Goal: Task Accomplishment & Management: Manage account settings

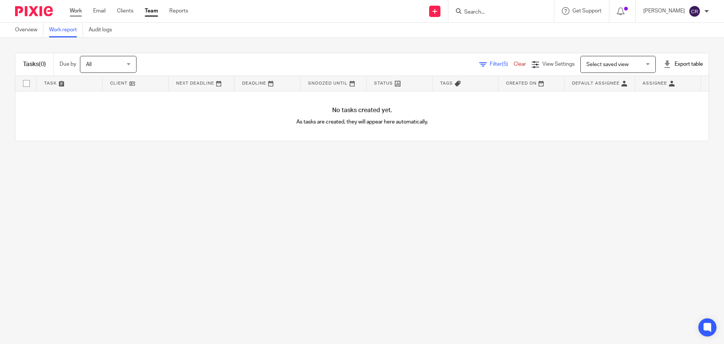
drag, startPoint x: 75, startPoint y: 12, endPoint x: 81, endPoint y: 14, distance: 7.0
click at [75, 12] on link "Work" at bounding box center [76, 11] width 12 height 8
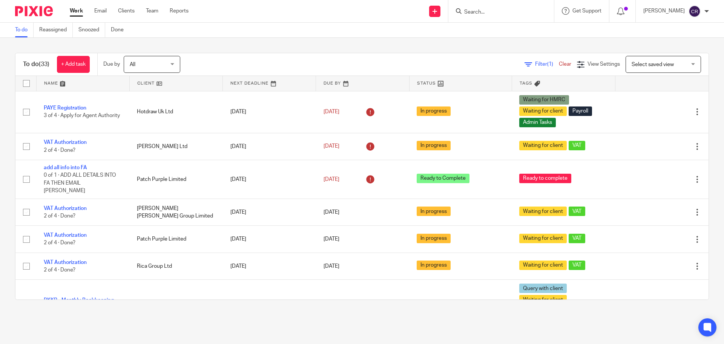
click at [469, 15] on input "Search" at bounding box center [498, 12] width 68 height 7
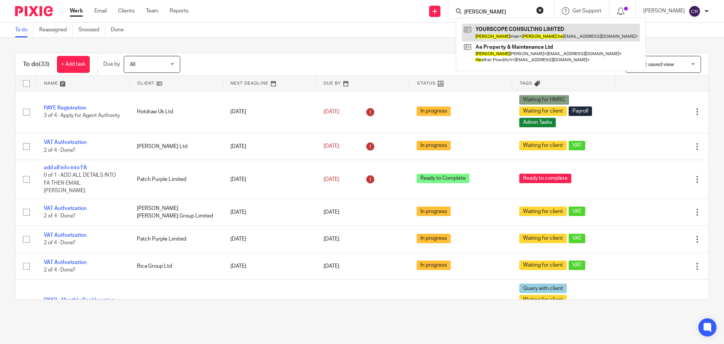
type input "adam he"
click at [528, 28] on link at bounding box center [551, 32] width 178 height 17
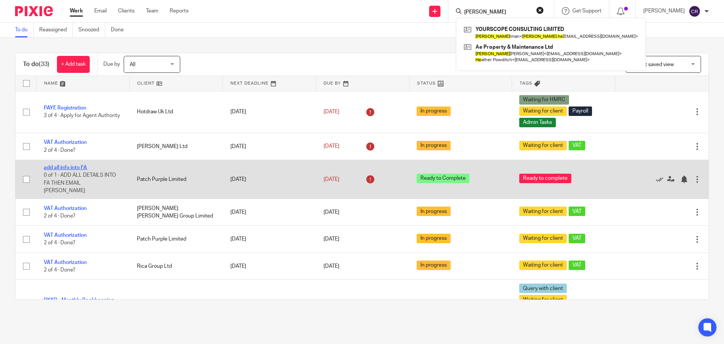
click at [81, 169] on link "add all info into FA" at bounding box center [65, 167] width 43 height 5
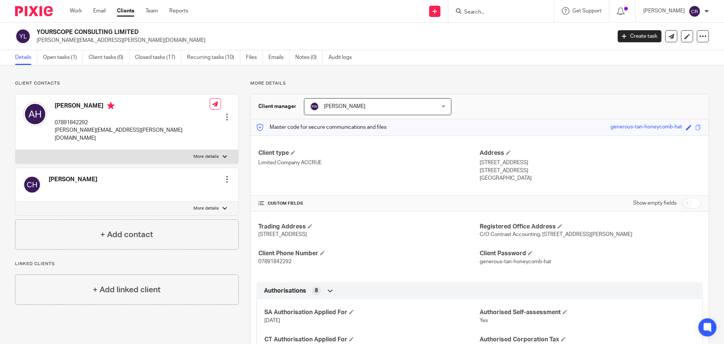
click at [190, 150] on label "More details" at bounding box center [126, 157] width 223 height 14
click at [15, 149] on input "More details" at bounding box center [15, 149] width 0 height 0
checkbox input "true"
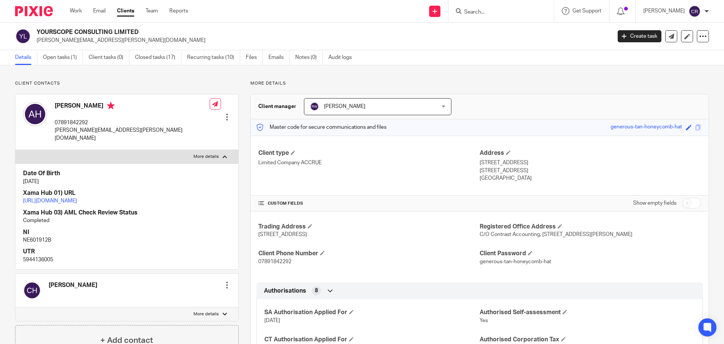
click at [77, 198] on link "https://platform.xamatech.com/portal/crm/clients/b9c20cb0-7d72-11ee-b565-4db554…" at bounding box center [50, 200] width 54 height 5
click at [685, 199] on input "checkbox" at bounding box center [691, 203] width 19 height 11
checkbox input "true"
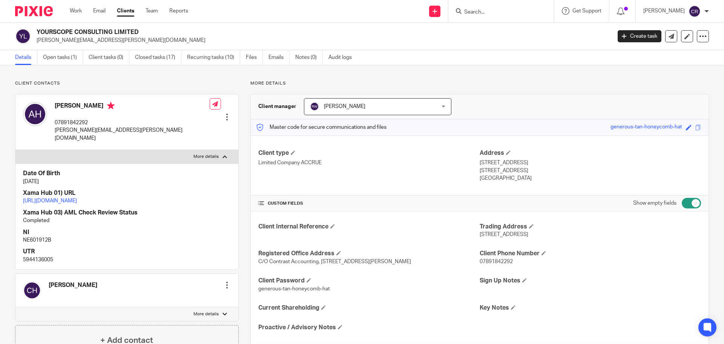
click at [493, 7] on form at bounding box center [504, 10] width 80 height 9
click at [492, 12] on input "Search" at bounding box center [498, 12] width 68 height 7
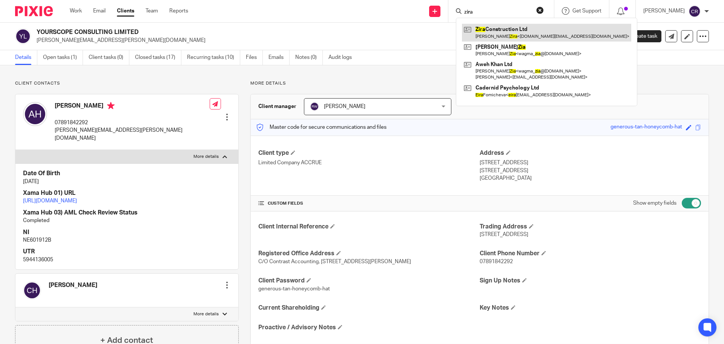
type input "zira"
click at [512, 29] on link at bounding box center [546, 32] width 169 height 17
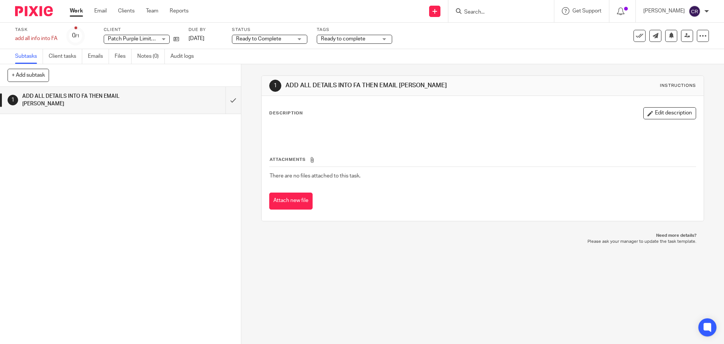
click at [181, 40] on div "Task add all info into FA Save add all info into FA 0 /1 Client Patch Purple Li…" at bounding box center [304, 36] width 578 height 18
click at [179, 40] on icon at bounding box center [177, 39] width 6 height 6
drag, startPoint x: 228, startPoint y: 95, endPoint x: 218, endPoint y: 84, distance: 15.5
click at [228, 95] on input "submit" at bounding box center [120, 100] width 241 height 27
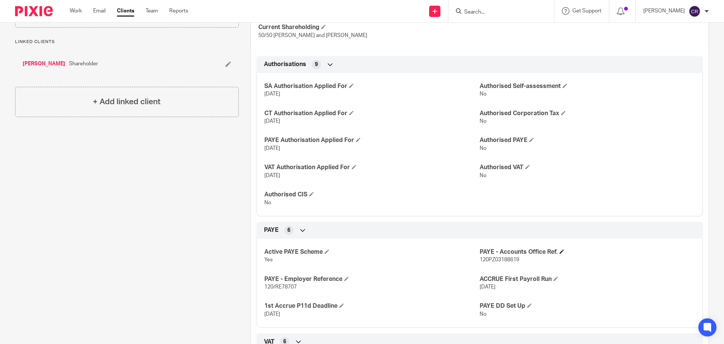
scroll to position [302, 0]
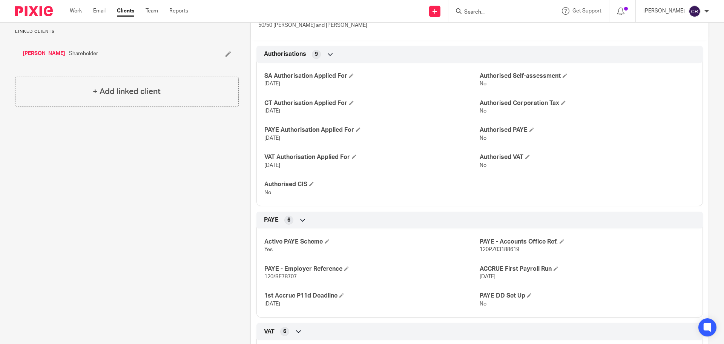
click at [485, 249] on span "120PZ03188619" at bounding box center [500, 249] width 40 height 5
click at [485, 248] on span "120PZ03188619" at bounding box center [500, 249] width 40 height 5
copy p "120PZ03188619"
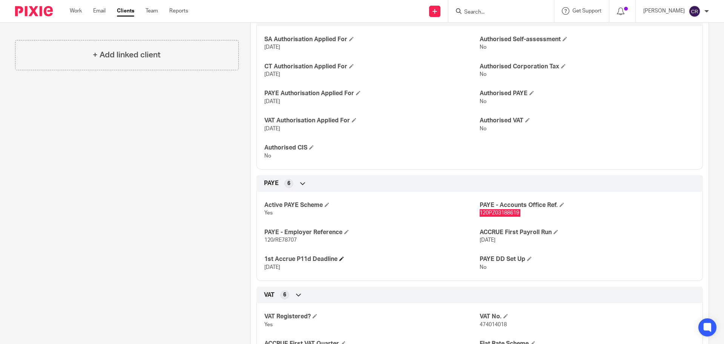
scroll to position [339, 0]
click at [273, 242] on p "120/RE78707" at bounding box center [371, 239] width 215 height 8
click at [273, 240] on span "120/RE78707" at bounding box center [280, 238] width 32 height 5
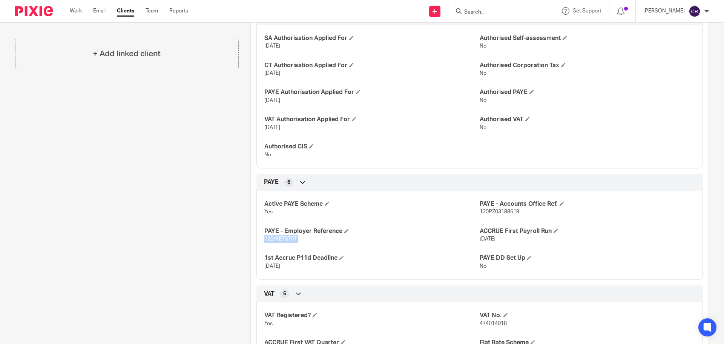
copy p "120/RE78707"
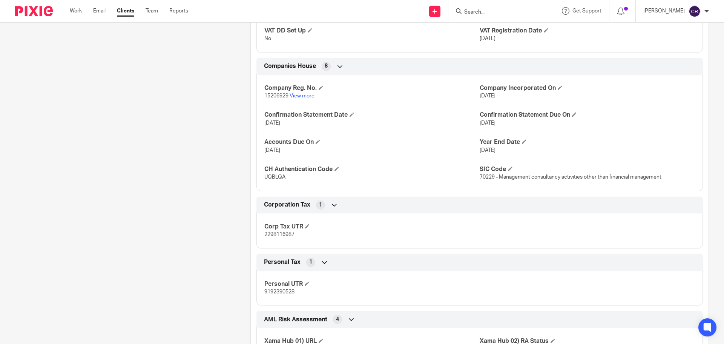
scroll to position [679, 0]
click at [284, 237] on p "2298116987" at bounding box center [371, 234] width 215 height 8
copy span "2298116987"
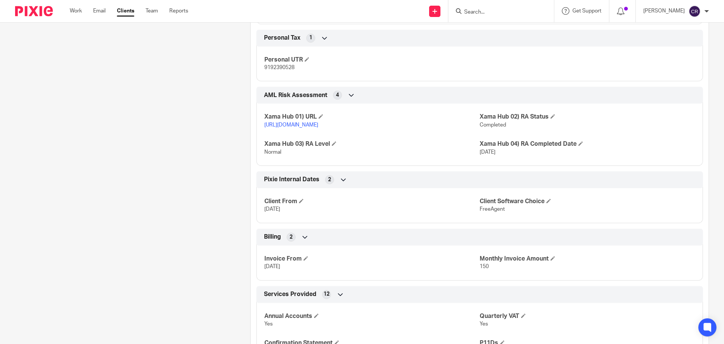
scroll to position [905, 0]
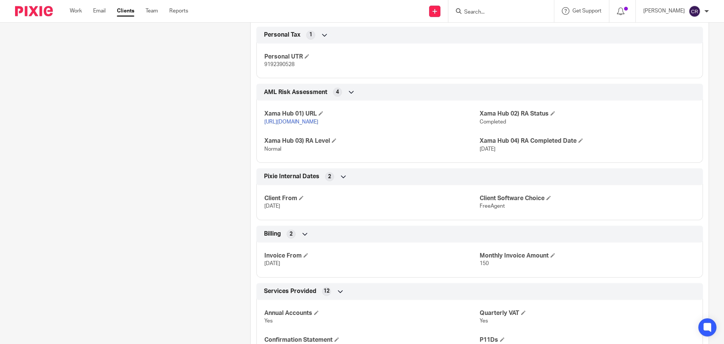
click at [282, 61] on p "9192390528" at bounding box center [371, 65] width 215 height 8
copy span "9192390528"
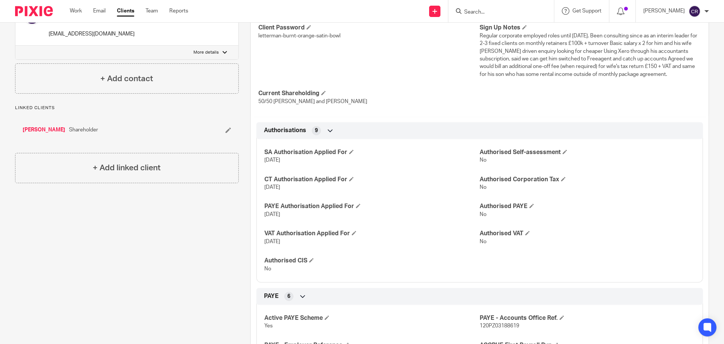
scroll to position [75, 0]
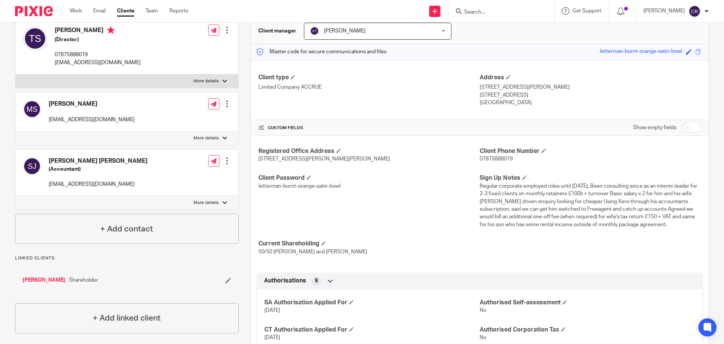
click at [153, 79] on label "More details" at bounding box center [126, 81] width 223 height 14
click at [15, 74] on input "More details" at bounding box center [15, 74] width 0 height 0
checkbox input "true"
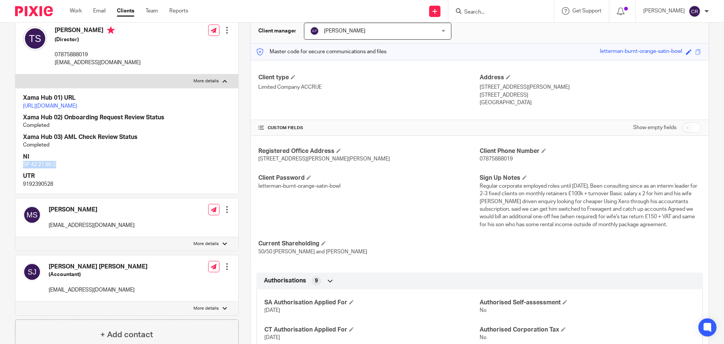
drag, startPoint x: 54, startPoint y: 170, endPoint x: 17, endPoint y: 169, distance: 37.4
click at [17, 169] on div "Xama Hub 01) URL https://platform.xamatech.com/portal/crm/clients/e0292c50-6eeb…" at bounding box center [126, 141] width 223 height 106
copy p "SP 42 21 86 C"
click at [77, 104] on link "https://platform.xamatech.com/portal/crm/clients/e0292c50-6eeb-11f0-a88a-9db626…" at bounding box center [50, 105] width 54 height 5
drag, startPoint x: 126, startPoint y: 317, endPoint x: 140, endPoint y: 280, distance: 39.3
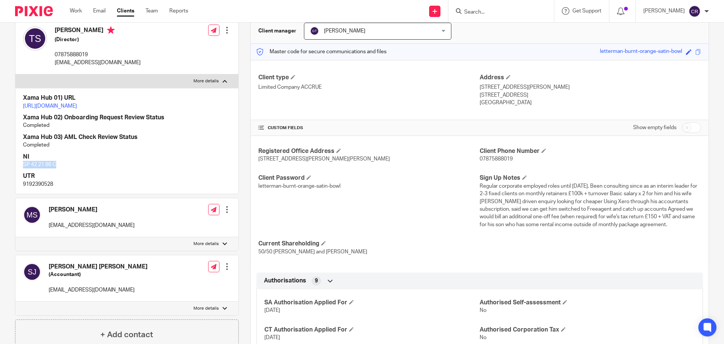
click at [126, 315] on label "More details" at bounding box center [126, 308] width 223 height 14
click at [15, 301] on input "More details" at bounding box center [15, 301] width 0 height 0
checkbox input "true"
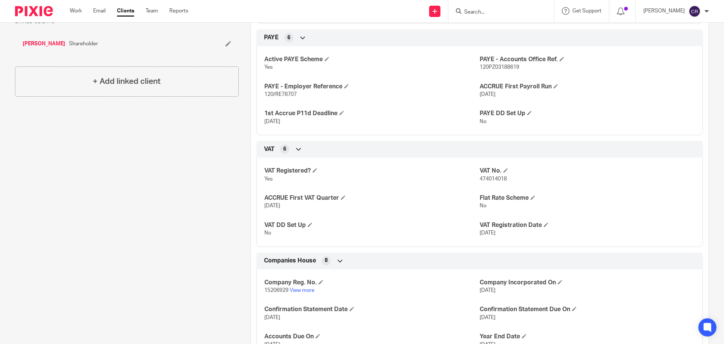
scroll to position [490, 0]
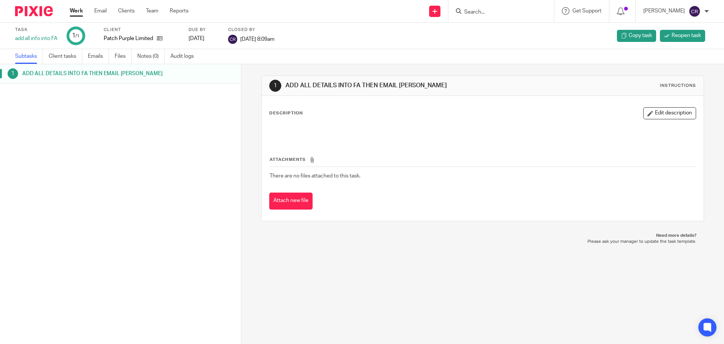
click at [490, 12] on input "Search" at bounding box center [498, 12] width 68 height 7
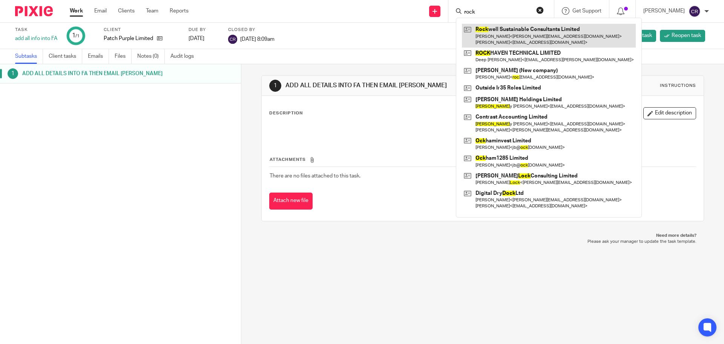
type input "rock"
click at [512, 37] on link at bounding box center [549, 35] width 174 height 23
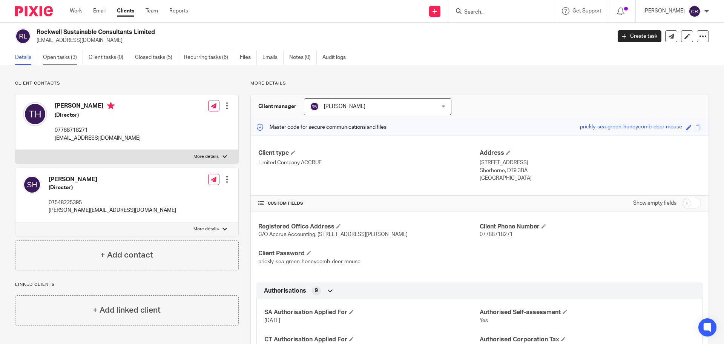
click at [64, 55] on link "Open tasks (3)" at bounding box center [63, 57] width 40 height 15
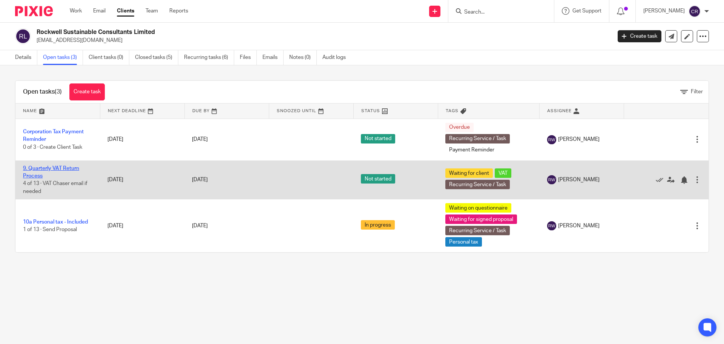
click at [62, 169] on link "9. Quarterly VAT Return Process" at bounding box center [51, 172] width 56 height 13
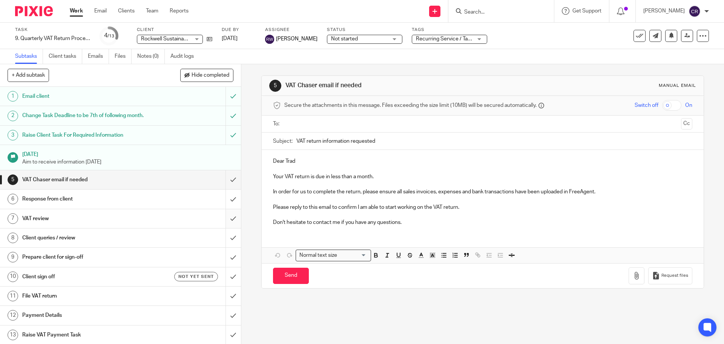
click at [222, 214] on input "submit" at bounding box center [120, 218] width 241 height 19
click at [224, 232] on input "submit" at bounding box center [120, 237] width 241 height 19
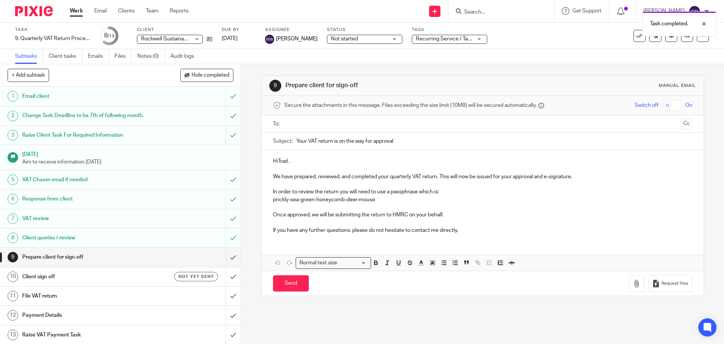
click at [276, 161] on p "HiTrad ," at bounding box center [482, 161] width 419 height 8
click at [312, 127] on input "text" at bounding box center [482, 124] width 391 height 9
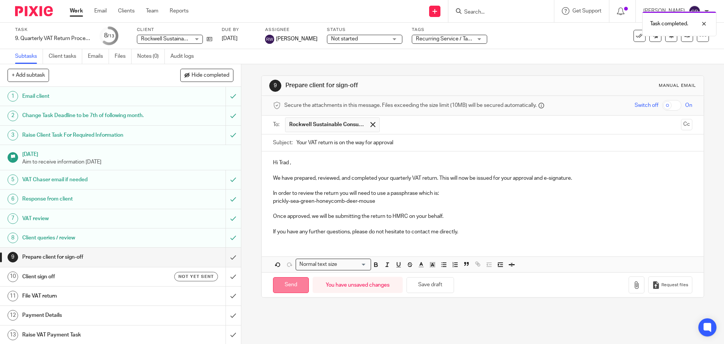
click at [282, 286] on input "Send" at bounding box center [291, 285] width 36 height 16
click at [108, 277] on h1 "Client sign off" at bounding box center [87, 276] width 131 height 11
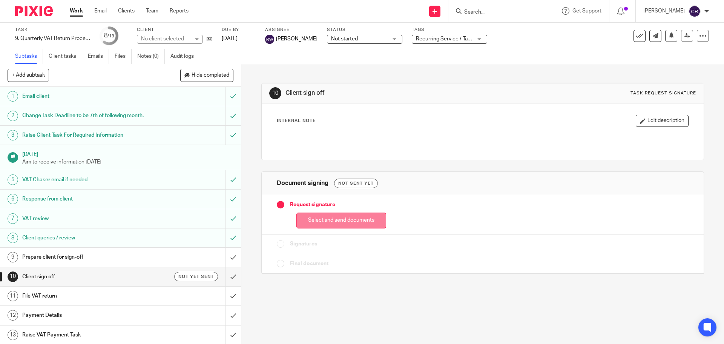
click at [335, 226] on button "Select and send documents" at bounding box center [341, 220] width 90 height 16
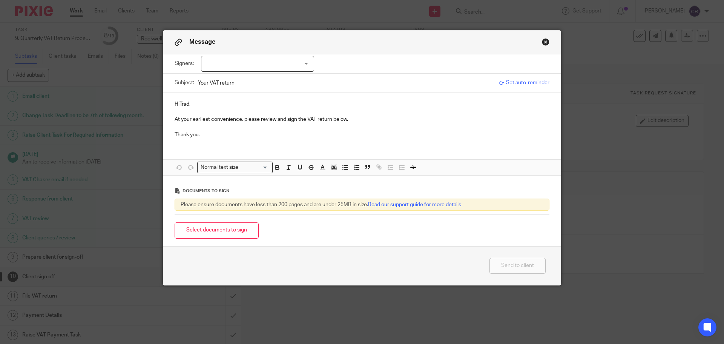
click at [248, 59] on div at bounding box center [257, 64] width 113 height 16
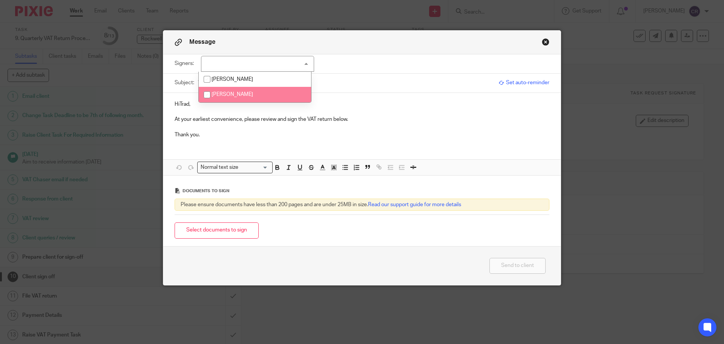
click at [243, 92] on span "[PERSON_NAME]" at bounding box center [232, 94] width 41 height 5
checkbox input "true"
click at [175, 105] on p "HiTrad," at bounding box center [362, 104] width 375 height 8
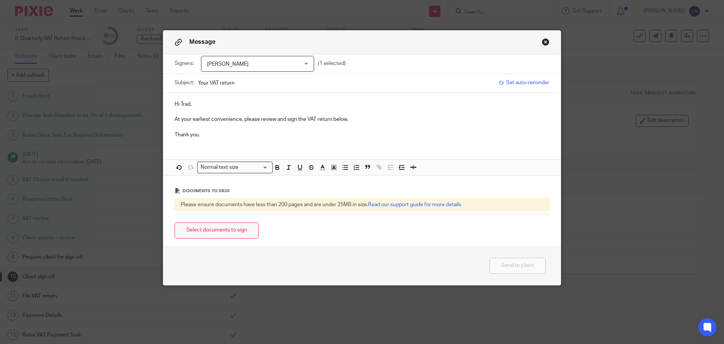
click at [222, 235] on button "Select documents to sign" at bounding box center [217, 230] width 84 height 16
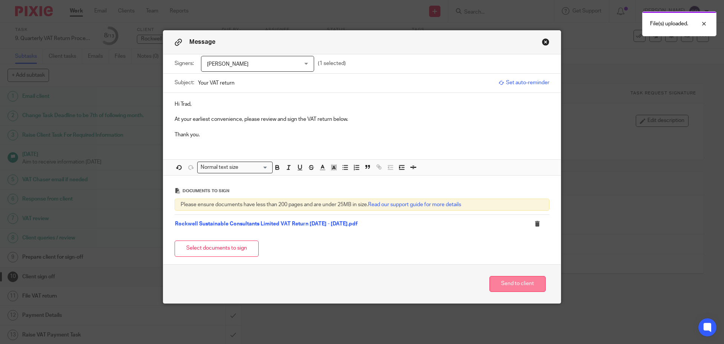
click at [507, 281] on button "Send to client" at bounding box center [518, 284] width 56 height 16
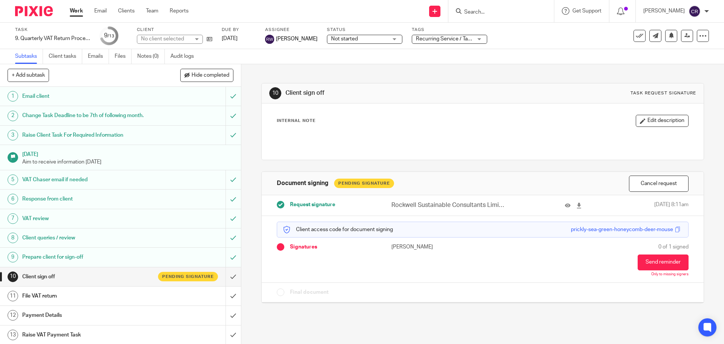
click at [353, 36] on span "Not started" at bounding box center [359, 39] width 57 height 8
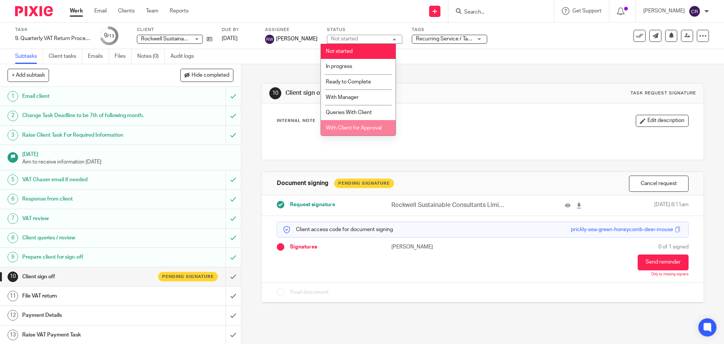
click at [362, 127] on span "With Client for Approval" at bounding box center [354, 127] width 56 height 5
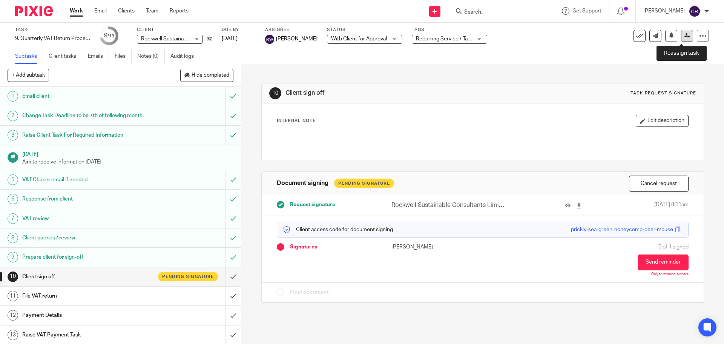
click at [685, 37] on icon at bounding box center [688, 36] width 6 height 6
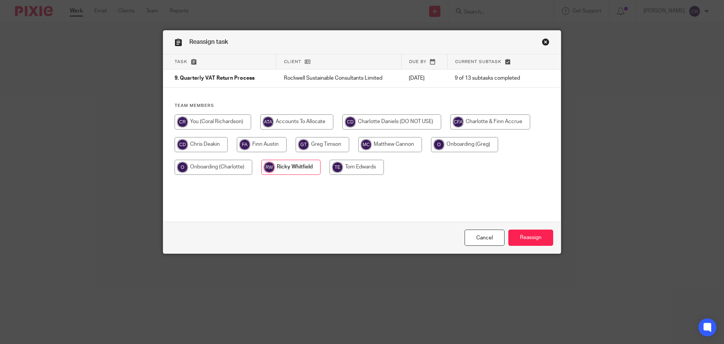
click at [230, 111] on div "Team members" at bounding box center [362, 143] width 398 height 80
click at [230, 122] on input "radio" at bounding box center [213, 121] width 77 height 15
radio input "true"
click at [545, 235] on input "Reassign" at bounding box center [530, 237] width 45 height 16
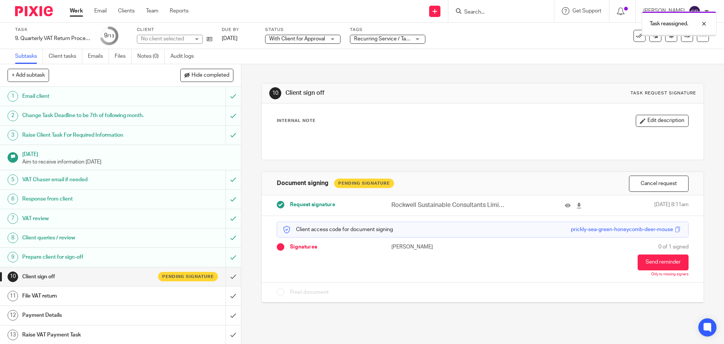
click at [398, 43] on span "Recurring Service / Task + 2" at bounding box center [382, 39] width 57 height 8
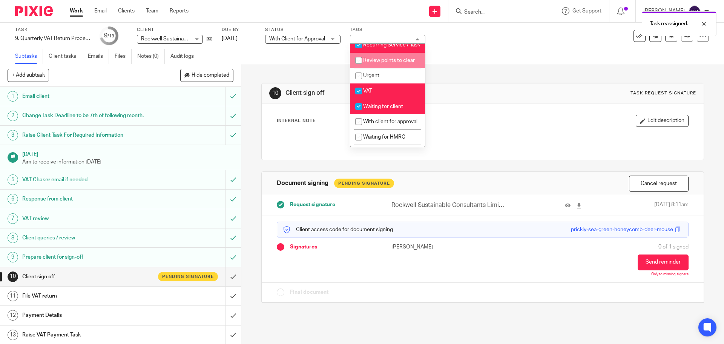
scroll to position [377, 0]
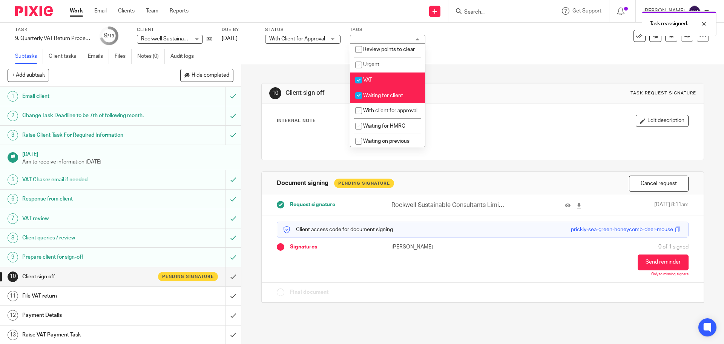
click at [391, 98] on span "Waiting for client" at bounding box center [383, 95] width 40 height 5
checkbox input "false"
drag, startPoint x: 384, startPoint y: 135, endPoint x: 392, endPoint y: 117, distance: 20.1
click at [385, 113] on span "With client for approval" at bounding box center [390, 110] width 54 height 5
checkbox input "true"
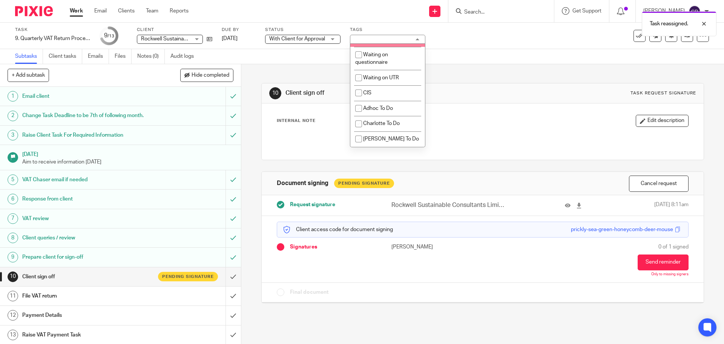
scroll to position [679, 0]
click at [515, 129] on div "Internal Note Edit description" at bounding box center [483, 132] width 412 height 34
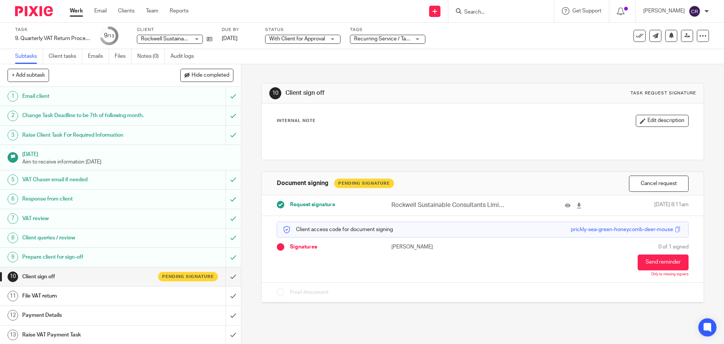
click at [509, 14] on input "Search" at bounding box center [498, 12] width 68 height 7
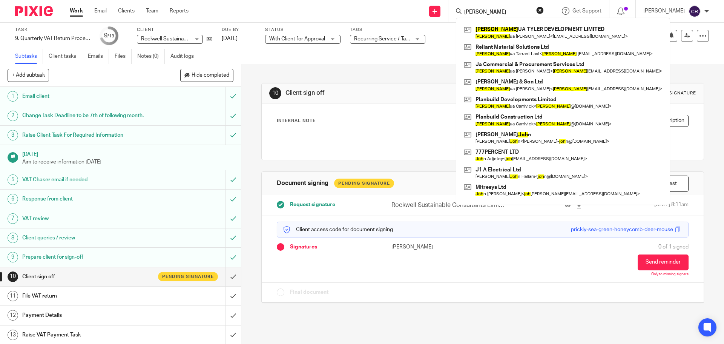
type input "josh"
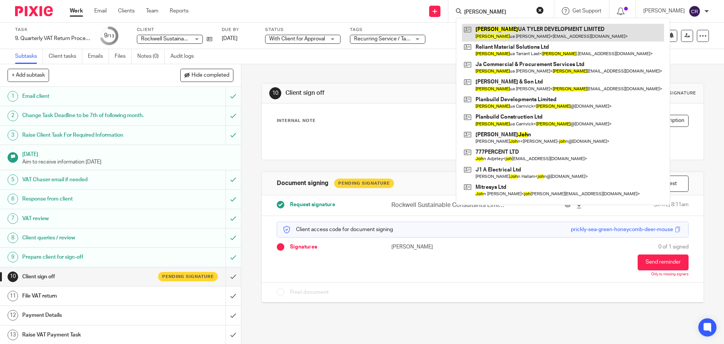
click at [553, 29] on link at bounding box center [563, 32] width 202 height 17
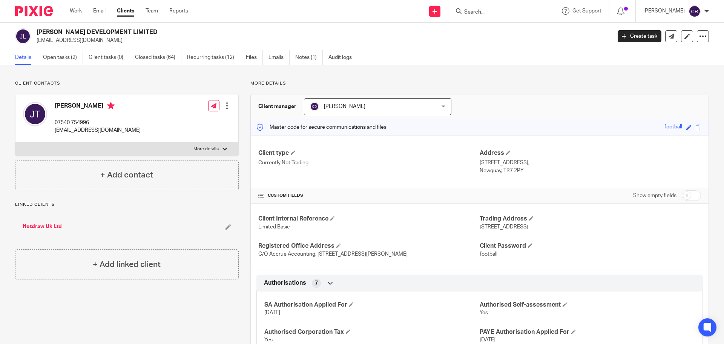
drag, startPoint x: 686, startPoint y: 195, endPoint x: 677, endPoint y: 230, distance: 36.5
click at [686, 195] on input "checkbox" at bounding box center [691, 195] width 19 height 11
checkbox input "true"
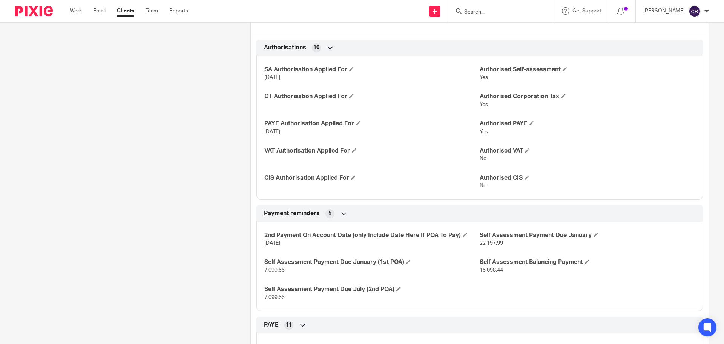
scroll to position [302, 0]
click at [587, 260] on span at bounding box center [587, 260] width 5 height 5
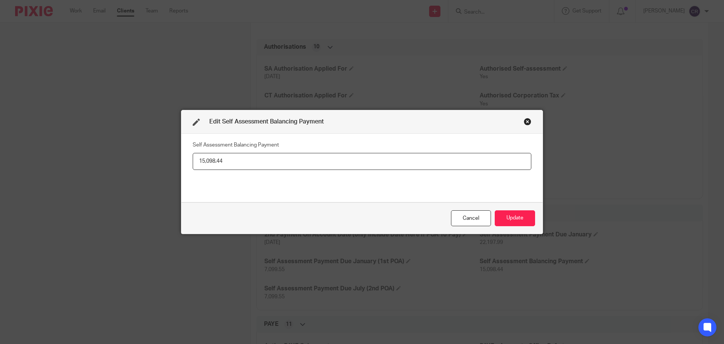
click at [257, 169] on input "15,098.44" at bounding box center [362, 161] width 339 height 17
paste input "6,54"
type input "6,548.44"
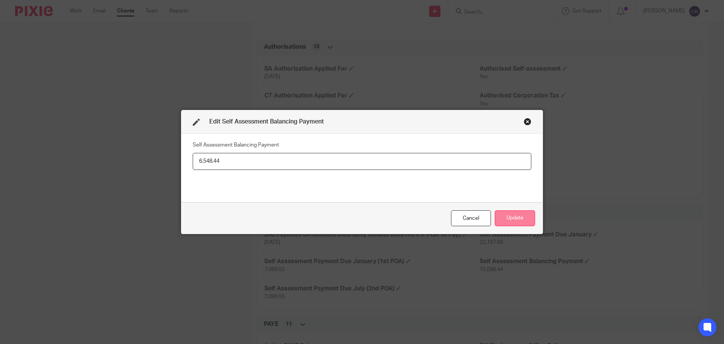
drag, startPoint x: 512, startPoint y: 215, endPoint x: 527, endPoint y: 216, distance: 15.1
click at [512, 216] on button "Update" at bounding box center [515, 218] width 40 height 16
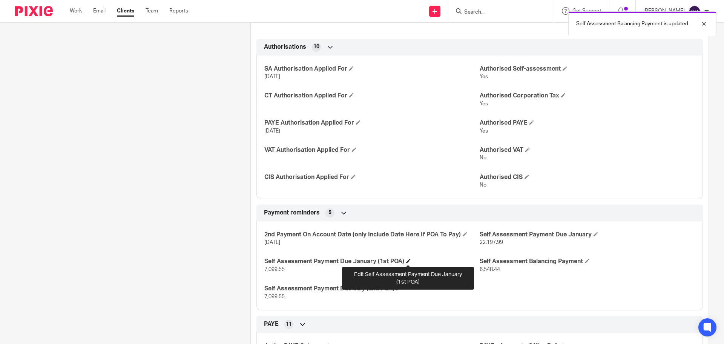
click at [410, 262] on span at bounding box center [408, 260] width 5 height 5
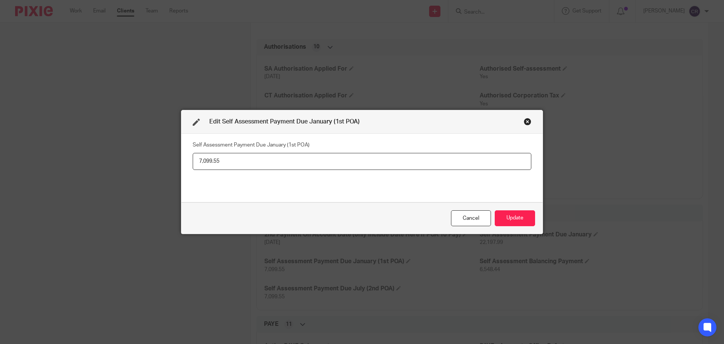
drag, startPoint x: 266, startPoint y: 166, endPoint x: 95, endPoint y: 153, distance: 172.2
click at [95, 153] on div "Edit Self Assessment Payment Due January (1st POA) Self Assessment Payment Due …" at bounding box center [362, 172] width 724 height 344
type input "3,724.55"
click at [522, 219] on button "Update" at bounding box center [515, 218] width 40 height 16
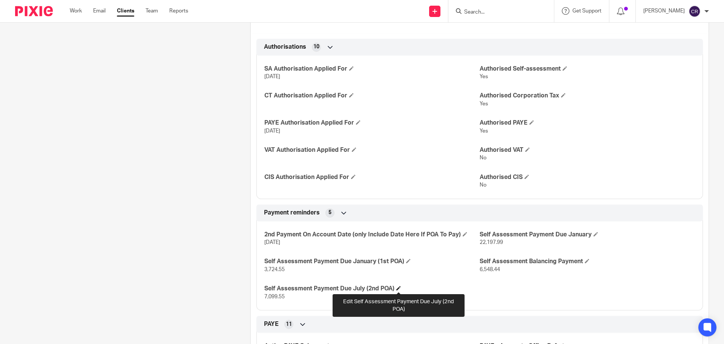
click at [400, 288] on span at bounding box center [398, 288] width 5 height 5
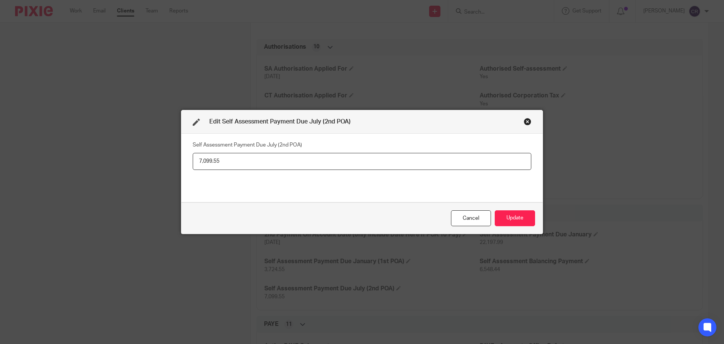
drag, startPoint x: 218, startPoint y: 162, endPoint x: 168, endPoint y: 156, distance: 50.2
click at [169, 155] on div "Edit Self Assessment Payment Due July (2nd POA) Self Assessment Payment Due Jul…" at bounding box center [362, 172] width 724 height 344
type input "3,724.55"
click at [515, 217] on button "Update" at bounding box center [515, 218] width 40 height 16
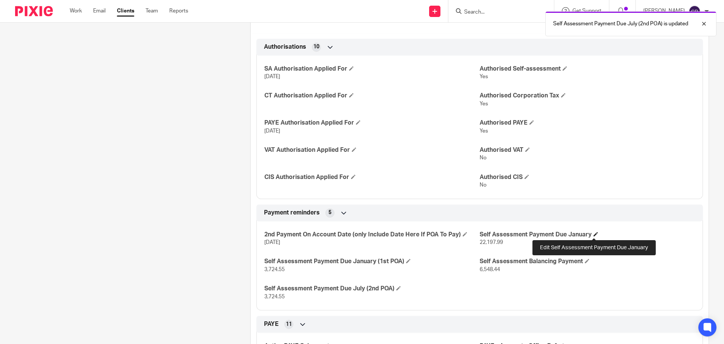
click at [594, 234] on span at bounding box center [596, 234] width 5 height 5
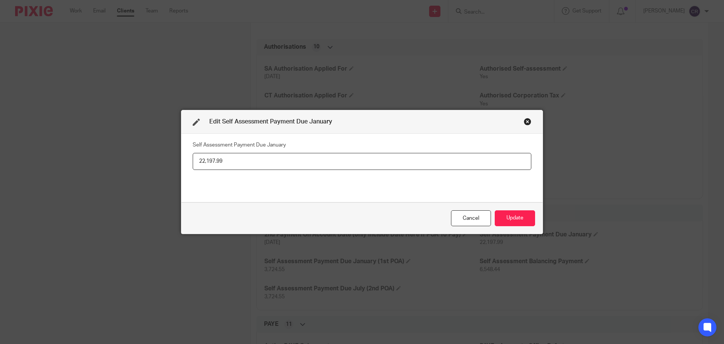
drag, startPoint x: 248, startPoint y: 164, endPoint x: 123, endPoint y: 156, distance: 124.7
click at [124, 155] on div "Edit Self Assessment Payment Due January Self Assessment Payment Due January 22…" at bounding box center [362, 172] width 724 height 344
type input "10,272.99"
click at [519, 218] on button "Update" at bounding box center [515, 218] width 40 height 16
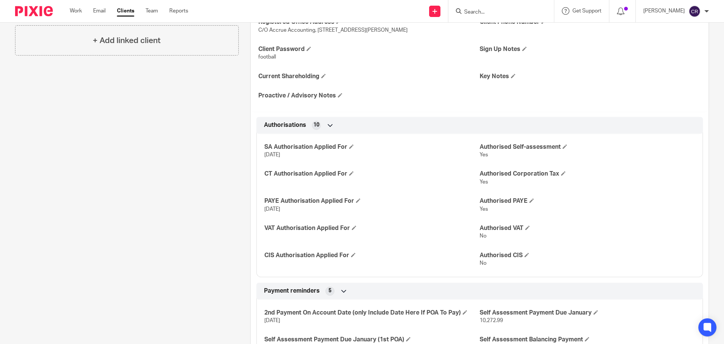
scroll to position [0, 0]
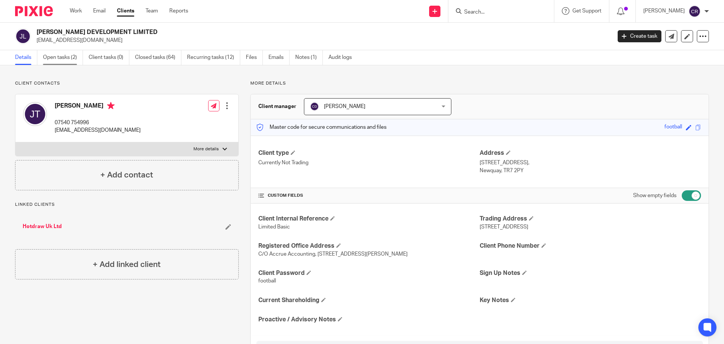
click at [56, 54] on link "Open tasks (2)" at bounding box center [63, 57] width 40 height 15
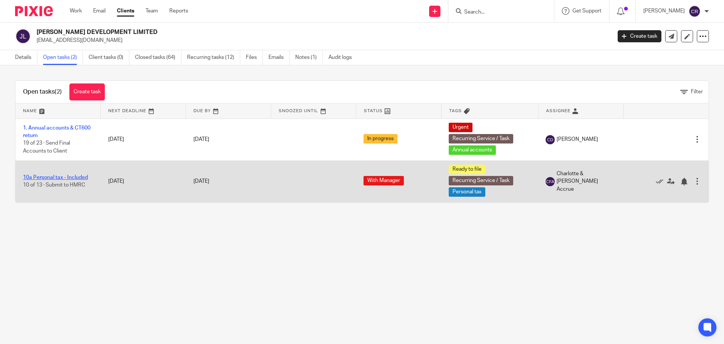
click at [48, 178] on link "10a Personal tax - Included" at bounding box center [55, 177] width 65 height 5
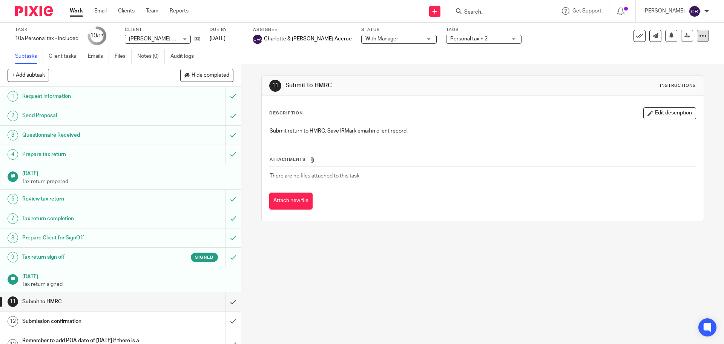
click at [699, 36] on icon at bounding box center [703, 36] width 8 height 8
click at [670, 65] on link "Advanced task editor" at bounding box center [674, 65] width 50 height 5
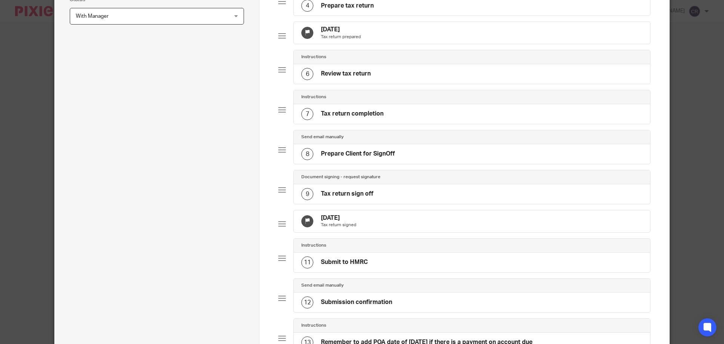
scroll to position [367, 0]
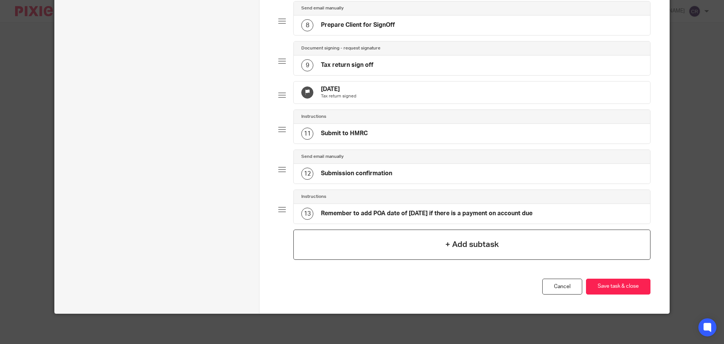
click at [411, 235] on div "+ Add subtask" at bounding box center [471, 244] width 357 height 30
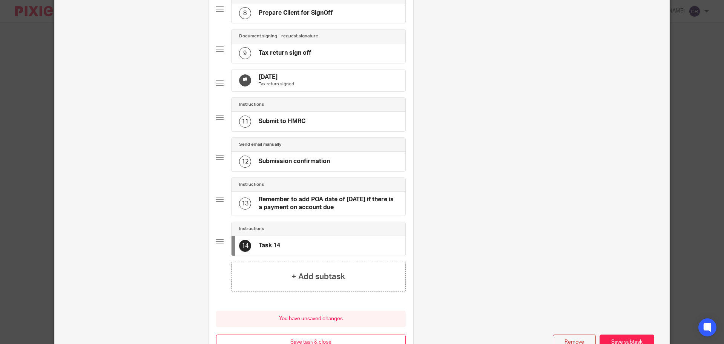
scroll to position [0, 0]
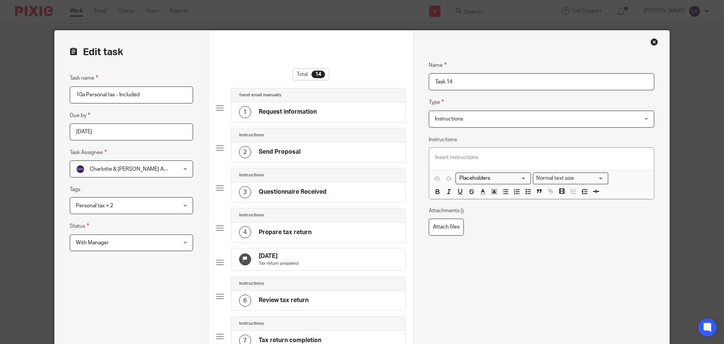
click at [484, 119] on span "Instructions" at bounding box center [522, 119] width 175 height 16
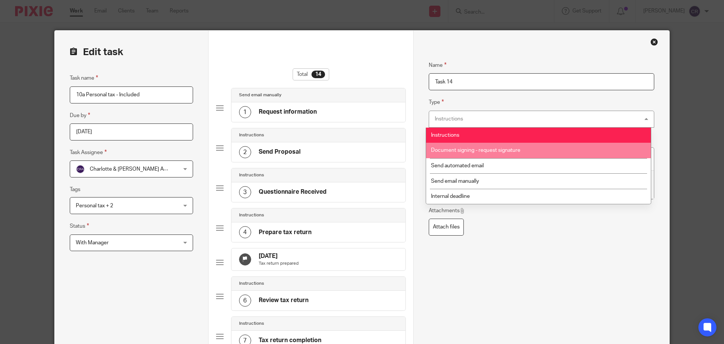
click at [512, 152] on span "Document signing - request signature" at bounding box center [475, 149] width 89 height 5
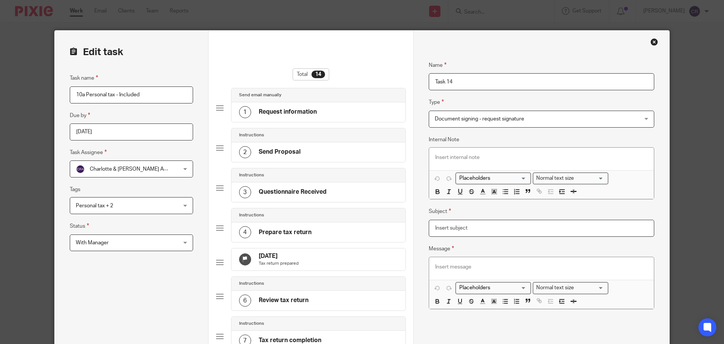
click at [478, 223] on input "Subject" at bounding box center [542, 228] width 226 height 17
type input "-"
click at [461, 269] on p at bounding box center [541, 267] width 213 height 8
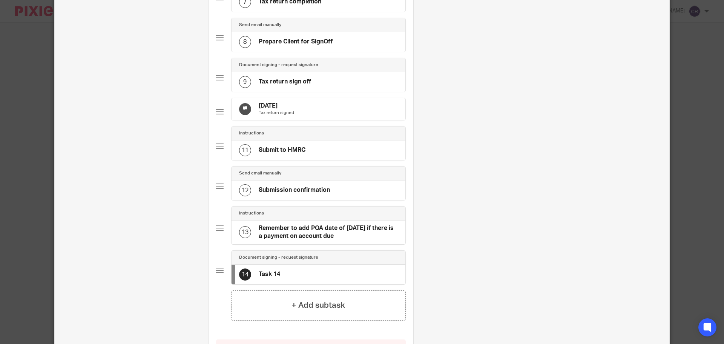
scroll to position [339, 0]
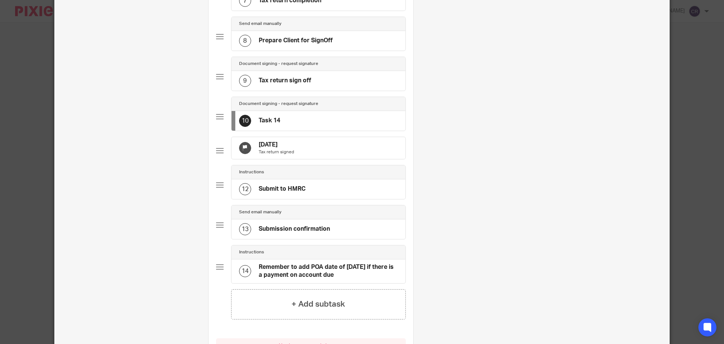
click at [312, 89] on div "9 Tax return sign off" at bounding box center [319, 81] width 174 height 20
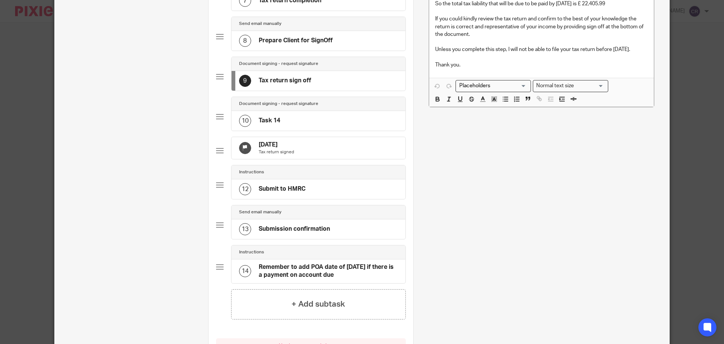
scroll to position [0, 0]
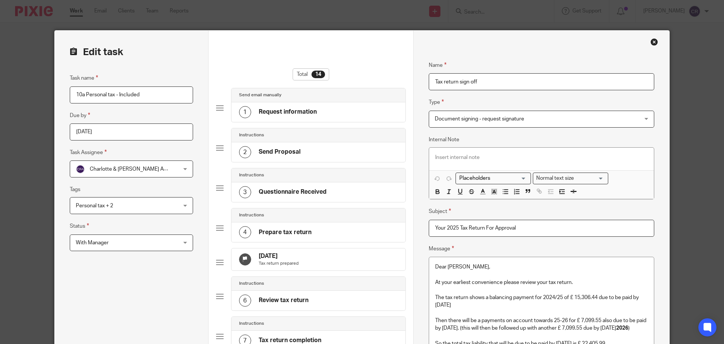
drag, startPoint x: 551, startPoint y: 228, endPoint x: 293, endPoint y: 233, distance: 258.1
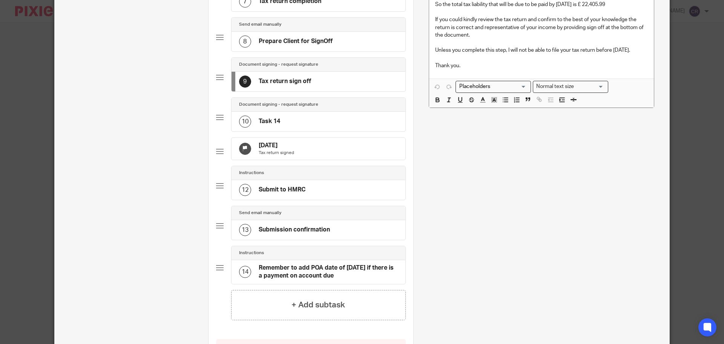
scroll to position [339, 0]
click at [315, 128] on div "10 Task 14" at bounding box center [319, 121] width 174 height 20
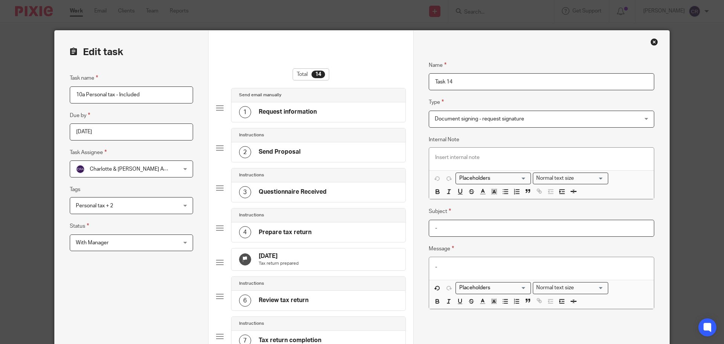
drag, startPoint x: 355, startPoint y: 223, endPoint x: 331, endPoint y: 222, distance: 23.8
paste input "Your 2025 Tax Return For Approval"
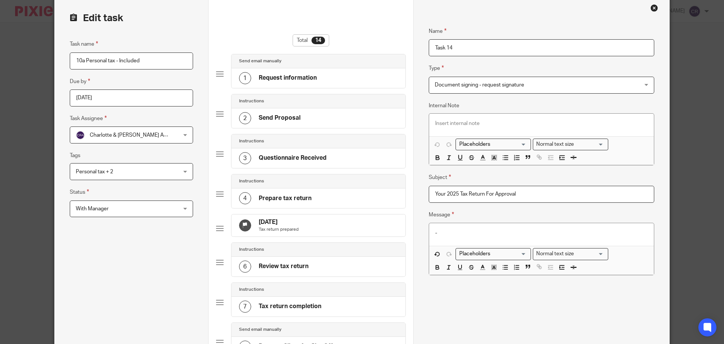
scroll to position [189, 0]
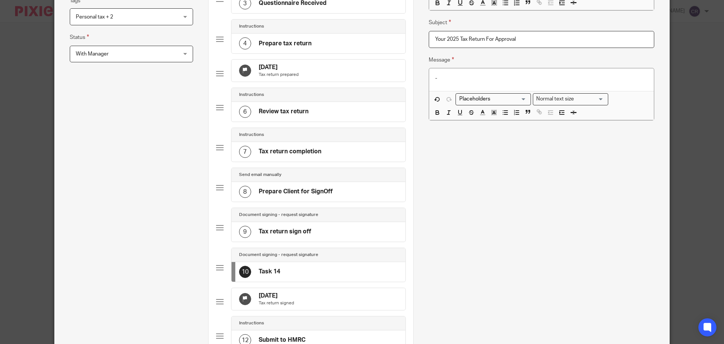
click at [318, 235] on div "9 Tax return sign off" at bounding box center [319, 232] width 174 height 20
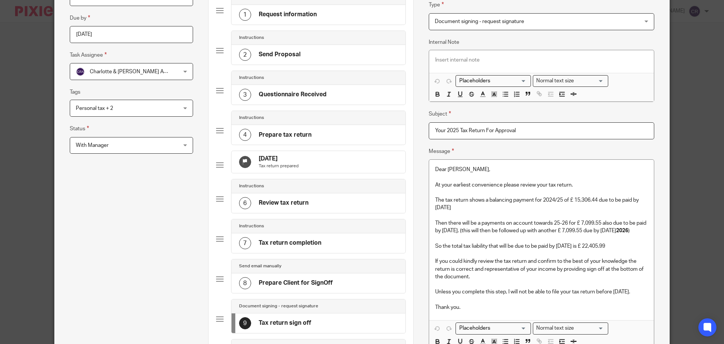
scroll to position [113, 0]
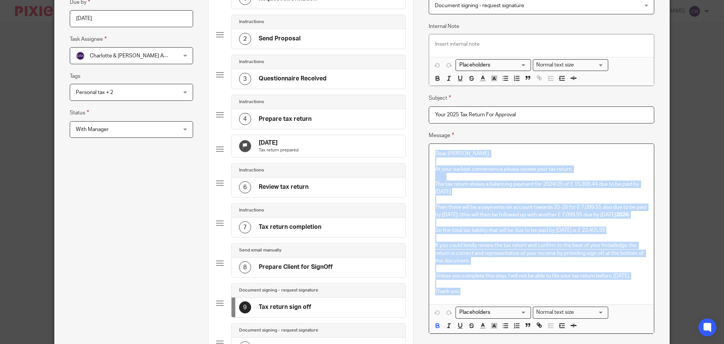
drag, startPoint x: 423, startPoint y: 281, endPoint x: 431, endPoint y: 142, distance: 138.7
click at [431, 142] on div "Message Dear Joshua, At your earliest convenience please review your tax return…" at bounding box center [542, 232] width 226 height 203
copy div "Dear Joshua, At your earliest convenience please review your tax return. The ta…"
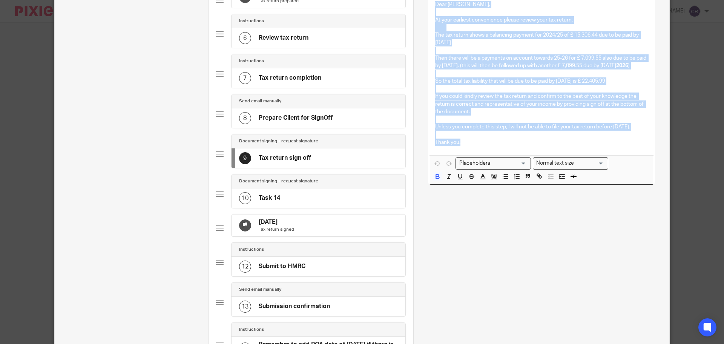
scroll to position [264, 0]
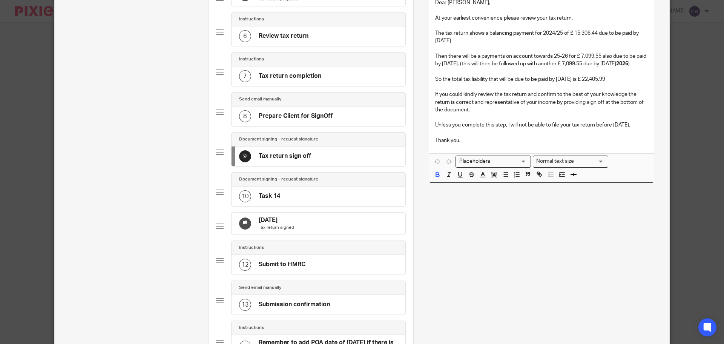
click at [318, 194] on div "10 Task 14" at bounding box center [319, 196] width 174 height 20
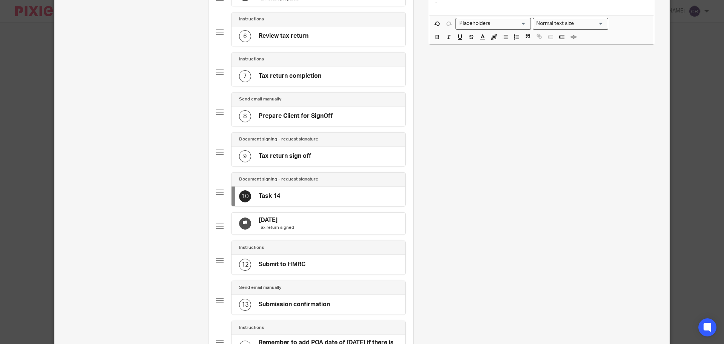
scroll to position [0, 0]
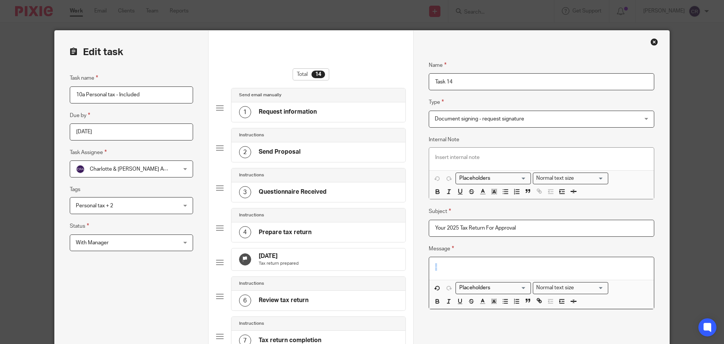
drag, startPoint x: 440, startPoint y: 264, endPoint x: 377, endPoint y: 265, distance: 63.0
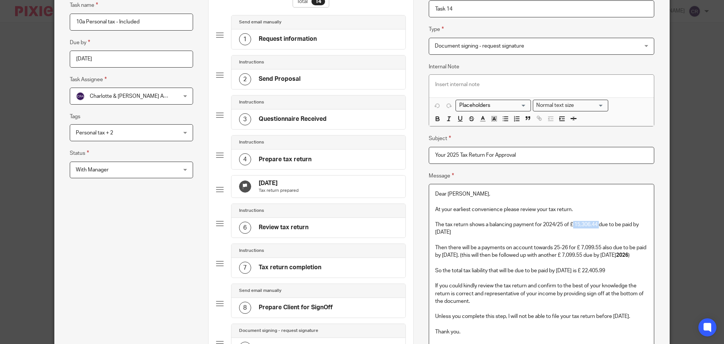
drag, startPoint x: 598, startPoint y: 225, endPoint x: 571, endPoint y: 227, distance: 26.5
click at [571, 227] on p "The tax return shows a balancing payment for 2024/25 of £ 15,306.44 due to be p…" at bounding box center [541, 228] width 213 height 15
click at [459, 155] on input "Your 2025 Tax Return For Approval" at bounding box center [542, 155] width 226 height 17
type input "Your 2025 Updated Tax Return For Approval"
click at [547, 209] on p "At your earliest convenience please review your tax return." at bounding box center [541, 210] width 213 height 8
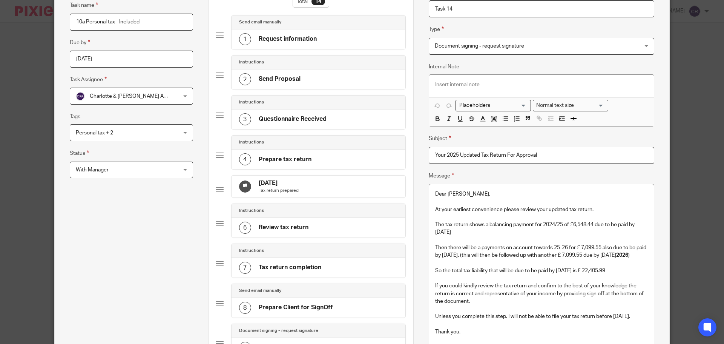
scroll to position [111, 0]
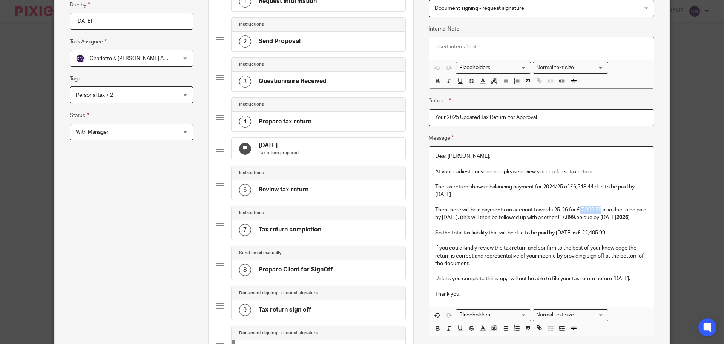
drag, startPoint x: 599, startPoint y: 210, endPoint x: 578, endPoint y: 211, distance: 21.6
click at [578, 211] on p "Then there will be a payments on account towards 25-26 for £ 7,099.55 also due …" at bounding box center [541, 213] width 213 height 15
drag, startPoint x: 605, startPoint y: 218, endPoint x: 584, endPoint y: 220, distance: 22.0
click at [584, 220] on p "Then there will be a payments on account towards 25-26 for £3,724.55 also due t…" at bounding box center [541, 213] width 213 height 15
drag, startPoint x: 619, startPoint y: 240, endPoint x: 594, endPoint y: 241, distance: 25.3
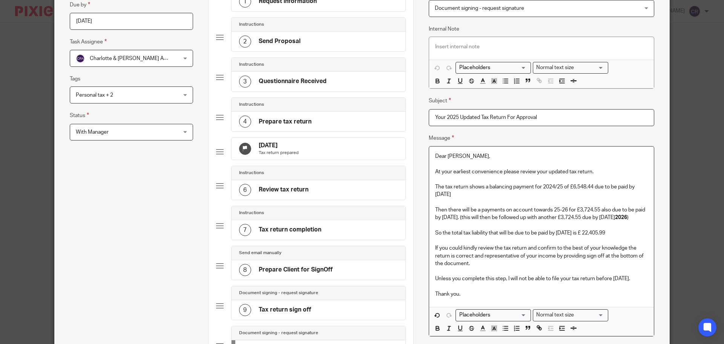
click at [594, 237] on p "So the total tax liability that will be due to be paid by 31 Jan 2026 is £ 22,4…" at bounding box center [541, 233] width 213 height 8
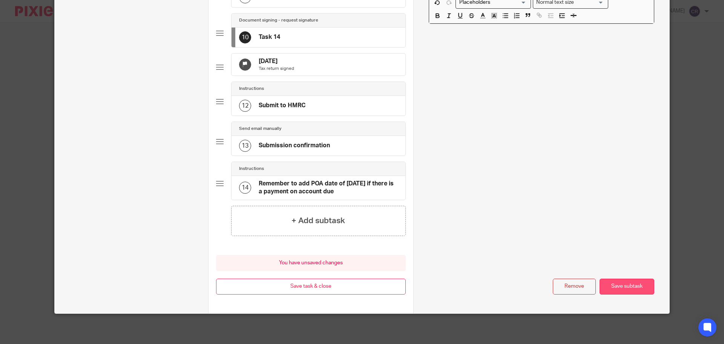
click at [628, 289] on button "Save subtask" at bounding box center [627, 286] width 55 height 16
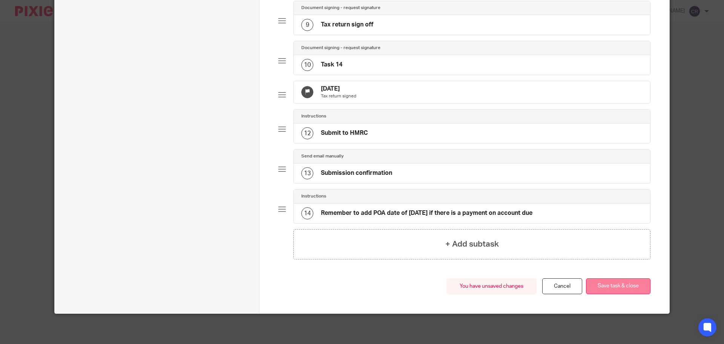
scroll to position [407, 0]
click at [611, 289] on button "Save task & close" at bounding box center [618, 286] width 65 height 16
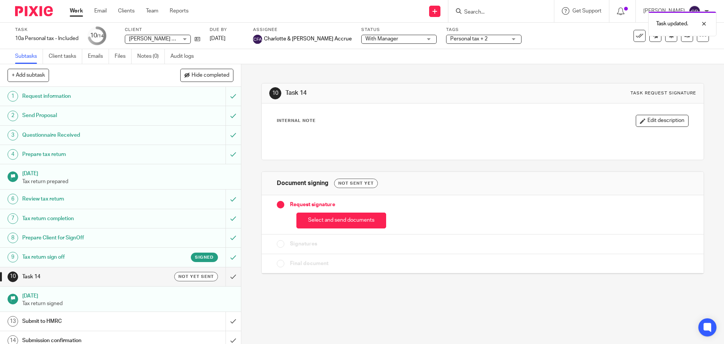
click at [450, 43] on span "Personal tax + 2" at bounding box center [478, 39] width 57 height 8
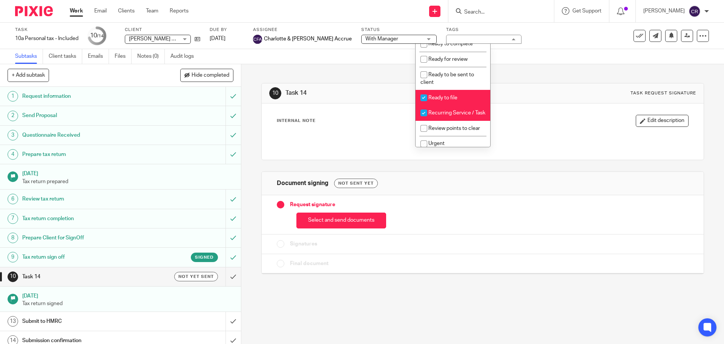
scroll to position [302, 0]
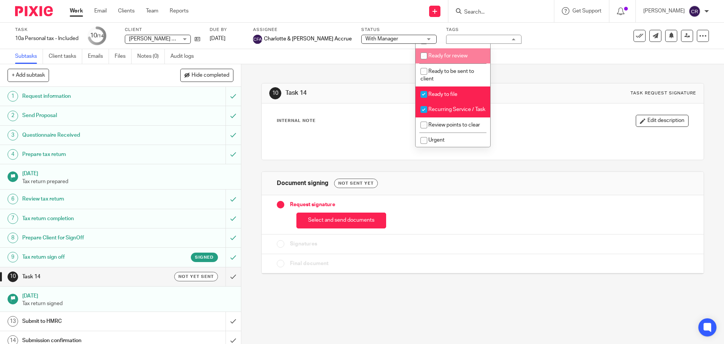
click at [465, 58] on span "Ready for review" at bounding box center [447, 55] width 39 height 5
checkbox input "true"
click at [463, 102] on li "Ready to file" at bounding box center [453, 93] width 75 height 15
checkbox input "false"
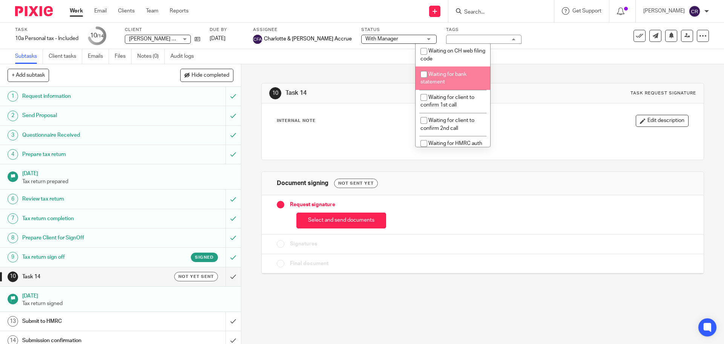
scroll to position [679, 0]
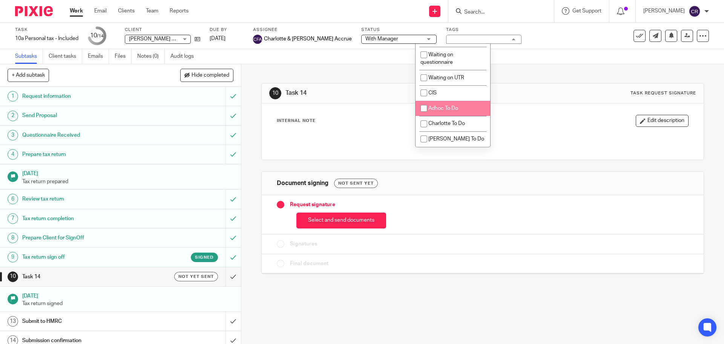
click at [540, 100] on div "10 Task 14 Task request signature" at bounding box center [483, 93] width 442 height 20
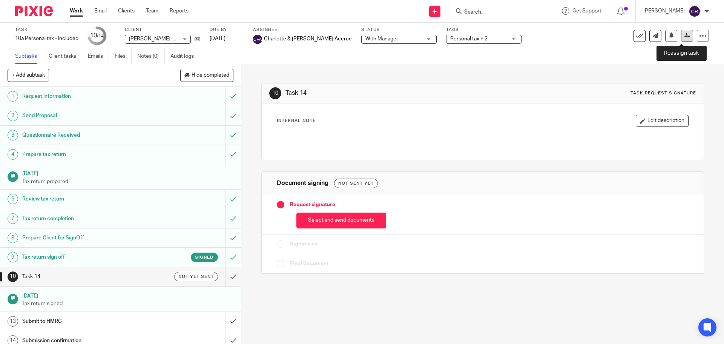
click at [681, 38] on link at bounding box center [687, 36] width 12 height 12
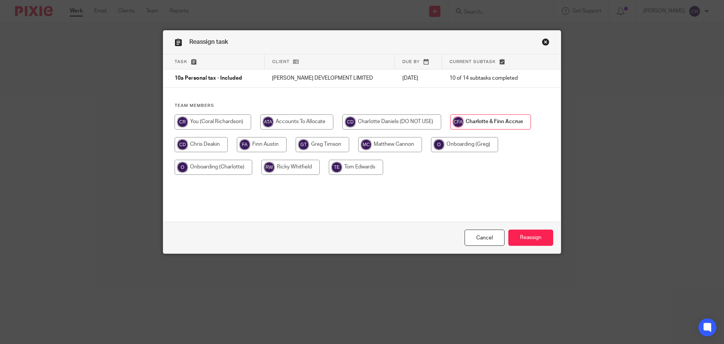
drag, startPoint x: 201, startPoint y: 123, endPoint x: 207, endPoint y: 125, distance: 5.7
click at [202, 123] on input "radio" at bounding box center [213, 121] width 77 height 15
radio input "true"
click at [533, 240] on input "Reassign" at bounding box center [530, 237] width 45 height 16
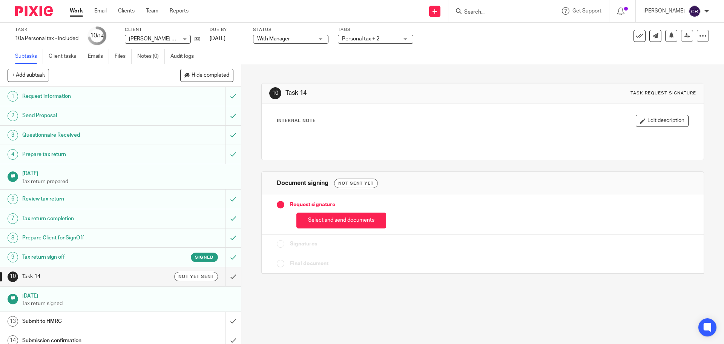
click at [498, 12] on input "Search" at bounding box center [498, 12] width 68 height 7
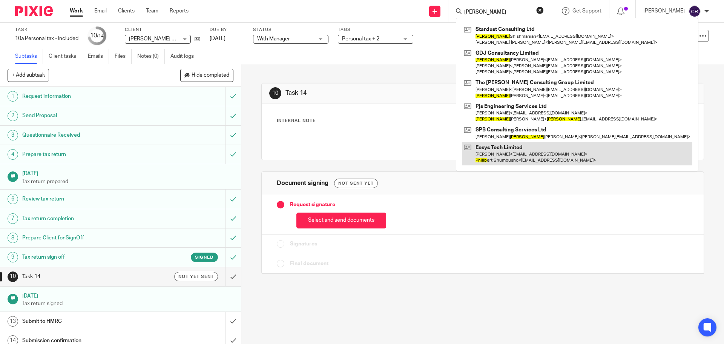
type input "[PERSON_NAME]"
click at [535, 144] on link at bounding box center [577, 153] width 230 height 23
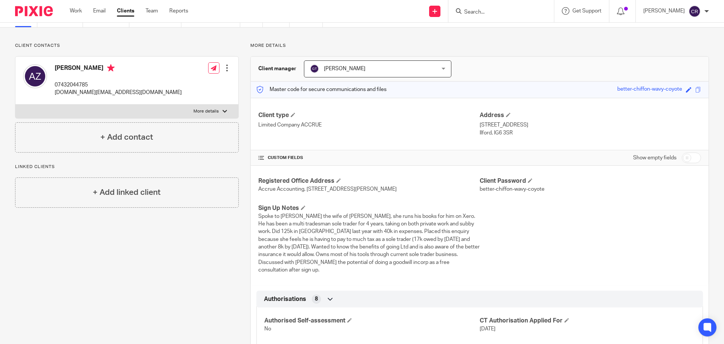
click at [682, 160] on input "checkbox" at bounding box center [691, 157] width 19 height 11
checkbox input "true"
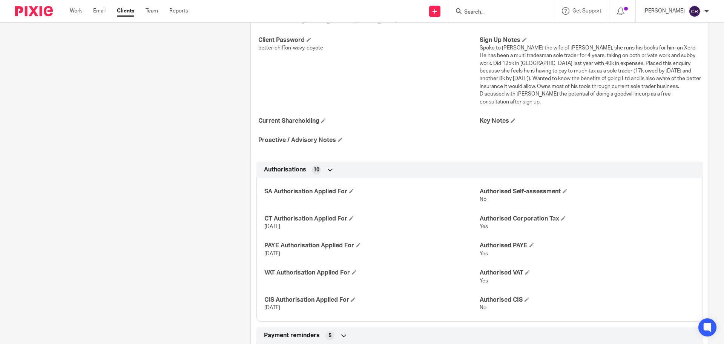
scroll to position [226, 0]
click at [525, 298] on span at bounding box center [527, 298] width 5 height 5
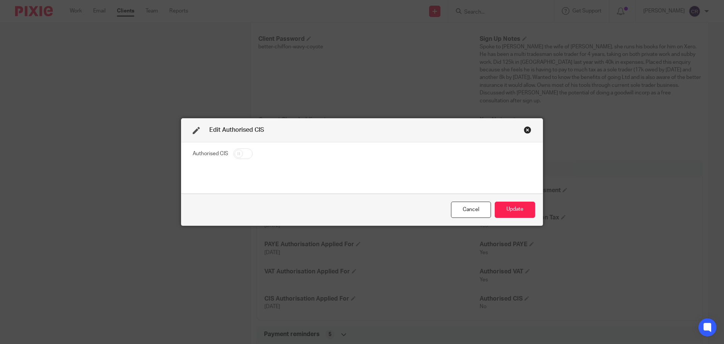
click at [242, 153] on input "checkbox" at bounding box center [242, 153] width 19 height 11
checkbox input "true"
click at [521, 210] on button "Update" at bounding box center [515, 209] width 40 height 16
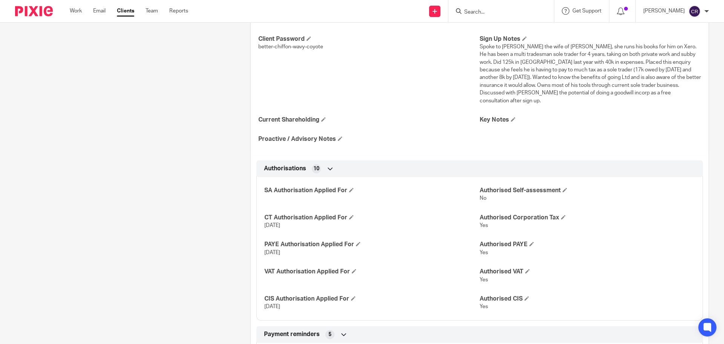
click at [486, 14] on input "Search" at bounding box center [498, 12] width 68 height 7
type input "xafar"
click at [501, 32] on link at bounding box center [531, 35] width 138 height 23
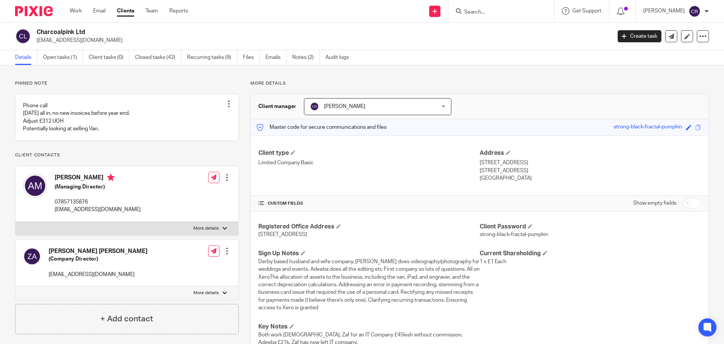
click at [130, 232] on label "More details" at bounding box center [126, 228] width 223 height 14
click at [15, 221] on input "More details" at bounding box center [15, 221] width 0 height 0
checkbox input "true"
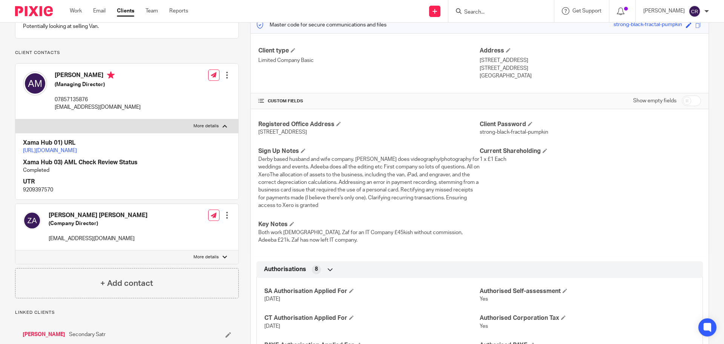
scroll to position [113, 0]
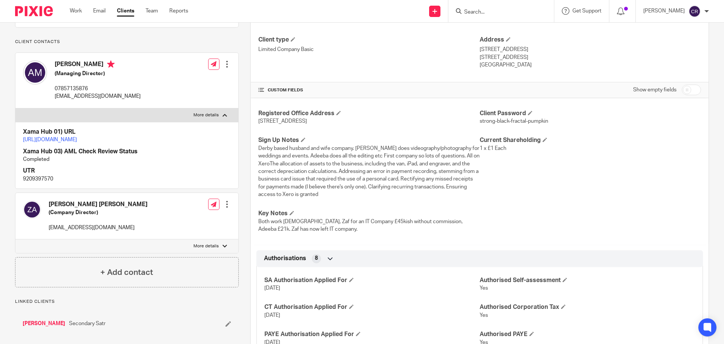
click at [135, 253] on label "More details" at bounding box center [126, 246] width 223 height 14
click at [15, 239] on input "More details" at bounding box center [15, 239] width 0 height 0
checkbox input "true"
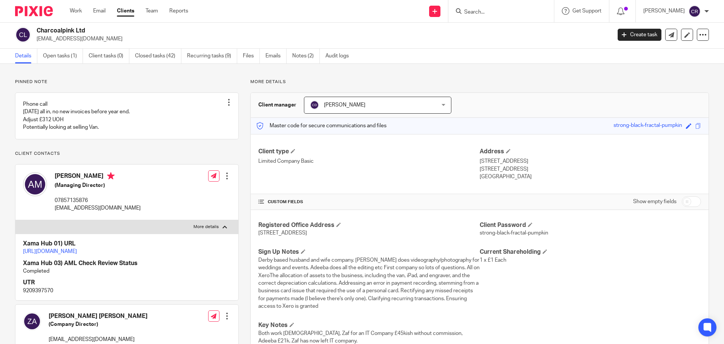
scroll to position [0, 0]
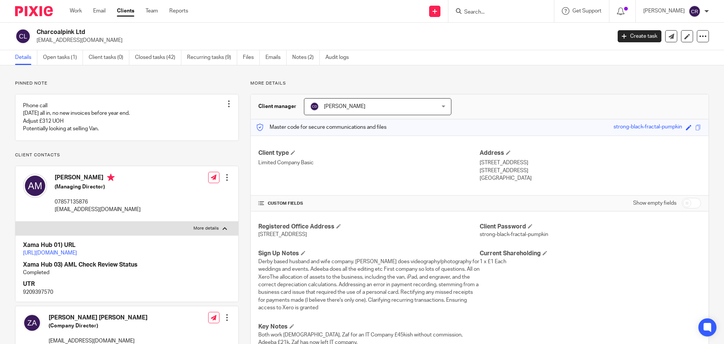
click at [68, 35] on h2 "Charcoalpink Ltd" at bounding box center [265, 32] width 456 height 8
copy div "Charcoalpink Ltd"
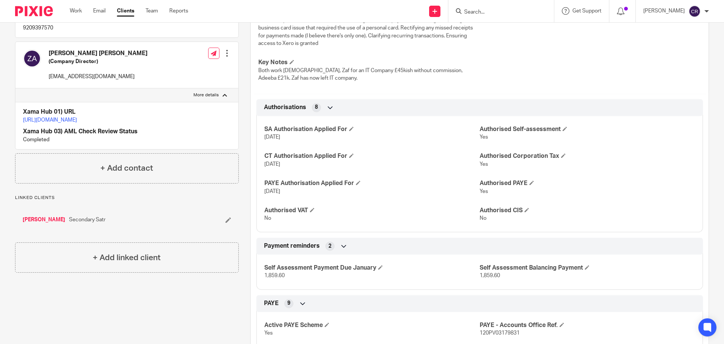
scroll to position [151, 0]
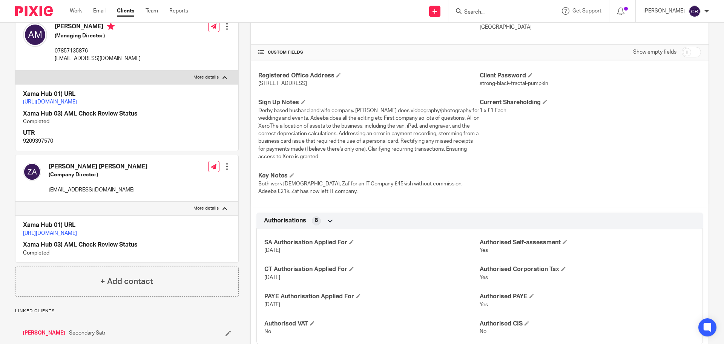
drag, startPoint x: 688, startPoint y: 49, endPoint x: 683, endPoint y: 57, distance: 8.7
click at [688, 49] on input "checkbox" at bounding box center [691, 52] width 19 height 11
checkbox input "true"
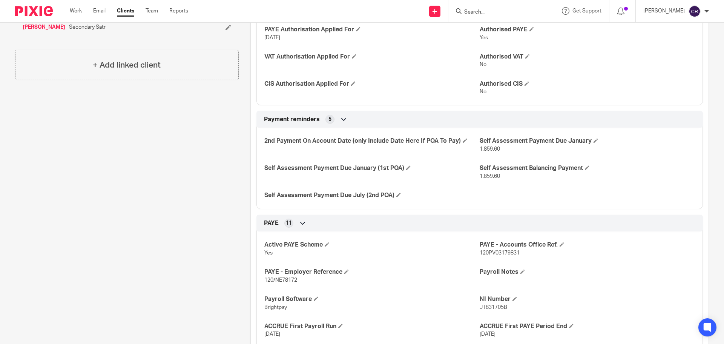
scroll to position [453, 0]
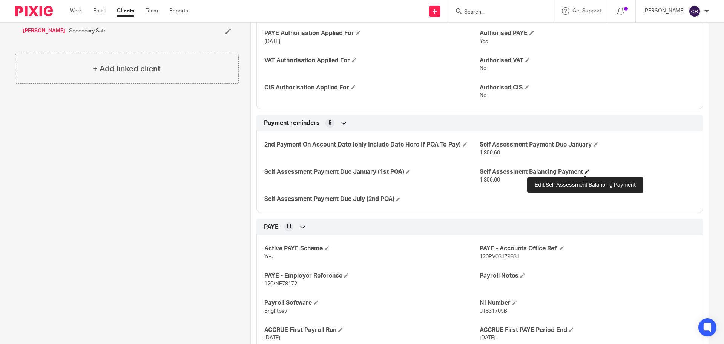
click at [585, 171] on span at bounding box center [587, 171] width 5 height 5
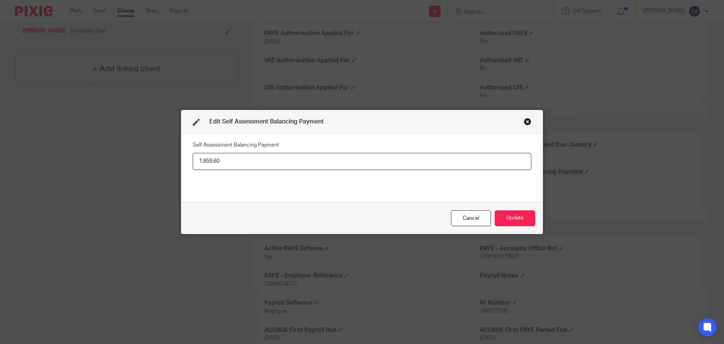
click at [459, 164] on input "1,859.60" at bounding box center [362, 161] width 339 height 17
type input "2,792.75"
click at [523, 220] on button "Update" at bounding box center [515, 218] width 40 height 16
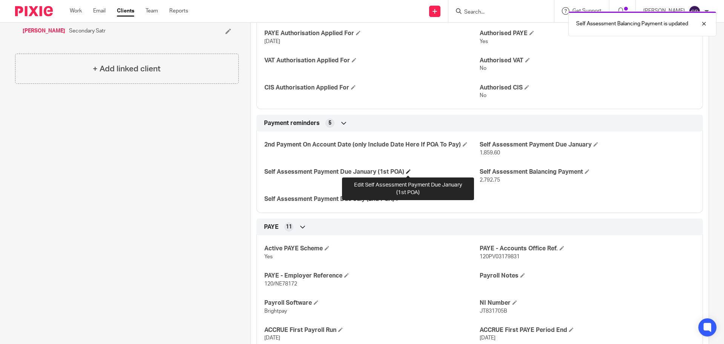
click at [409, 171] on span at bounding box center [408, 171] width 5 height 5
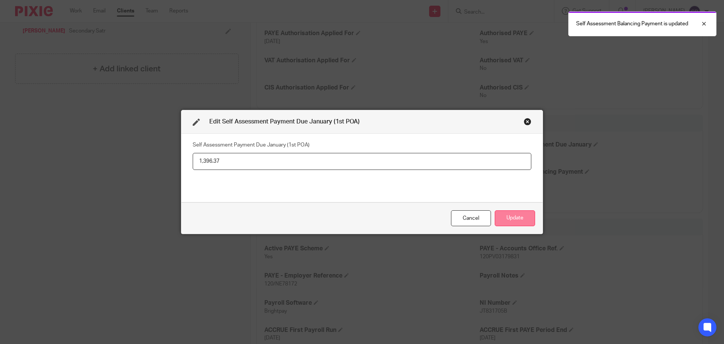
type input "1,396.37"
click at [510, 221] on button "Update" at bounding box center [515, 218] width 40 height 16
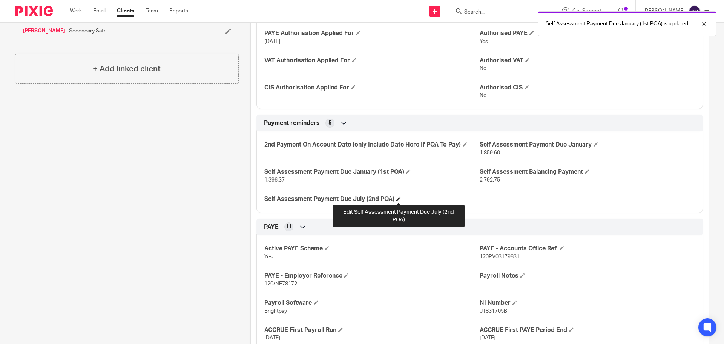
click at [397, 200] on span at bounding box center [398, 198] width 5 height 5
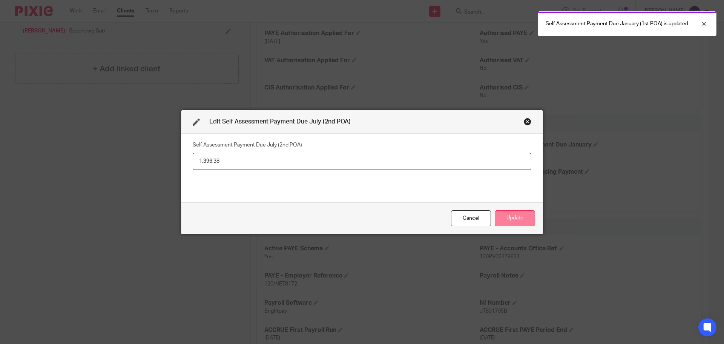
type input "1,396.38"
click at [498, 217] on button "Update" at bounding box center [515, 218] width 40 height 16
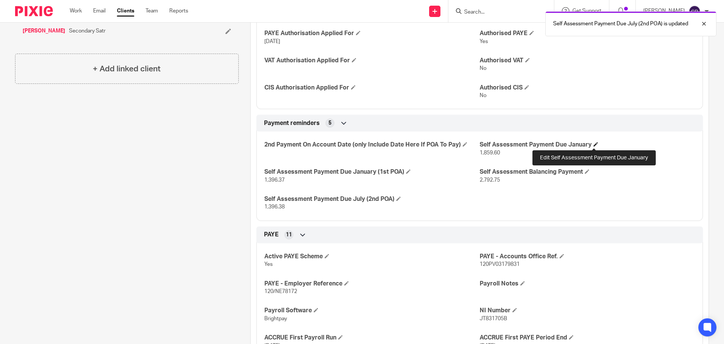
click at [594, 143] on span at bounding box center [596, 144] width 5 height 5
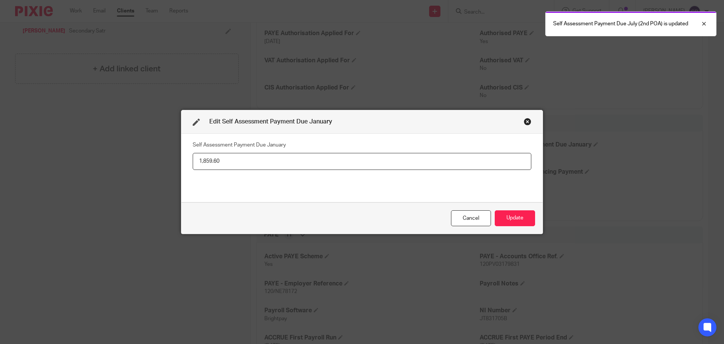
click at [505, 161] on input "1,859.60" at bounding box center [362, 161] width 339 height 17
type input "4,189.12"
click at [519, 214] on button "Update" at bounding box center [515, 218] width 40 height 16
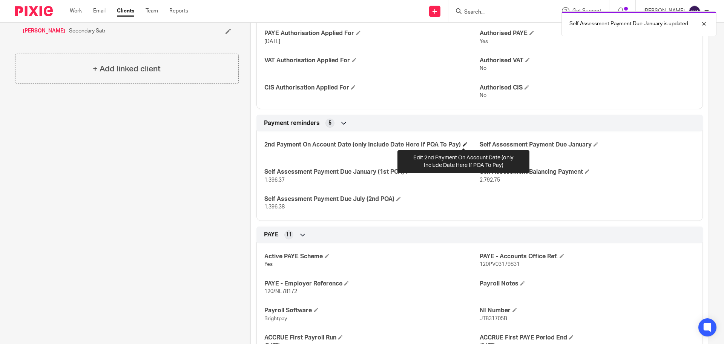
click at [465, 145] on span at bounding box center [465, 144] width 5 height 5
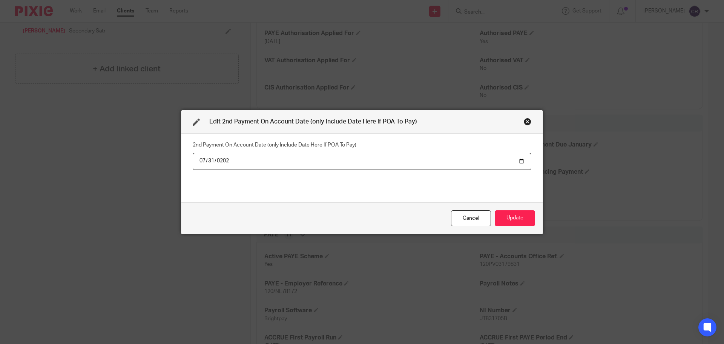
type input "2026-07-31"
click at [495, 210] on button "Update" at bounding box center [515, 218] width 40 height 16
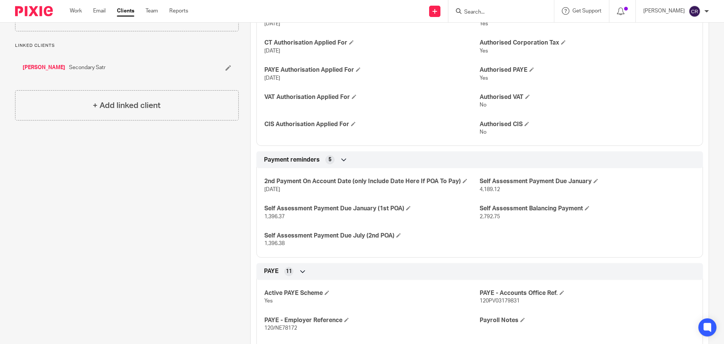
scroll to position [415, 0]
click at [46, 72] on link "[PERSON_NAME]" at bounding box center [44, 69] width 43 height 8
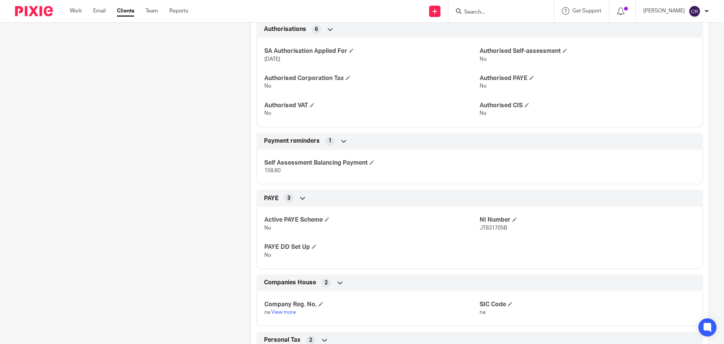
scroll to position [490, 0]
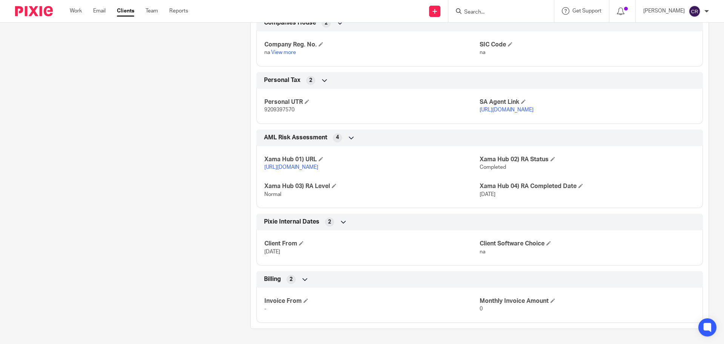
click at [282, 107] on span "9209397570" at bounding box center [279, 109] width 30 height 5
copy span "9209397570"
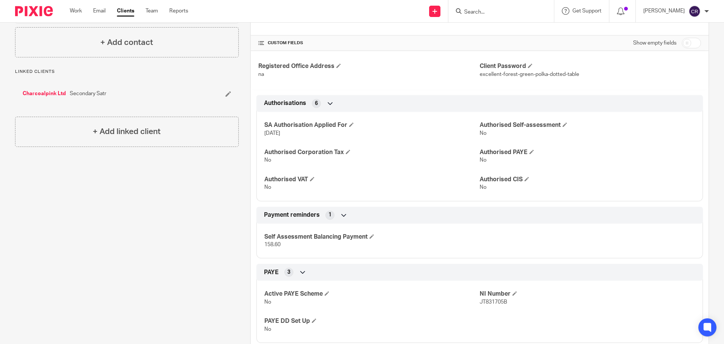
scroll to position [151, 0]
click at [686, 48] on input "checkbox" at bounding box center [691, 44] width 19 height 11
checkbox input "true"
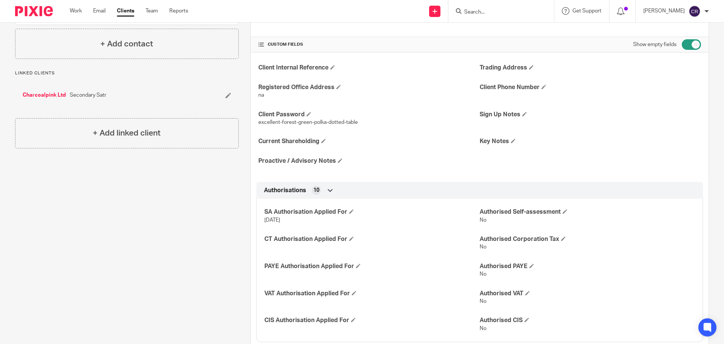
scroll to position [302, 0]
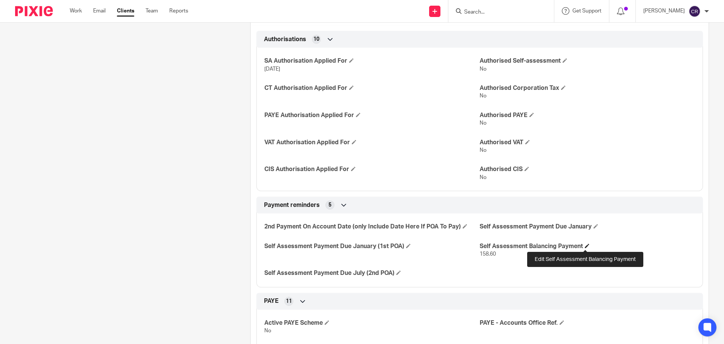
click at [585, 246] on span at bounding box center [587, 245] width 5 height 5
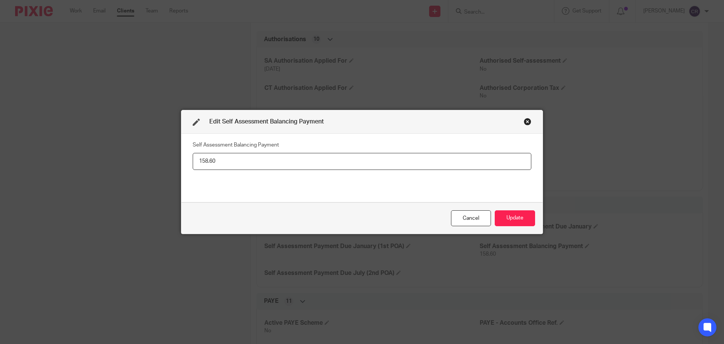
drag, startPoint x: 231, startPoint y: 159, endPoint x: 131, endPoint y: 166, distance: 100.2
click at [103, 161] on div "Edit Self Assessment Balancing Payment Self Assessment Balancing Payment 158.60…" at bounding box center [362, 172] width 724 height 344
type input "(208.80)"
click at [512, 214] on button "Update" at bounding box center [515, 218] width 40 height 16
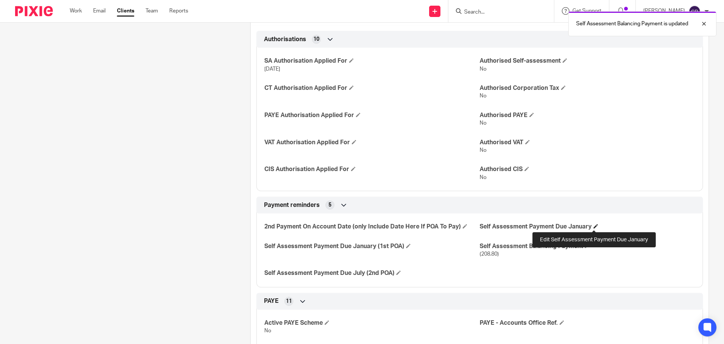
click at [595, 224] on span at bounding box center [596, 226] width 5 height 5
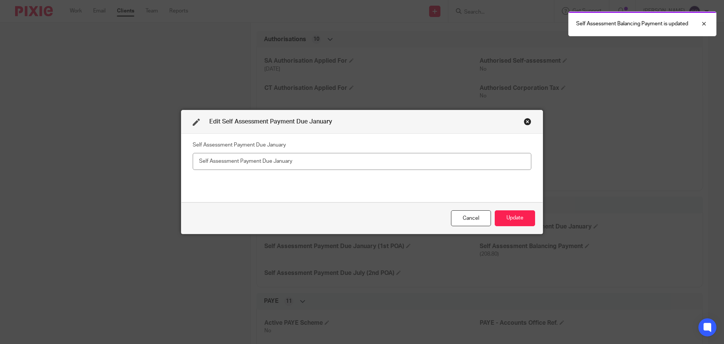
click at [293, 160] on input "text" at bounding box center [362, 161] width 339 height 17
type input "(208.80)"
click at [510, 216] on button "Update" at bounding box center [515, 218] width 40 height 16
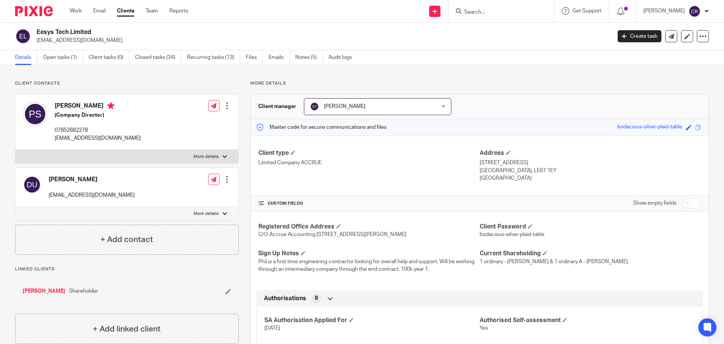
click at [121, 152] on label "More details" at bounding box center [126, 157] width 223 height 14
click at [15, 150] on input "More details" at bounding box center [15, 149] width 0 height 0
checkbox input "true"
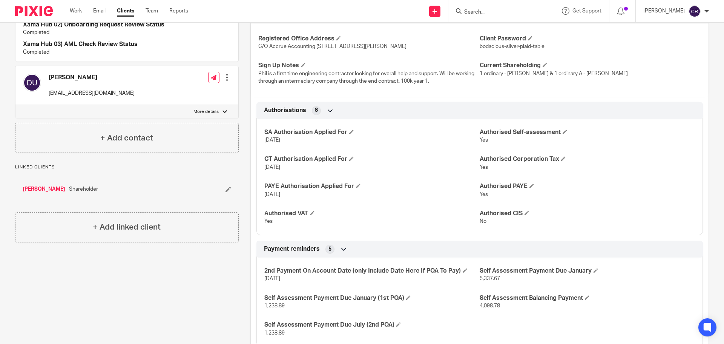
scroll to position [38, 0]
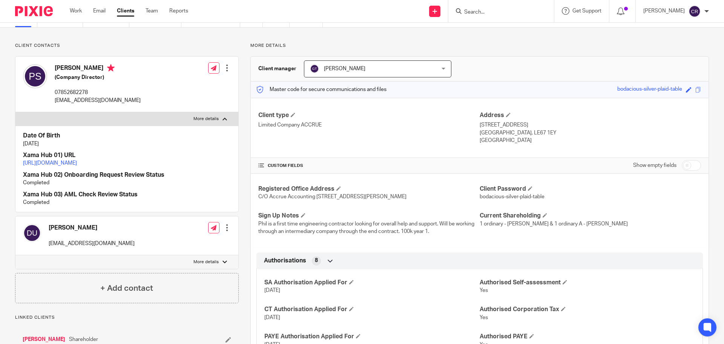
click at [77, 163] on link "https://platform.xamatech.com/portal/crm/clients/0048fe10-1b97-11ef-9223-012c11…" at bounding box center [50, 162] width 54 height 5
click at [78, 12] on link "Work" at bounding box center [76, 11] width 12 height 8
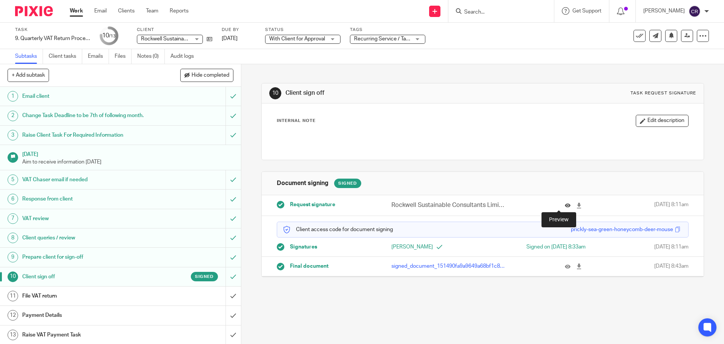
click at [565, 207] on icon at bounding box center [568, 206] width 6 height 6
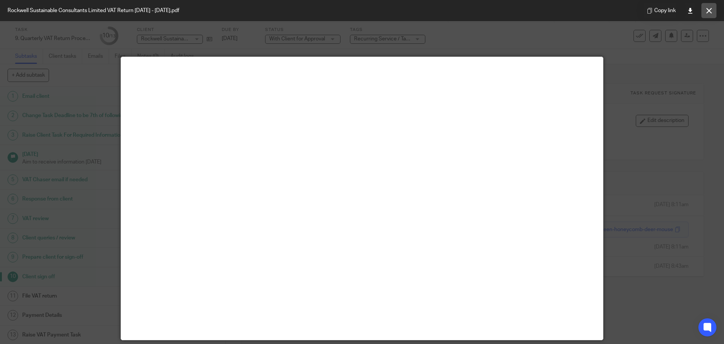
click at [705, 12] on button at bounding box center [709, 10] width 15 height 15
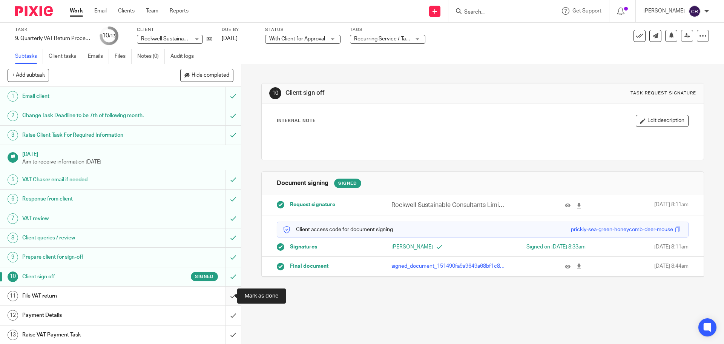
click at [230, 295] on input "submit" at bounding box center [120, 295] width 241 height 19
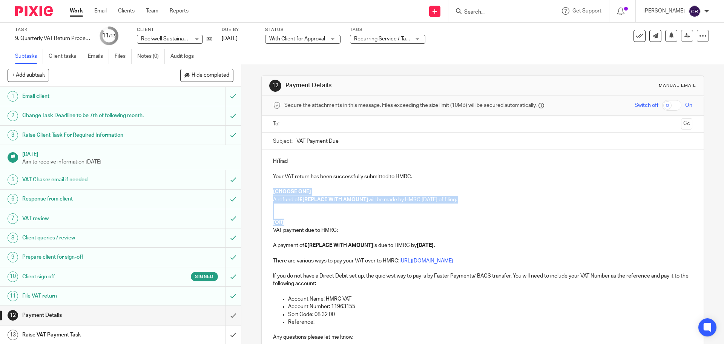
drag, startPoint x: 284, startPoint y: 223, endPoint x: 267, endPoint y: 188, distance: 38.3
click at [267, 188] on div "HiTrad Your VAT return has been successfully submitted to HMRC. [CHOOSE ONE] A …" at bounding box center [483, 252] width 442 height 204
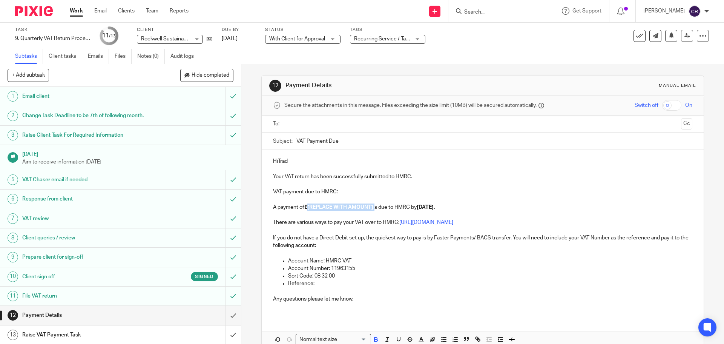
drag, startPoint x: 373, startPoint y: 206, endPoint x: 307, endPoint y: 210, distance: 66.1
click at [307, 210] on p "A payment of £[REPLACE WITH AMOUNT] is due to HMRC by 7 Oct 2025." at bounding box center [482, 207] width 419 height 8
paste div
click at [277, 161] on p "HiTrad" at bounding box center [482, 161] width 419 height 8
click at [310, 164] on p "Hi Trad" at bounding box center [482, 161] width 419 height 8
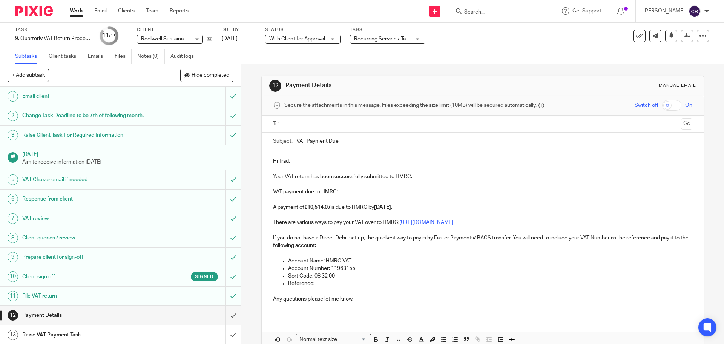
click at [350, 122] on input "text" at bounding box center [482, 124] width 391 height 9
click at [672, 118] on div "To: Rockwell Sustainable Consultants Limited Rockwell Sustainable Consultants L…" at bounding box center [482, 124] width 419 height 18
click at [681, 122] on button "Cc" at bounding box center [686, 124] width 11 height 11
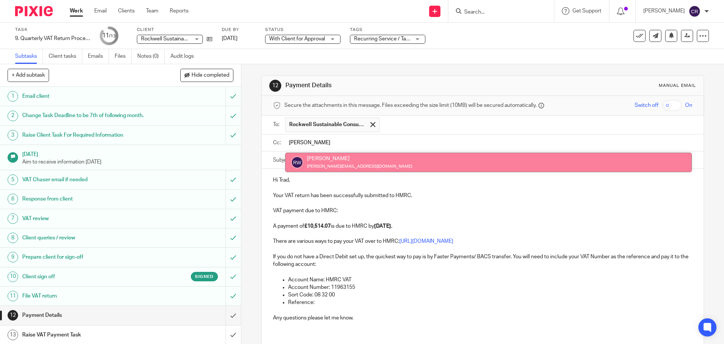
type input "rick"
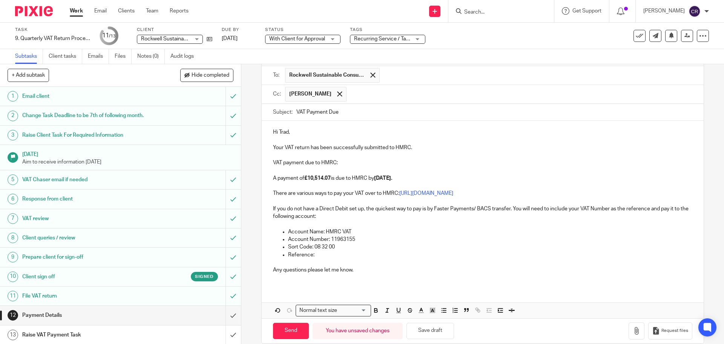
scroll to position [60, 0]
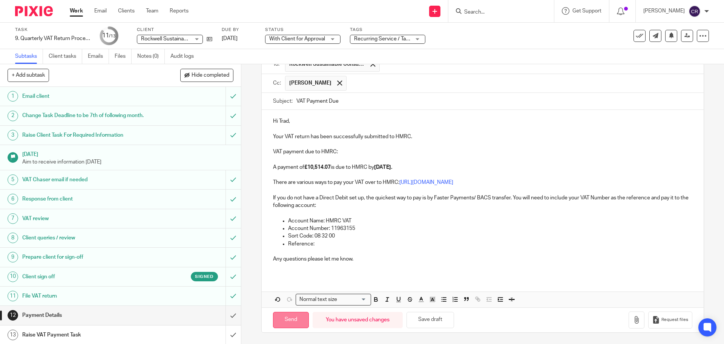
click at [283, 319] on input "Send" at bounding box center [291, 320] width 36 height 16
type input "Sent"
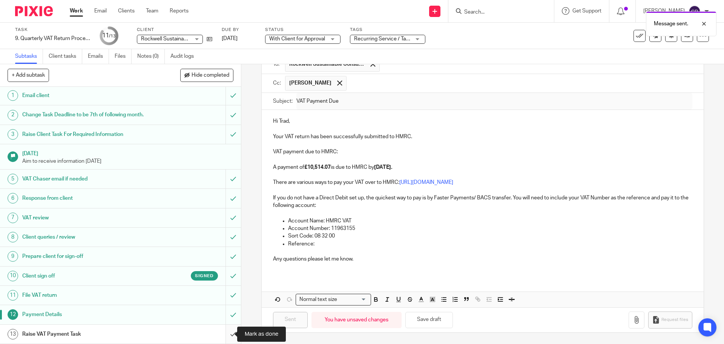
drag, startPoint x: 224, startPoint y: 329, endPoint x: 245, endPoint y: 299, distance: 36.6
click at [224, 329] on input "submit" at bounding box center [120, 333] width 241 height 19
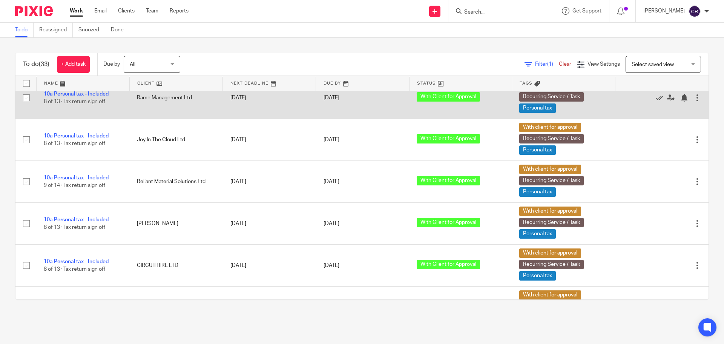
scroll to position [679, 0]
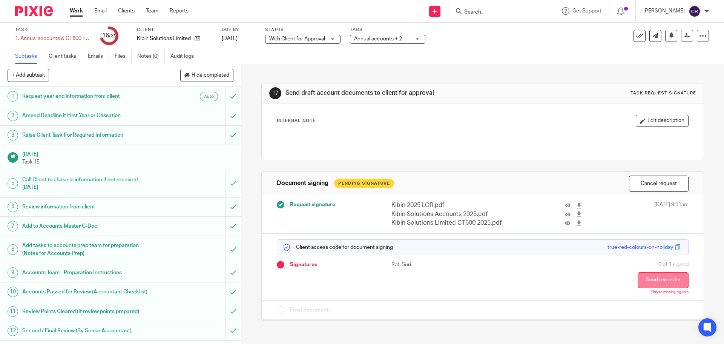
click at [654, 278] on button "Send reminder" at bounding box center [663, 280] width 51 height 16
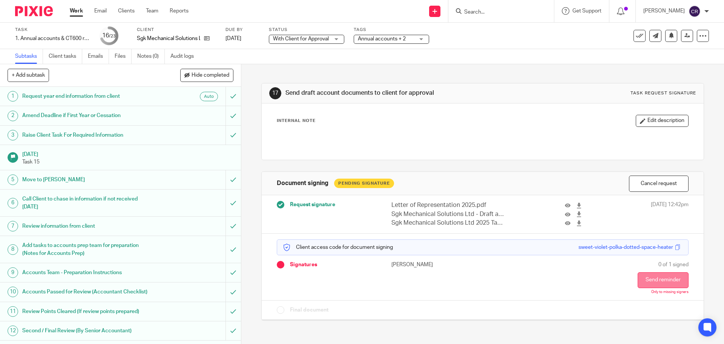
click at [658, 280] on button "Send reminder" at bounding box center [663, 280] width 51 height 16
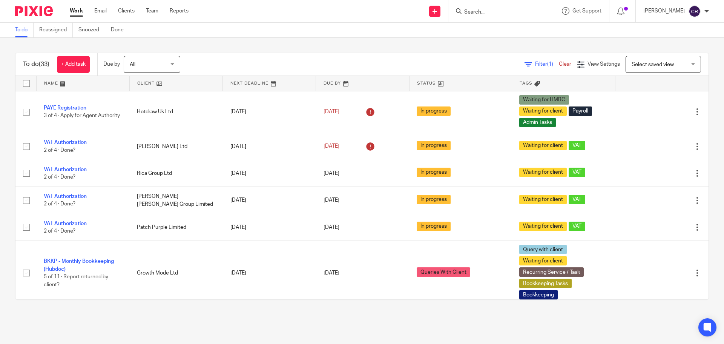
drag, startPoint x: 483, startPoint y: 16, endPoint x: 487, endPoint y: 11, distance: 6.1
click at [485, 15] on form at bounding box center [504, 10] width 80 height 9
click at [487, 11] on input "Search" at bounding box center [498, 12] width 68 height 7
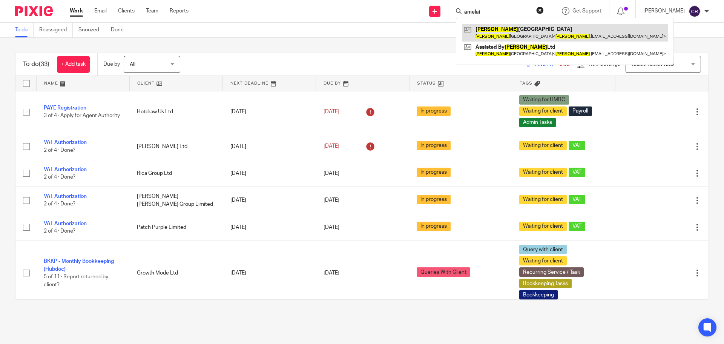
type input "amelai"
click at [526, 29] on link at bounding box center [565, 32] width 206 height 17
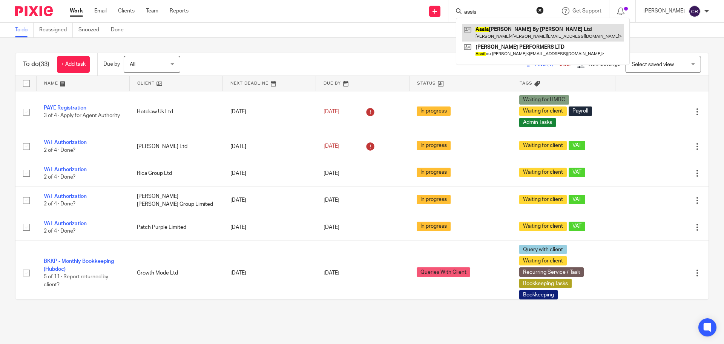
type input "assis"
click at [498, 31] on link at bounding box center [543, 32] width 162 height 17
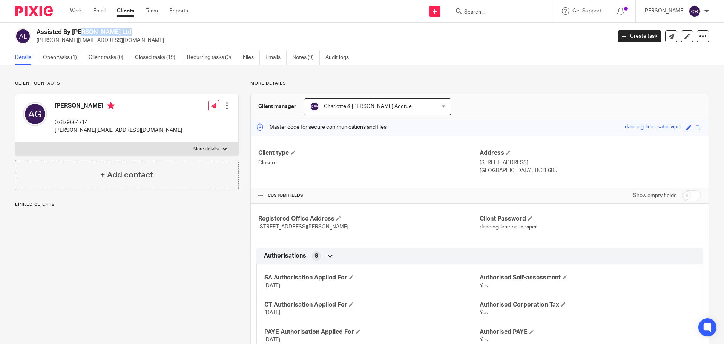
click at [68, 31] on h2 "Assisted By [PERSON_NAME] Ltd" at bounding box center [265, 32] width 456 height 8
click at [669, 36] on icon at bounding box center [672, 37] width 6 height 6
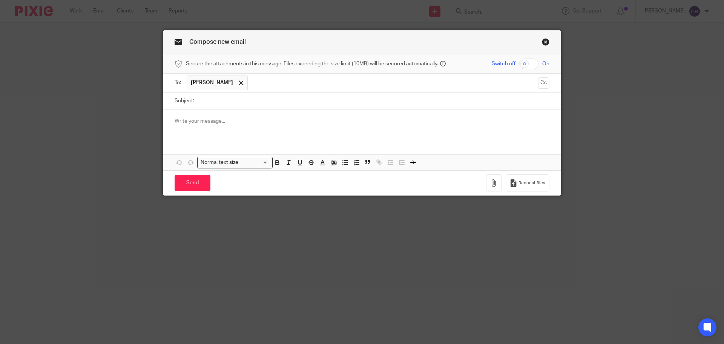
click at [272, 108] on form "Secure the attachments in this message. Files exceeding the size limit (10MB) w…" at bounding box center [362, 124] width 398 height 141
click at [283, 102] on input "Subject:" at bounding box center [374, 100] width 352 height 17
paste input "Letter - Assisted By Amelia Ltd - NatWest"
type input "Letter - Assisted By Amelia Ltd - NatWest"
click at [538, 83] on button "Cc" at bounding box center [543, 82] width 11 height 11
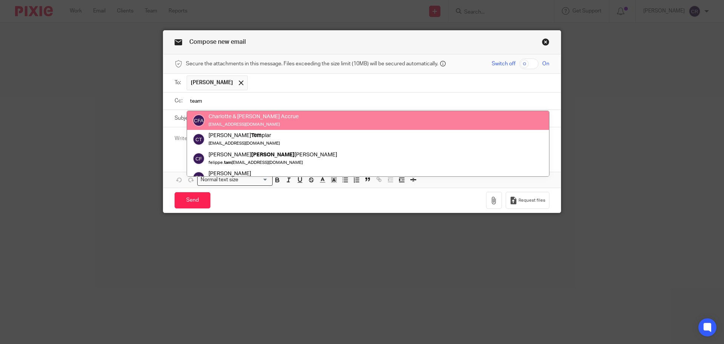
type input "team"
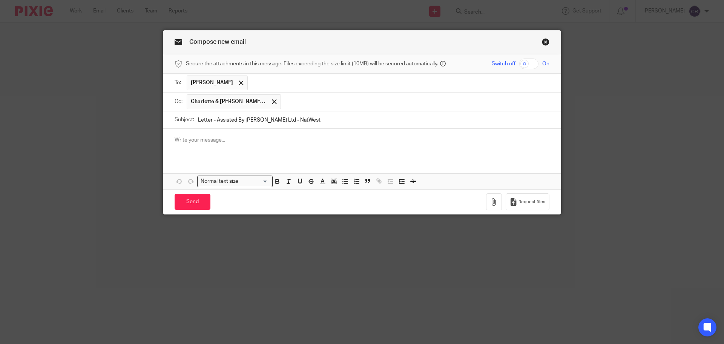
click at [230, 146] on div at bounding box center [362, 143] width 398 height 29
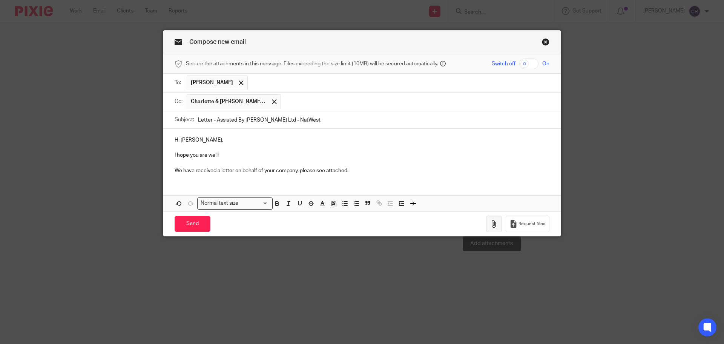
click at [490, 221] on icon "button" at bounding box center [494, 224] width 8 height 8
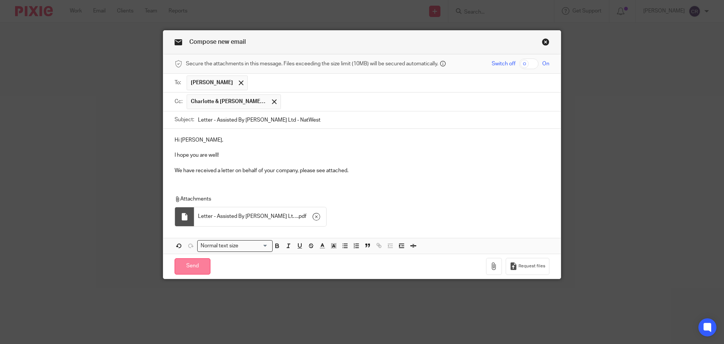
click at [193, 269] on input "Send" at bounding box center [193, 266] width 36 height 16
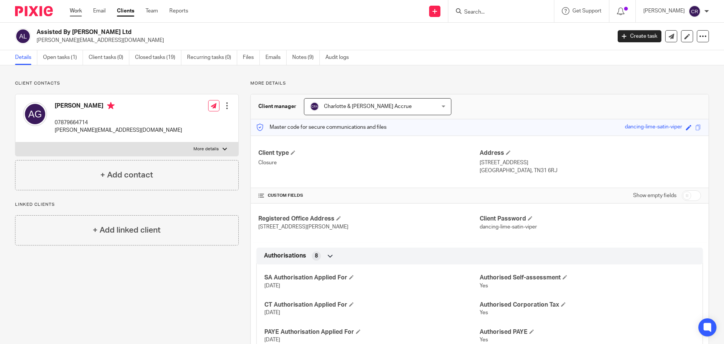
click at [75, 10] on link "Work" at bounding box center [76, 11] width 12 height 8
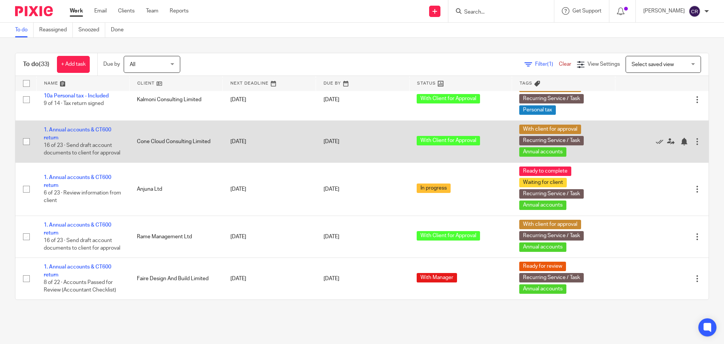
scroll to position [1166, 0]
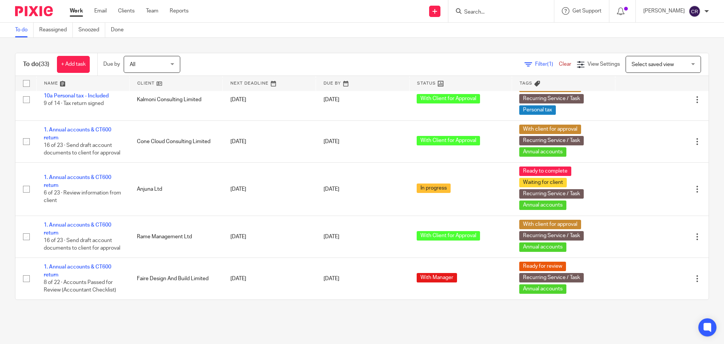
click at [491, 12] on input "Search" at bounding box center [498, 12] width 68 height 7
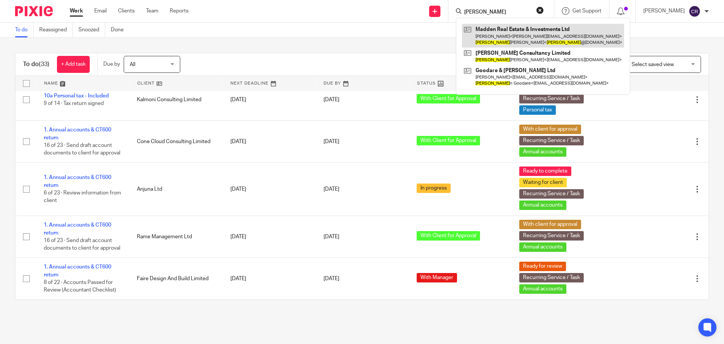
type input "toby"
click at [521, 27] on link at bounding box center [543, 35] width 162 height 23
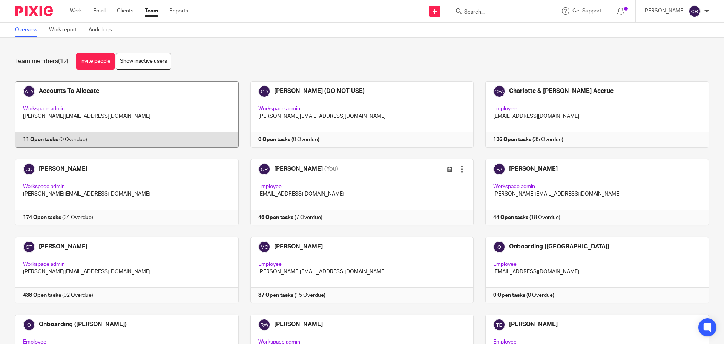
click at [179, 110] on link at bounding box center [120, 114] width 235 height 66
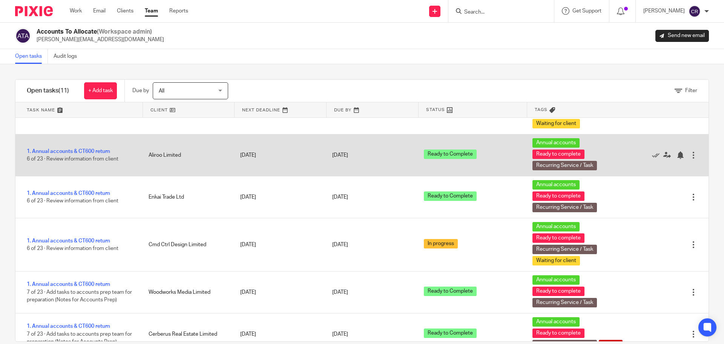
scroll to position [38, 0]
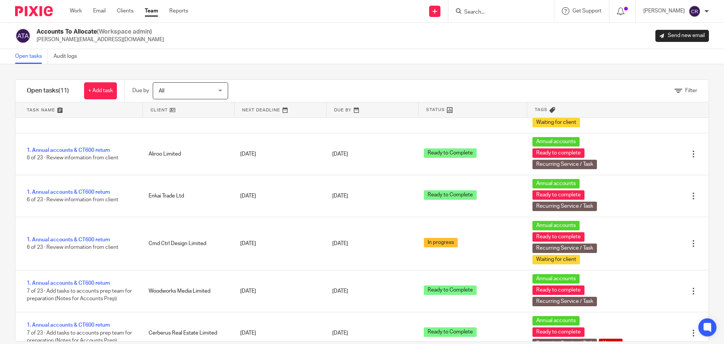
click at [493, 13] on input "Search" at bounding box center [498, 12] width 68 height 7
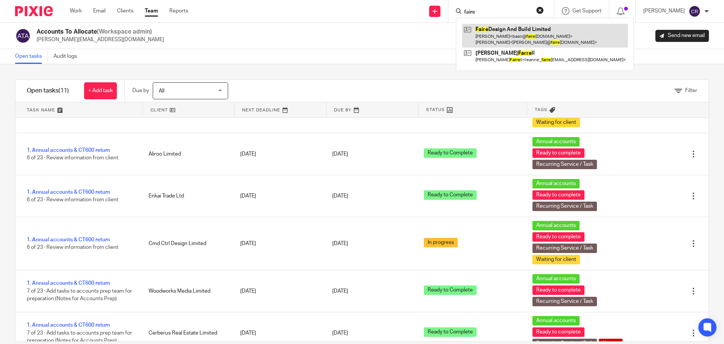
type input "faire"
click at [498, 32] on link at bounding box center [545, 35] width 166 height 23
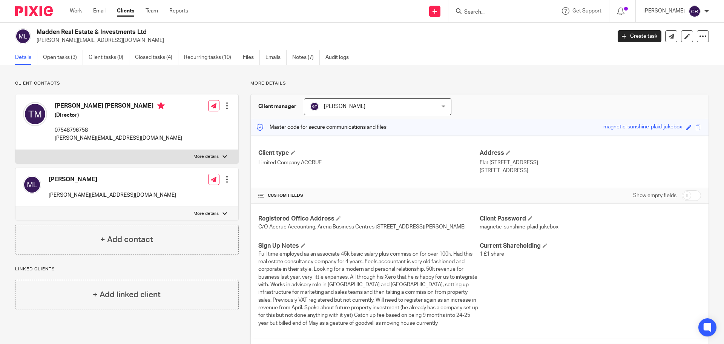
click at [160, 154] on label "More details" at bounding box center [126, 157] width 223 height 14
click at [15, 150] on input "More details" at bounding box center [15, 149] width 0 height 0
checkbox input "true"
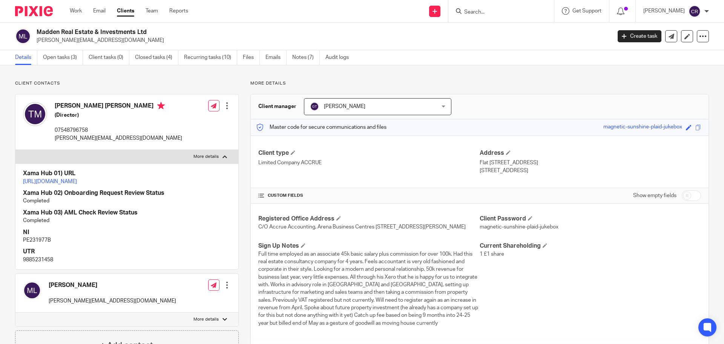
drag, startPoint x: 473, startPoint y: 163, endPoint x: 540, endPoint y: 164, distance: 67.2
click at [540, 164] on div "Client type Limited Company ACCRUE Address Flat 8 42 Grovelands Road Purley, CR…" at bounding box center [480, 161] width 458 height 52
click at [540, 163] on p "Flat 8 42 Grovelands Road" at bounding box center [590, 163] width 221 height 8
drag, startPoint x: 543, startPoint y: 161, endPoint x: 476, endPoint y: 162, distance: 66.4
click at [480, 162] on p "Flat 8 42 Grovelands Road" at bounding box center [590, 163] width 221 height 8
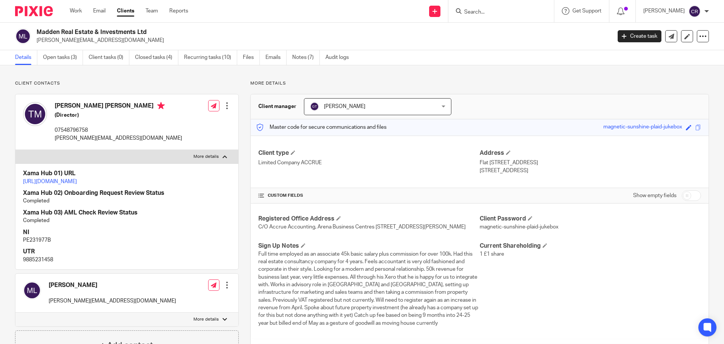
copy p "Flat 8 42 Grovelands Road"
click at [485, 170] on p "Purley, CR8 4FL" at bounding box center [590, 171] width 221 height 8
click at [484, 170] on p "Purley, CR8 4FL" at bounding box center [590, 171] width 221 height 8
copy p "Purley"
drag, startPoint x: 508, startPoint y: 170, endPoint x: 502, endPoint y: 172, distance: 6.1
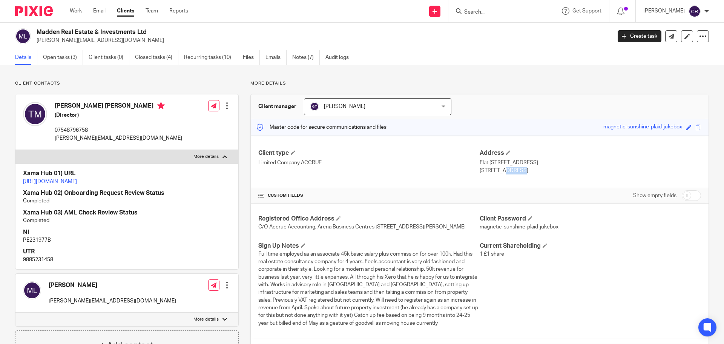
click at [502, 172] on div "Address Flat 8 42 Grovelands Road Purley, CR8 4FL" at bounding box center [590, 161] width 221 height 25
click at [503, 172] on p "Purley, CR8 4FL" at bounding box center [590, 171] width 221 height 8
drag, startPoint x: 522, startPoint y: 172, endPoint x: 495, endPoint y: 170, distance: 27.6
click at [495, 170] on p "Purley, CR8 4FL" at bounding box center [590, 171] width 221 height 8
copy p "CR8 4FL"
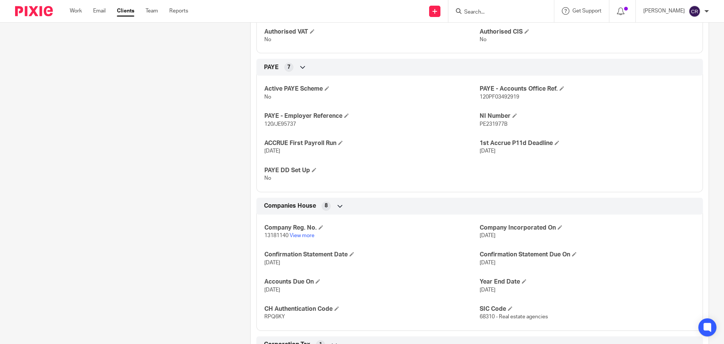
scroll to position [415, 0]
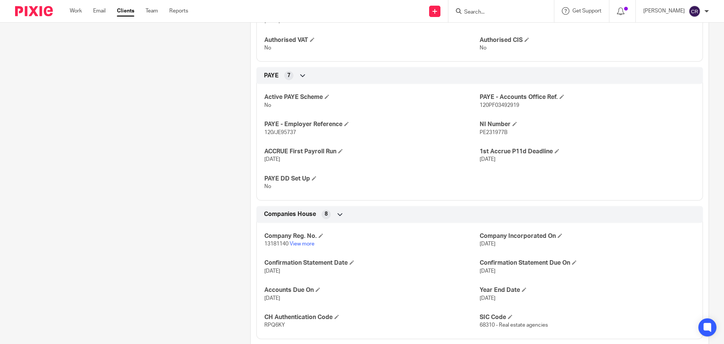
click at [508, 108] on span "120PF03492919" at bounding box center [500, 105] width 40 height 5
copy p "120PF03492919"
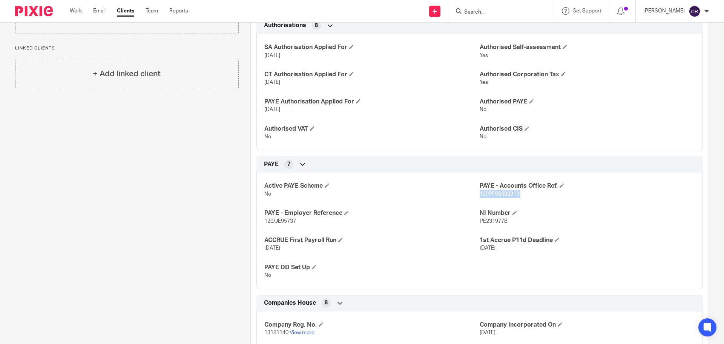
scroll to position [339, 0]
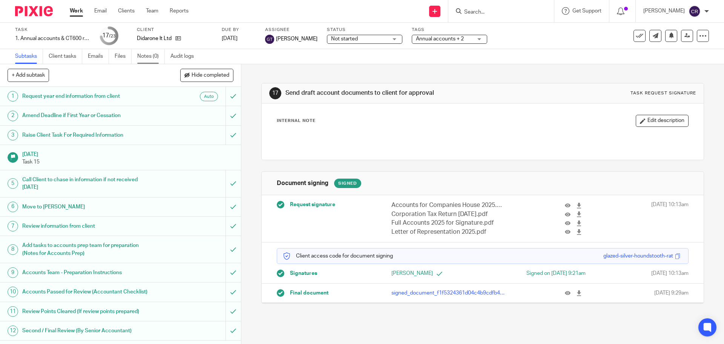
click at [147, 55] on link "Notes (0)" at bounding box center [151, 56] width 28 height 15
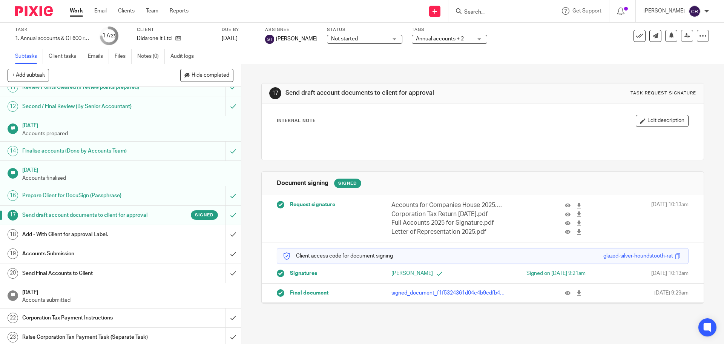
scroll to position [226, 0]
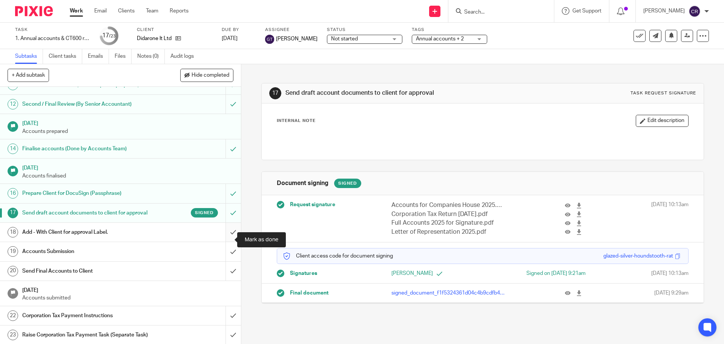
click at [226, 240] on input "submit" at bounding box center [120, 232] width 241 height 19
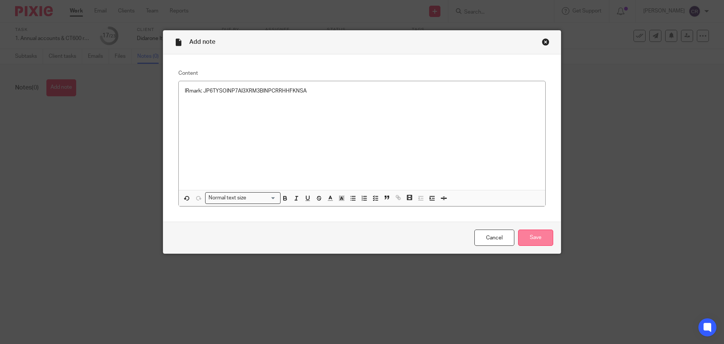
click at [541, 236] on input "Save" at bounding box center [535, 237] width 35 height 16
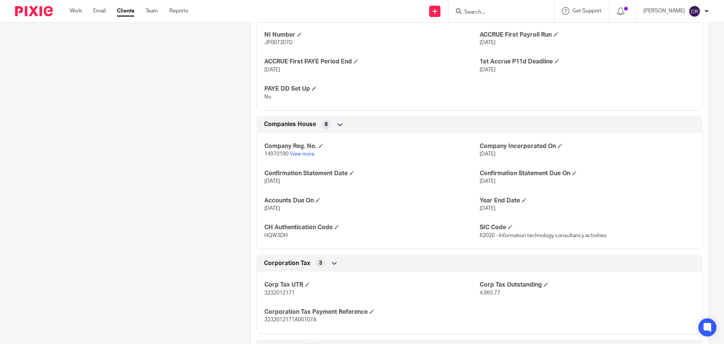
scroll to position [189, 0]
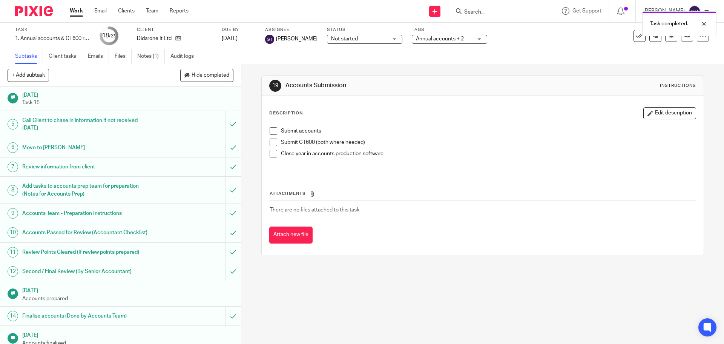
scroll to position [189, 0]
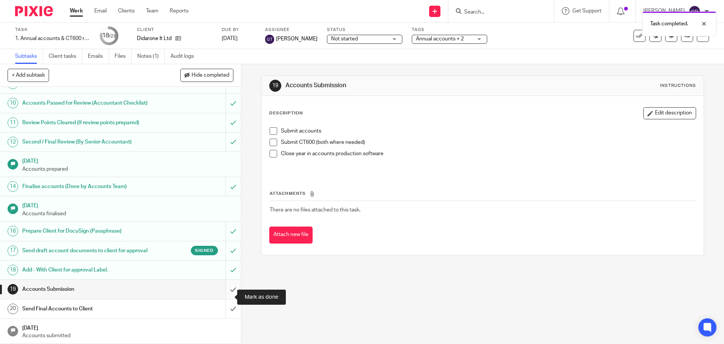
click at [228, 297] on input "submit" at bounding box center [120, 289] width 241 height 19
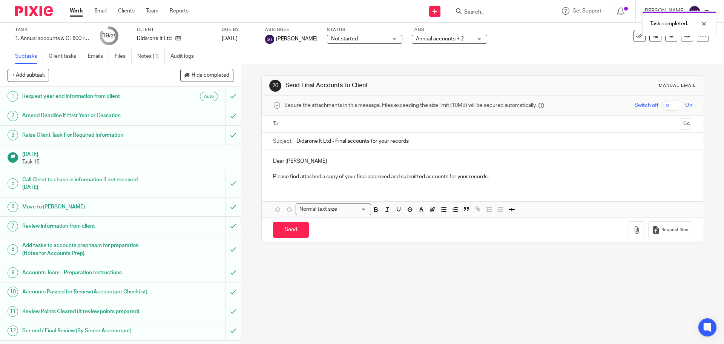
click at [332, 122] on input "text" at bounding box center [482, 124] width 391 height 9
click at [681, 127] on button "Cc" at bounding box center [686, 124] width 11 height 11
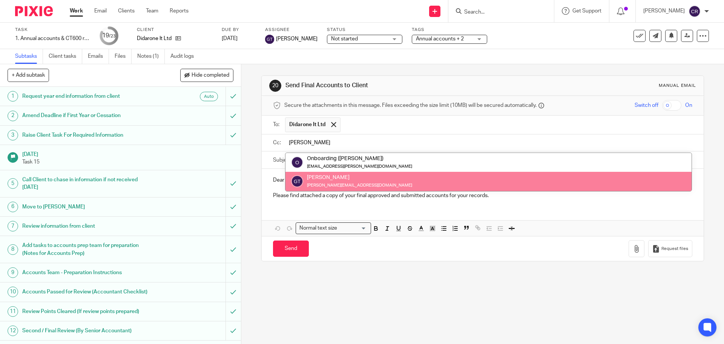
type input "[PERSON_NAME]"
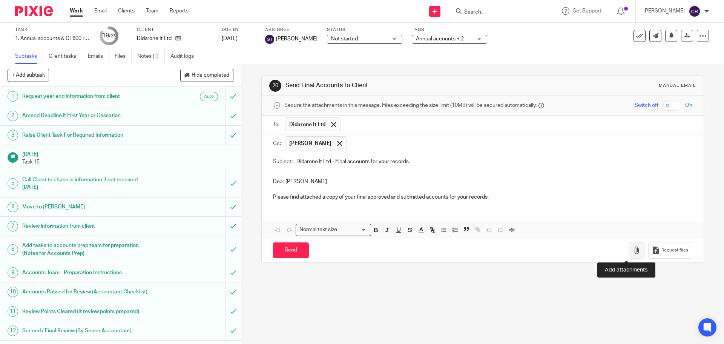
click at [629, 254] on button "button" at bounding box center [637, 250] width 16 height 17
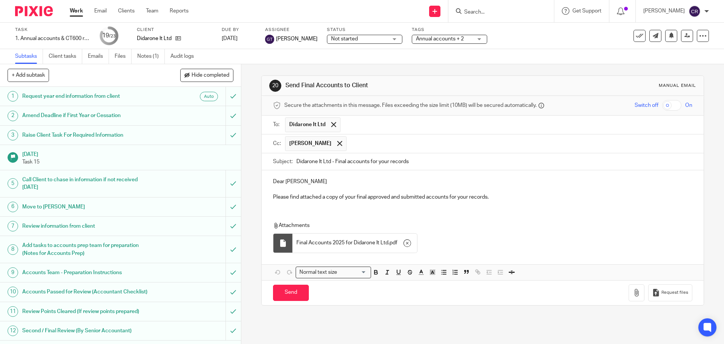
click at [663, 104] on input "checkbox" at bounding box center [671, 105] width 19 height 11
click at [289, 291] on input "Send" at bounding box center [291, 292] width 36 height 16
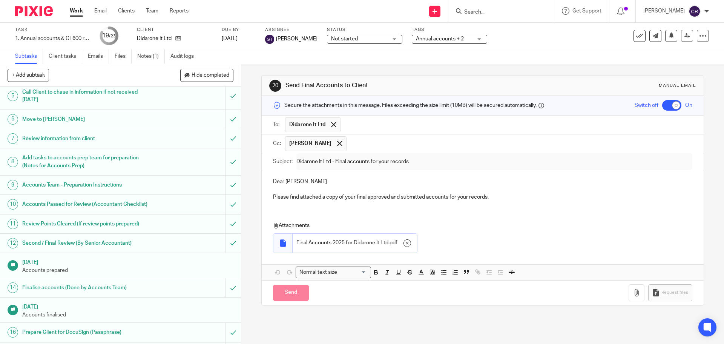
scroll to position [226, 0]
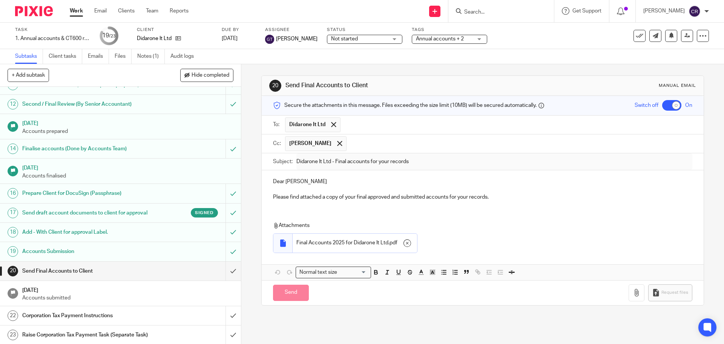
click at [164, 320] on div "Corporation Tax Payment Instructions" at bounding box center [120, 315] width 196 height 11
checkbox input "false"
type input "Sent"
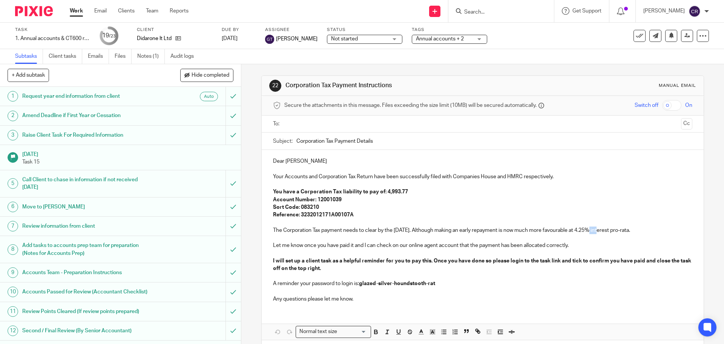
drag, startPoint x: 599, startPoint y: 230, endPoint x: 590, endPoint y: 230, distance: 9.4
click at [590, 230] on p "The Corporation Tax payment needs to clear by the [DATE]. Although making an ea…" at bounding box center [482, 230] width 419 height 8
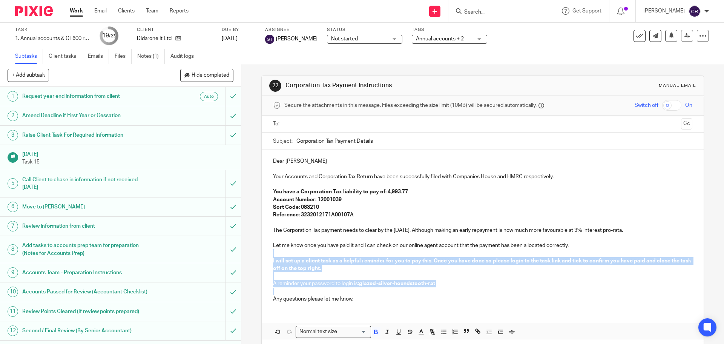
drag, startPoint x: 283, startPoint y: 292, endPoint x: 271, endPoint y: 254, distance: 39.6
click at [271, 254] on div "Dear Andrew Your Accounts and Corporation Tax Return have been successfully fil…" at bounding box center [483, 229] width 442 height 158
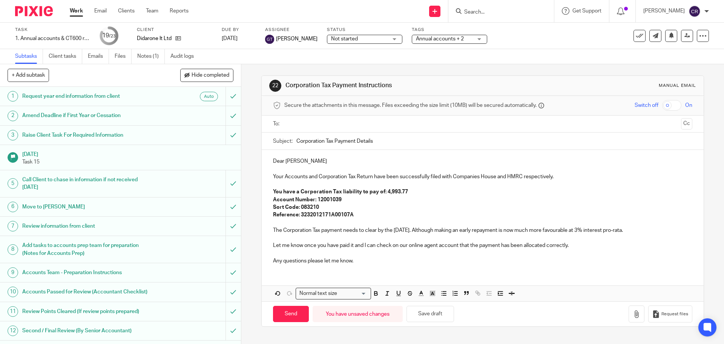
click at [344, 121] on input "text" at bounding box center [482, 124] width 391 height 9
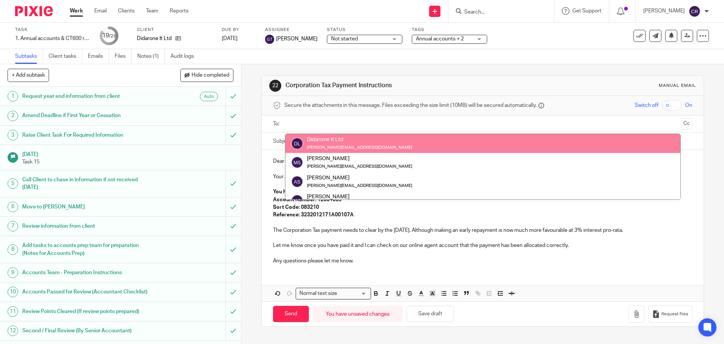
drag, startPoint x: 350, startPoint y: 135, endPoint x: 491, endPoint y: 129, distance: 141.6
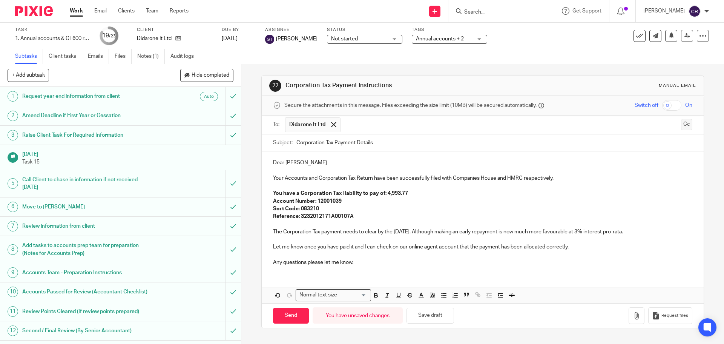
click at [681, 128] on button "Cc" at bounding box center [686, 124] width 11 height 11
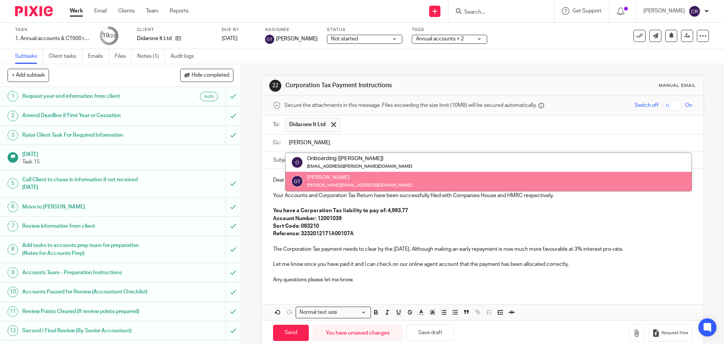
type input "greg"
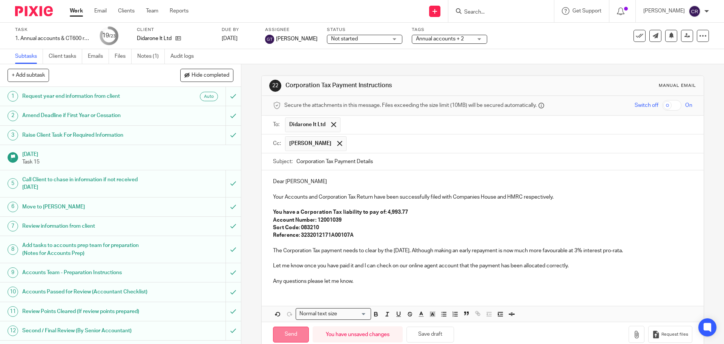
drag, startPoint x: 287, startPoint y: 332, endPoint x: 241, endPoint y: 326, distance: 45.7
click at [286, 332] on input "Send" at bounding box center [291, 334] width 36 height 16
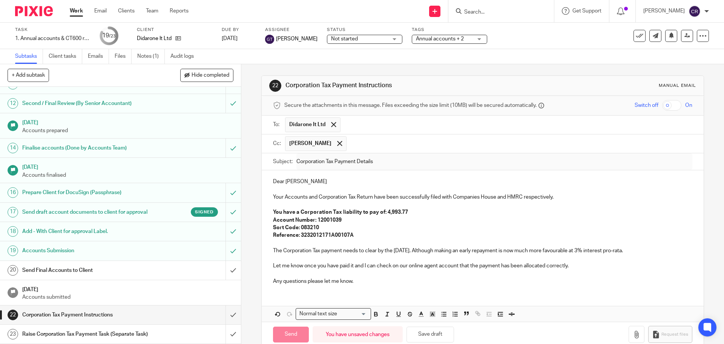
type input "Sent"
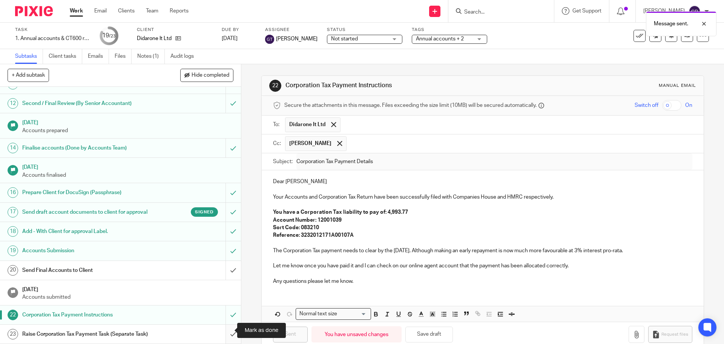
click at [225, 332] on input "submit" at bounding box center [120, 333] width 241 height 19
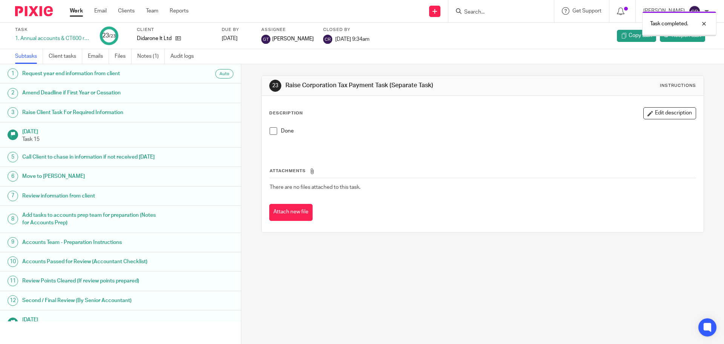
scroll to position [227, 0]
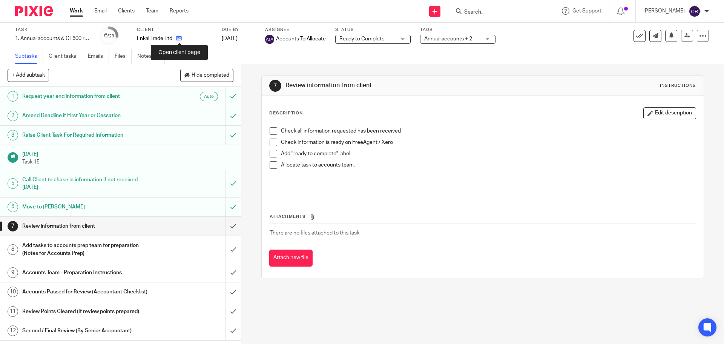
click at [179, 37] on icon at bounding box center [179, 38] width 6 height 6
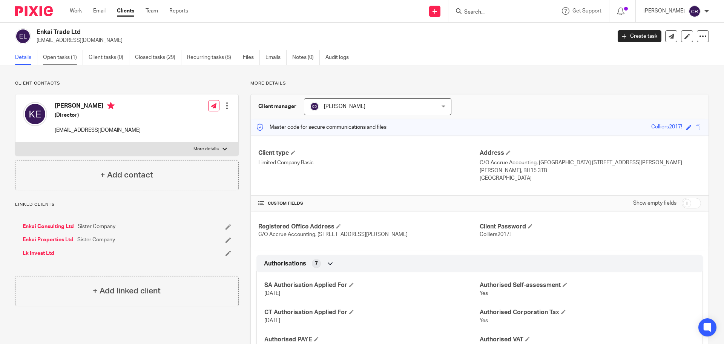
click at [71, 60] on link "Open tasks (1)" at bounding box center [63, 57] width 40 height 15
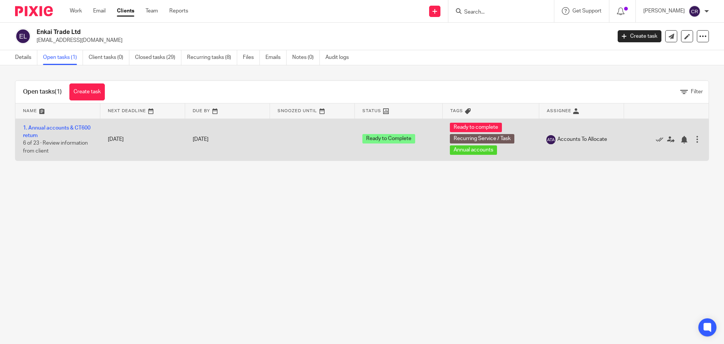
click at [74, 124] on td "1. Annual accounts & CT600 return 6 of 23 · Review information from client" at bounding box center [57, 139] width 85 height 42
click at [74, 126] on link "1. Annual accounts & CT600 return" at bounding box center [57, 131] width 68 height 13
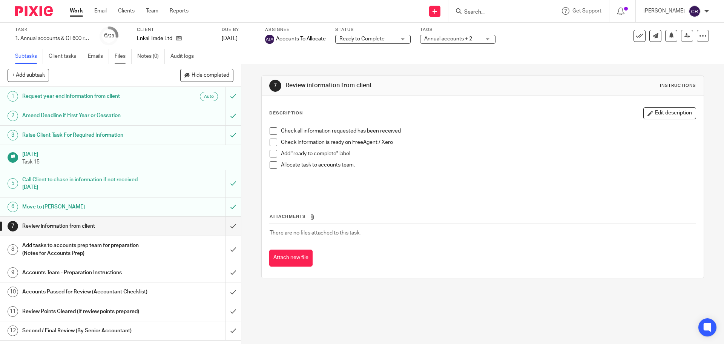
click at [119, 60] on link "Files" at bounding box center [123, 56] width 17 height 15
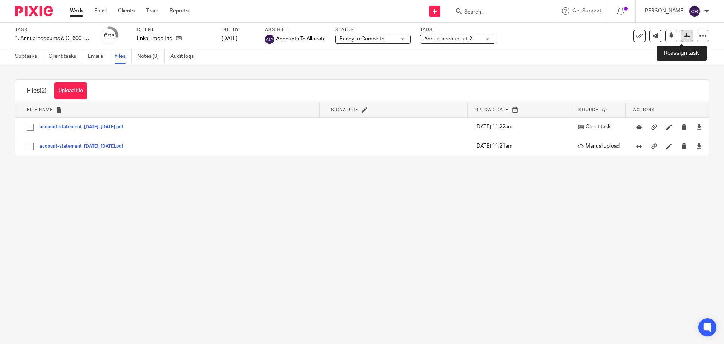
click at [686, 35] on link at bounding box center [687, 36] width 12 height 12
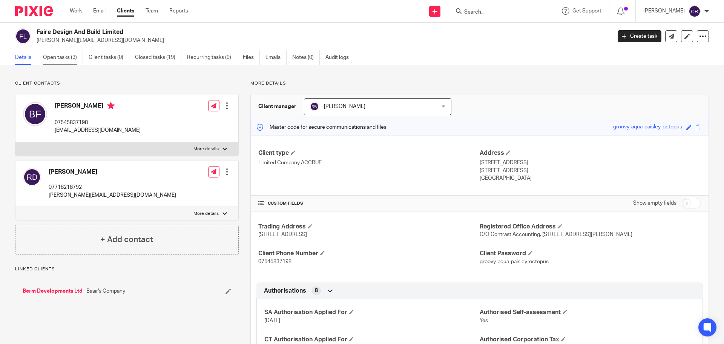
click at [52, 59] on link "Open tasks (3)" at bounding box center [63, 57] width 40 height 15
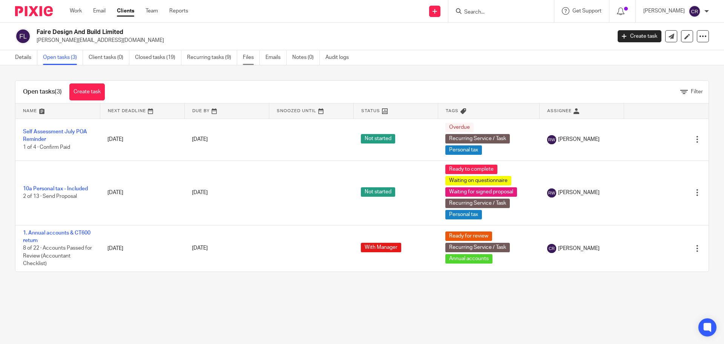
click at [250, 55] on link "Files" at bounding box center [251, 57] width 17 height 15
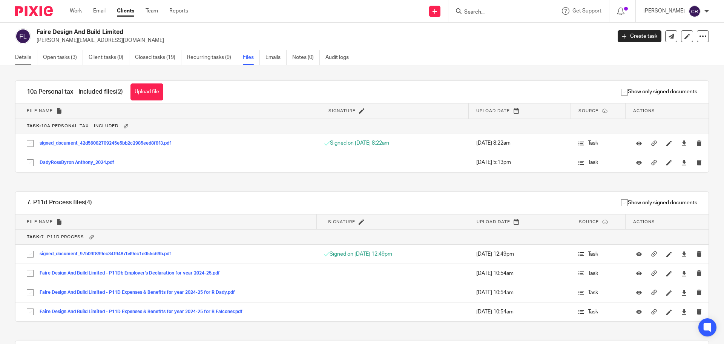
click at [30, 55] on link "Details" at bounding box center [26, 57] width 22 height 15
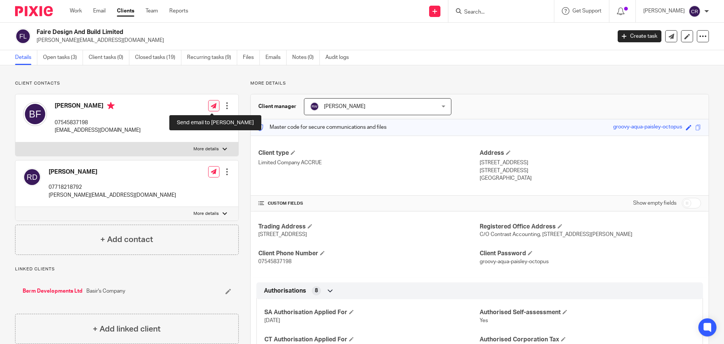
click at [211, 104] on icon at bounding box center [214, 106] width 6 height 6
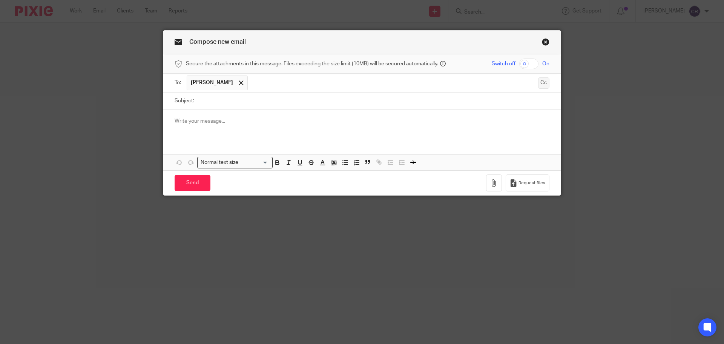
click at [539, 80] on button "Cc" at bounding box center [543, 82] width 11 height 11
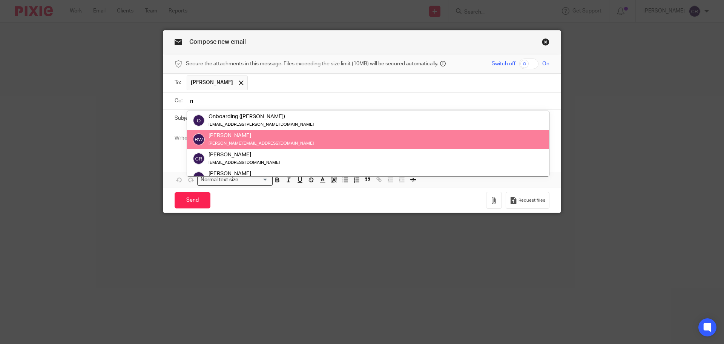
type input "ri"
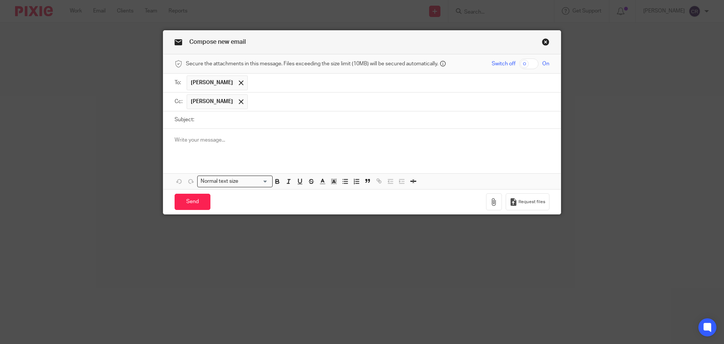
click at [373, 96] on input "text" at bounding box center [399, 101] width 295 height 15
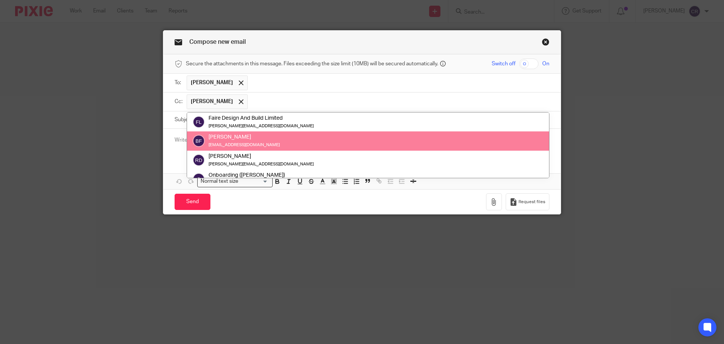
click at [369, 79] on input "text" at bounding box center [399, 82] width 295 height 15
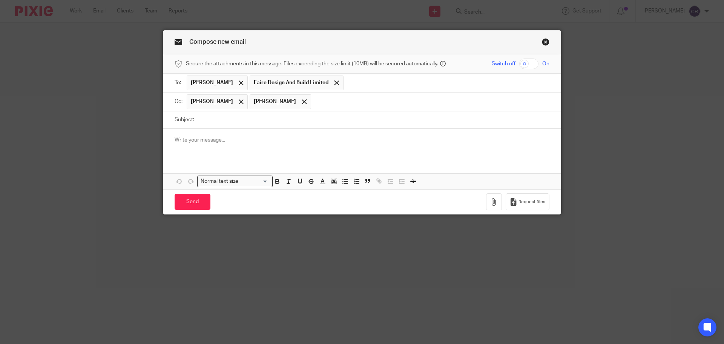
click at [337, 112] on input "Subject:" at bounding box center [374, 119] width 352 height 17
drag, startPoint x: 285, startPoint y: 122, endPoint x: 134, endPoint y: 124, distance: 150.9
click at [134, 124] on div "Compose new email Secure the attachments in this message. Files exceeding the s…" at bounding box center [362, 172] width 724 height 344
type input "Accounts Query"
click at [542, 40] on link "Close this dialog window" at bounding box center [546, 43] width 8 height 10
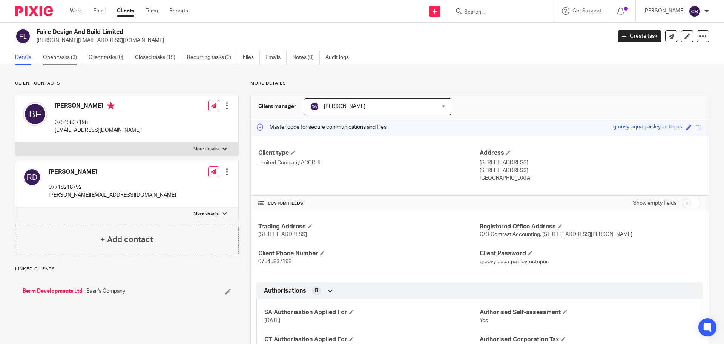
click at [73, 58] on link "Open tasks (3)" at bounding box center [63, 57] width 40 height 15
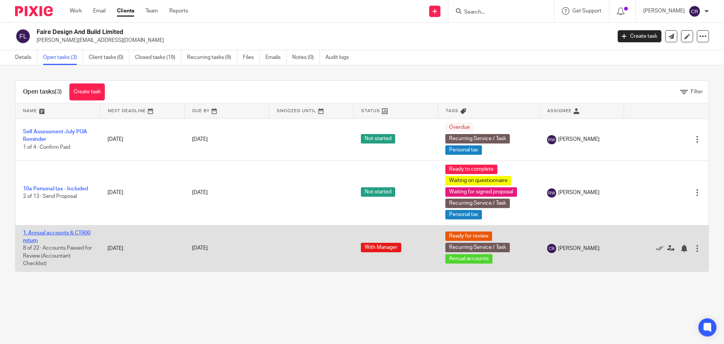
click at [55, 232] on link "1. Annual accounts & CT600 return" at bounding box center [57, 236] width 68 height 13
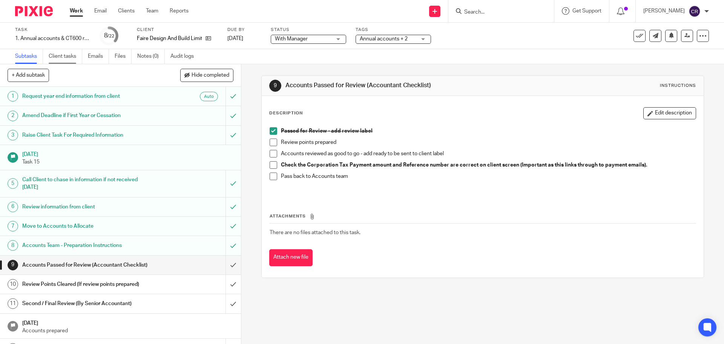
click at [68, 56] on link "Client tasks" at bounding box center [66, 56] width 34 height 15
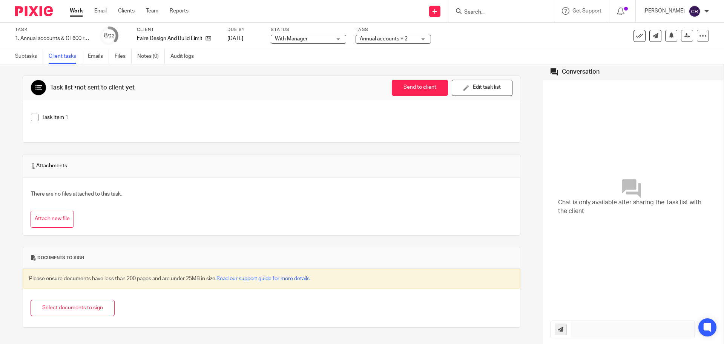
click at [475, 84] on button "Edit task list" at bounding box center [482, 88] width 61 height 16
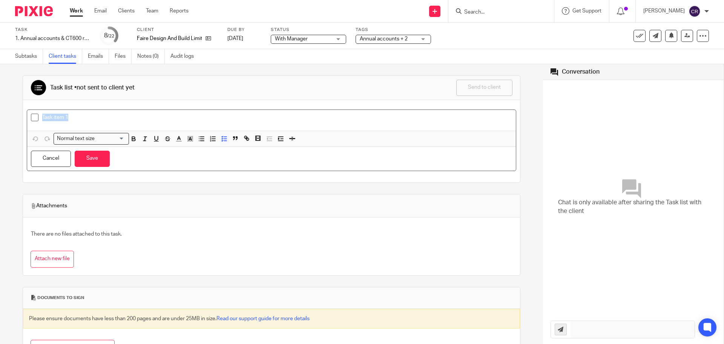
drag, startPoint x: 111, startPoint y: 115, endPoint x: 14, endPoint y: 115, distance: 97.3
click at [14, 115] on div "Task list • not sent to client yet Send to client Send to client Ask client to …" at bounding box center [271, 204] width 543 height 280
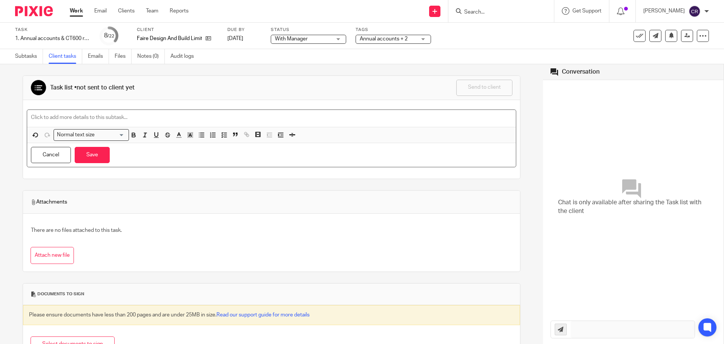
paste div
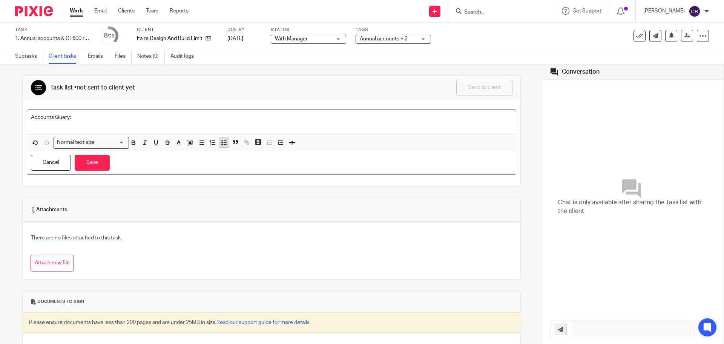
click at [223, 143] on icon "button" at bounding box center [224, 142] width 7 height 7
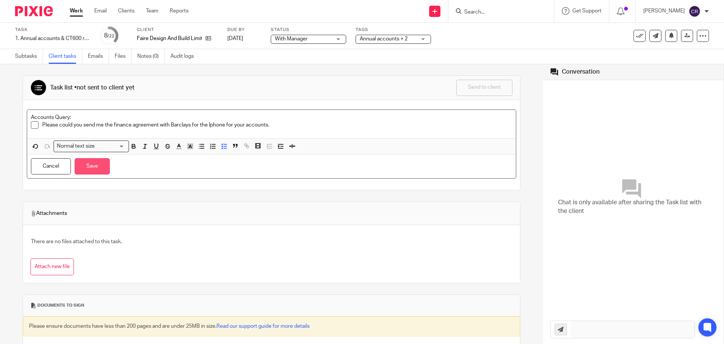
click at [98, 167] on button "Save" at bounding box center [92, 166] width 35 height 16
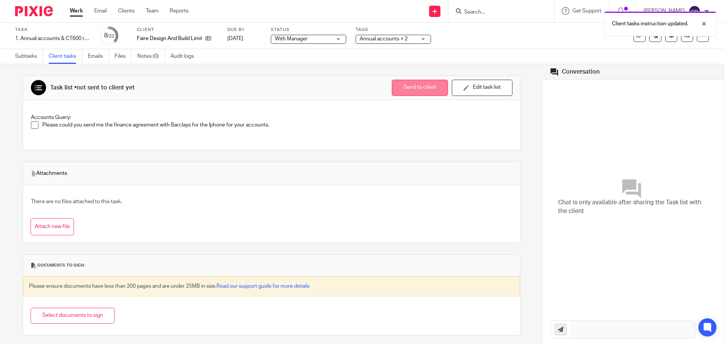
click at [421, 88] on button "Send to client" at bounding box center [420, 88] width 56 height 16
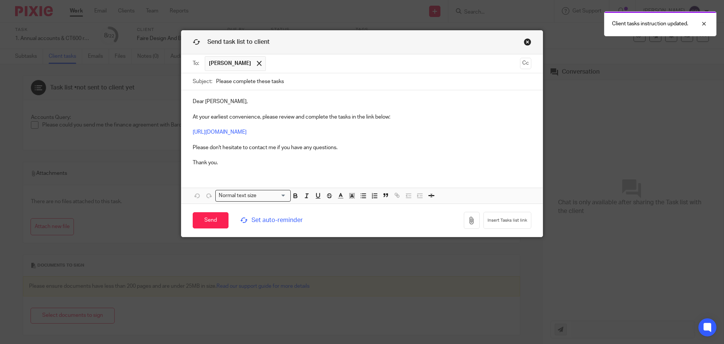
click at [322, 85] on input "Please complete these tasks" at bounding box center [373, 81] width 315 height 17
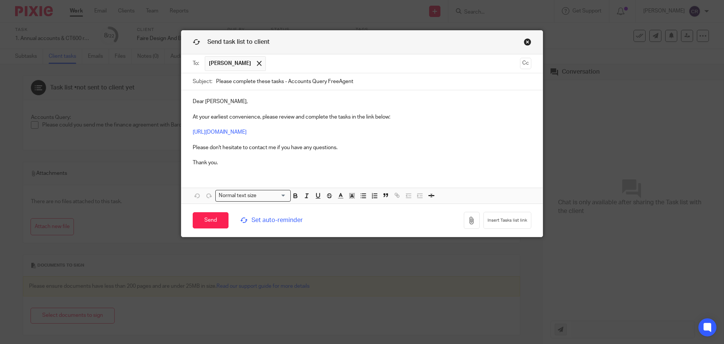
drag, startPoint x: 367, startPoint y: 81, endPoint x: 326, endPoint y: 91, distance: 43.0
click at [326, 91] on form "To: [PERSON_NAME] [PERSON_NAME] Cc Subject: Please complete these tasks - Accou…" at bounding box center [361, 145] width 361 height 182
type input "Please complete these tasks - Accounts Query"
click at [402, 105] on p "Dear Basir, At your earliest convenience, please review and complete the tasks …" at bounding box center [362, 132] width 339 height 69
click at [292, 65] on input "text" at bounding box center [393, 63] width 247 height 15
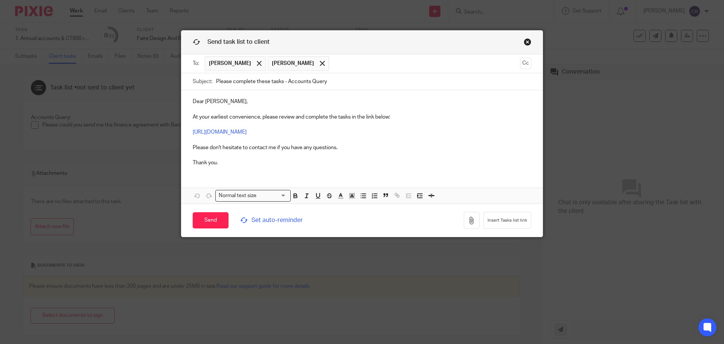
click at [221, 104] on p "Dear Basir, At your earliest convenience, please review and complete the tasks …" at bounding box center [362, 132] width 339 height 69
click at [280, 222] on span "Set auto-reminder" at bounding box center [291, 220] width 103 height 9
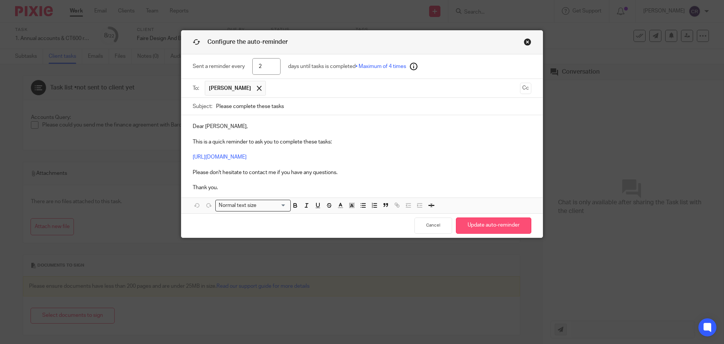
type input "2"
click at [497, 226] on button "Update auto-reminder" at bounding box center [493, 225] width 75 height 16
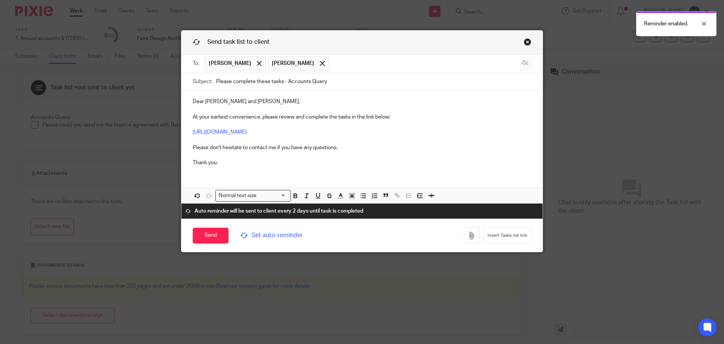
click at [291, 231] on span "Set auto-reminder" at bounding box center [291, 235] width 103 height 9
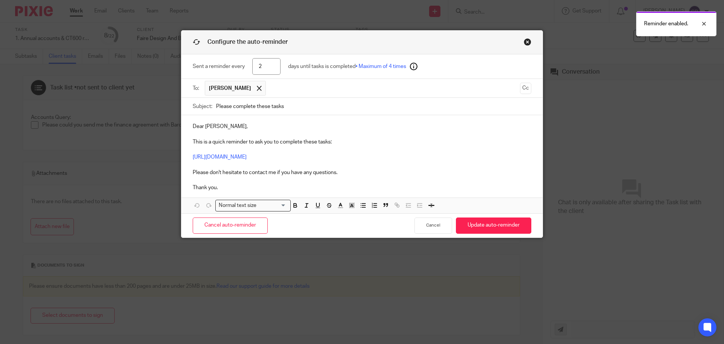
click at [341, 107] on input "Please complete these tasks" at bounding box center [373, 106] width 315 height 17
type input "Please complete these tasks - Information for Year End Accounts"
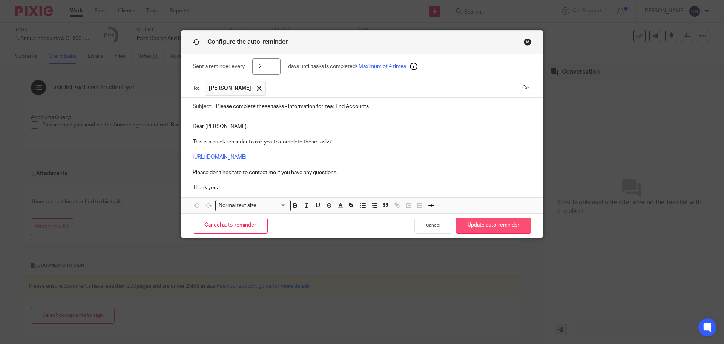
drag, startPoint x: 488, startPoint y: 222, endPoint x: 481, endPoint y: 214, distance: 10.7
click at [488, 222] on button "Update auto-reminder" at bounding box center [493, 225] width 75 height 16
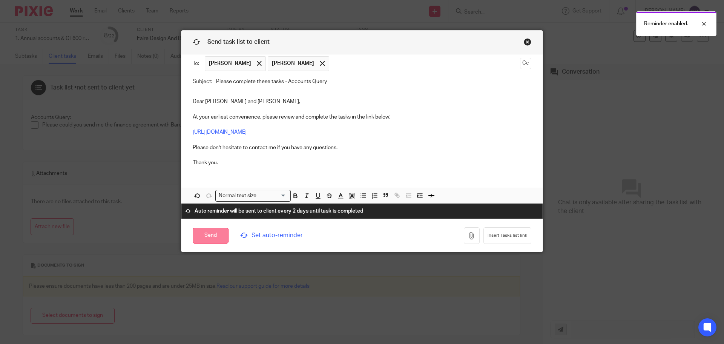
click at [202, 230] on input "Send" at bounding box center [211, 235] width 36 height 16
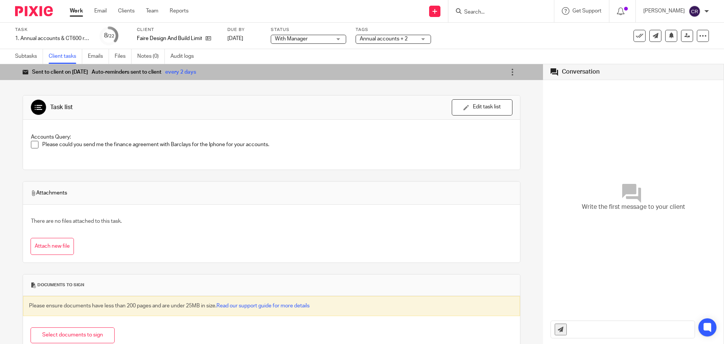
click at [309, 36] on span "With Manager" at bounding box center [303, 39] width 57 height 8
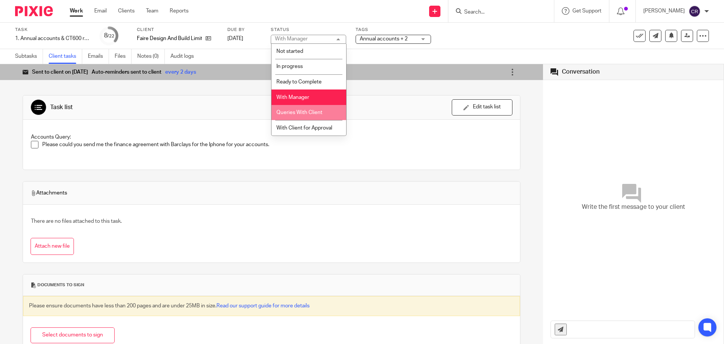
click at [307, 114] on span "Queries With Client" at bounding box center [299, 112] width 46 height 5
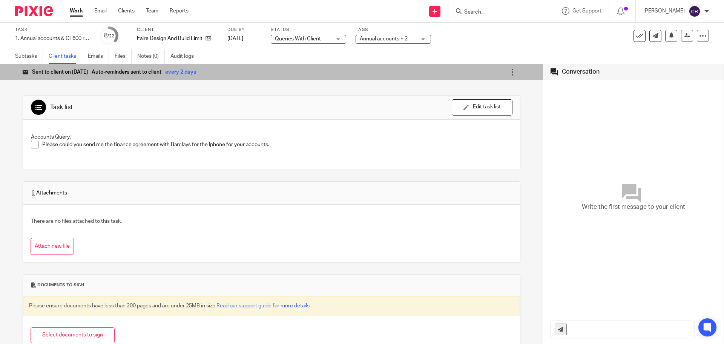
click at [520, 6] on form at bounding box center [504, 10] width 80 height 9
click at [515, 7] on form at bounding box center [504, 10] width 80 height 9
click at [499, 13] on input "Search" at bounding box center [498, 12] width 68 height 7
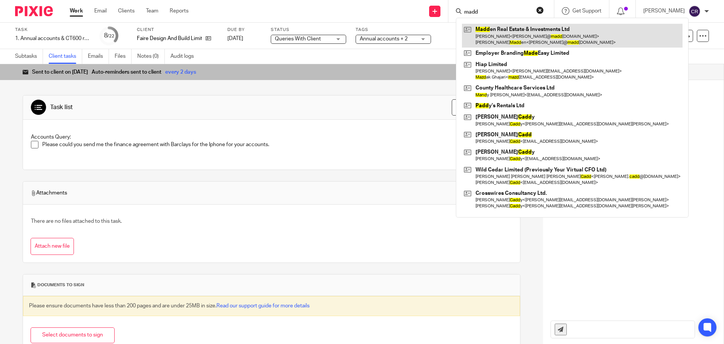
type input "madd"
click at [525, 38] on link at bounding box center [572, 35] width 221 height 23
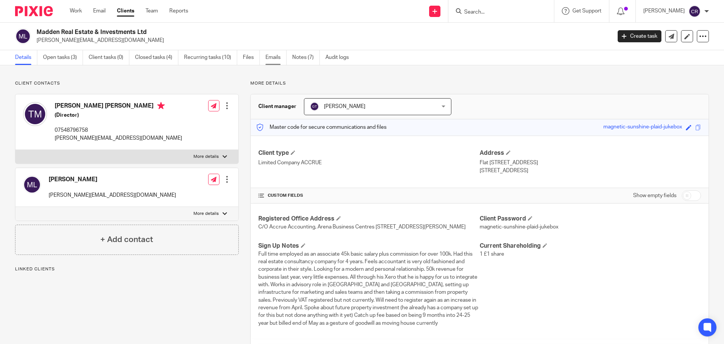
click at [279, 55] on link "Emails" at bounding box center [276, 57] width 21 height 15
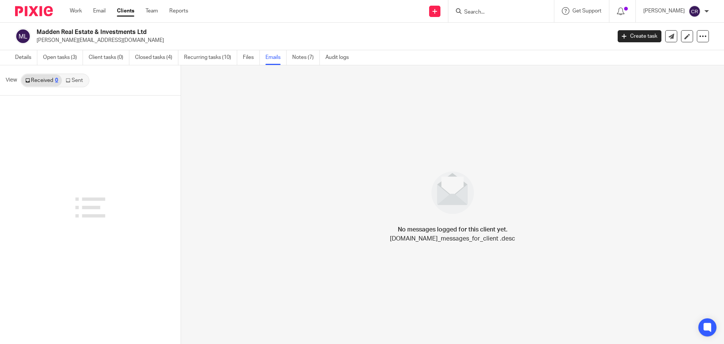
click at [75, 80] on link "Sent" at bounding box center [75, 80] width 26 height 12
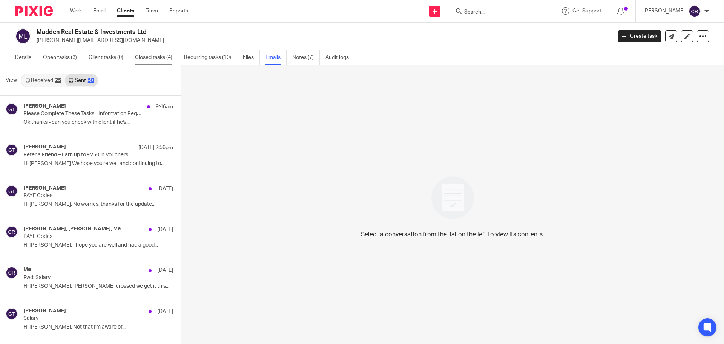
click at [168, 58] on link "Closed tasks (4)" at bounding box center [156, 57] width 43 height 15
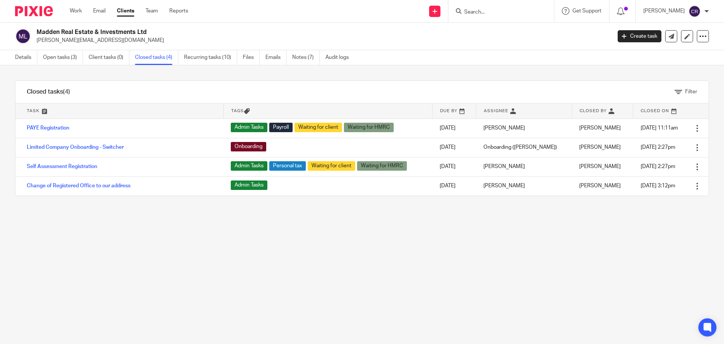
click at [51, 63] on link "Open tasks (3)" at bounding box center [63, 57] width 40 height 15
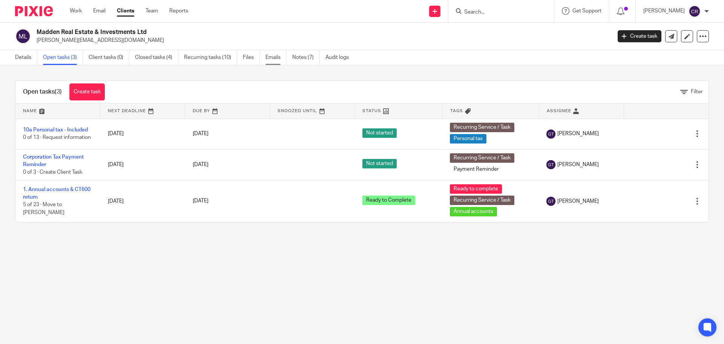
click at [267, 59] on link "Emails" at bounding box center [276, 57] width 21 height 15
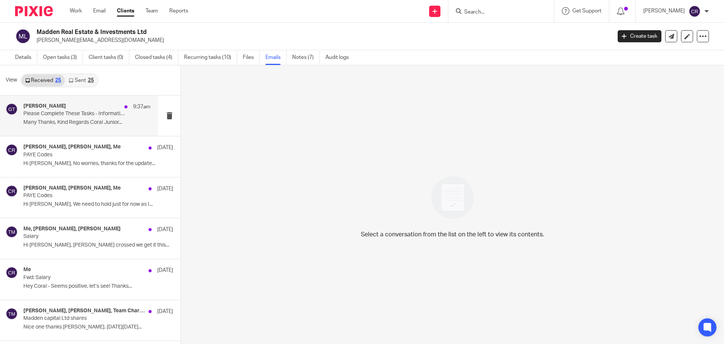
click at [66, 104] on div "Greg Timson 9:37am" at bounding box center [86, 107] width 127 height 8
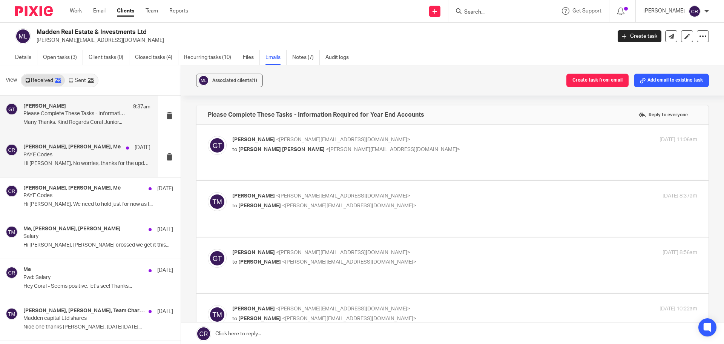
click at [63, 157] on p "PAYE Codes" at bounding box center [74, 155] width 102 height 6
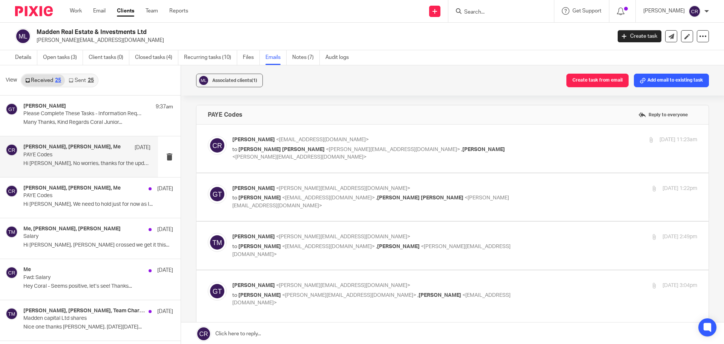
click at [542, 237] on div "1 Sep 2025 2:49pm" at bounding box center [619, 237] width 155 height 8
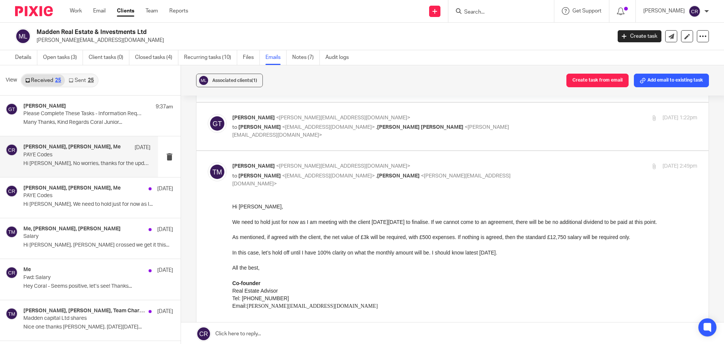
scroll to position [75, 0]
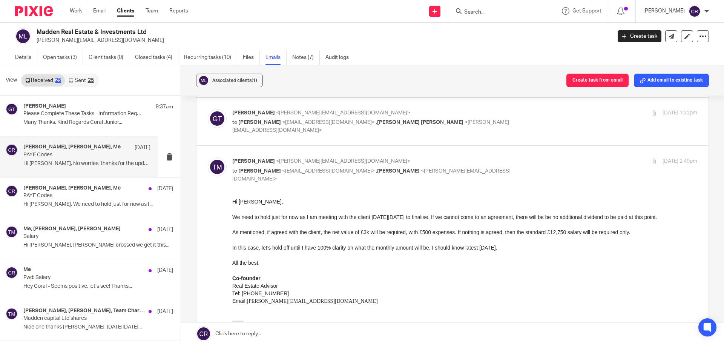
click at [524, 161] on p "toby madden <toby@maddenrni.com>" at bounding box center [387, 161] width 310 height 8
checkbox input "false"
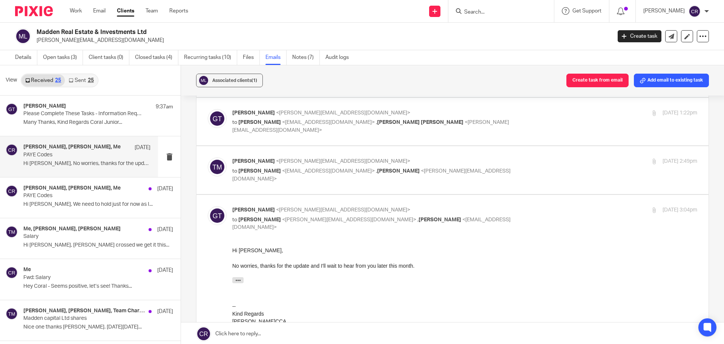
click at [544, 112] on div "1 Sep 2025 1:22pm" at bounding box center [619, 113] width 155 height 8
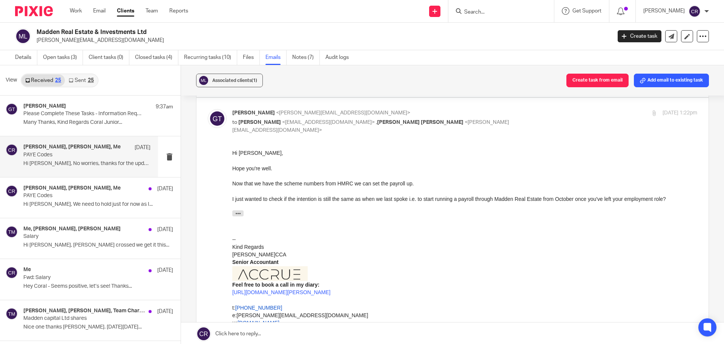
scroll to position [0, 0]
drag, startPoint x: 542, startPoint y: 120, endPoint x: 535, endPoint y: 129, distance: 10.7
click at [542, 121] on div "Greg Timson <greg@accrueaccounting.co.uk> to Coral Richardson <coral@accrueacco…" at bounding box center [464, 121] width 465 height 25
checkbox input "false"
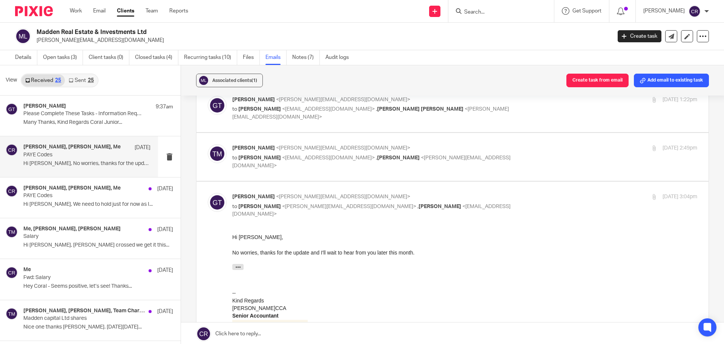
scroll to position [88, 0]
click at [267, 332] on link at bounding box center [452, 333] width 543 height 23
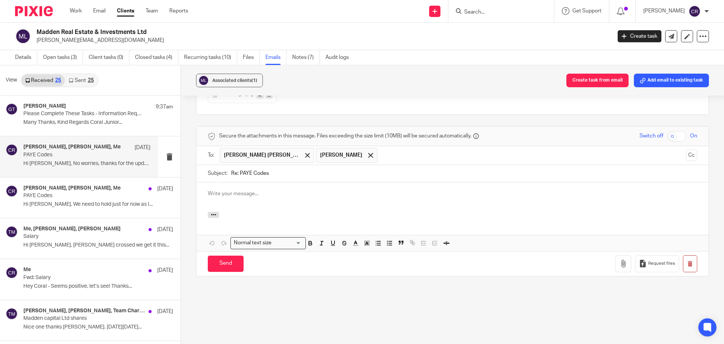
scroll to position [0, 0]
click at [338, 190] on p at bounding box center [453, 194] width 490 height 8
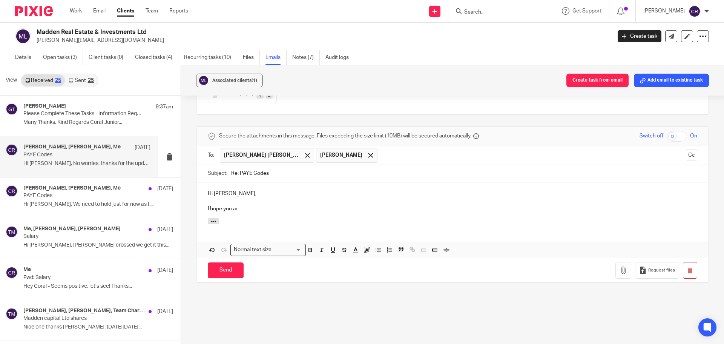
click at [257, 210] on p "I hope you ar" at bounding box center [453, 209] width 490 height 8
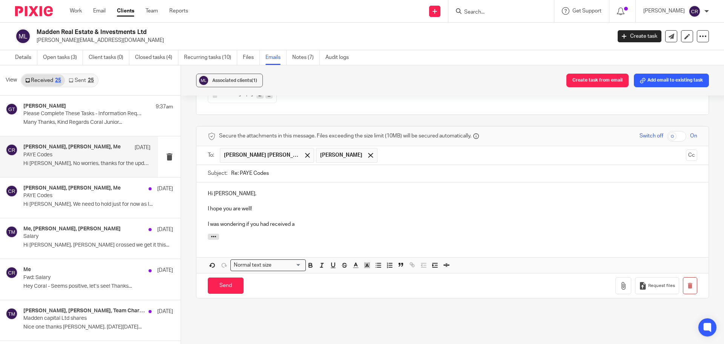
click at [303, 224] on p "I was wondering if you had received a" at bounding box center [453, 224] width 490 height 8
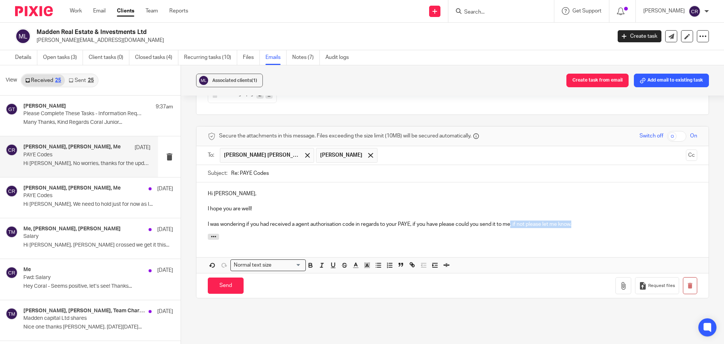
drag, startPoint x: 581, startPoint y: 224, endPoint x: 511, endPoint y: 233, distance: 70.7
click at [511, 233] on div "Hi Toby, I hope you are well! I was wondering if you had received a agent autho…" at bounding box center [453, 207] width 512 height 51
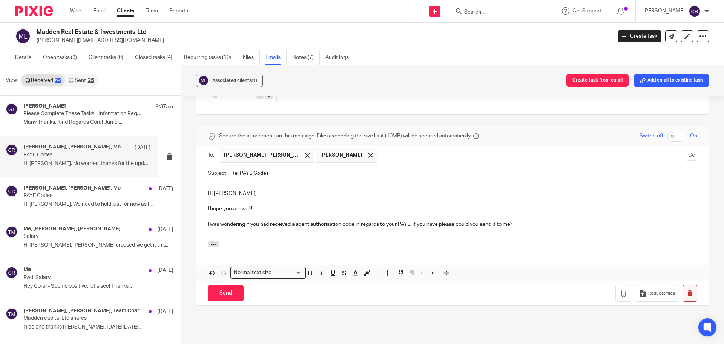
drag, startPoint x: 235, startPoint y: 291, endPoint x: 677, endPoint y: 294, distance: 442.1
click at [237, 291] on input "Send" at bounding box center [226, 293] width 36 height 16
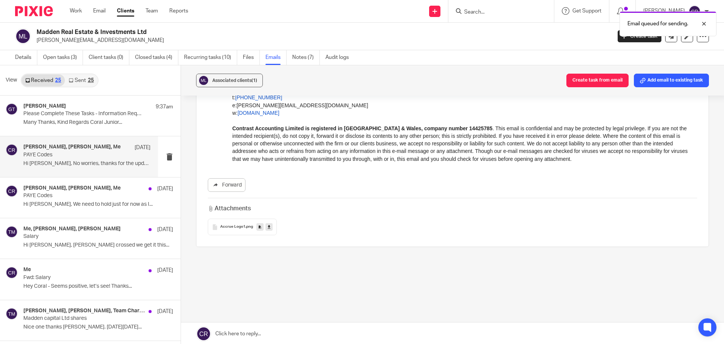
scroll to position [352, 0]
click at [485, 14] on input "Search" at bounding box center [498, 12] width 68 height 7
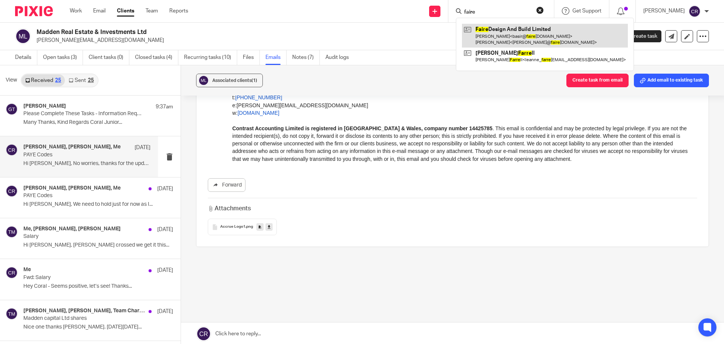
type input "faire"
click at [518, 37] on link at bounding box center [545, 35] width 166 height 23
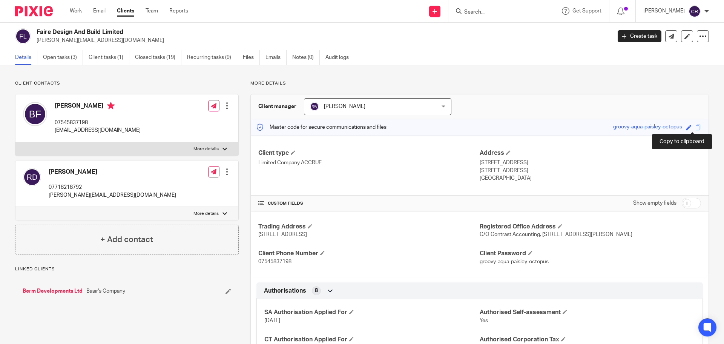
click at [696, 128] on span at bounding box center [699, 127] width 6 height 6
click at [486, 13] on input "Search" at bounding box center [498, 12] width 68 height 7
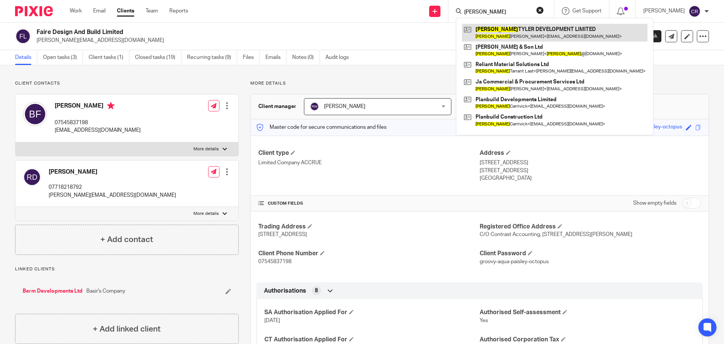
type input "joshua"
click at [498, 31] on link at bounding box center [555, 32] width 186 height 17
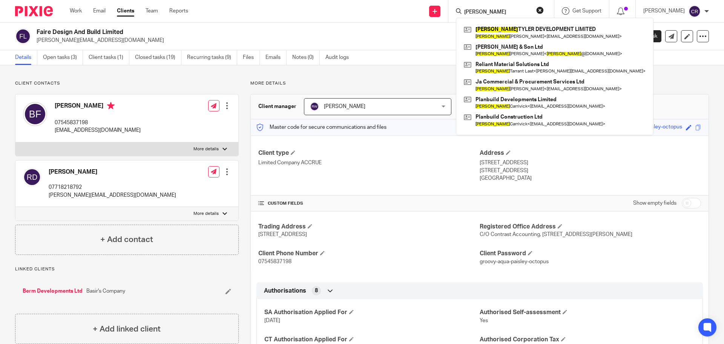
click at [540, 8] on button "reset" at bounding box center [540, 10] width 8 height 8
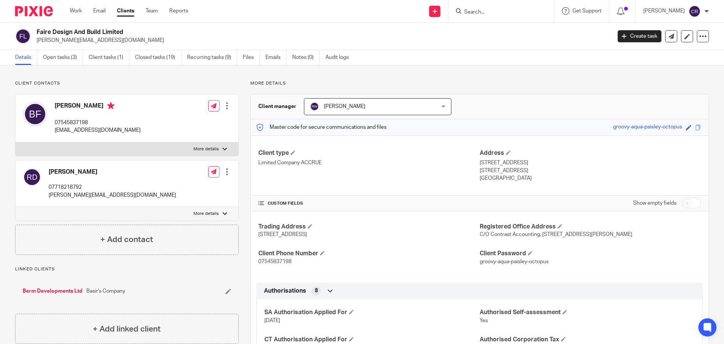
click at [509, 12] on input "Search" at bounding box center [498, 12] width 68 height 7
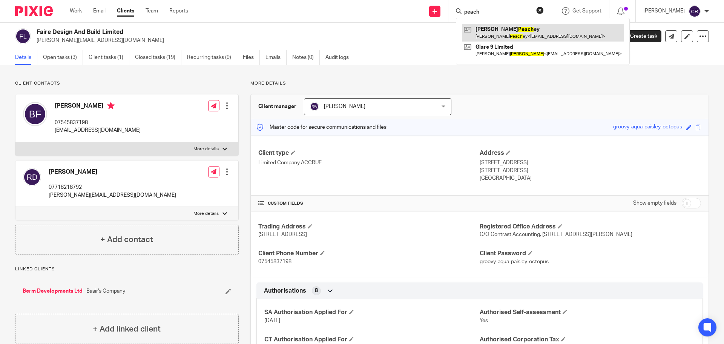
type input "peach"
click at [480, 31] on link at bounding box center [543, 32] width 162 height 17
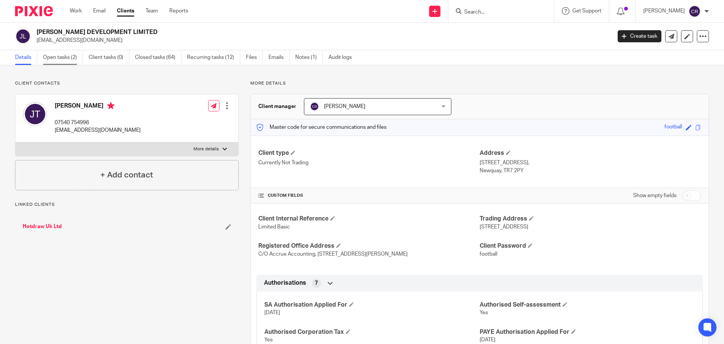
click at [62, 57] on link "Open tasks (2)" at bounding box center [63, 57] width 40 height 15
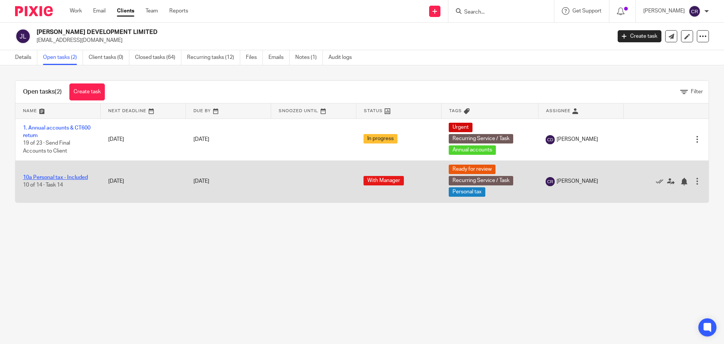
click at [54, 177] on link "10a Personal tax - Included" at bounding box center [55, 177] width 65 height 5
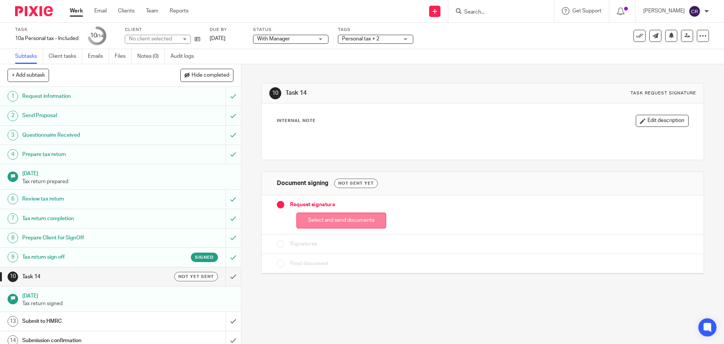
click at [329, 215] on button "Select and send documents" at bounding box center [341, 220] width 90 height 16
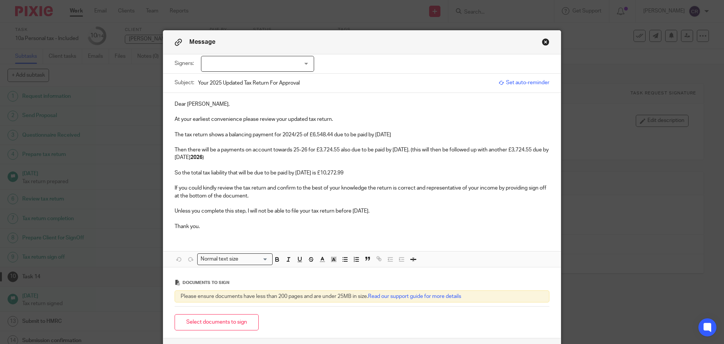
click at [254, 57] on div "Signers: Joshua Tyler (0 selected)" at bounding box center [362, 63] width 375 height 19
click at [254, 59] on div at bounding box center [257, 64] width 113 height 16
click at [253, 80] on li "Joshua Tyler" at bounding box center [255, 79] width 112 height 15
checkbox input "true"
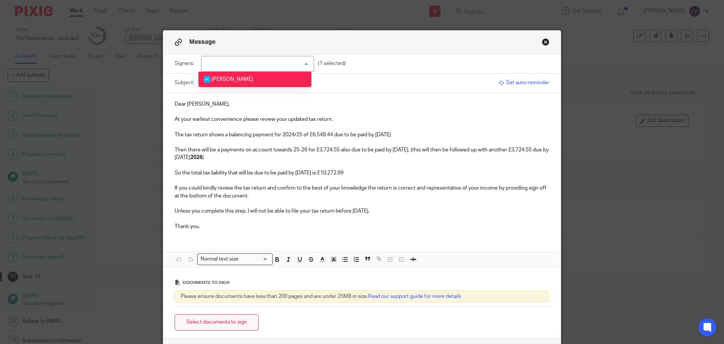
click at [240, 321] on button "Select documents to sign" at bounding box center [217, 322] width 84 height 16
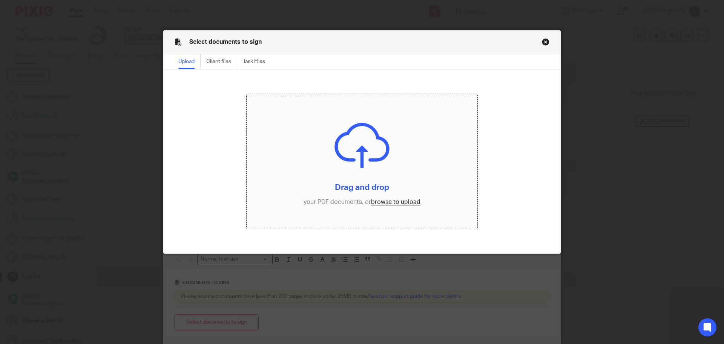
click at [394, 134] on input "file" at bounding box center [362, 161] width 231 height 135
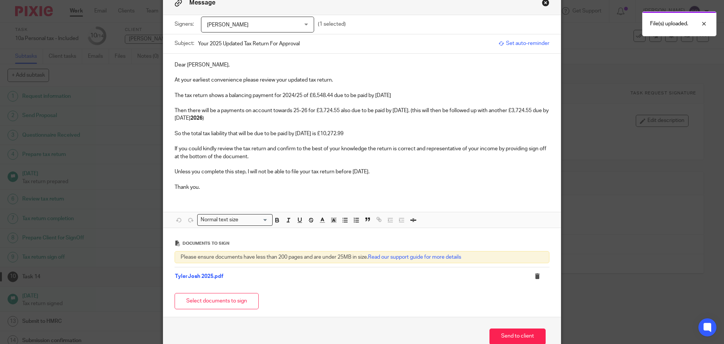
scroll to position [82, 0]
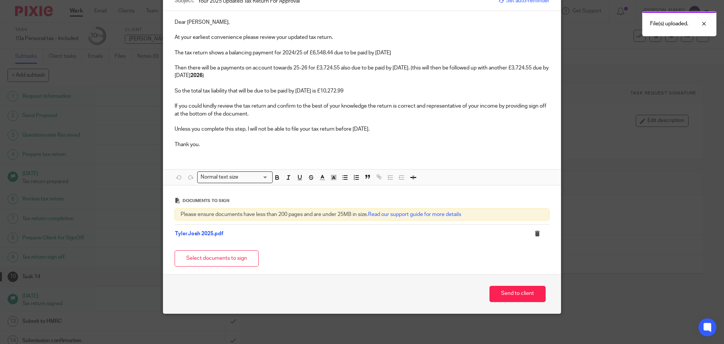
click at [515, 283] on div "Send to client" at bounding box center [362, 293] width 398 height 39
drag, startPoint x: 514, startPoint y: 289, endPoint x: 532, endPoint y: 290, distance: 18.1
click at [513, 289] on button "Send to client" at bounding box center [518, 294] width 56 height 16
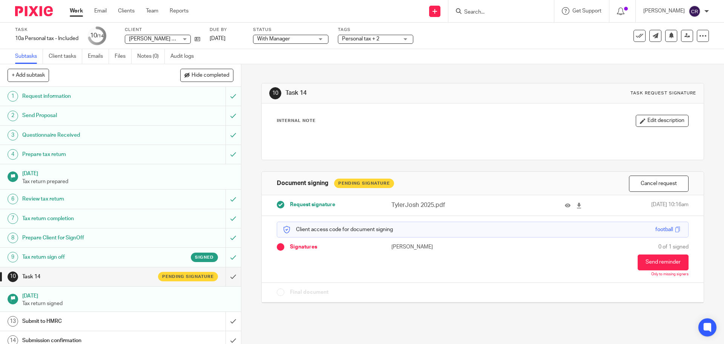
drag, startPoint x: 313, startPoint y: 37, endPoint x: 311, endPoint y: 49, distance: 11.9
click at [313, 38] on span "With Manager" at bounding box center [285, 39] width 57 height 8
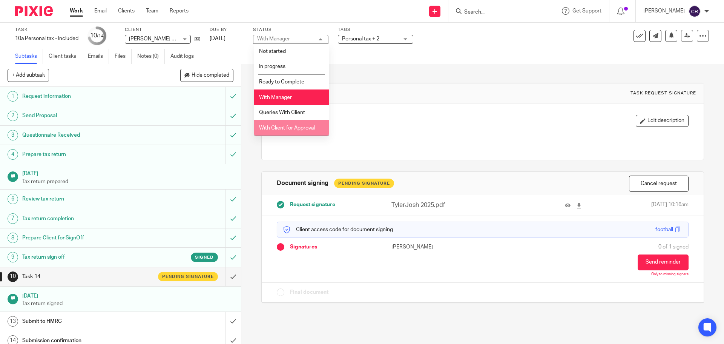
click at [303, 131] on li "With Client for Approval" at bounding box center [291, 127] width 75 height 15
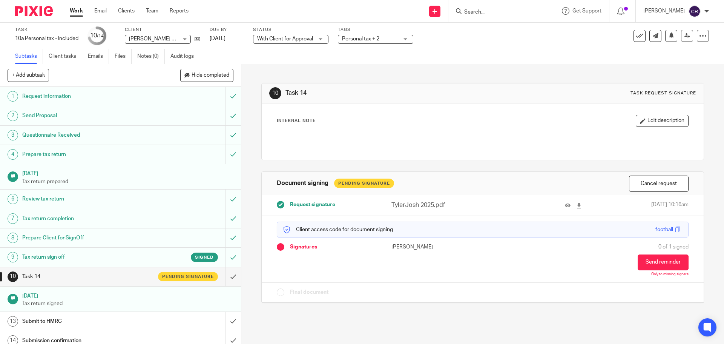
click at [369, 42] on span "Personal tax + 2" at bounding box center [370, 39] width 57 height 8
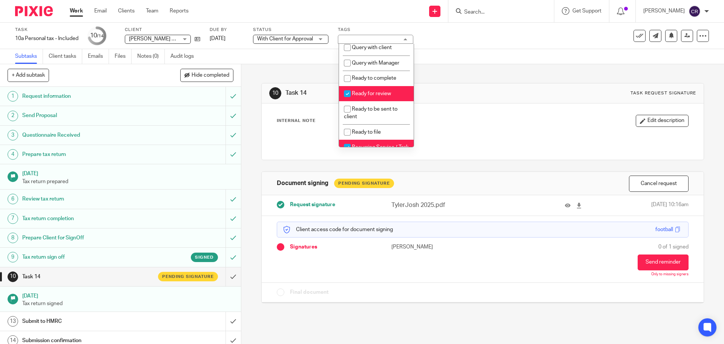
click at [382, 96] on span "Ready for review" at bounding box center [371, 93] width 39 height 5
checkbox input "false"
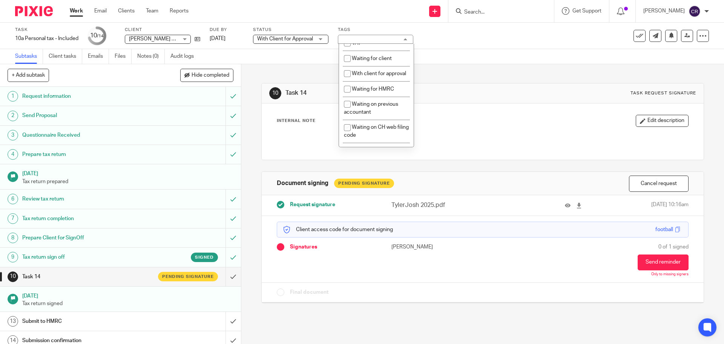
scroll to position [415, 0]
click at [383, 81] on li "With client for approval" at bounding box center [376, 72] width 75 height 15
checkbox input "true"
click at [479, 76] on div "10 Task 14 Task request signature Internal Note Edit description Document signi…" at bounding box center [482, 187] width 442 height 246
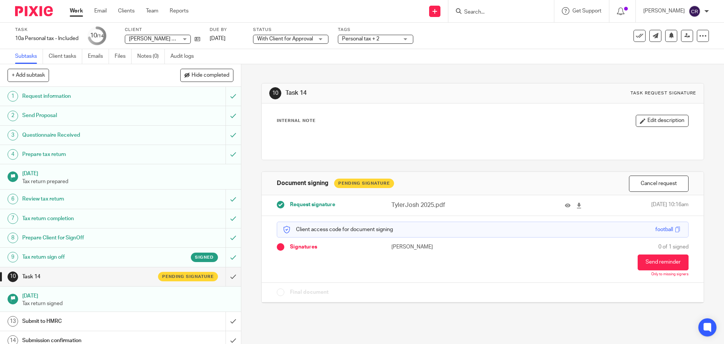
click at [494, 11] on input "Search" at bounding box center [498, 12] width 68 height 7
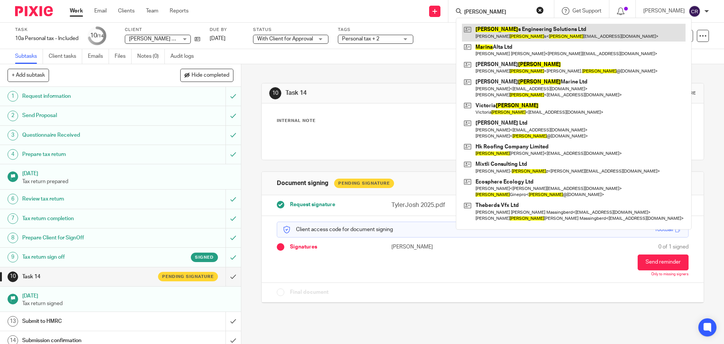
type input "martina"
click at [505, 32] on link at bounding box center [574, 32] width 224 height 17
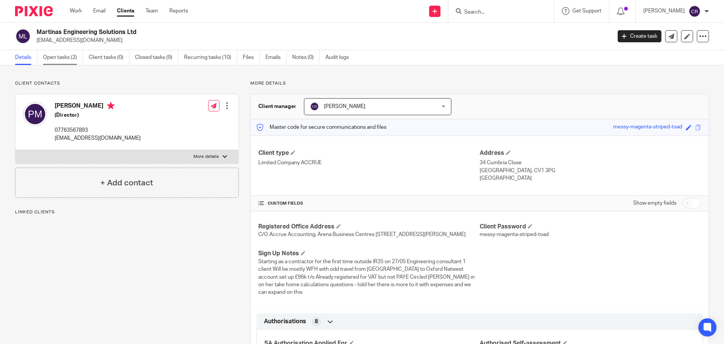
click at [63, 60] on link "Open tasks (2)" at bounding box center [63, 57] width 40 height 15
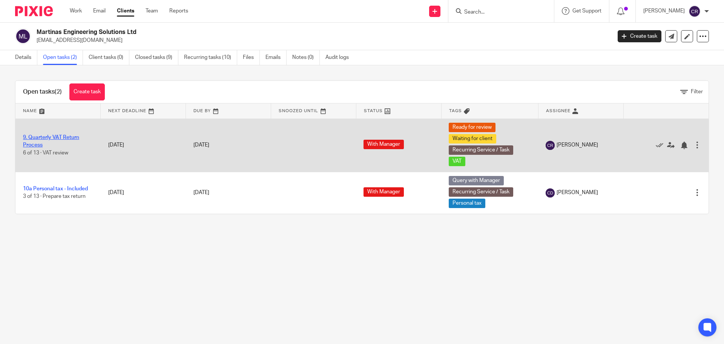
click at [62, 136] on link "9. Quarterly VAT Return Process" at bounding box center [51, 141] width 56 height 13
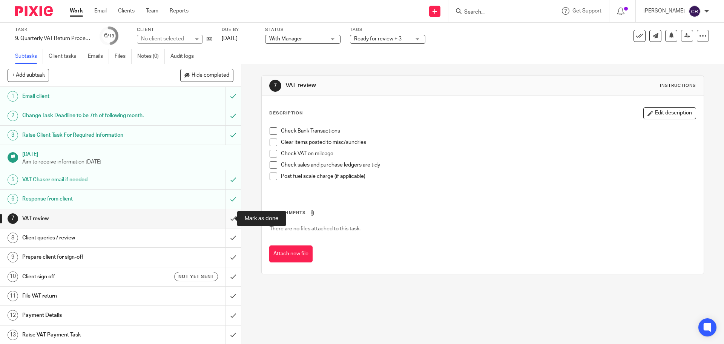
click at [224, 219] on input "submit" at bounding box center [120, 218] width 241 height 19
click at [225, 232] on input "submit" at bounding box center [120, 237] width 241 height 19
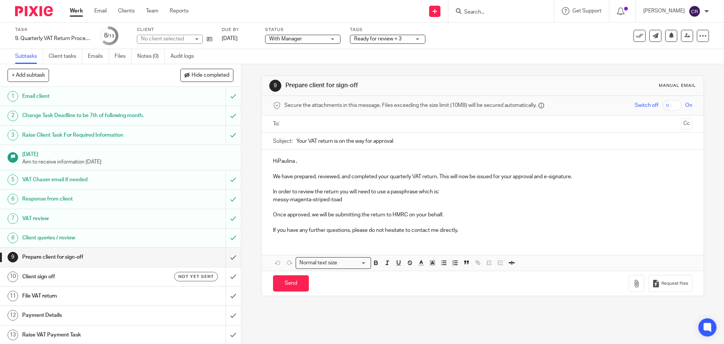
click at [301, 127] on input "text" at bounding box center [482, 124] width 391 height 9
drag, startPoint x: 314, startPoint y: 43, endPoint x: 314, endPoint y: 72, distance: 29.8
click at [314, 45] on div "Task 9. Quarterly VAT Return Process Save 9. Quarterly VAT Return Process 8 /13…" at bounding box center [362, 36] width 724 height 26
click at [299, 44] on div "Status With Manager With Manager Not started In progress Ready to Complete With…" at bounding box center [302, 36] width 75 height 18
click at [302, 37] on span "With Manager" at bounding box center [285, 38] width 33 height 5
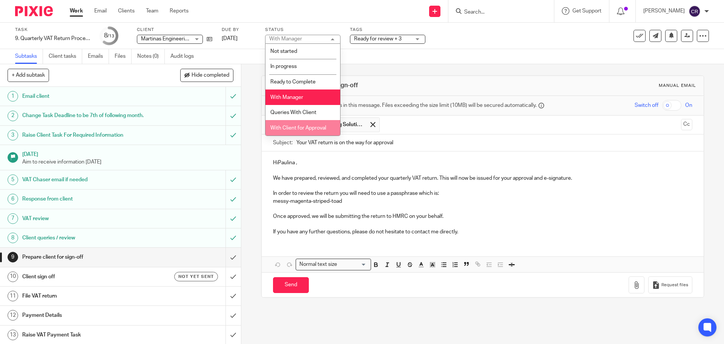
click at [297, 129] on span "With Client for Approval" at bounding box center [298, 127] width 56 height 5
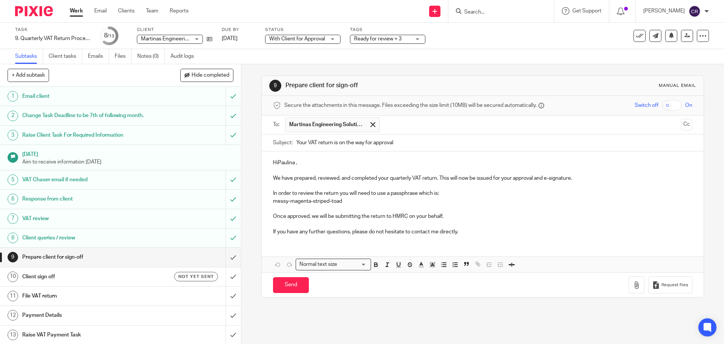
click at [275, 161] on p "HiPaulina ," at bounding box center [482, 163] width 419 height 8
click at [279, 286] on input "Send" at bounding box center [291, 285] width 36 height 16
click at [153, 278] on div "Not yet sent" at bounding box center [185, 276] width 65 height 9
type input "Sent"
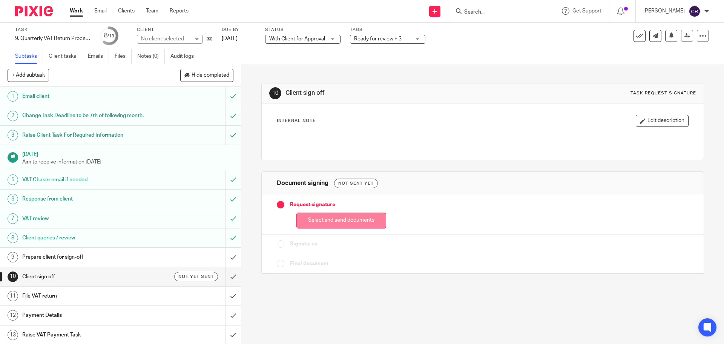
click at [338, 216] on button "Select and send documents" at bounding box center [341, 220] width 90 height 16
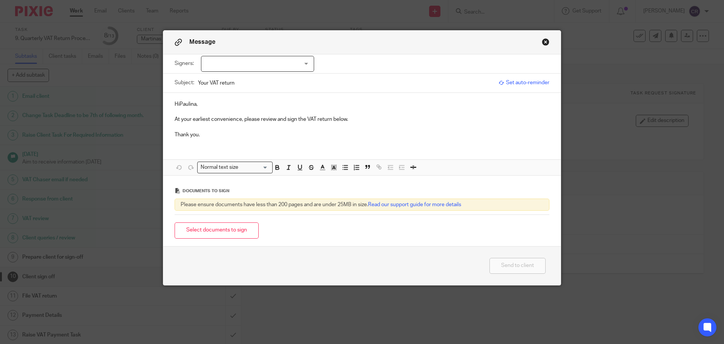
click at [177, 104] on p "HiPaulina," at bounding box center [362, 104] width 375 height 8
drag, startPoint x: 262, startPoint y: 59, endPoint x: 262, endPoint y: 64, distance: 4.9
click at [262, 60] on div at bounding box center [257, 64] width 113 height 16
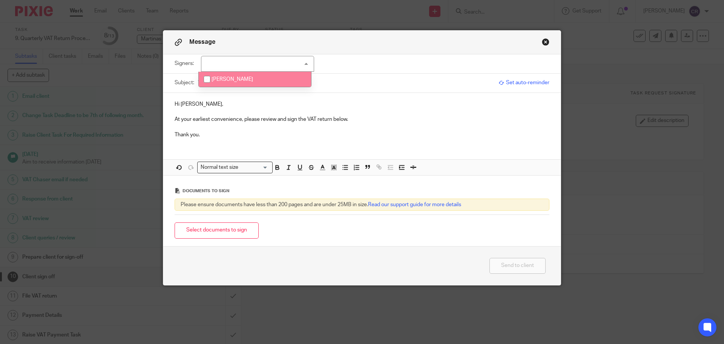
drag, startPoint x: 263, startPoint y: 79, endPoint x: 258, endPoint y: 98, distance: 19.6
click at [263, 80] on li "[PERSON_NAME]" at bounding box center [255, 79] width 112 height 15
checkbox input "true"
click at [224, 236] on button "Select documents to sign" at bounding box center [217, 230] width 84 height 16
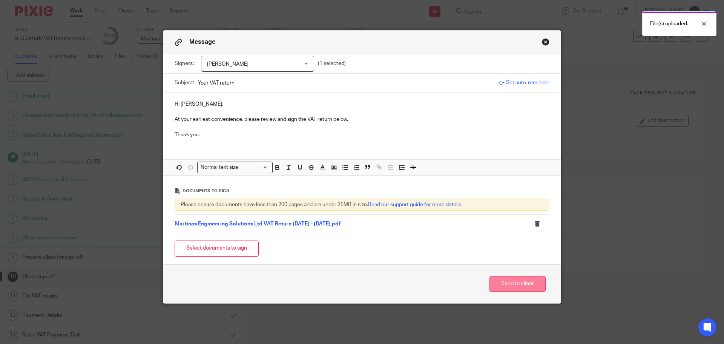
click at [500, 285] on button "Send to client" at bounding box center [518, 284] width 56 height 16
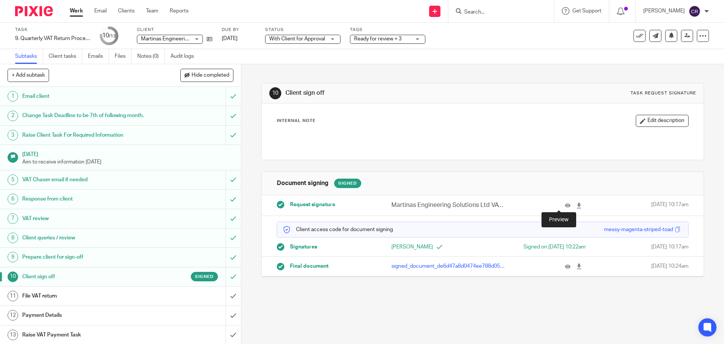
drag, startPoint x: 558, startPoint y: 205, endPoint x: 551, endPoint y: 200, distance: 8.5
click at [565, 204] on icon at bounding box center [568, 206] width 6 height 6
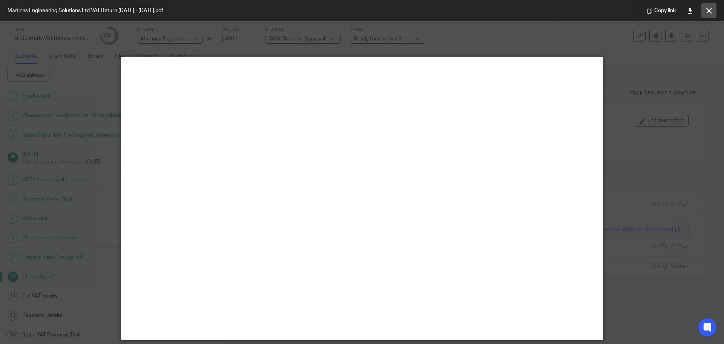
click at [710, 9] on icon at bounding box center [709, 11] width 6 height 6
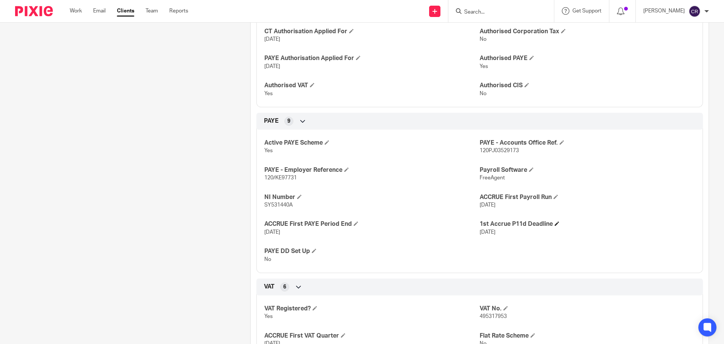
scroll to position [339, 0]
click at [484, 315] on span "495317953" at bounding box center [493, 315] width 27 height 5
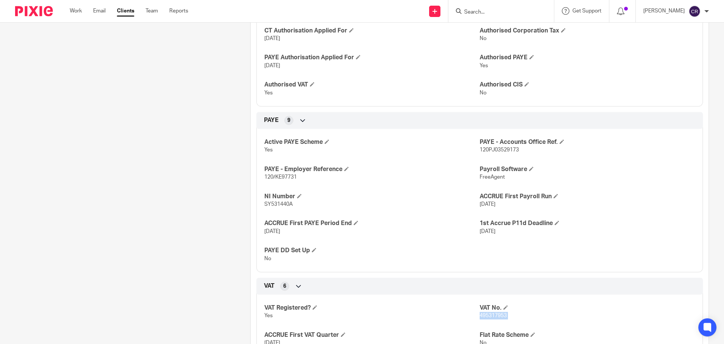
copy p "495317953"
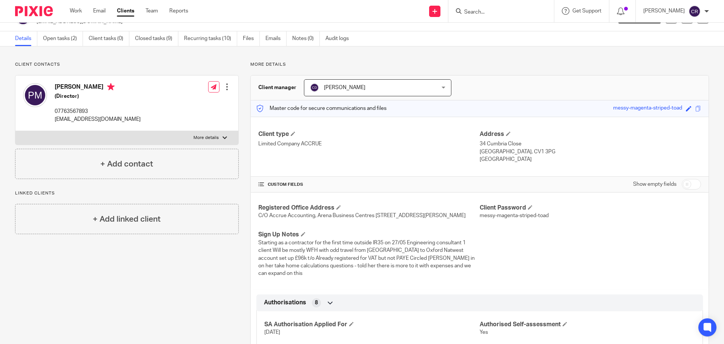
scroll to position [0, 0]
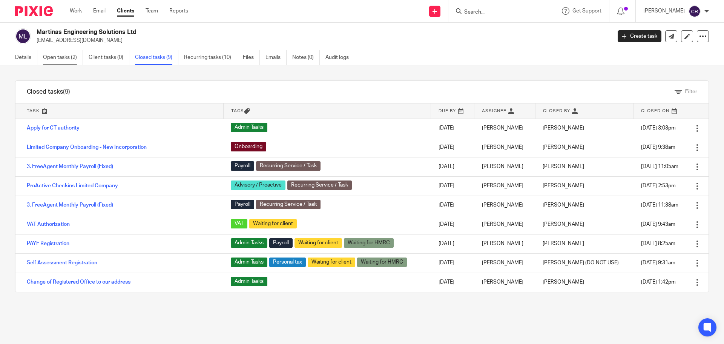
click at [61, 58] on link "Open tasks (2)" at bounding box center [63, 57] width 40 height 15
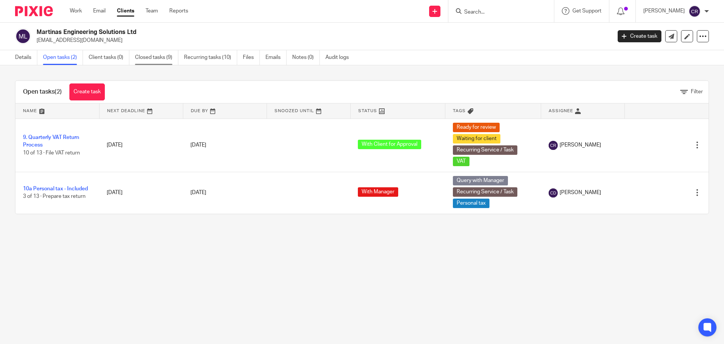
click at [153, 55] on link "Closed tasks (9)" at bounding box center [156, 57] width 43 height 15
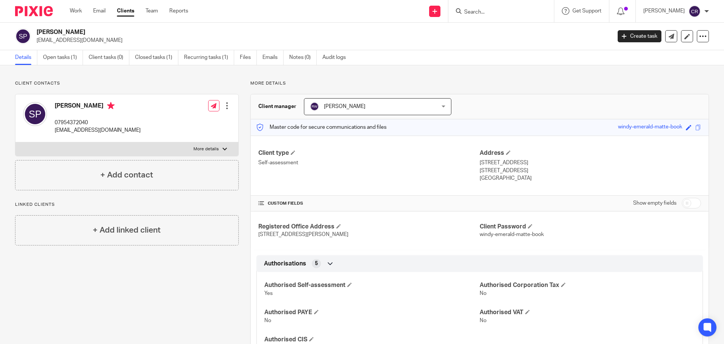
click at [484, 9] on input "Search" at bounding box center [498, 12] width 68 height 7
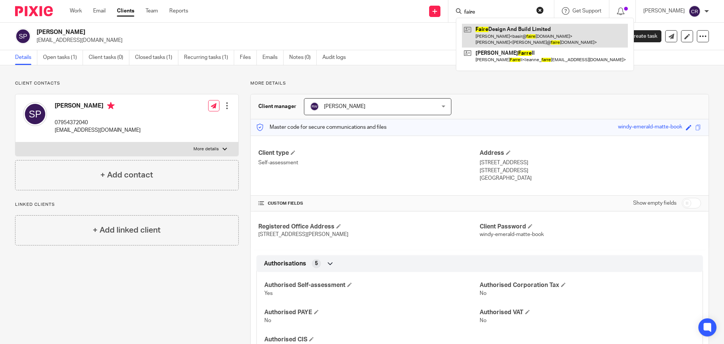
type input "faire"
click at [495, 29] on link at bounding box center [545, 35] width 166 height 23
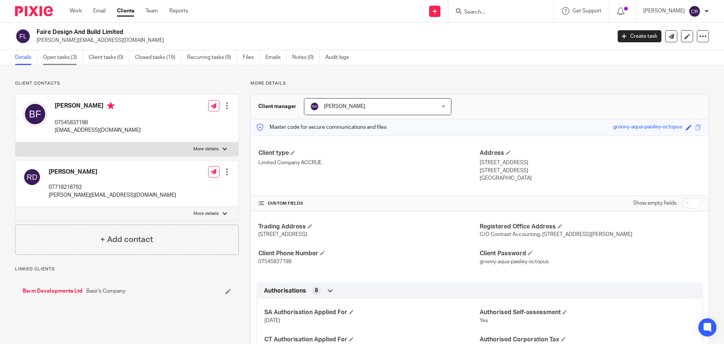
click at [68, 54] on link "Open tasks (3)" at bounding box center [63, 57] width 40 height 15
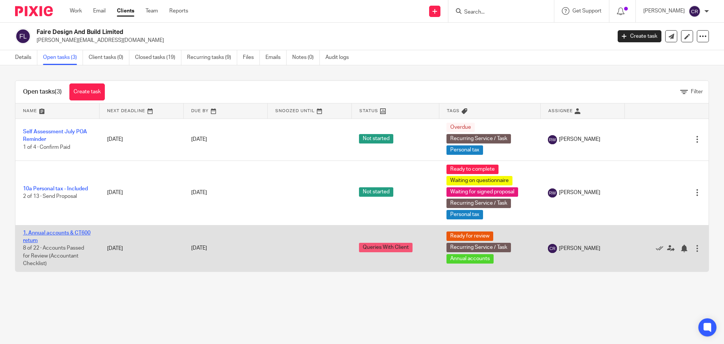
click at [63, 232] on link "1. Annual accounts & CT600 return" at bounding box center [57, 236] width 68 height 13
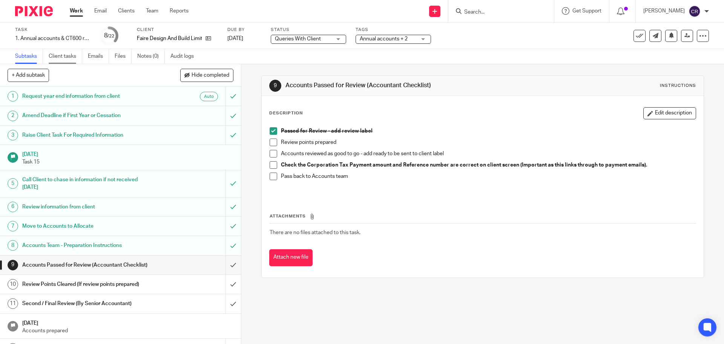
click at [65, 57] on link "Client tasks" at bounding box center [66, 56] width 34 height 15
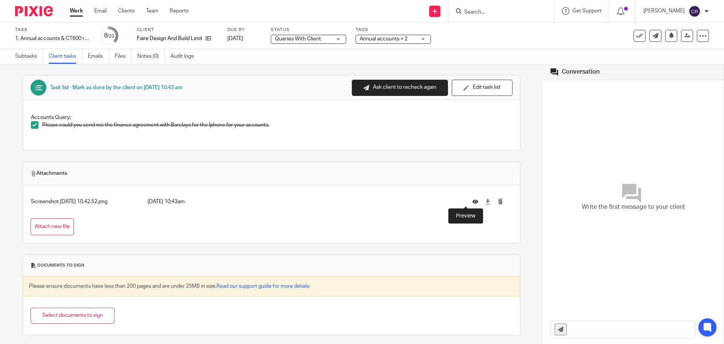
click at [473, 203] on icon at bounding box center [476, 202] width 6 height 6
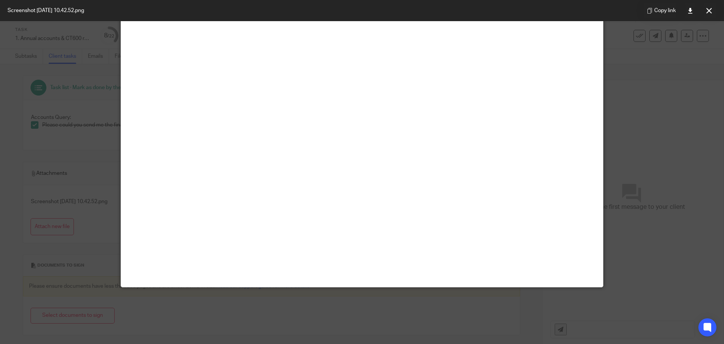
scroll to position [264, 0]
click at [711, 11] on icon at bounding box center [709, 11] width 6 height 6
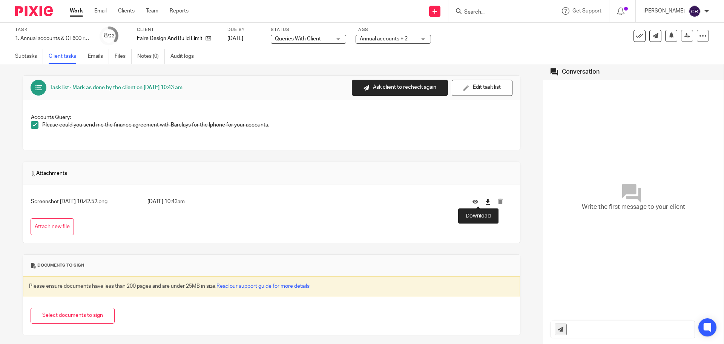
click at [485, 203] on icon at bounding box center [488, 202] width 6 height 6
click at [77, 9] on link "Work" at bounding box center [76, 11] width 13 height 8
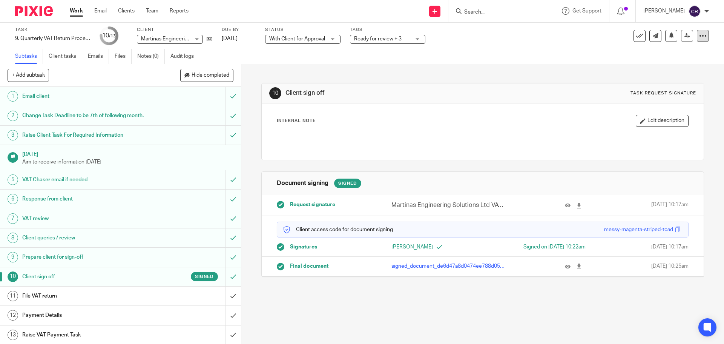
click at [698, 40] on div at bounding box center [703, 36] width 12 height 12
click at [663, 65] on link "Advanced task editor" at bounding box center [674, 65] width 50 height 5
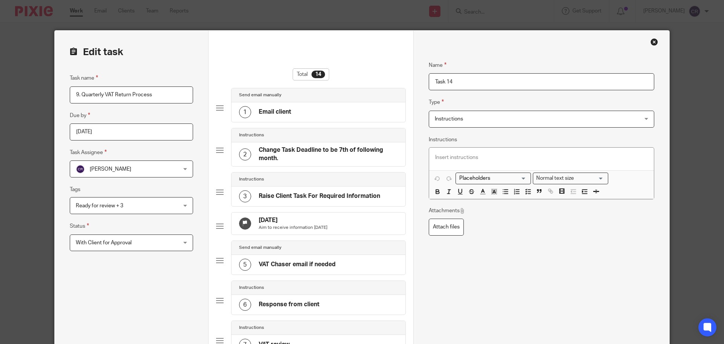
drag, startPoint x: 459, startPoint y: 131, endPoint x: 476, endPoint y: 114, distance: 24.0
click at [459, 129] on div "Name Task 14 Type Instructions Instructions Instructions Document signing - req…" at bounding box center [542, 149] width 226 height 201
drag, startPoint x: 476, startPoint y: 114, endPoint x: 487, endPoint y: 127, distance: 16.9
click at [476, 114] on span "Instructions" at bounding box center [522, 119] width 175 height 16
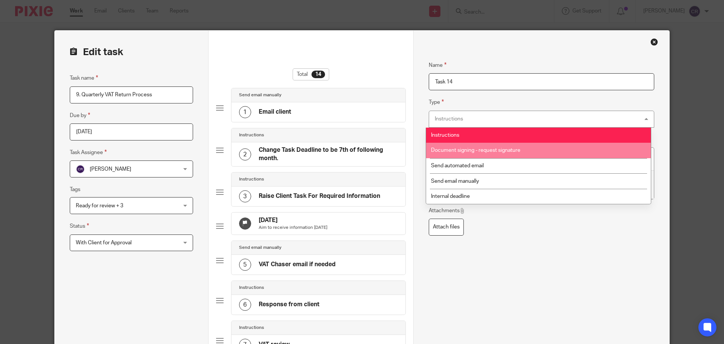
click at [499, 149] on span "Document signing - request signature" at bounding box center [475, 149] width 89 height 5
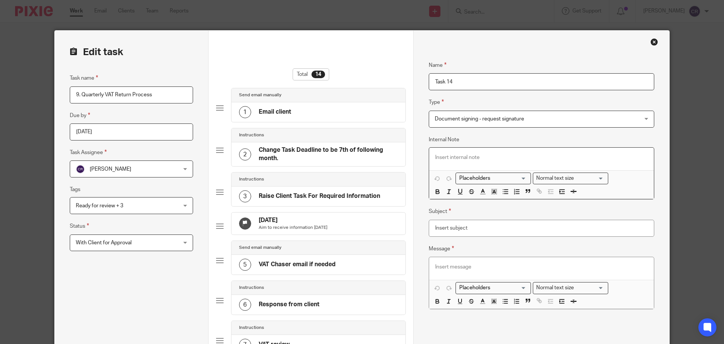
click at [488, 157] on p at bounding box center [541, 158] width 213 height 8
click at [468, 227] on input "Subject" at bounding box center [542, 228] width 226 height 17
type input "-"
click at [460, 269] on p at bounding box center [541, 267] width 213 height 8
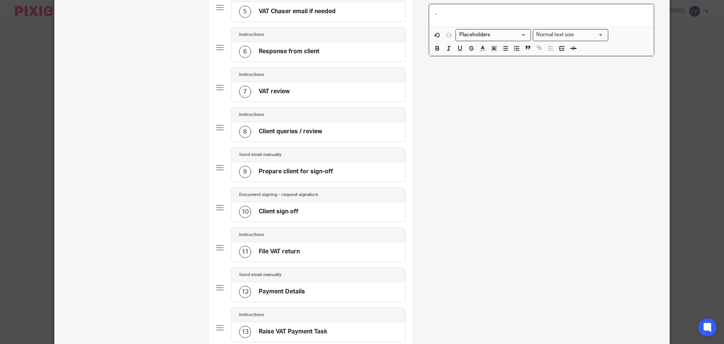
scroll to position [415, 0]
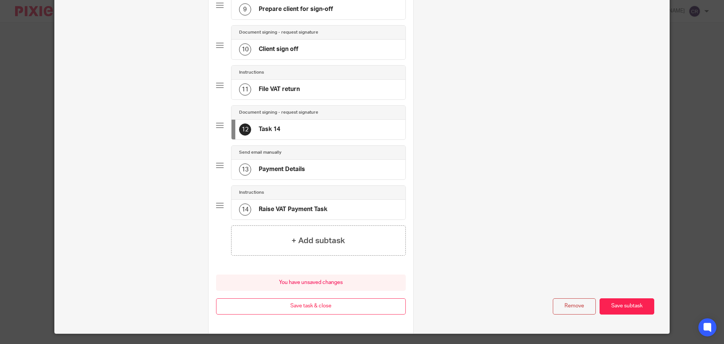
click at [309, 91] on div "11 File VAT return" at bounding box center [319, 90] width 174 height 20
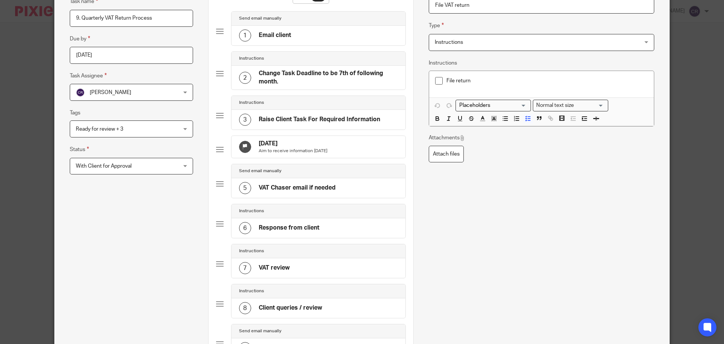
scroll to position [226, 0]
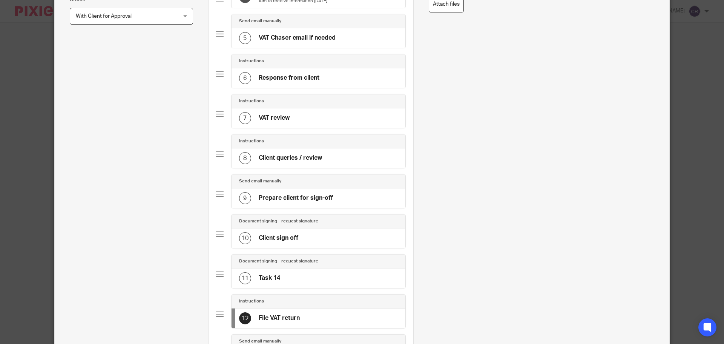
click at [294, 241] on h4 "Client sign off" at bounding box center [279, 238] width 40 height 8
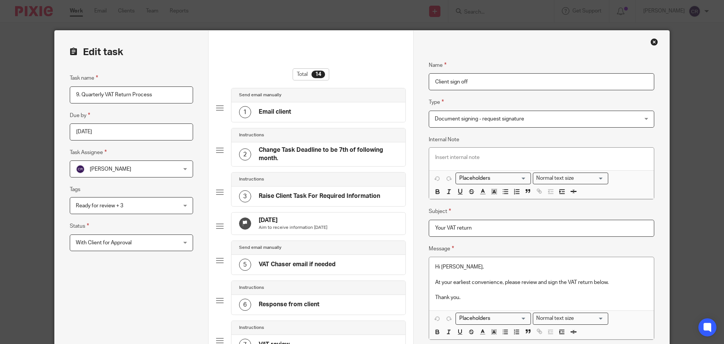
drag, startPoint x: 492, startPoint y: 229, endPoint x: 361, endPoint y: 235, distance: 131.8
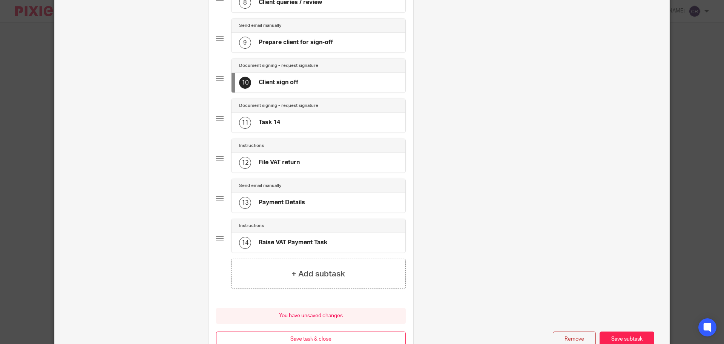
scroll to position [441, 0]
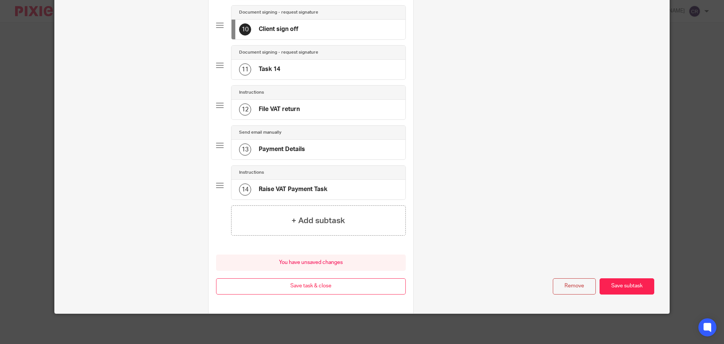
click at [336, 60] on div "11 Task 14" at bounding box center [319, 70] width 174 height 20
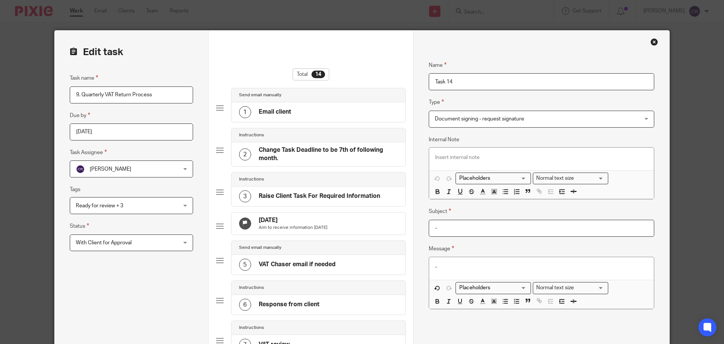
drag, startPoint x: 476, startPoint y: 220, endPoint x: 271, endPoint y: 222, distance: 204.8
paste input "Your VAT return"
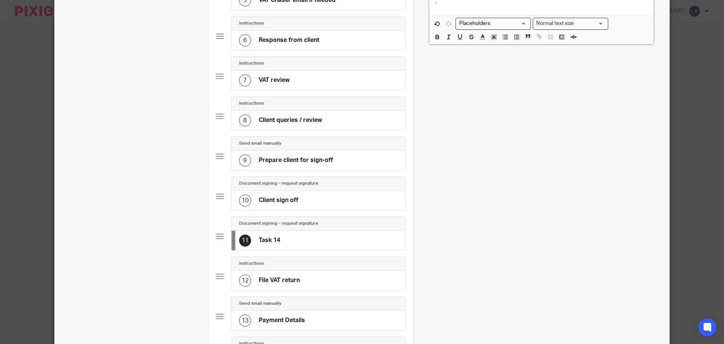
click at [322, 190] on div "Document signing - request signature" at bounding box center [319, 184] width 174 height 14
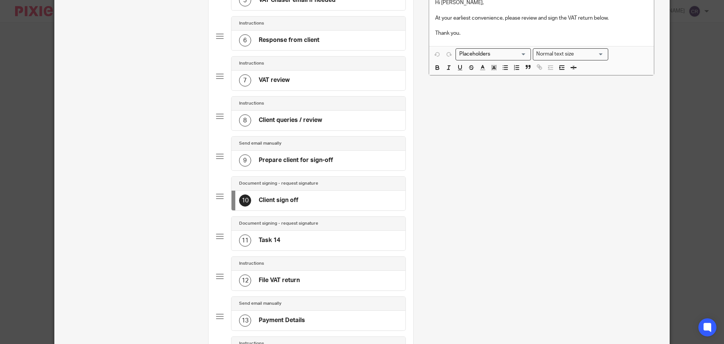
scroll to position [0, 0]
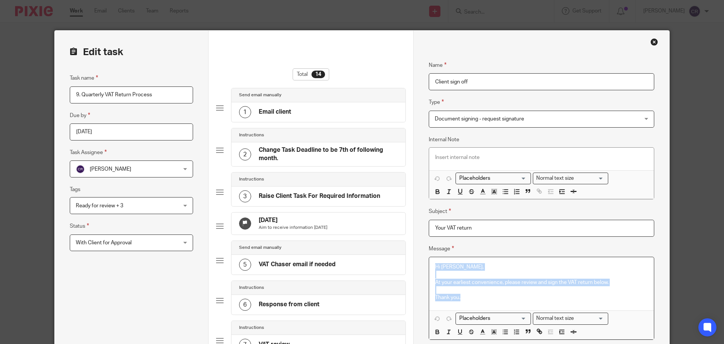
drag, startPoint x: 464, startPoint y: 298, endPoint x: 405, endPoint y: 244, distance: 80.1
copy div "Hi Paulina, At your earliest convenience, please review and sign the VAT return…"
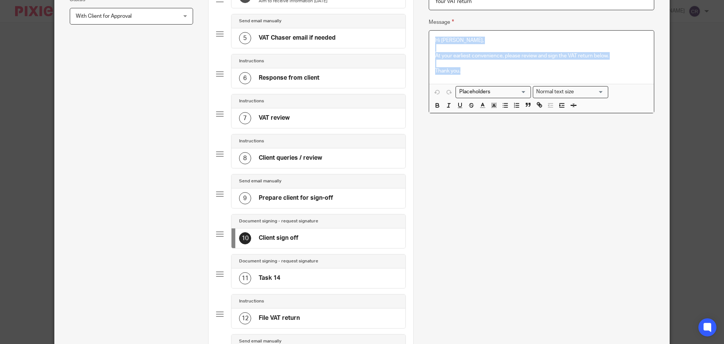
scroll to position [377, 0]
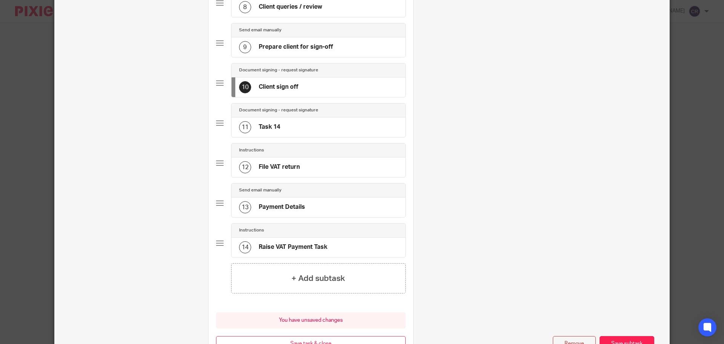
click at [304, 137] on div "11 Task 14" at bounding box center [319, 127] width 174 height 20
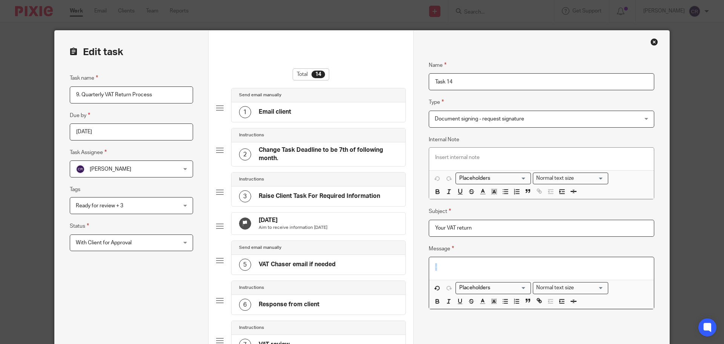
drag, startPoint x: 450, startPoint y: 260, endPoint x: 401, endPoint y: 261, distance: 49.0
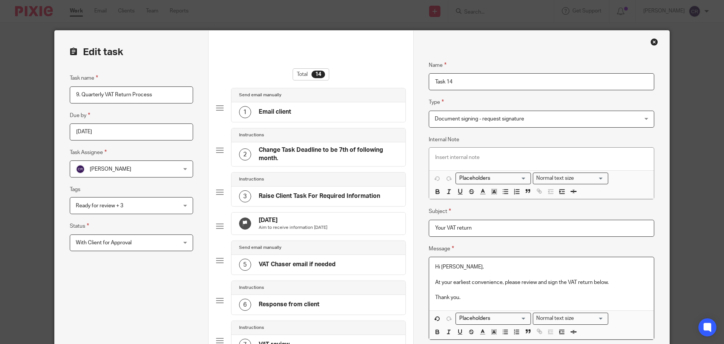
drag, startPoint x: 443, startPoint y: 227, endPoint x: 444, endPoint y: 235, distance: 8.3
click at [443, 229] on input "Your VAT return" at bounding box center [542, 228] width 226 height 17
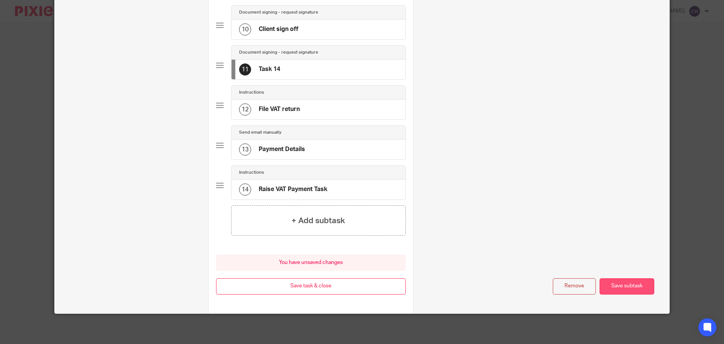
type input "Your updated VAT return"
click at [618, 292] on button "Save subtask" at bounding box center [627, 286] width 55 height 16
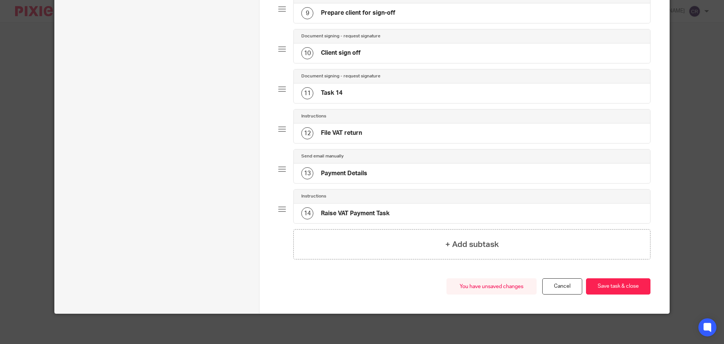
scroll to position [413, 0]
click at [616, 286] on button "Save task & close" at bounding box center [618, 286] width 65 height 16
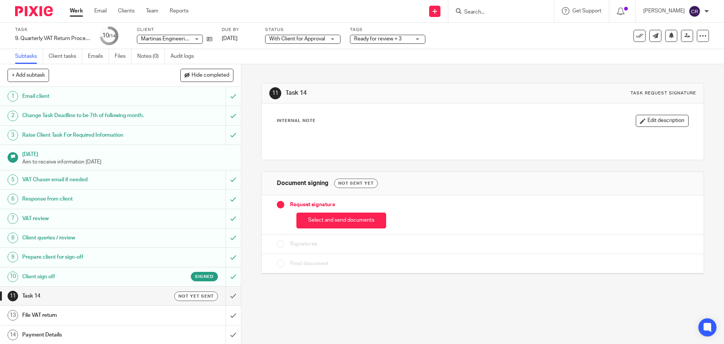
drag, startPoint x: 354, startPoint y: 215, endPoint x: 353, endPoint y: 210, distance: 5.4
click at [354, 215] on button "Select and send documents" at bounding box center [341, 220] width 90 height 16
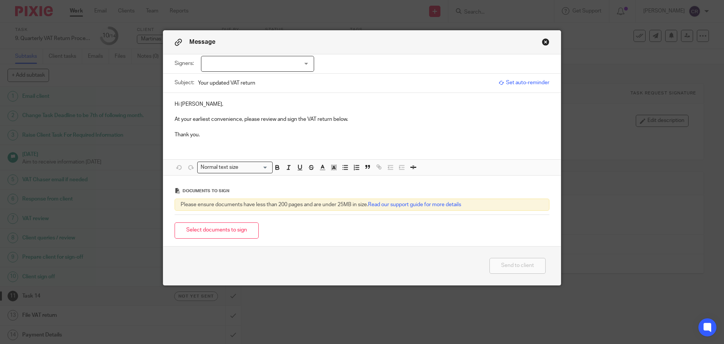
click at [286, 61] on div at bounding box center [257, 64] width 113 height 16
click at [274, 77] on li "Paulina Martinas" at bounding box center [255, 79] width 112 height 15
checkbox input "true"
click at [226, 231] on button "Select documents to sign" at bounding box center [217, 230] width 84 height 16
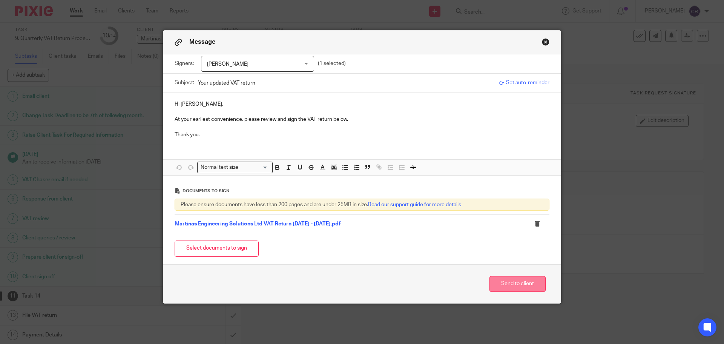
click button "Send to client"
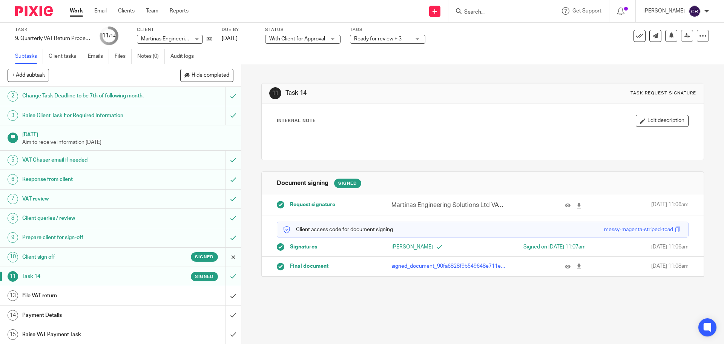
scroll to position [20, 0]
click at [228, 291] on input "submit" at bounding box center [120, 295] width 241 height 19
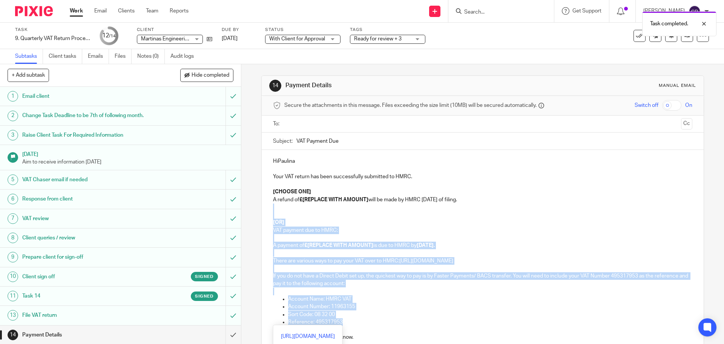
drag, startPoint x: 281, startPoint y: 207, endPoint x: 385, endPoint y: 322, distance: 155.7
click at [385, 322] on div "HiPaulina Your VAT return has been successfully submitted to HMRC. [CHOOSE ONE]…" at bounding box center [483, 252] width 442 height 204
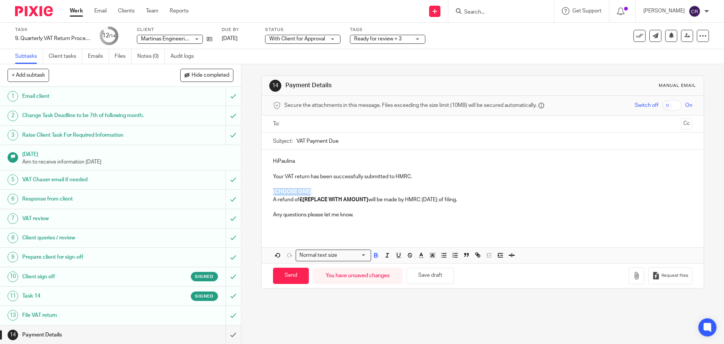
drag, startPoint x: 318, startPoint y: 192, endPoint x: 272, endPoint y: 194, distance: 46.8
click at [273, 194] on p "[CHOOSE ONE]" at bounding box center [482, 192] width 419 height 8
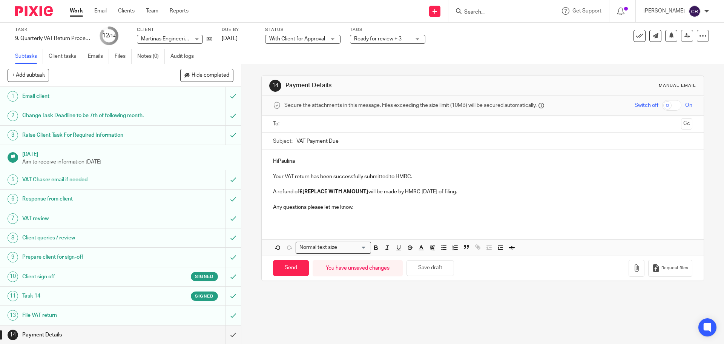
click at [276, 160] on p "HiPaulina" at bounding box center [482, 161] width 419 height 8
click at [306, 161] on p "Hi [PERSON_NAME]" at bounding box center [482, 161] width 419 height 8
click at [305, 128] on ul at bounding box center [483, 124] width 396 height 12
click at [306, 126] on input "text" at bounding box center [482, 124] width 391 height 9
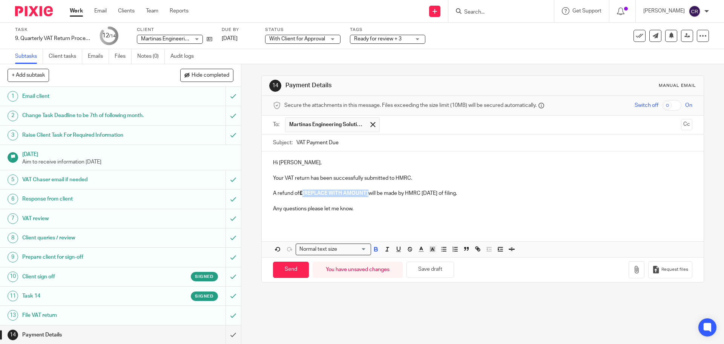
drag, startPoint x: 367, startPoint y: 195, endPoint x: 302, endPoint y: 194, distance: 65.6
click at [302, 194] on p "A refund of £[REPLACE WITH AMOUNT] will be made by HMRC [DATE] of filing." at bounding box center [482, 193] width 419 height 8
drag, startPoint x: 305, startPoint y: 191, endPoint x: 309, endPoint y: 209, distance: 17.8
click at [305, 192] on strong "££482.03" at bounding box center [310, 192] width 22 height 5
drag, startPoint x: 679, startPoint y: 126, endPoint x: 676, endPoint y: 116, distance: 10.3
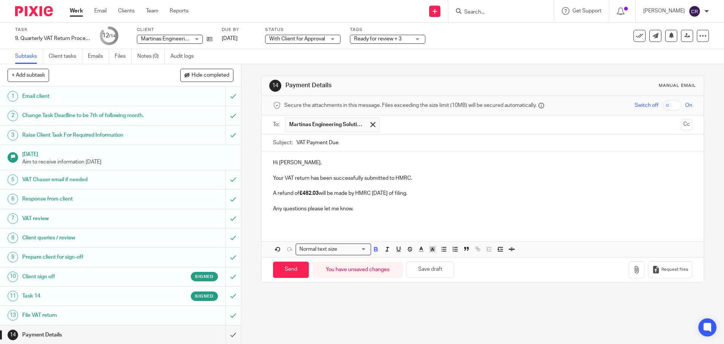
click at [681, 126] on button "Cc" at bounding box center [686, 124] width 11 height 11
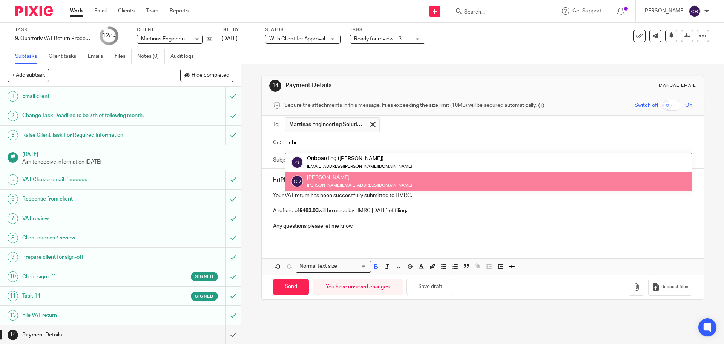
type input "chr"
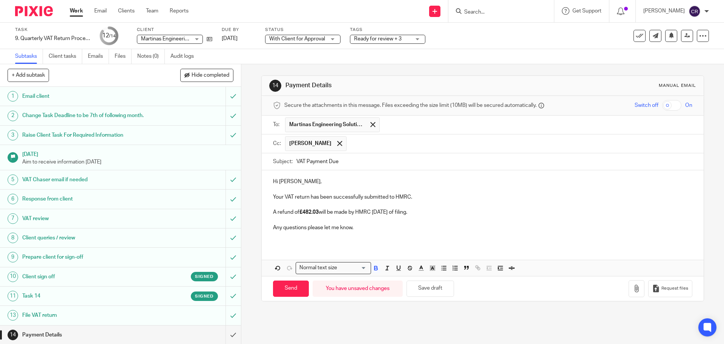
drag, startPoint x: 292, startPoint y: 287, endPoint x: 216, endPoint y: 289, distance: 75.4
click at [291, 287] on input "Send" at bounding box center [291, 288] width 36 height 16
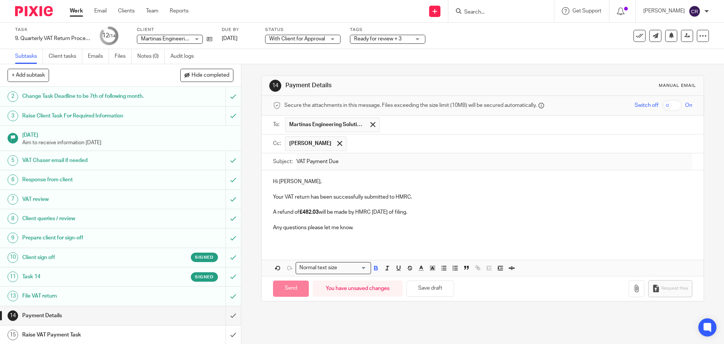
scroll to position [20, 0]
type input "Sent"
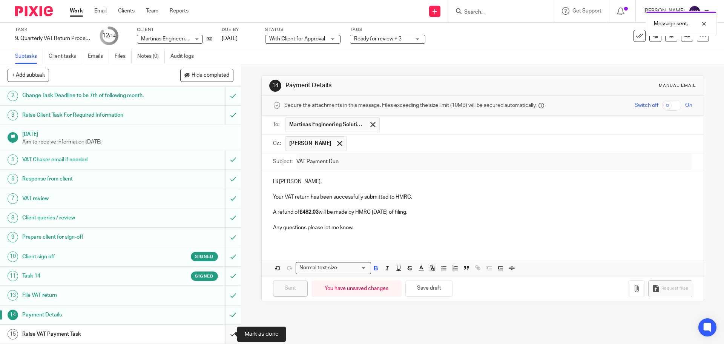
click at [226, 332] on input "submit" at bounding box center [120, 333] width 241 height 19
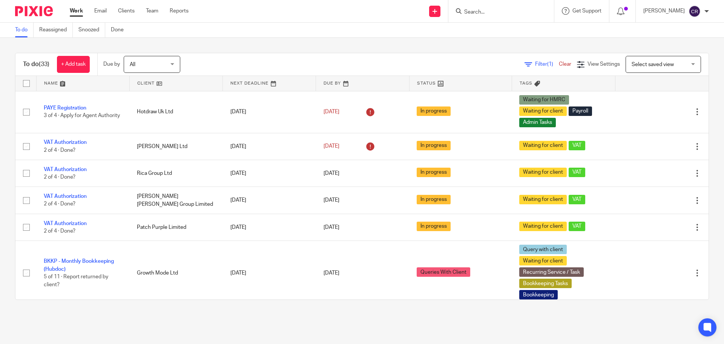
click at [508, 15] on input "Search" at bounding box center [498, 12] width 68 height 7
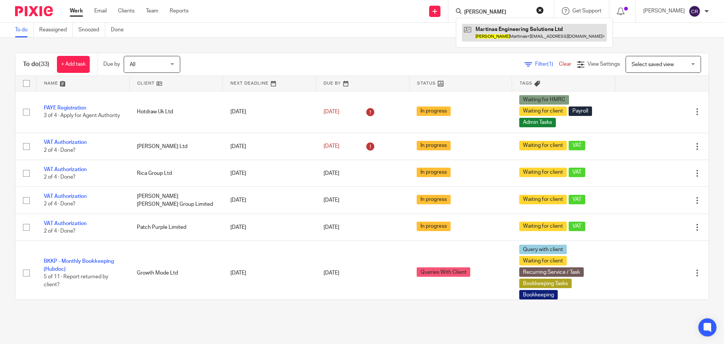
type input "paulina"
click at [491, 27] on link at bounding box center [534, 32] width 145 height 17
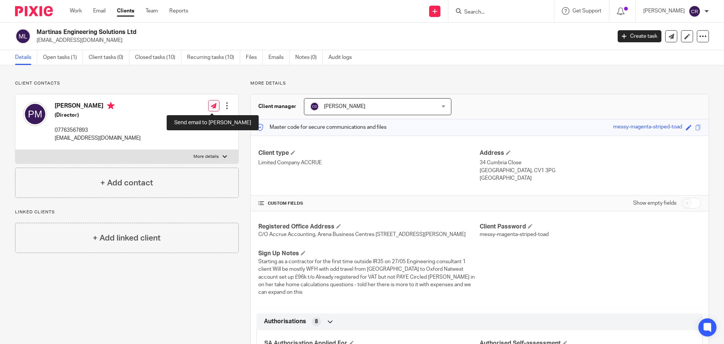
click at [213, 105] on icon at bounding box center [214, 106] width 6 height 6
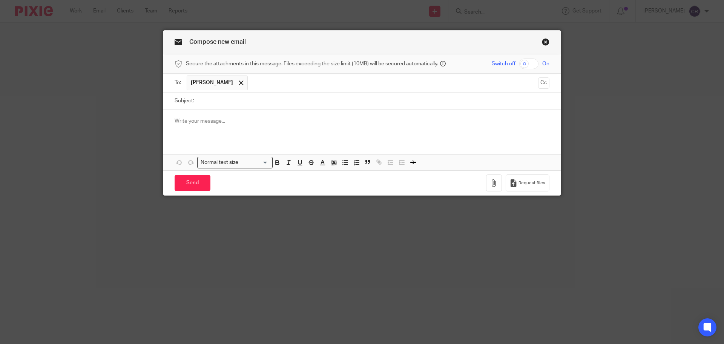
click at [219, 108] on input "Subject:" at bounding box center [374, 100] width 352 height 17
click at [220, 123] on p at bounding box center [362, 121] width 375 height 8
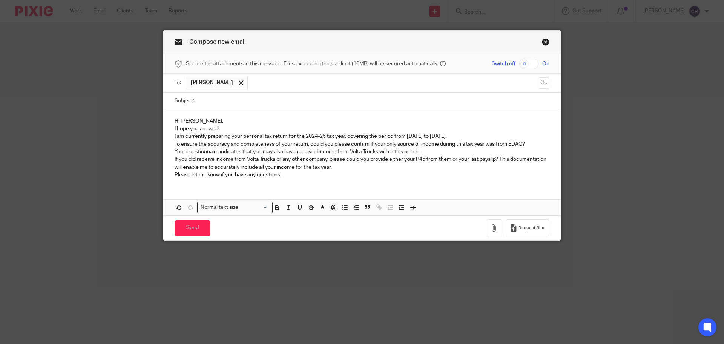
click at [204, 122] on p "Hi Paulina," at bounding box center [362, 121] width 375 height 8
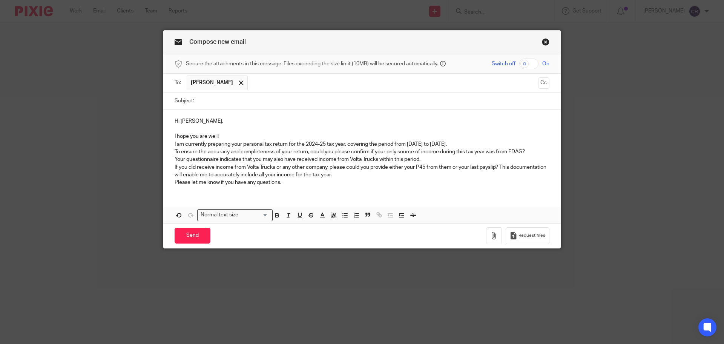
click at [239, 134] on p "I hope you are well!" at bounding box center [362, 136] width 375 height 8
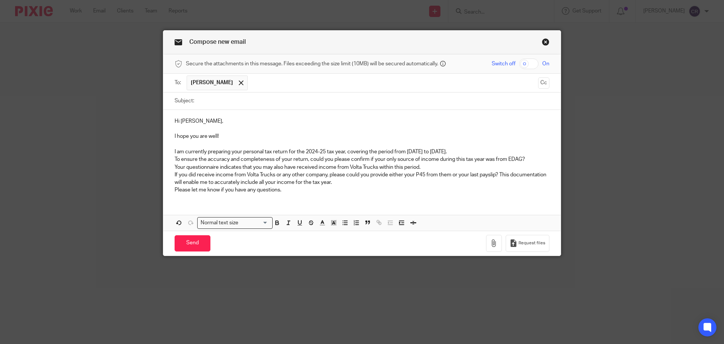
click at [531, 158] on p "To ensure the accuracy and completeness of your return, could you please confir…" at bounding box center [362, 162] width 375 height 15
click at [460, 166] on p "To ensure the accuracy and completeness of your return, could you please confir…" at bounding box center [362, 162] width 375 height 15
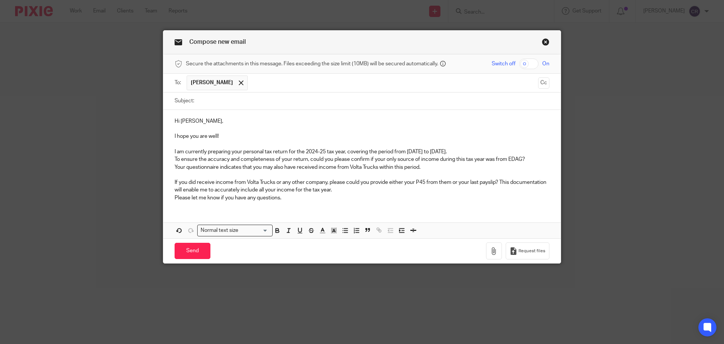
click at [394, 188] on p "If you did receive income from Volta Trucks or any other company, please could …" at bounding box center [362, 185] width 375 height 15
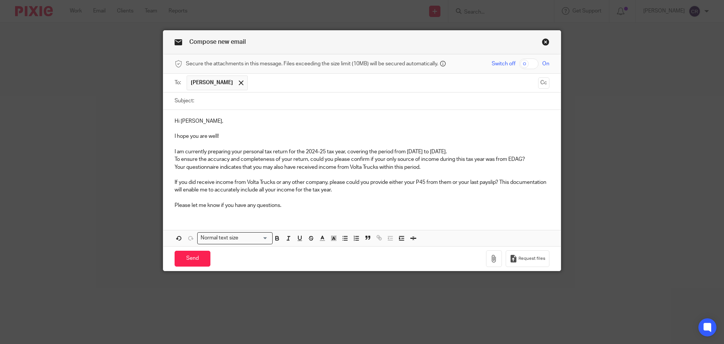
click at [221, 103] on input "Subject:" at bounding box center [374, 100] width 352 height 17
paste input "Personal Tax Return Question"
type input "Personal Tax Return Query"
click at [536, 84] on div "To: Paulina Martinas Paulina Martinas Cc" at bounding box center [362, 83] width 375 height 18
click at [539, 84] on button "Cc" at bounding box center [543, 82] width 11 height 11
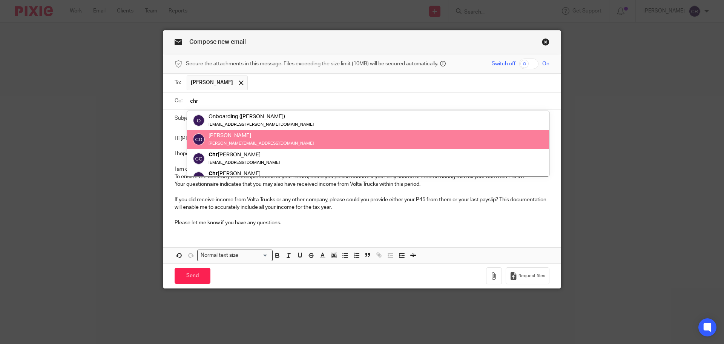
type input "chr"
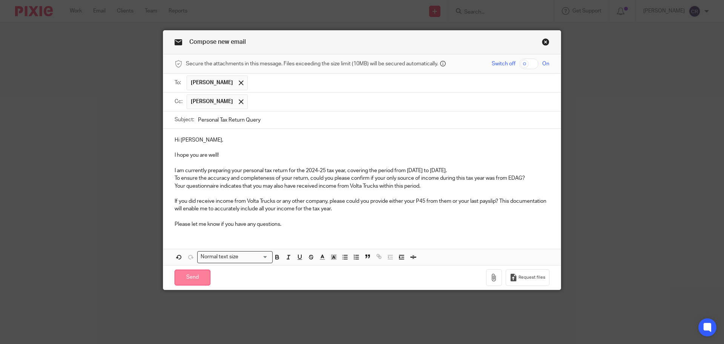
click at [201, 282] on input "Send" at bounding box center [193, 277] width 36 height 16
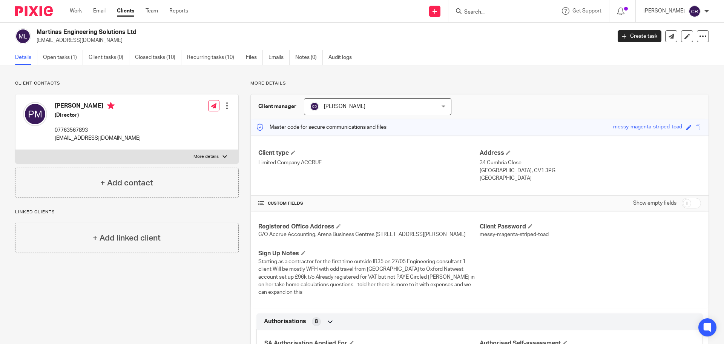
click at [494, 17] on div at bounding box center [501, 11] width 106 height 22
click at [494, 11] on input "Search" at bounding box center [498, 12] width 68 height 7
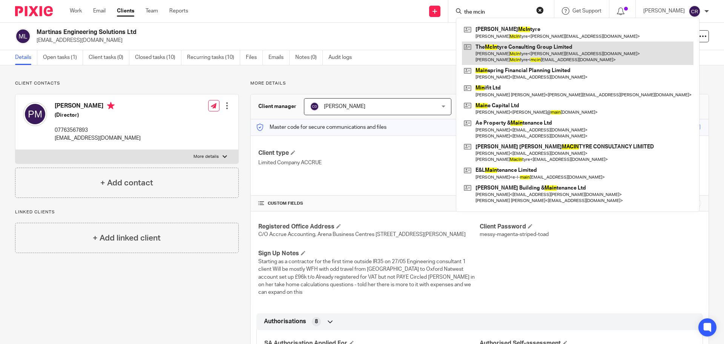
type input "the mcin"
click at [505, 57] on link at bounding box center [578, 52] width 232 height 23
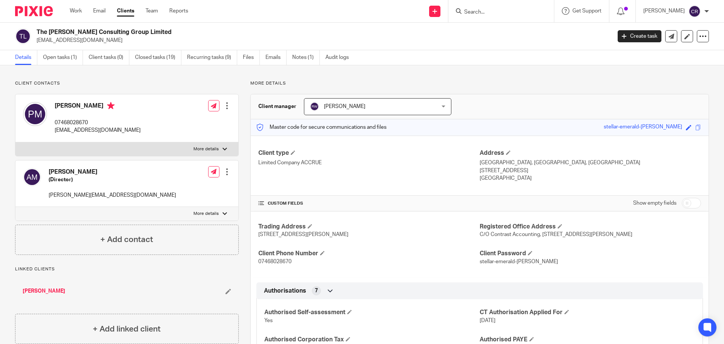
click at [690, 204] on input "checkbox" at bounding box center [691, 203] width 19 height 11
checkbox input "true"
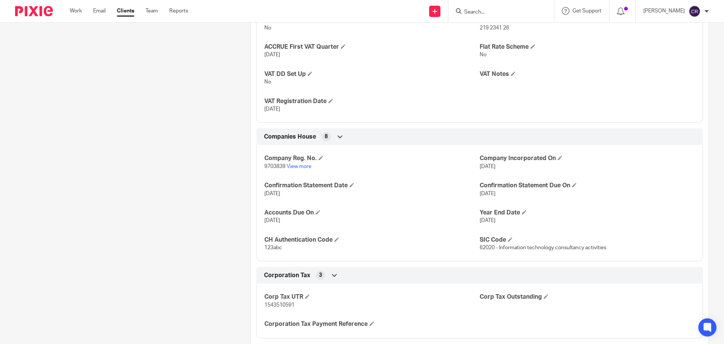
scroll to position [830, 0]
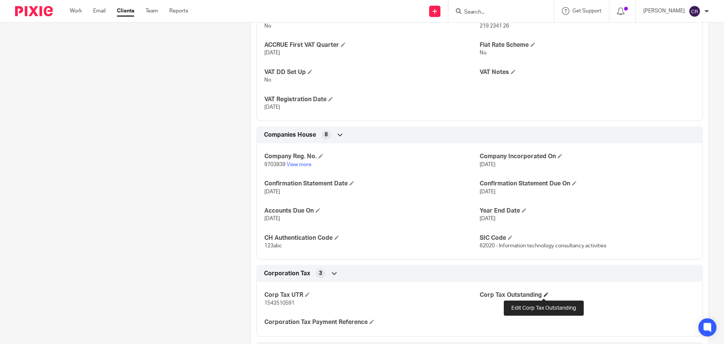
click at [546, 292] on span at bounding box center [546, 294] width 5 height 5
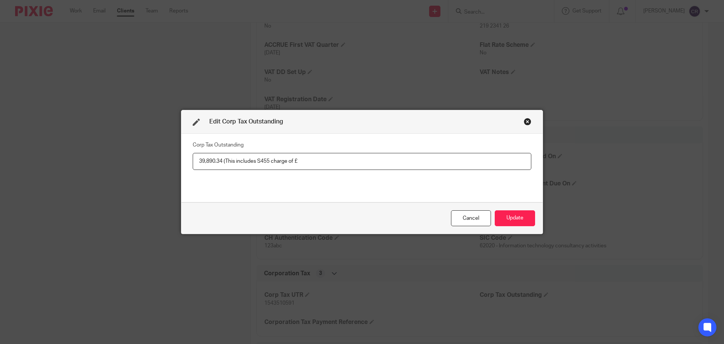
click at [344, 159] on input "39,890.34 (This includes S455 charge of £" at bounding box center [362, 161] width 339 height 17
paste input "1,209.60"
type input "39,890.34 (This includes S455 charge of £1,209.60)"
click at [516, 214] on button "Update" at bounding box center [515, 218] width 40 height 16
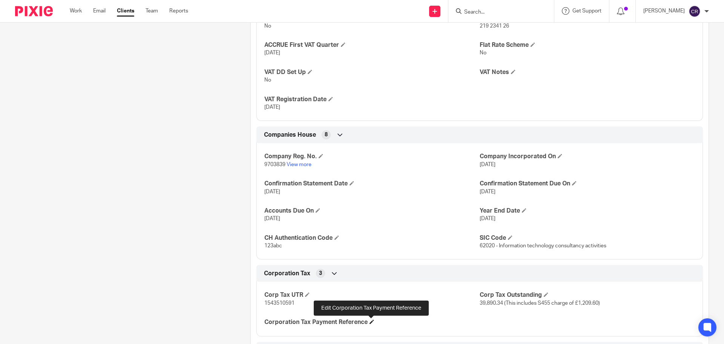
click at [370, 321] on span at bounding box center [372, 321] width 5 height 5
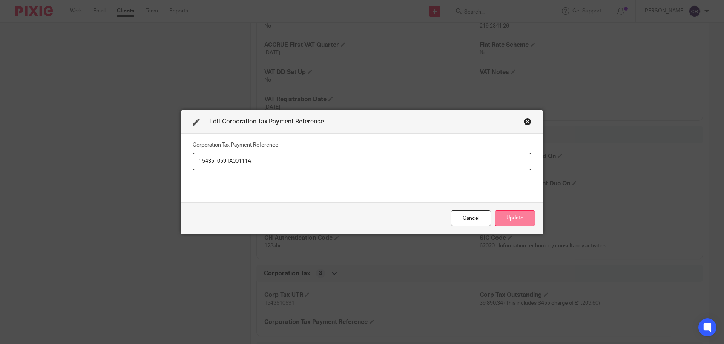
type input "1543510591A00111A"
click at [516, 214] on button "Update" at bounding box center [515, 218] width 40 height 16
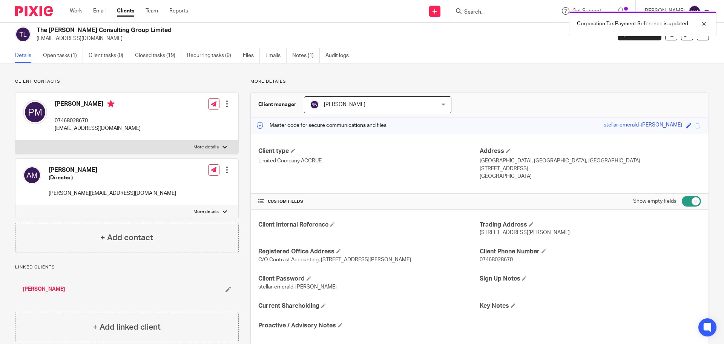
scroll to position [0, 0]
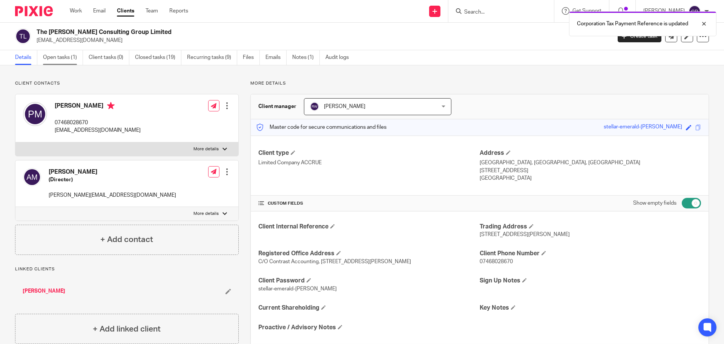
click at [67, 59] on link "Open tasks (1)" at bounding box center [63, 57] width 40 height 15
click at [69, 58] on link "Open tasks (1)" at bounding box center [63, 57] width 40 height 15
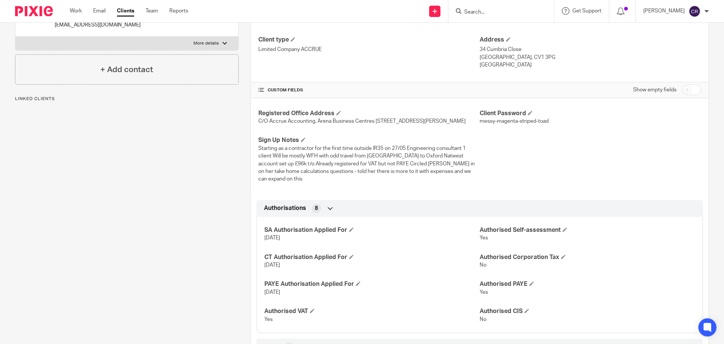
drag, startPoint x: 693, startPoint y: 91, endPoint x: 692, endPoint y: 103, distance: 12.1
click at [692, 91] on input "checkbox" at bounding box center [691, 89] width 19 height 11
checkbox input "true"
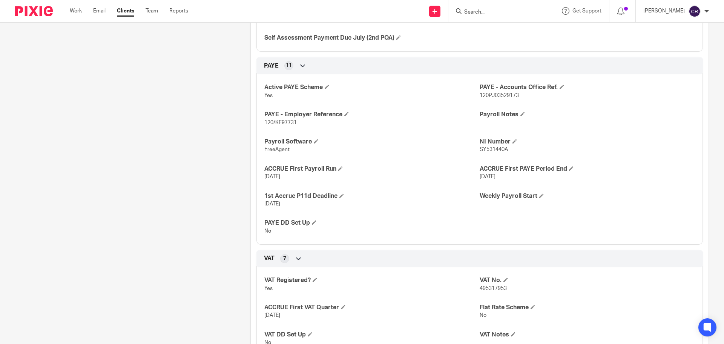
scroll to position [641, 0]
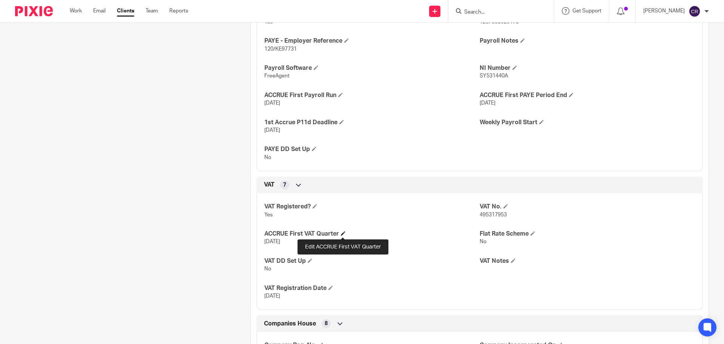
click at [343, 232] on span at bounding box center [343, 233] width 5 height 5
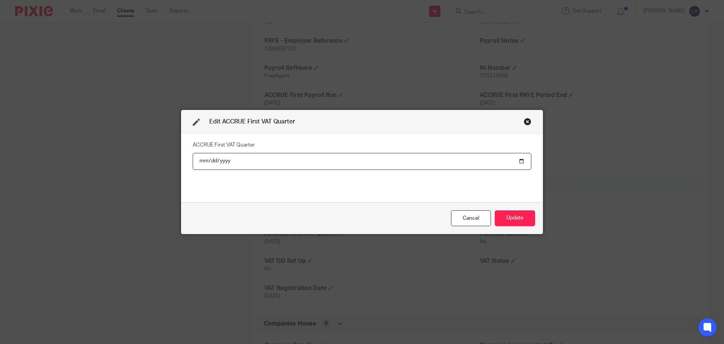
click at [210, 160] on input "[DATE]" at bounding box center [362, 161] width 339 height 17
type input "[DATE]"
click at [519, 218] on button "Update" at bounding box center [515, 218] width 40 height 16
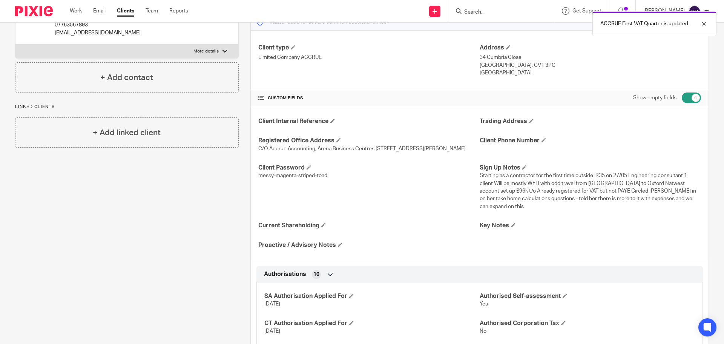
scroll to position [0, 0]
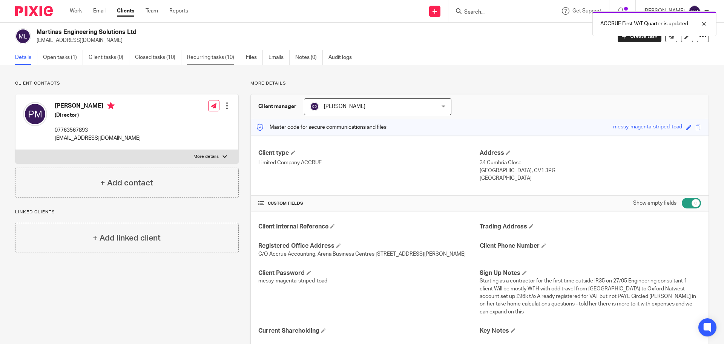
click at [211, 60] on link "Recurring tasks (10)" at bounding box center [213, 57] width 53 height 15
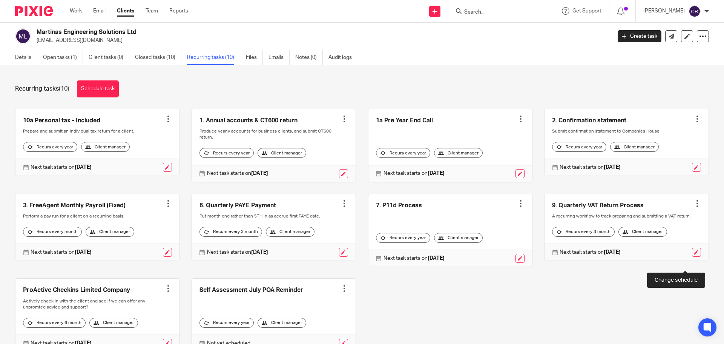
click at [692, 256] on link at bounding box center [696, 251] width 9 height 9
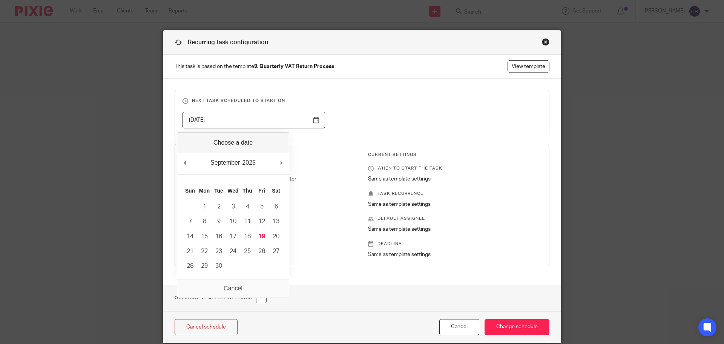
click at [312, 121] on input "[DATE]" at bounding box center [254, 120] width 143 height 17
click at [511, 326] on input "Change schedule" at bounding box center [517, 327] width 65 height 16
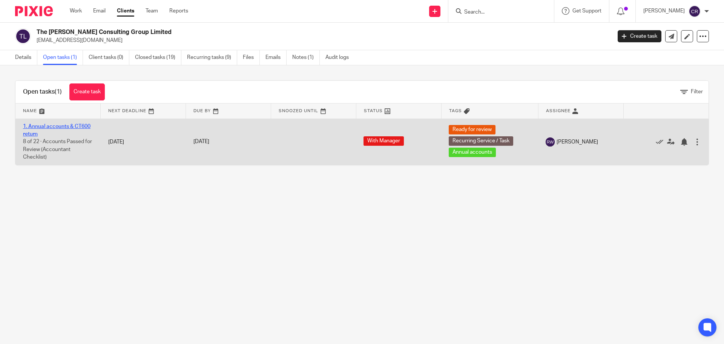
click at [84, 127] on link "1. Annual accounts & CT600 return" at bounding box center [57, 130] width 68 height 13
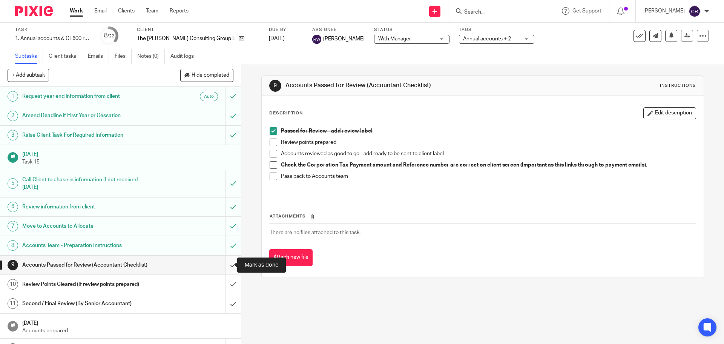
drag, startPoint x: 227, startPoint y: 265, endPoint x: 219, endPoint y: 288, distance: 24.3
click at [227, 266] on input "submit" at bounding box center [120, 264] width 241 height 19
drag, startPoint x: 219, startPoint y: 288, endPoint x: 218, endPoint y: 297, distance: 9.2
click at [219, 289] on input "submit" at bounding box center [120, 284] width 241 height 19
click at [218, 303] on input "submit" at bounding box center [120, 303] width 241 height 19
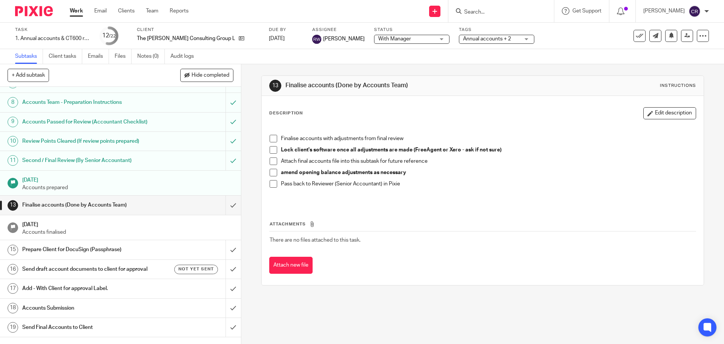
scroll to position [151, 0]
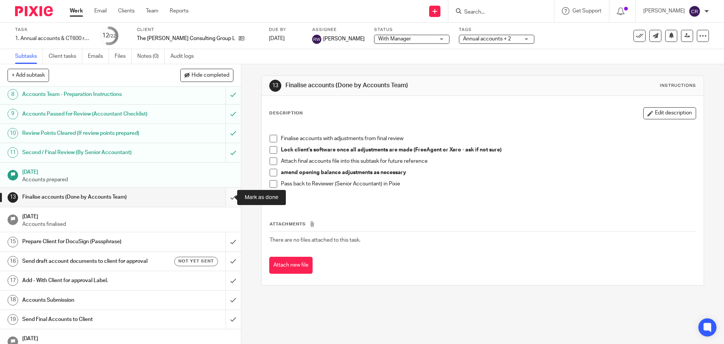
click at [224, 193] on input "submit" at bounding box center [120, 196] width 241 height 19
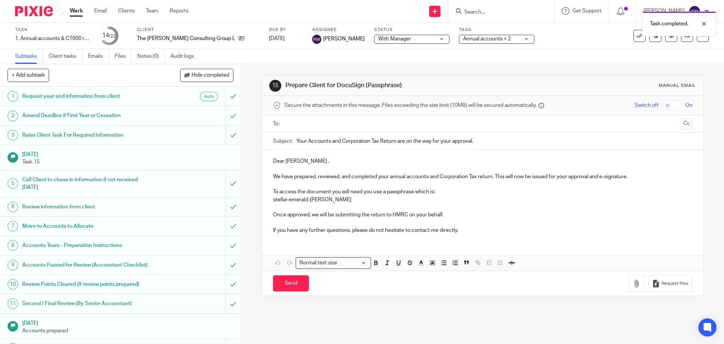
click at [327, 125] on input "text" at bounding box center [482, 124] width 391 height 9
click at [286, 281] on input "Send" at bounding box center [291, 285] width 36 height 16
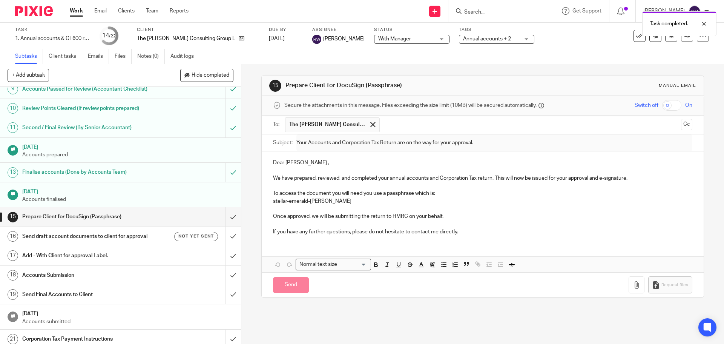
type input "Sent"
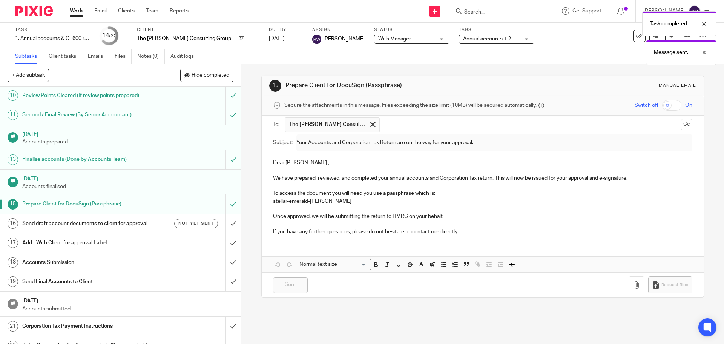
click at [123, 224] on h1 "Send draft account documents to client for approval" at bounding box center [87, 223] width 131 height 11
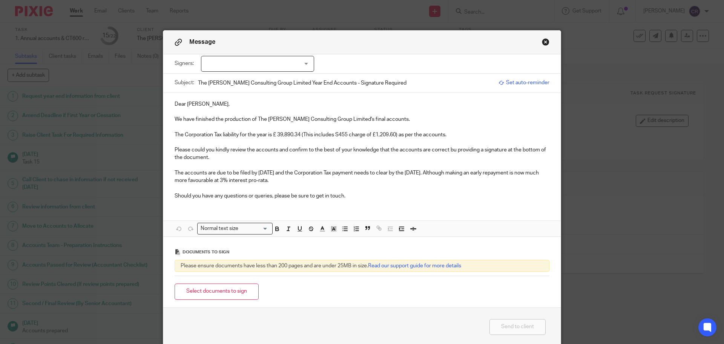
drag, startPoint x: 455, startPoint y: 151, endPoint x: 465, endPoint y: 163, distance: 15.8
click at [455, 152] on p "Please could you kindly review the accounts and confirm to the best of your kno…" at bounding box center [362, 153] width 375 height 15
click at [266, 68] on div at bounding box center [257, 64] width 113 height 16
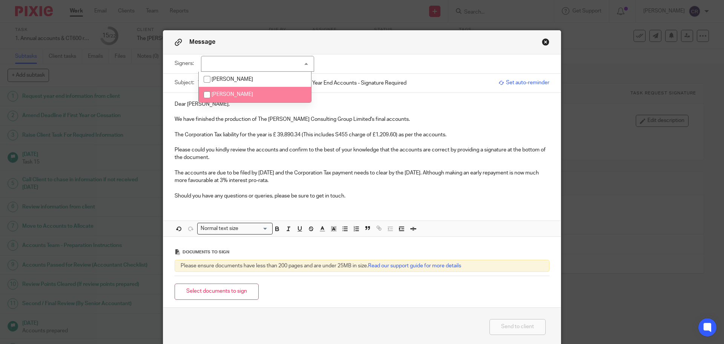
drag, startPoint x: 258, startPoint y: 96, endPoint x: 237, endPoint y: 158, distance: 66.0
click at [258, 96] on li "[PERSON_NAME]" at bounding box center [255, 94] width 112 height 15
checkbox input "true"
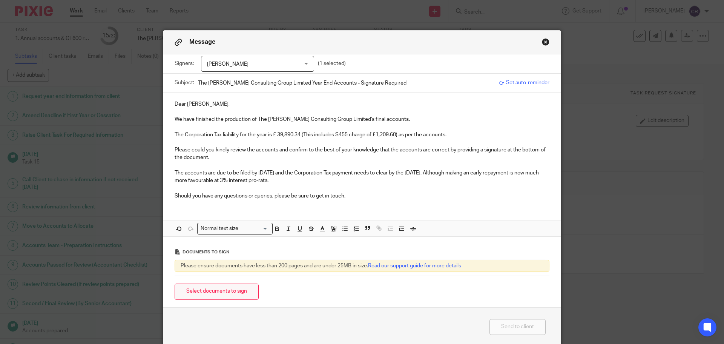
click at [219, 293] on button "Select documents to sign" at bounding box center [217, 291] width 84 height 16
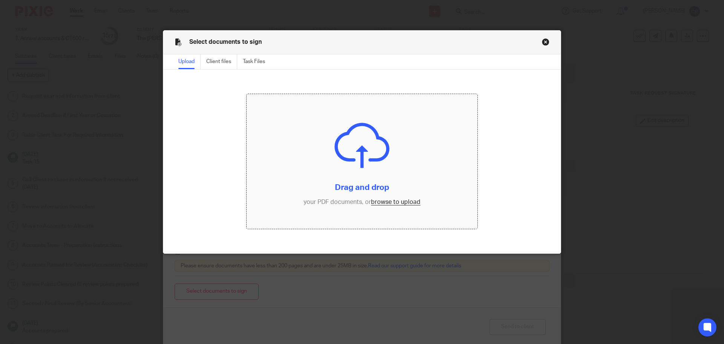
click at [399, 197] on input "file" at bounding box center [362, 161] width 231 height 135
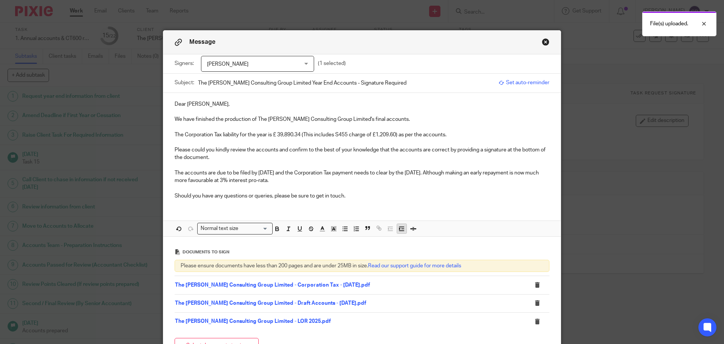
scroll to position [87, 0]
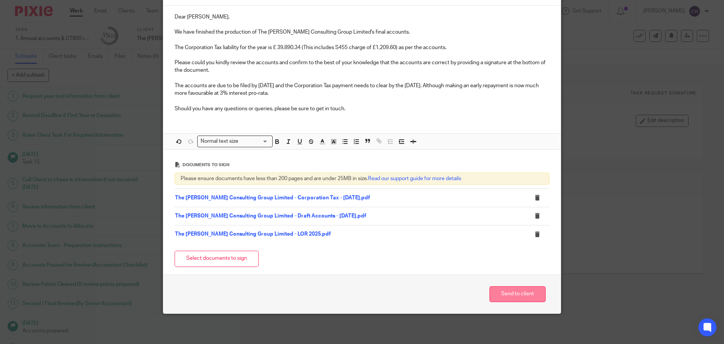
click at [511, 290] on button "Send to client" at bounding box center [518, 294] width 56 height 16
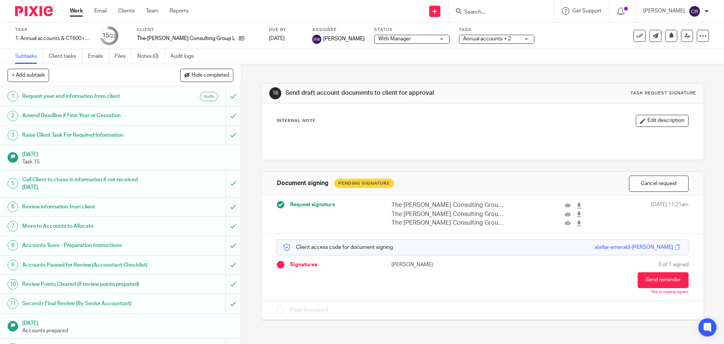
drag, startPoint x: 401, startPoint y: 43, endPoint x: 396, endPoint y: 63, distance: 21.0
click at [398, 46] on div "Task 1. Annual accounts & CT600 return Save 1. Annual accounts & CT600 return 1…" at bounding box center [362, 36] width 724 height 26
click at [401, 40] on span "With Manager" at bounding box center [406, 39] width 57 height 8
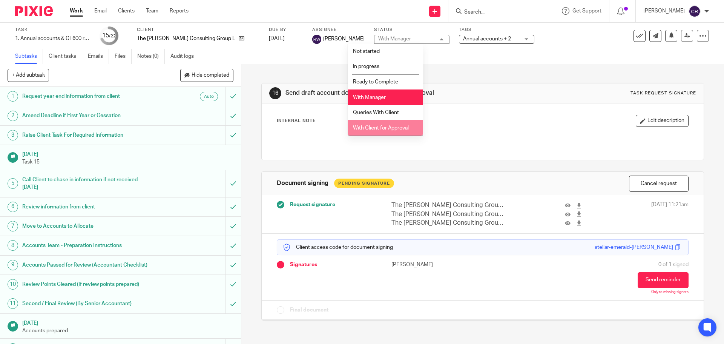
click at [395, 130] on span "With Client for Approval" at bounding box center [381, 127] width 56 height 5
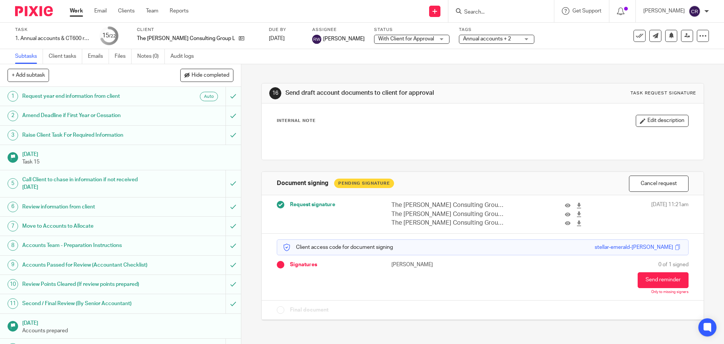
click at [470, 42] on span "Annual accounts + 2" at bounding box center [491, 39] width 57 height 8
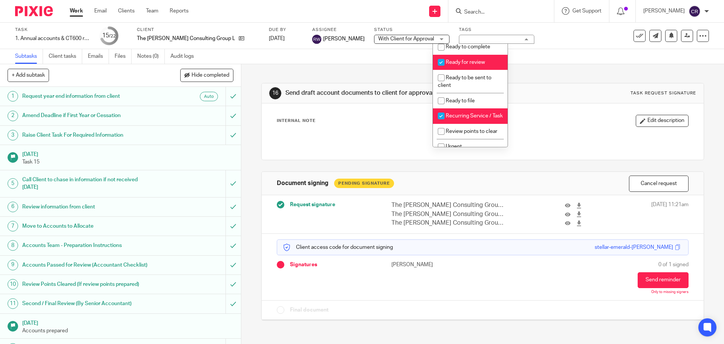
scroll to position [302, 0]
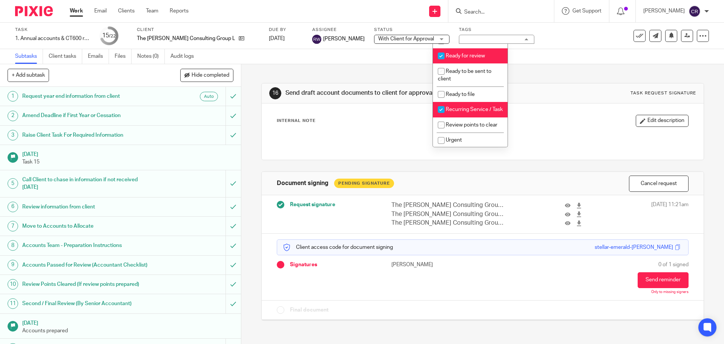
click at [481, 58] on span "Ready for review" at bounding box center [465, 55] width 39 height 5
checkbox input "false"
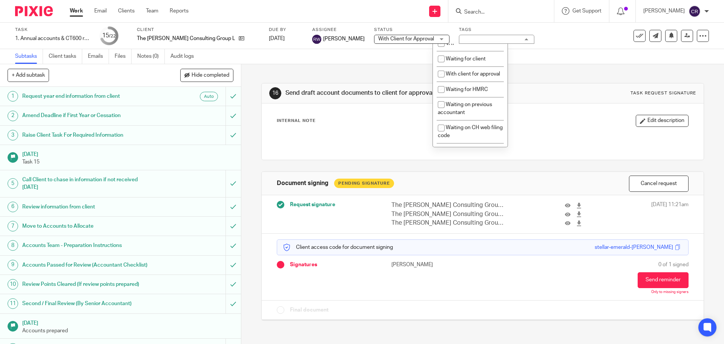
scroll to position [415, 0]
click at [467, 75] on span "With client for approval" at bounding box center [473, 72] width 54 height 5
checkbox input "true"
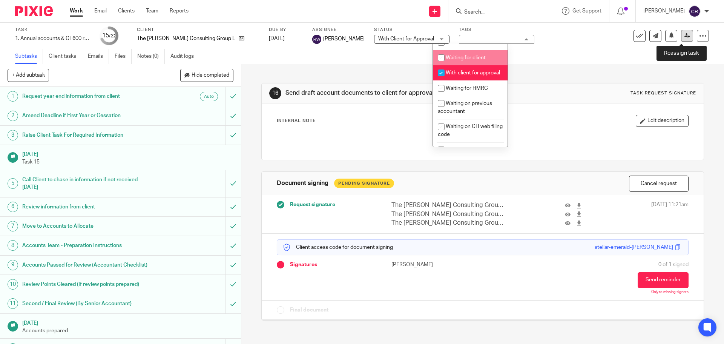
click at [685, 35] on icon at bounding box center [688, 36] width 6 height 6
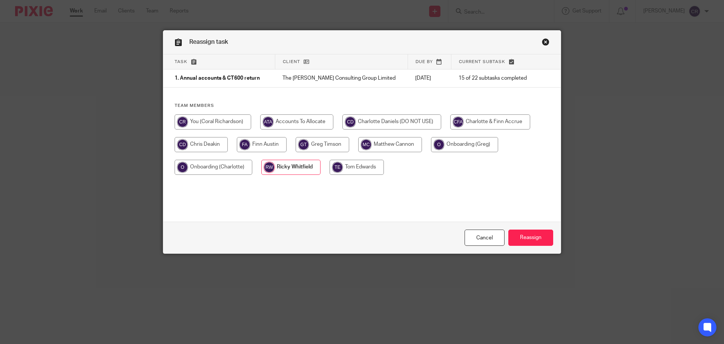
click at [223, 122] on input "radio" at bounding box center [213, 121] width 77 height 15
radio input "true"
click at [538, 235] on input "Reassign" at bounding box center [530, 237] width 45 height 16
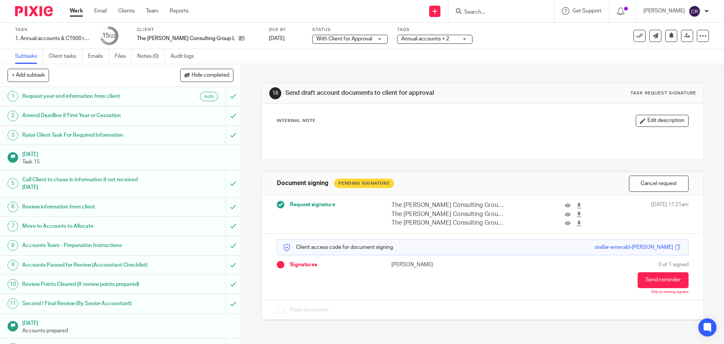
drag, startPoint x: 487, startPoint y: 4, endPoint x: 484, endPoint y: 12, distance: 8.6
click at [487, 4] on div at bounding box center [501, 11] width 106 height 22
click at [484, 12] on input "Search" at bounding box center [498, 12] width 68 height 7
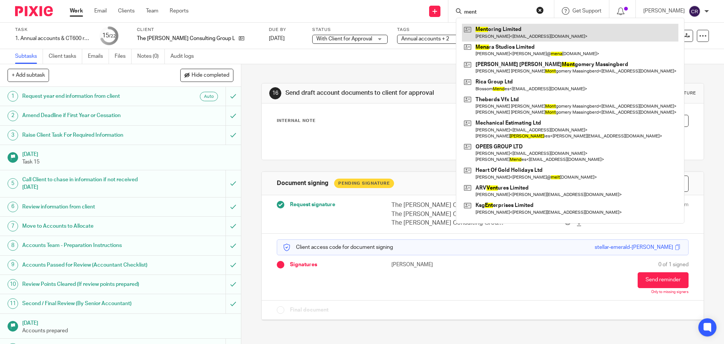
type input "ment"
click at [569, 34] on link at bounding box center [570, 32] width 217 height 17
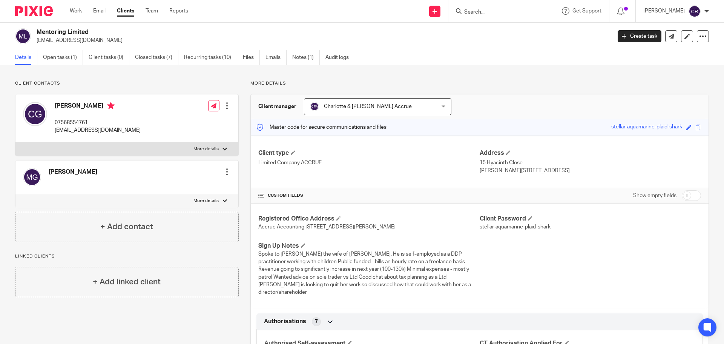
click at [490, 11] on input "Search" at bounding box center [498, 12] width 68 height 7
type input "mcin"
drag, startPoint x: 490, startPoint y: 9, endPoint x: 409, endPoint y: 15, distance: 81.4
click at [409, 15] on div "Send new email Create task Add client Request signature mcin Get Support Contac…" at bounding box center [462, 11] width 525 height 22
type input "the mcintyre"
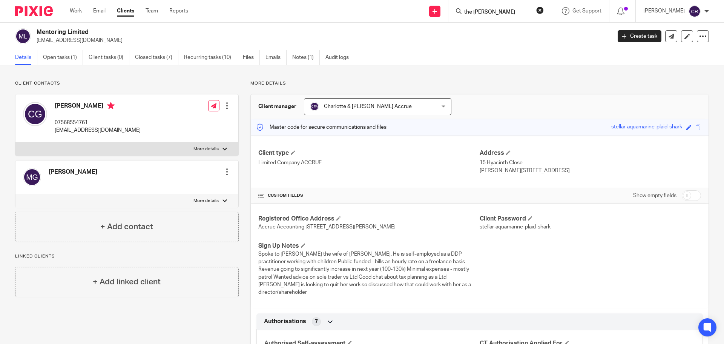
click button "submit" at bounding box center [0, 0] width 0 height 0
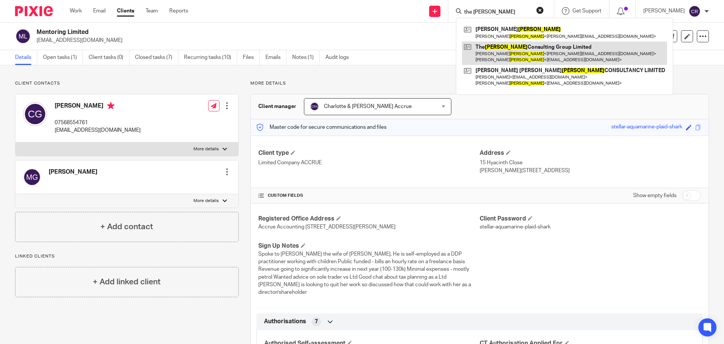
click at [519, 55] on link at bounding box center [564, 52] width 205 height 23
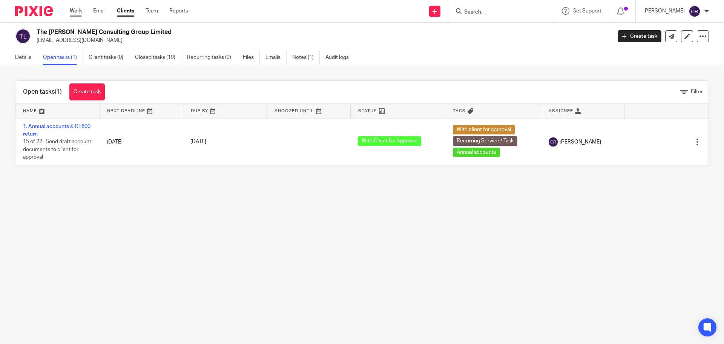
click at [81, 12] on link "Work" at bounding box center [76, 11] width 12 height 8
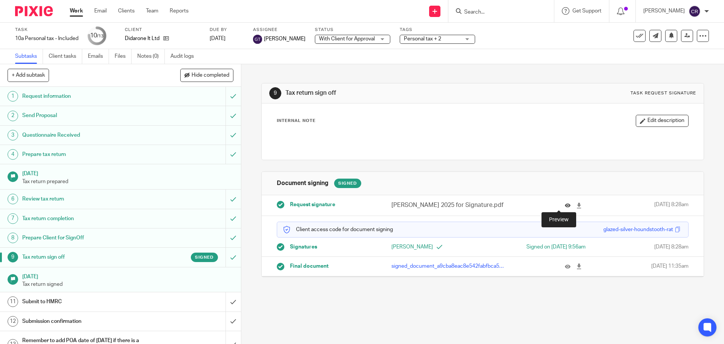
click at [565, 203] on icon at bounding box center [568, 206] width 6 height 6
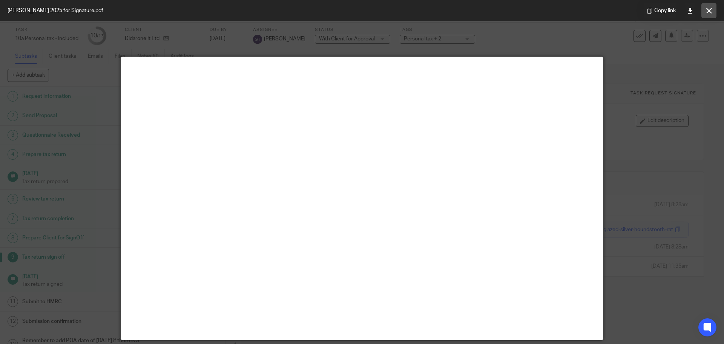
click at [710, 10] on icon at bounding box center [709, 11] width 6 height 6
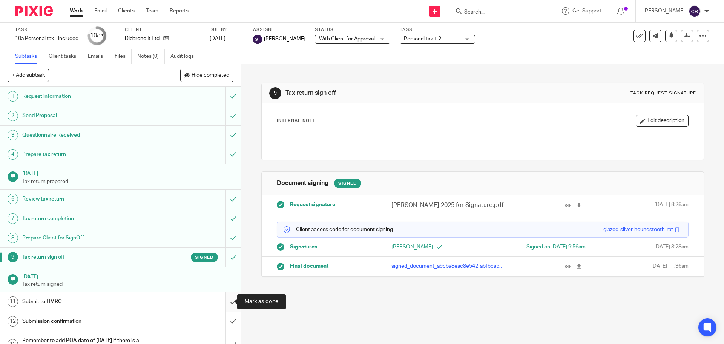
click at [224, 302] on input "submit" at bounding box center [120, 301] width 241 height 19
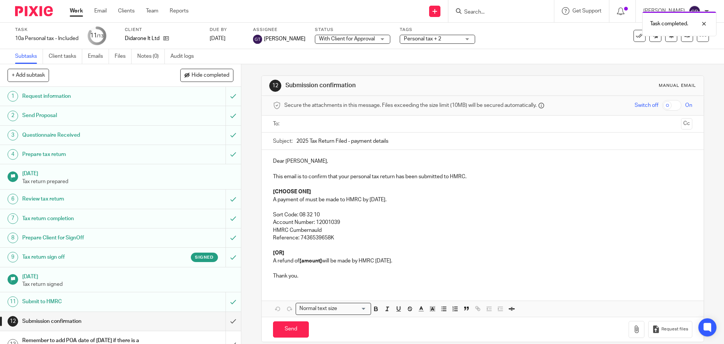
drag, startPoint x: 303, startPoint y: 200, endPoint x: 305, endPoint y: 204, distance: 4.4
click at [303, 200] on p "A payment of must be made to HMRC by [DATE]." at bounding box center [482, 200] width 419 height 8
click at [315, 198] on p "A payment of £ 247.00 must be made to HMRC by 31 January." at bounding box center [482, 200] width 419 height 8
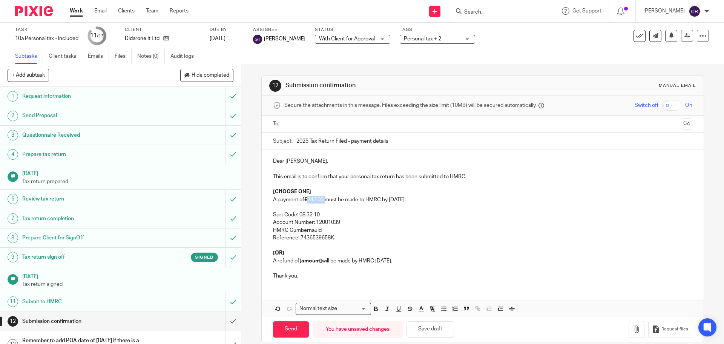
click at [315, 198] on p "A payment of £ 247.00 must be made to HMRC by 31 January." at bounding box center [482, 200] width 419 height 8
drag, startPoint x: 286, startPoint y: 267, endPoint x: 275, endPoint y: 246, distance: 24.0
click at [275, 246] on div "Dear Andrew, This email is to confirm that your personal tax return has been su…" at bounding box center [483, 217] width 442 height 135
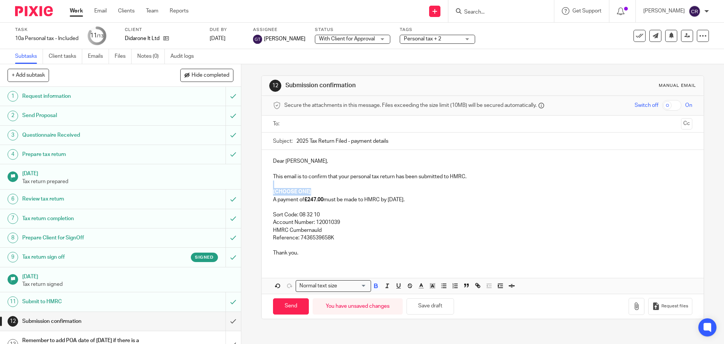
drag, startPoint x: 320, startPoint y: 190, endPoint x: 250, endPoint y: 186, distance: 69.9
click at [250, 186] on div "12 Submission confirmation Manual email Secure the attachments in this message.…" at bounding box center [482, 204] width 483 height 280
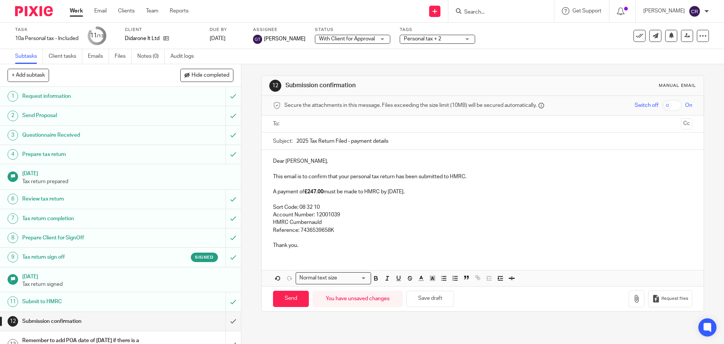
click at [302, 121] on input "text" at bounding box center [482, 124] width 391 height 9
click at [681, 125] on button "Cc" at bounding box center [686, 124] width 11 height 11
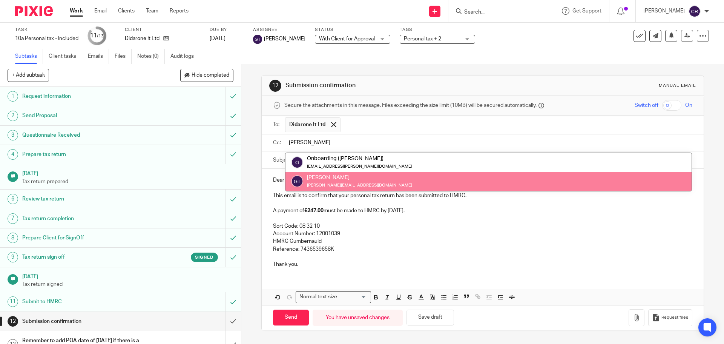
type input "greg"
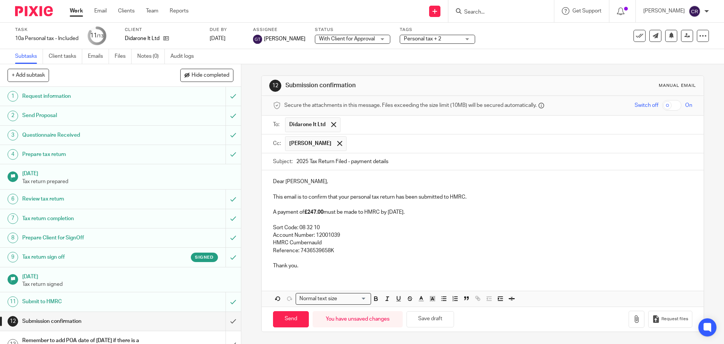
click at [416, 213] on p "A payment of £247.00 must be made to HMRC by 31 January." at bounding box center [482, 212] width 419 height 8
drag, startPoint x: 286, startPoint y: 319, endPoint x: 278, endPoint y: 321, distance: 9.0
click at [286, 319] on input "Send" at bounding box center [291, 319] width 36 height 16
click at [226, 336] on input "submit" at bounding box center [119, 344] width 239 height 27
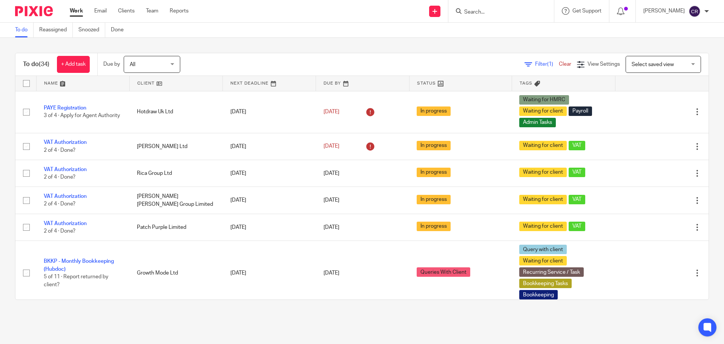
click at [495, 11] on input "Search" at bounding box center [498, 12] width 68 height 7
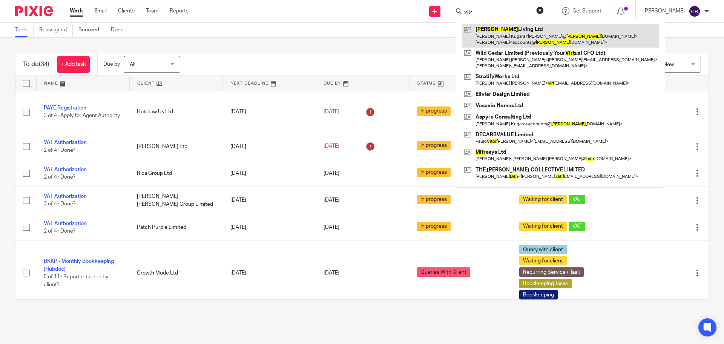
type input "vitr"
click at [511, 39] on link at bounding box center [560, 35] width 197 height 23
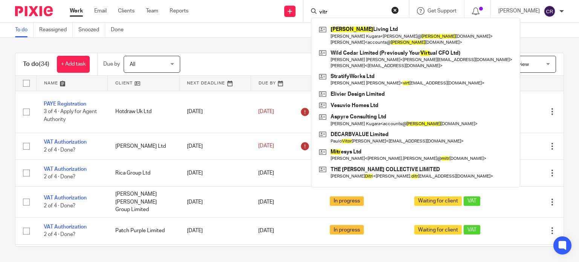
click at [243, 28] on div "To do Reassigned Snoozed Done" at bounding box center [289, 30] width 579 height 15
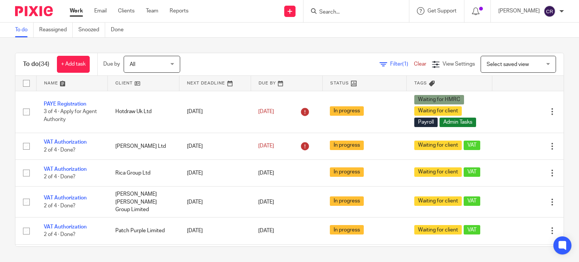
click at [281, 13] on div "Send new email Create task Add client Request signature" at bounding box center [290, 11] width 27 height 22
click at [292, 10] on icon at bounding box center [290, 11] width 5 height 5
click at [293, 57] on link "Add client" at bounding box center [290, 57] width 53 height 11
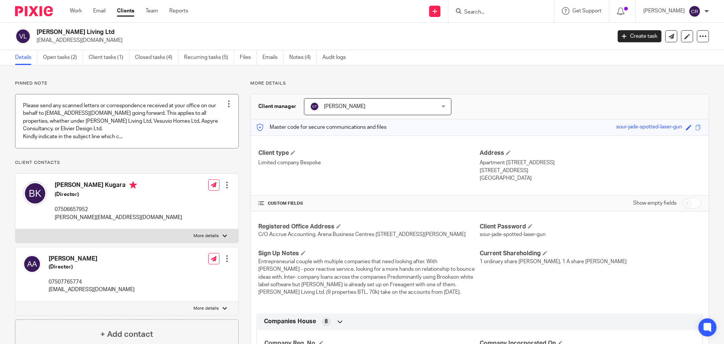
click at [72, 118] on link at bounding box center [126, 121] width 223 height 54
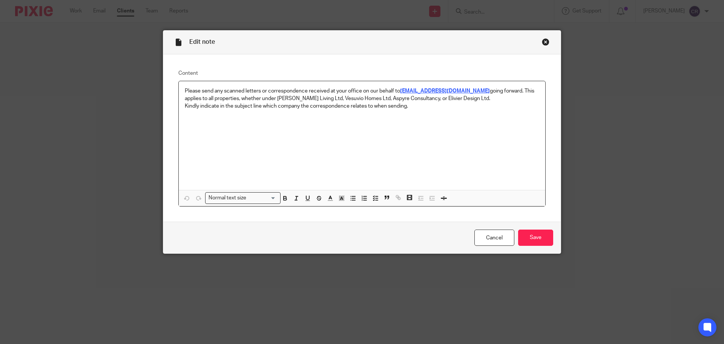
click at [448, 91] on strong "[EMAIL_ADDRESS][DOMAIN_NAME]" at bounding box center [445, 90] width 90 height 5
drag, startPoint x: 453, startPoint y: 91, endPoint x: 399, endPoint y: 95, distance: 53.7
click at [399, 95] on div "Please send any scanned letters or correspondence received at your office on ou…" at bounding box center [362, 143] width 367 height 125
click at [409, 102] on link "mailto:[EMAIL_ADDRESS][DOMAIN_NAME]" at bounding box center [428, 105] width 101 height 8
click at [545, 42] on div "Close this dialog window" at bounding box center [546, 42] width 8 height 8
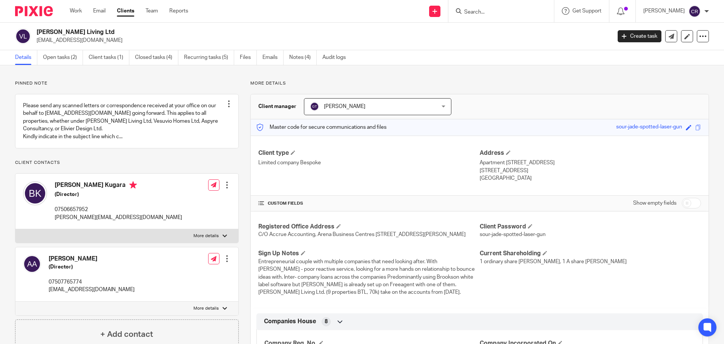
click at [62, 34] on h2 "Vito Living Ltd" at bounding box center [265, 32] width 456 height 8
copy div "Vito Living Ltd"
click at [485, 11] on input "Search" at bounding box center [498, 12] width 68 height 7
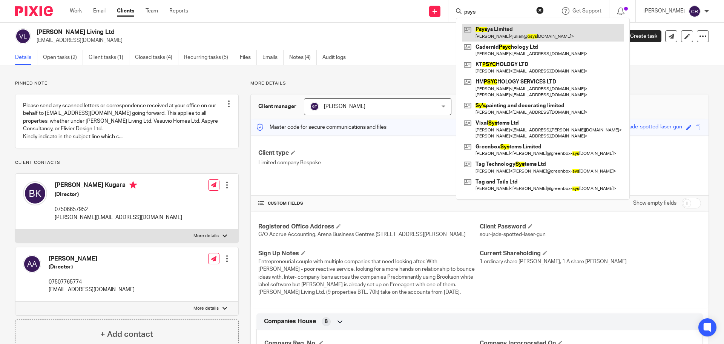
type input "psys"
click at [493, 31] on link at bounding box center [543, 32] width 162 height 17
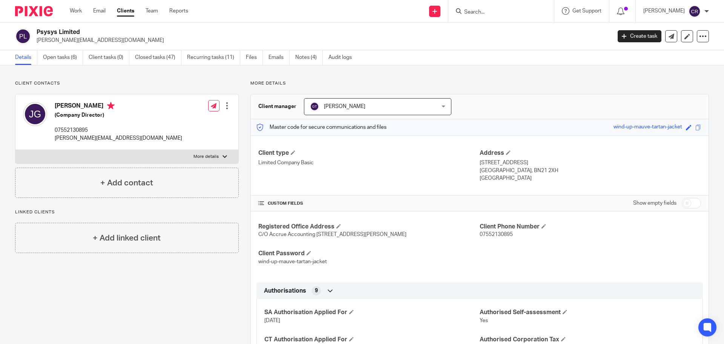
click at [50, 34] on h2 "Psysys Limited" at bounding box center [265, 32] width 456 height 8
copy div "Psysys Limited"
drag, startPoint x: 665, startPoint y: 32, endPoint x: 655, endPoint y: 32, distance: 9.4
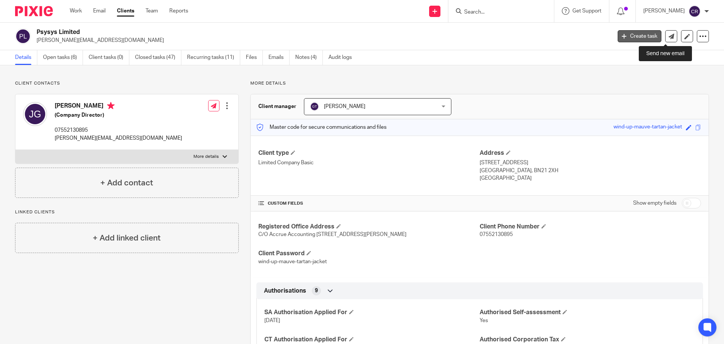
click at [665, 32] on link at bounding box center [671, 36] width 12 height 12
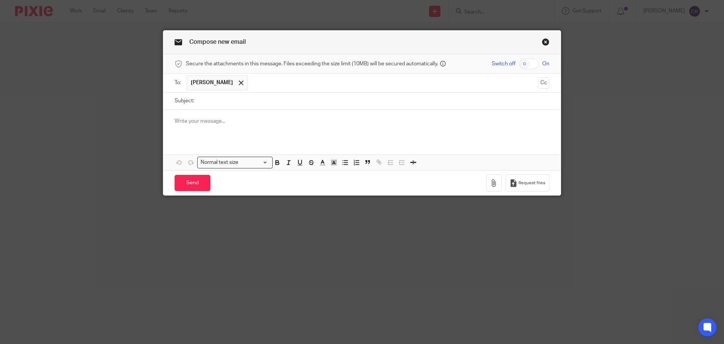
click at [214, 103] on input "Subject:" at bounding box center [374, 100] width 352 height 17
paste input "Letter - Psysys Limited - Debt Revenue Servies"
type input "Letter - Psysys Limited - Debt Revenue Servies"
click at [544, 83] on button "Cc" at bounding box center [543, 82] width 11 height 11
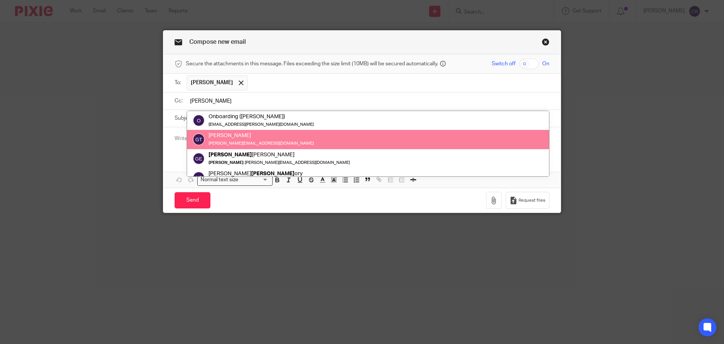
type input "greg"
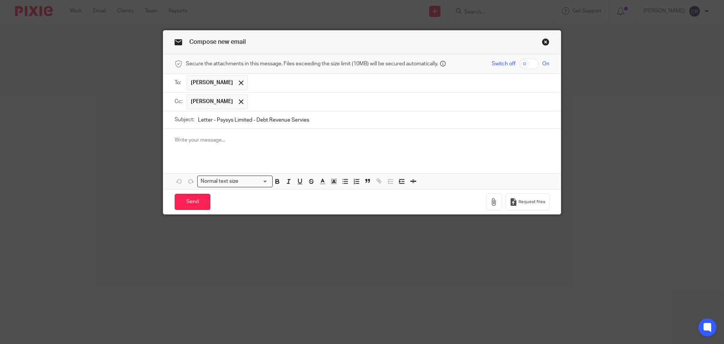
click at [336, 139] on p at bounding box center [362, 140] width 375 height 8
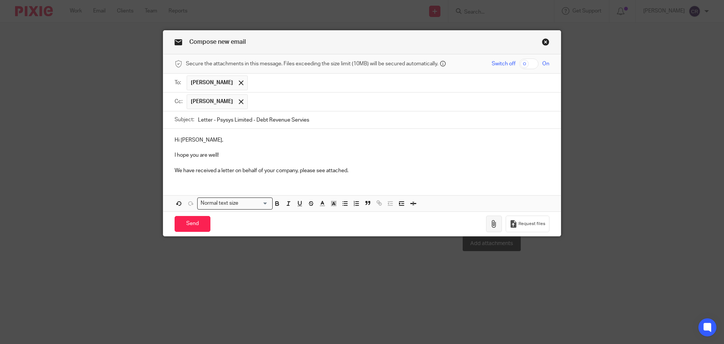
click at [490, 222] on icon "button" at bounding box center [494, 224] width 8 height 8
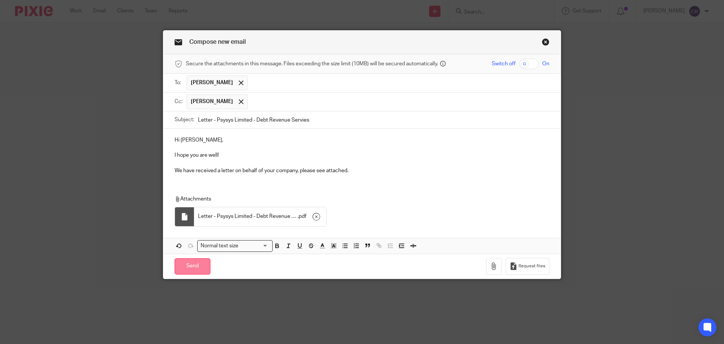
click at [192, 267] on input "Send" at bounding box center [193, 266] width 36 height 16
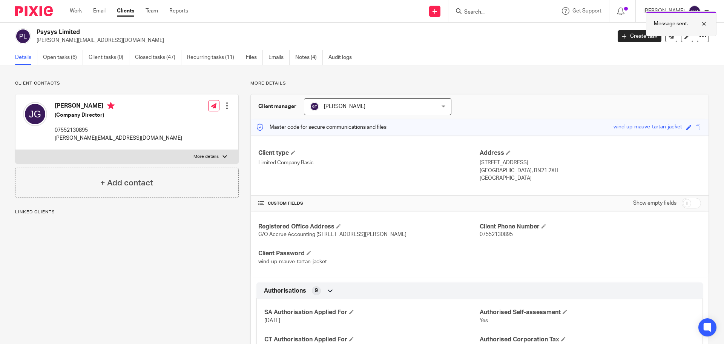
drag, startPoint x: 482, startPoint y: 8, endPoint x: 716, endPoint y: 20, distance: 234.2
click at [482, 8] on div "Message sent." at bounding box center [539, 22] width 355 height 29
click at [704, 25] on div at bounding box center [698, 23] width 20 height 9
click at [504, 12] on input "Search" at bounding box center [498, 12] width 68 height 7
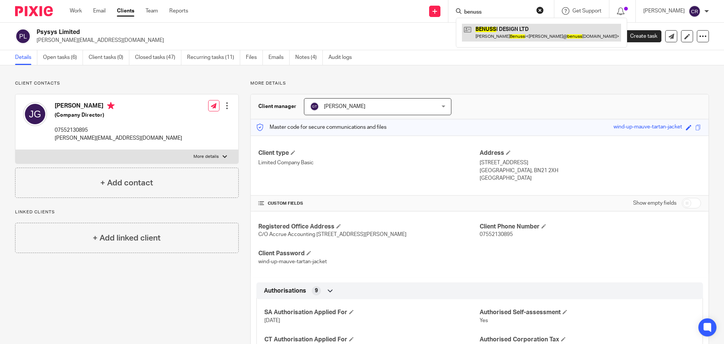
type input "benuss"
click at [495, 30] on link at bounding box center [541, 32] width 159 height 17
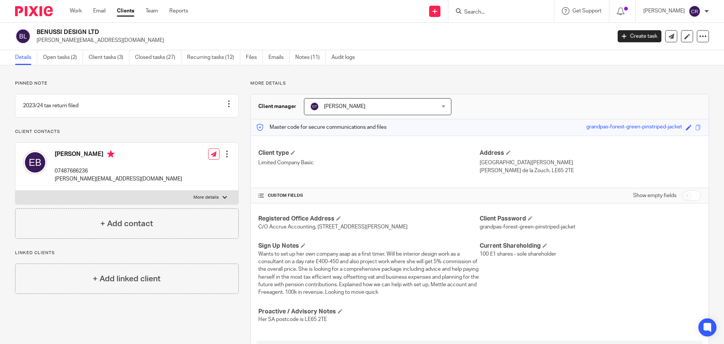
click at [71, 31] on h2 "BENUSSI DESIGN LTD" at bounding box center [265, 32] width 456 height 8
copy div "BENUSSI DESIGN LTD"
click at [669, 35] on icon at bounding box center [672, 37] width 6 height 6
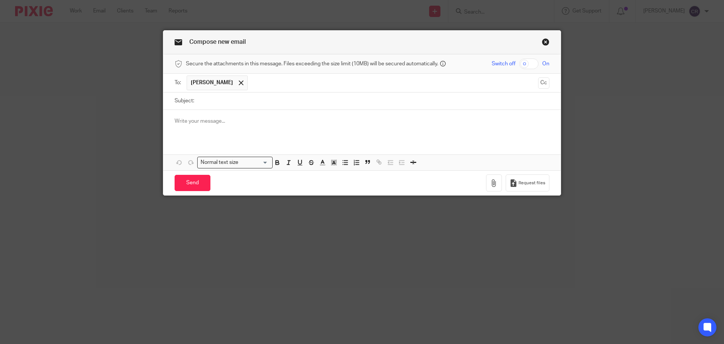
click at [225, 96] on input "Subject:" at bounding box center [374, 100] width 352 height 17
paste input "Letter - BENUSSI DESIGN LTD - CCS Collect Debt"
type input "Letter - BENUSSI DESIGN LTD - CCS Collect Debt"
click at [544, 83] on button "Cc" at bounding box center [543, 82] width 11 height 11
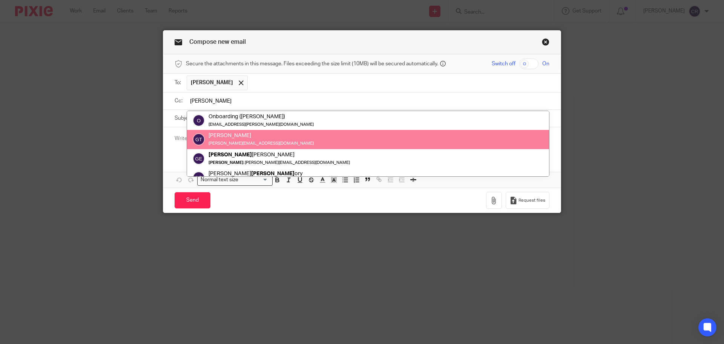
type input "greg"
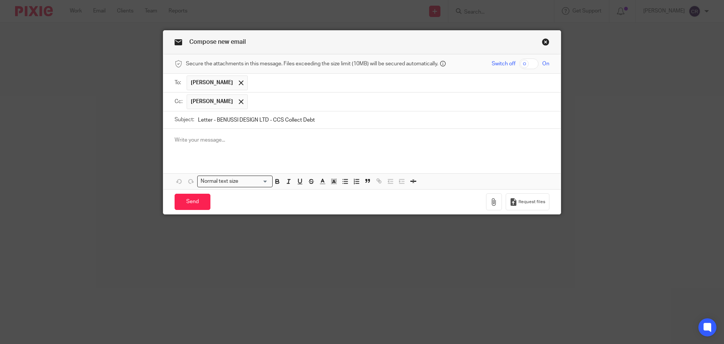
click at [326, 131] on div at bounding box center [362, 143] width 398 height 29
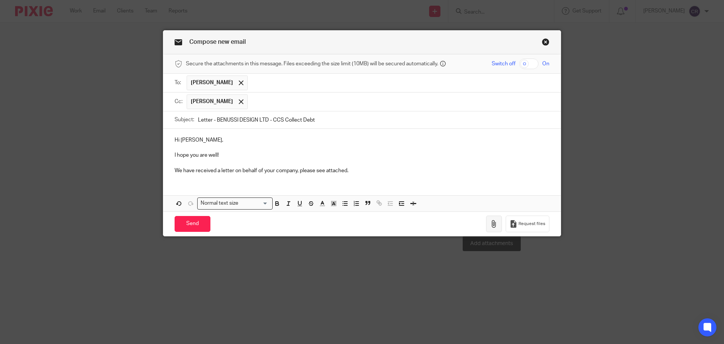
click at [496, 222] on icon "button" at bounding box center [494, 224] width 8 height 8
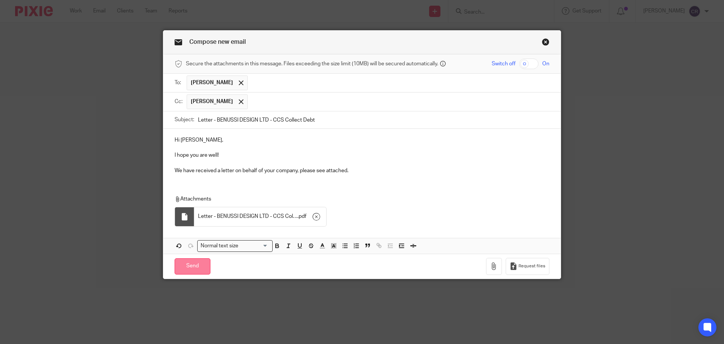
click at [191, 268] on input "Send" at bounding box center [193, 266] width 36 height 16
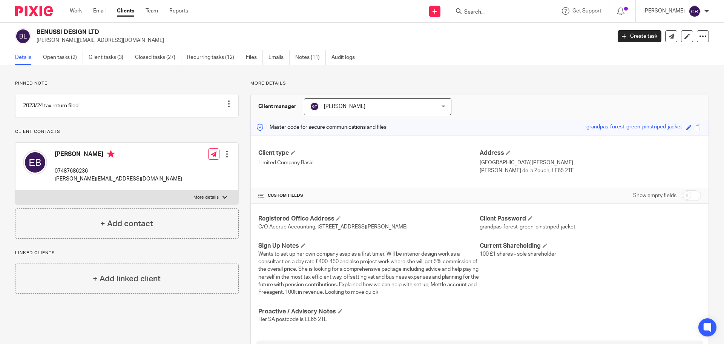
click at [497, 15] on input "Search" at bounding box center [498, 12] width 68 height 7
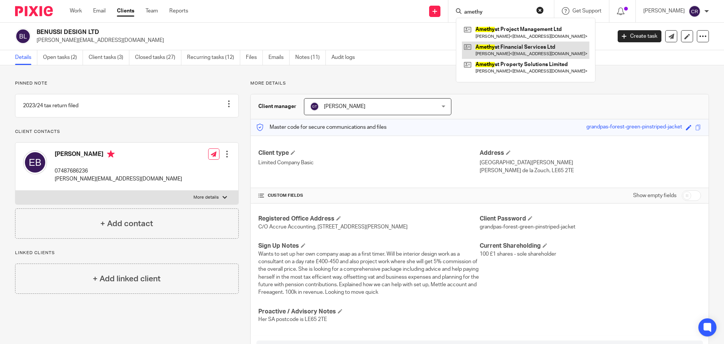
type input "amethy"
click at [531, 47] on link at bounding box center [525, 49] width 127 height 17
click at [509, 48] on link at bounding box center [525, 49] width 127 height 17
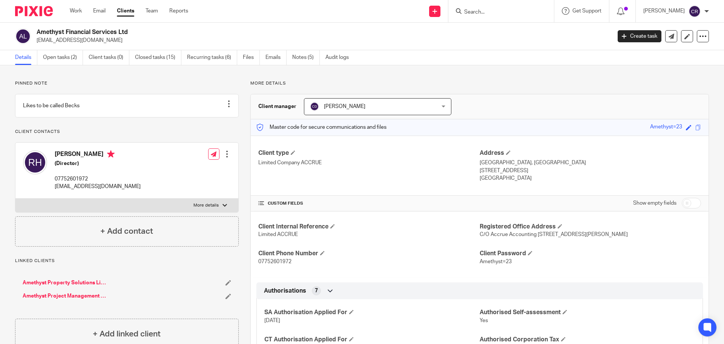
click at [92, 31] on h2 "Amethyst Financial Services Ltd" at bounding box center [265, 32] width 456 height 8
copy div "Amethyst Financial Services Ltd"
drag, startPoint x: 665, startPoint y: 37, endPoint x: 659, endPoint y: 39, distance: 6.8
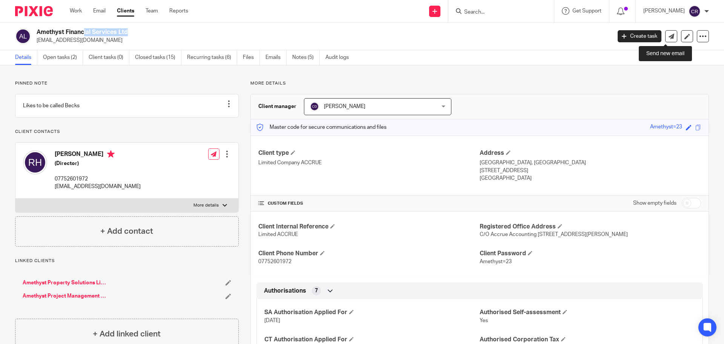
click at [669, 37] on icon at bounding box center [672, 37] width 6 height 6
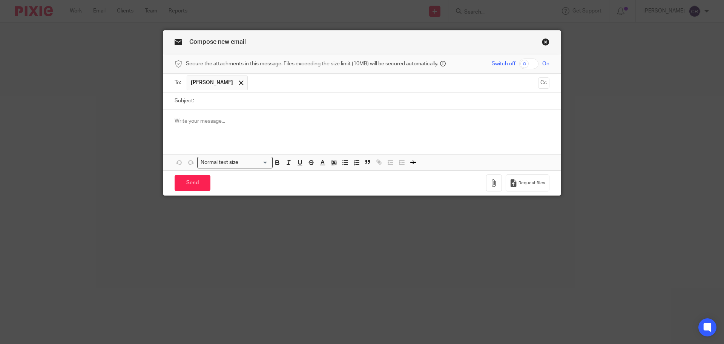
click at [542, 82] on button "Cc" at bounding box center [543, 82] width 11 height 11
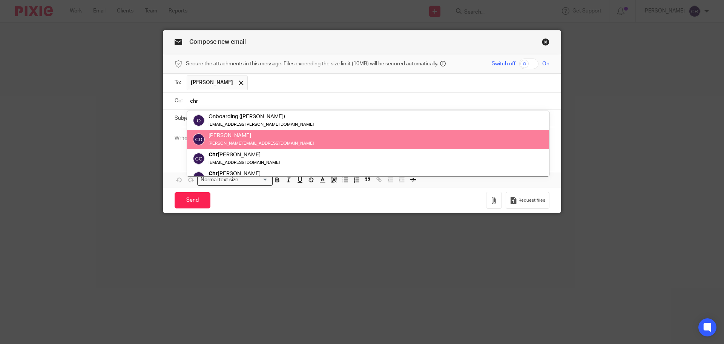
type input "chr"
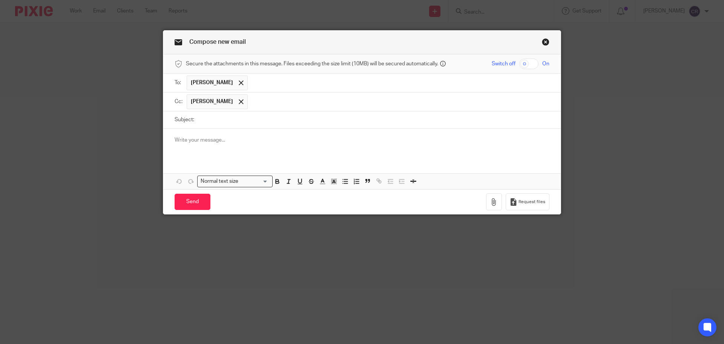
click at [433, 117] on input "Subject:" at bounding box center [374, 119] width 352 height 17
paste input "Letter - Amethyst Financial Services Ltd - Corporation Tax Payment"
type input "Letter - Amethyst Financial Services Ltd - Corporation Tax Payment"
click at [372, 139] on p at bounding box center [362, 140] width 375 height 8
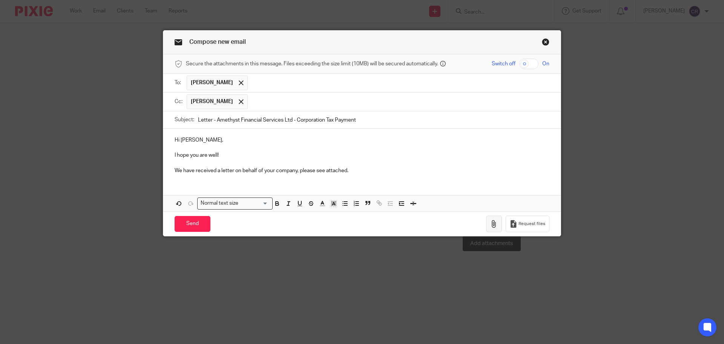
click at [488, 225] on button "button" at bounding box center [494, 223] width 16 height 17
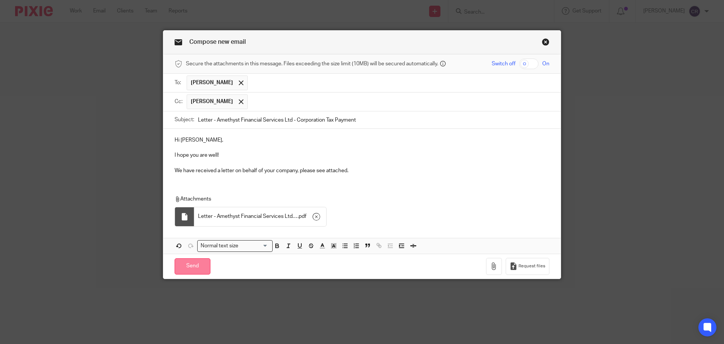
click at [197, 267] on input "Send" at bounding box center [193, 266] width 36 height 16
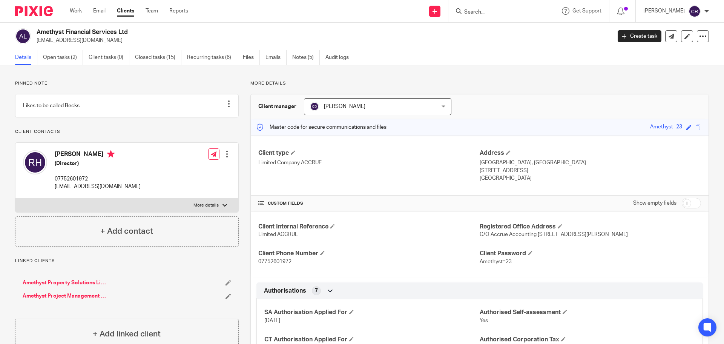
click at [473, 11] on input "Search" at bounding box center [498, 12] width 68 height 7
type input "[PERSON_NAME]"
click at [541, 12] on button "reset" at bounding box center [540, 10] width 8 height 8
click at [509, 14] on input "Search" at bounding box center [498, 12] width 68 height 7
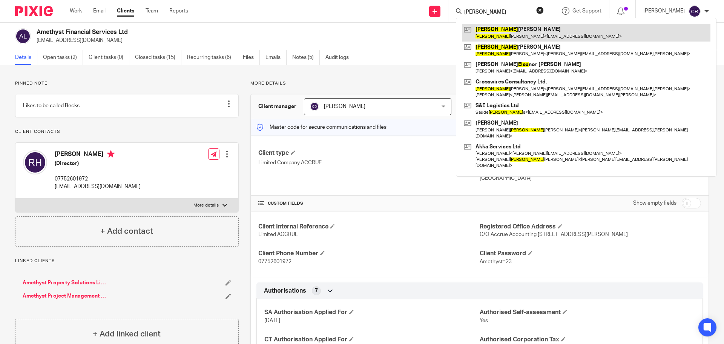
type input "[PERSON_NAME]"
click at [515, 29] on link at bounding box center [586, 32] width 249 height 17
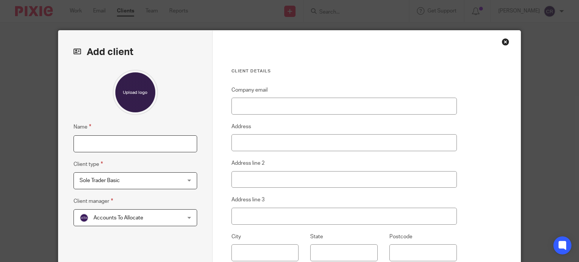
click at [145, 147] on input "Name" at bounding box center [136, 143] width 124 height 17
paste input "[PERSON_NAME]"
type input "[PERSON_NAME]"
click at [95, 179] on span "Sole Trader Basic" at bounding box center [100, 180] width 40 height 5
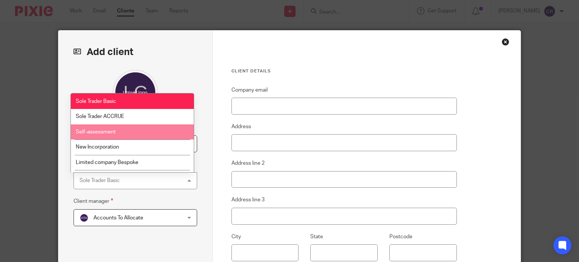
click at [130, 131] on li "Self-assessment" at bounding box center [132, 131] width 123 height 15
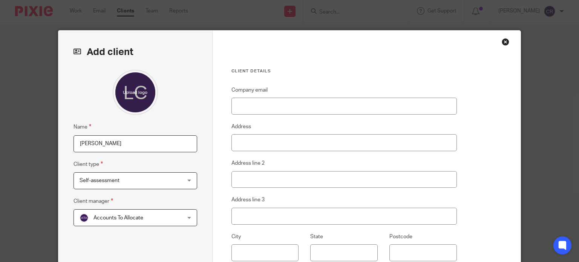
drag, startPoint x: 140, startPoint y: 218, endPoint x: 139, endPoint y: 214, distance: 4.3
click at [139, 215] on span "Accounts To Allocate" at bounding box center [119, 217] width 50 height 5
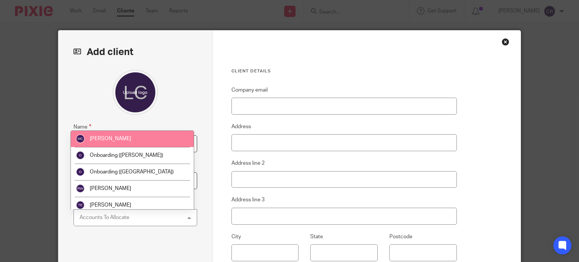
scroll to position [120, 0]
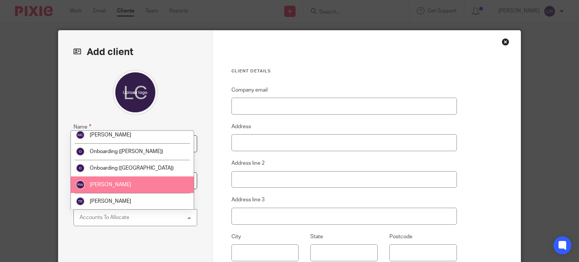
click at [135, 184] on li "Ricky Whitfield" at bounding box center [132, 185] width 123 height 17
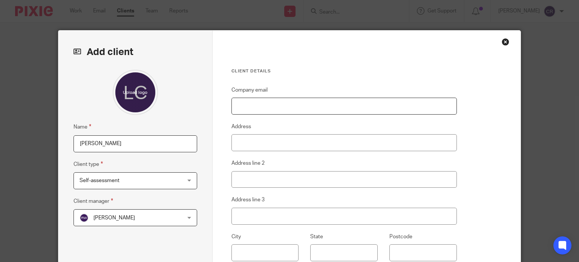
click at [270, 111] on input "Company email" at bounding box center [345, 106] width 226 height 17
paste input "[EMAIL_ADDRESS][DOMAIN_NAME]"
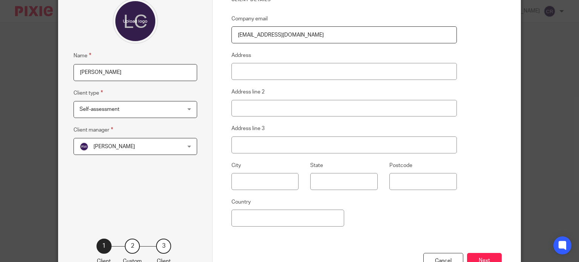
scroll to position [75, 0]
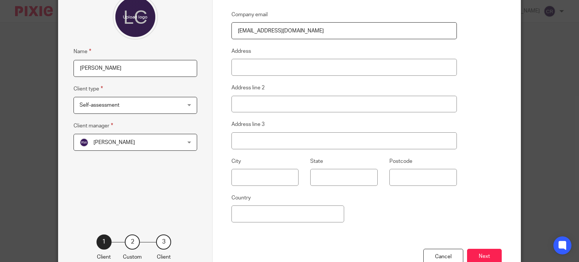
type input "[EMAIL_ADDRESS][DOMAIN_NAME]"
click at [478, 257] on button "Next" at bounding box center [484, 257] width 35 height 16
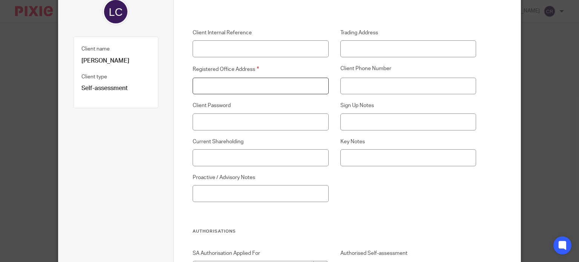
click at [240, 92] on input "Registered Office Address" at bounding box center [261, 86] width 136 height 17
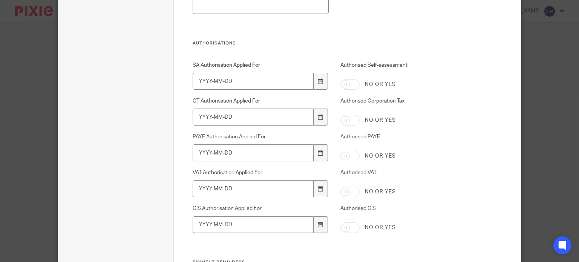
scroll to position [264, 0]
type input "-"
click at [458, 69] on label "Authorised Self-assessment" at bounding box center [409, 67] width 136 height 12
click at [360, 79] on input "Authorised Self-assessment" at bounding box center [350, 84] width 19 height 11
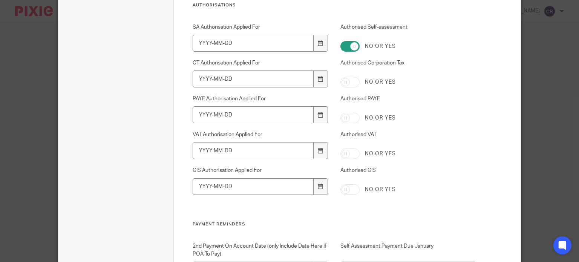
click at [341, 45] on input "Authorised Self-assessment" at bounding box center [350, 46] width 19 height 11
checkbox input "false"
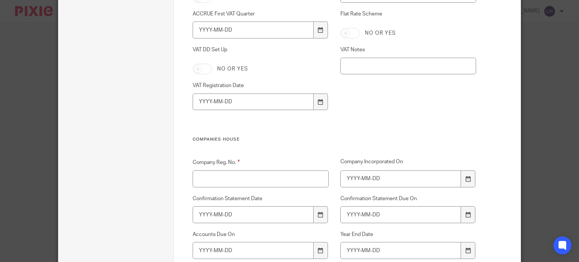
scroll to position [981, 0]
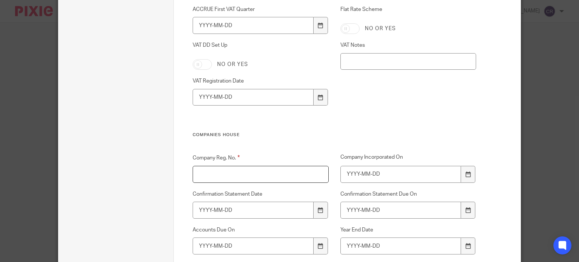
click at [263, 175] on input "Company Reg. No." at bounding box center [261, 174] width 136 height 17
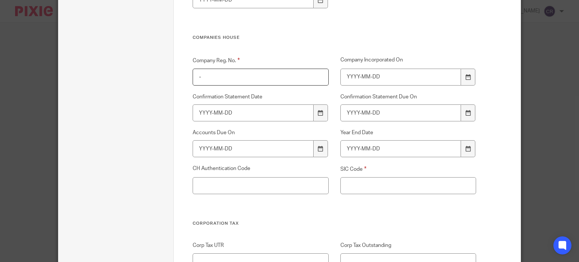
scroll to position [1094, 0]
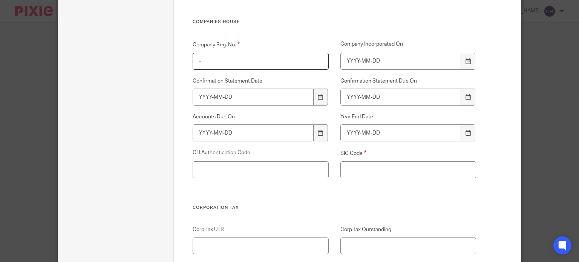
type input "-"
click at [382, 172] on input "SIC Code" at bounding box center [409, 169] width 136 height 17
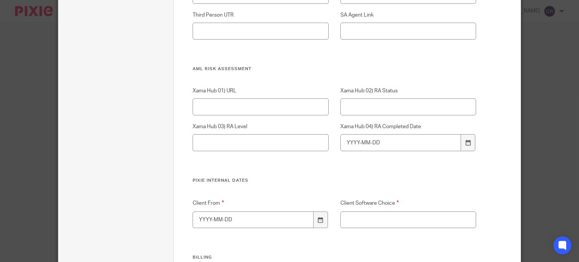
scroll to position [1471, 0]
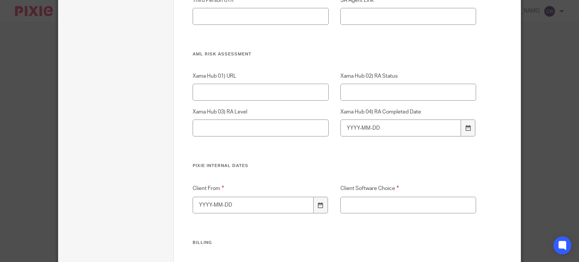
type input "-"
click at [403, 205] on input "Client Software Choice" at bounding box center [409, 205] width 136 height 17
type input "-"
click at [318, 203] on icon at bounding box center [321, 206] width 6 height 6
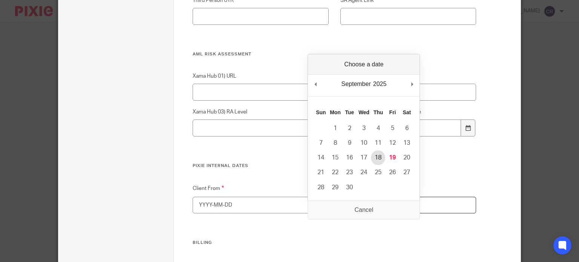
type input "2025-09-18"
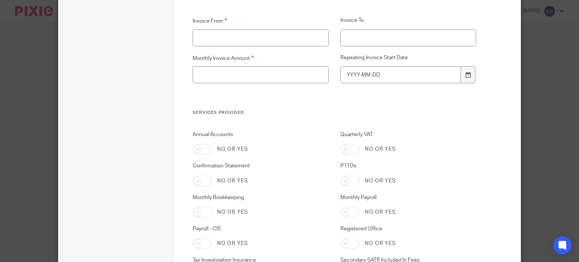
scroll to position [1697, 0]
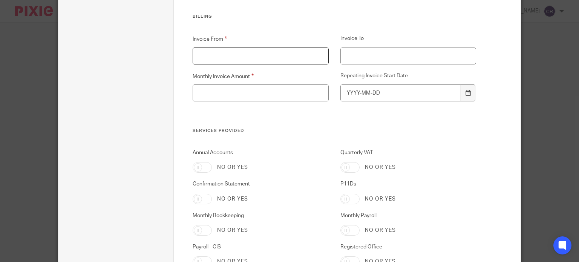
click at [267, 57] on input "Invoice From" at bounding box center [261, 56] width 136 height 17
type input "-"
click at [259, 89] on input "Monthly Invoice Amount" at bounding box center [261, 92] width 136 height 17
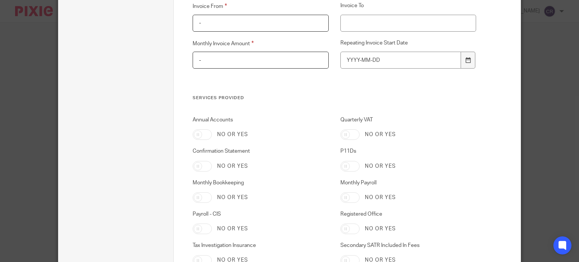
scroll to position [1811, 0]
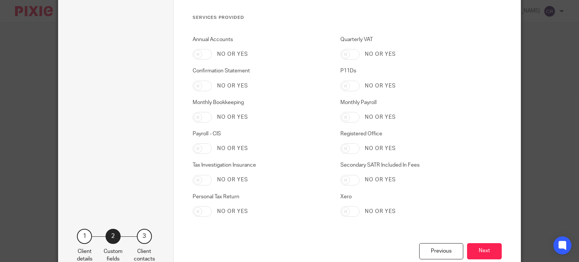
type input "-"
click at [199, 211] on input "Personal Tax Return" at bounding box center [202, 211] width 19 height 11
checkbox input "true"
click at [489, 255] on button "Next" at bounding box center [484, 251] width 35 height 16
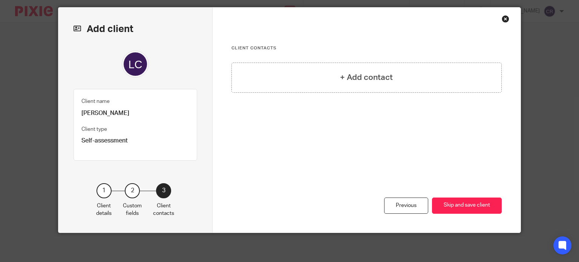
click at [347, 49] on h3 "Client contacts" at bounding box center [367, 48] width 271 height 6
click at [349, 75] on h4 "+ Add contact" at bounding box center [366, 78] width 53 height 12
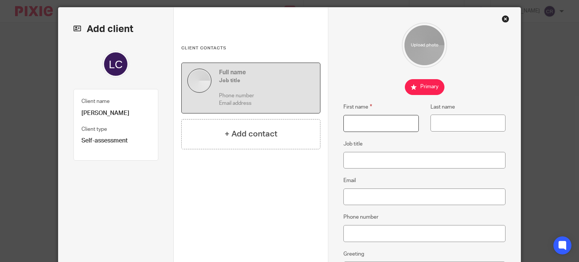
click at [375, 127] on input "First name" at bounding box center [381, 123] width 75 height 17
type input "Lee"
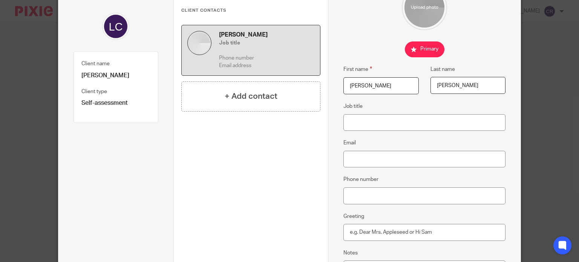
type input "Clow"
click at [373, 160] on input "Email" at bounding box center [425, 159] width 162 height 17
paste input "leeclow@swcontracts.co.uk"
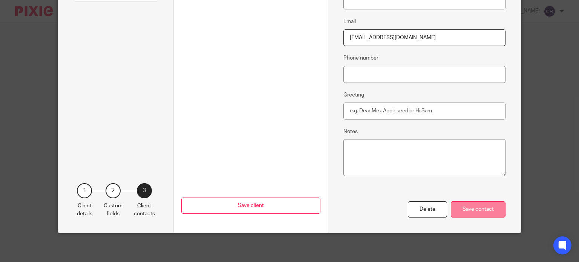
type input "leeclow@swcontracts.co.uk"
click at [479, 211] on div "Save contact" at bounding box center [478, 209] width 55 height 16
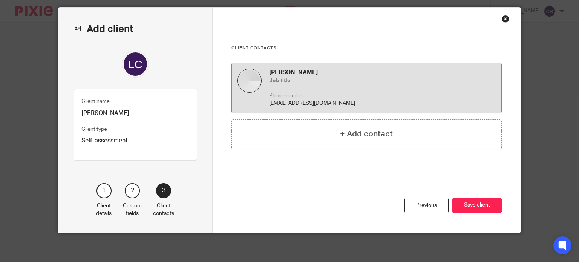
click at [346, 86] on div "Lee Clow Job title Phone number leeclow@swcontracts.co.uk" at bounding box center [382, 88] width 227 height 39
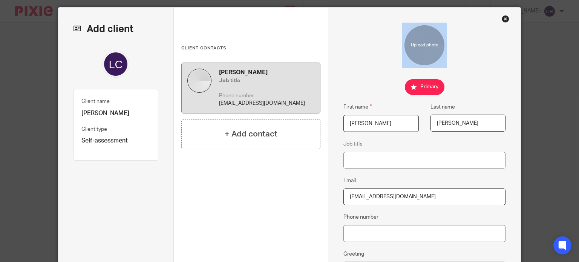
click at [346, 86] on fieldset at bounding box center [425, 87] width 162 height 16
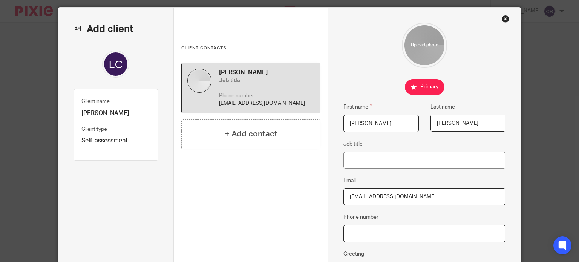
click at [391, 230] on input "Phone number" at bounding box center [425, 233] width 162 height 17
paste input "07818 922468"
type input "07818 922468"
click at [250, 181] on div "Lee Clow Job title 07818 922468 leeclow@swcontracts.co.uk + Add contact" at bounding box center [250, 160] width 139 height 194
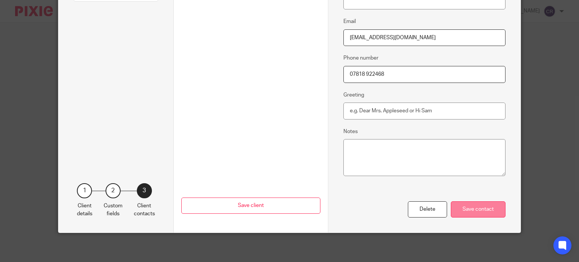
click at [480, 206] on div "Save contact" at bounding box center [478, 209] width 55 height 16
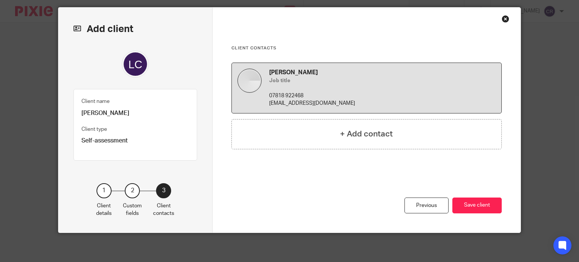
click at [104, 193] on div "1" at bounding box center [104, 190] width 15 height 15
click at [102, 187] on div "1" at bounding box center [104, 190] width 15 height 15
click at [423, 208] on div "Previous" at bounding box center [427, 206] width 44 height 16
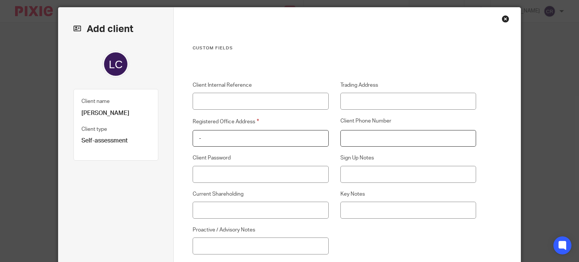
click at [395, 135] on input "Client Phone Number" at bounding box center [409, 138] width 136 height 17
paste input "07818 922468"
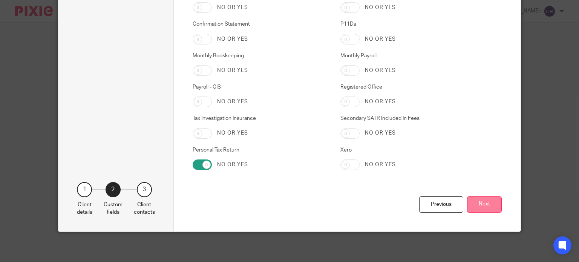
type input "07818 922468"
click at [478, 203] on button "Next" at bounding box center [484, 205] width 35 height 16
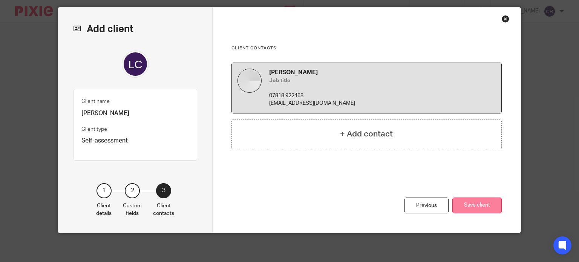
click at [478, 209] on button "Save client" at bounding box center [477, 206] width 49 height 16
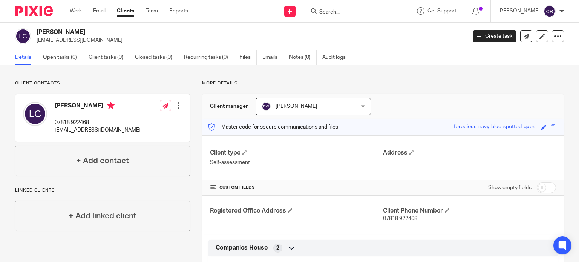
click at [177, 104] on div at bounding box center [179, 106] width 8 height 8
click at [132, 120] on link "Edit contact" at bounding box center [143, 122] width 72 height 11
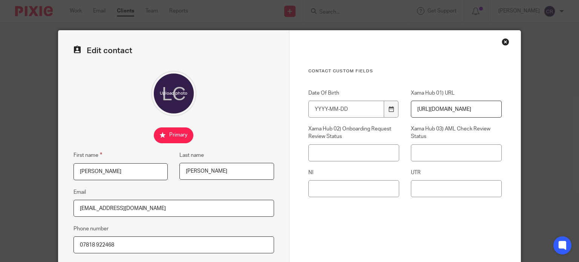
click at [504, 41] on div "Close this dialog window" at bounding box center [506, 42] width 8 height 8
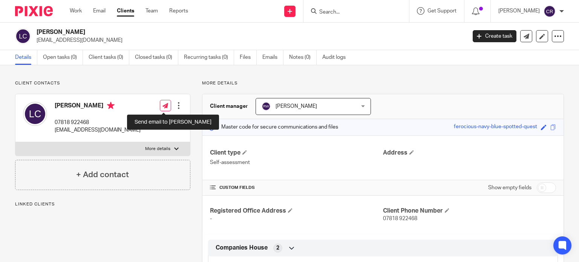
click at [167, 99] on div "Edit contact Create client from contact Export data Delete contact" at bounding box center [171, 105] width 23 height 15
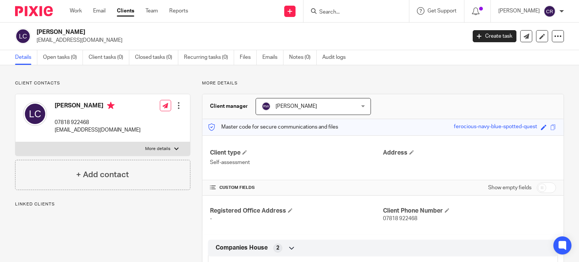
click at [167, 153] on label "More details" at bounding box center [102, 149] width 175 height 14
click at [15, 142] on input "More details" at bounding box center [15, 142] width 0 height 0
checkbox input "true"
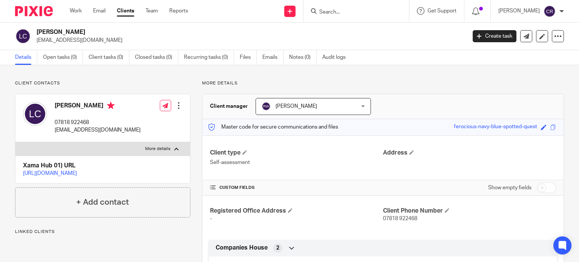
click at [77, 173] on link "https://platform.xamatech.com/portal/crm/clients/52a081c0-9548-11f0-96c4-13720a…" at bounding box center [50, 173] width 54 height 5
click at [69, 58] on link "Open tasks (0)" at bounding box center [63, 57] width 40 height 15
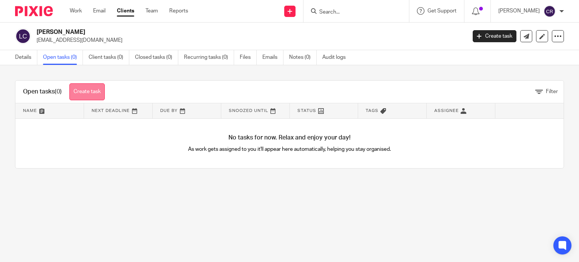
drag, startPoint x: 0, startPoint y: 0, endPoint x: 87, endPoint y: 94, distance: 128.4
click at [87, 94] on link "Create task" at bounding box center [86, 91] width 35 height 17
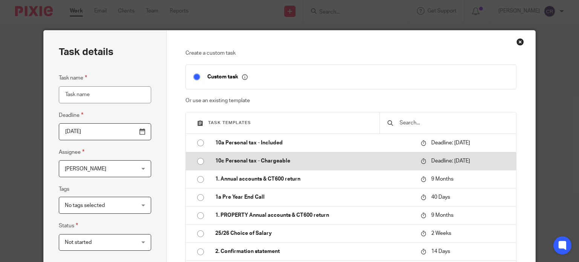
click at [201, 166] on input "radio" at bounding box center [201, 161] width 14 height 14
type input "[DATE]"
type input "10c Personal tax - Chargeable"
checkbox input "false"
radio input "false"
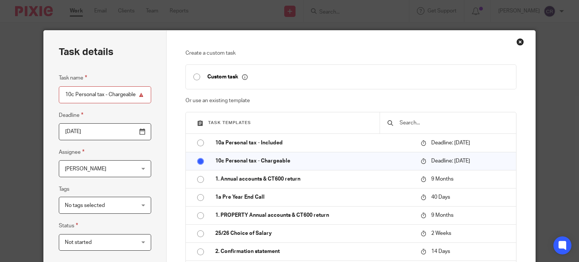
click at [122, 171] on span "[PERSON_NAME]" at bounding box center [99, 169] width 69 height 16
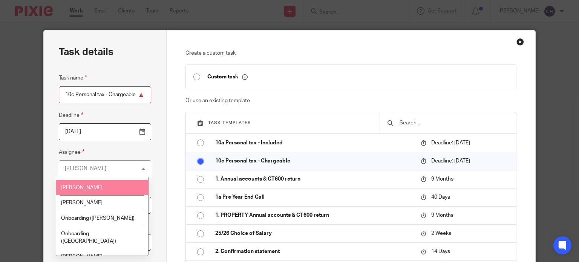
scroll to position [113, 0]
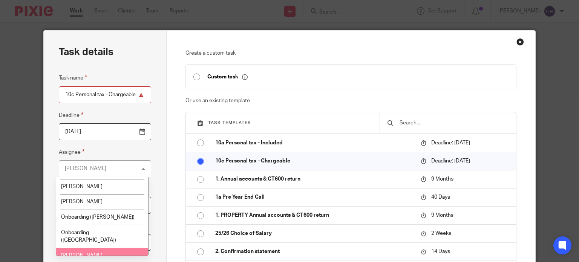
click at [90, 248] on li "[PERSON_NAME]" at bounding box center [102, 255] width 92 height 15
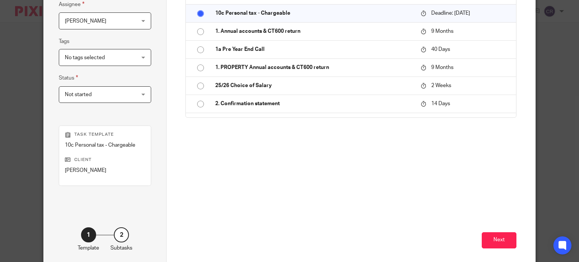
scroll to position [151, 0]
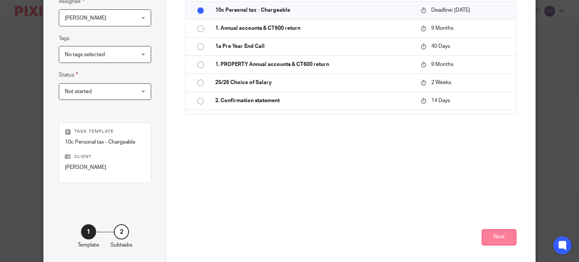
click at [511, 238] on button "Next" at bounding box center [499, 237] width 35 height 16
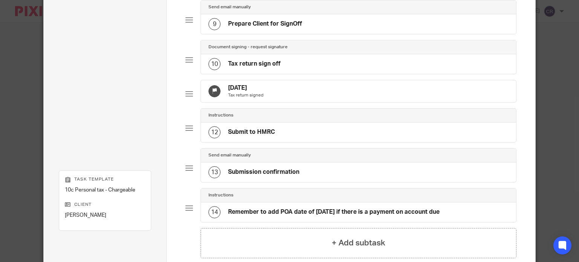
scroll to position [466, 0]
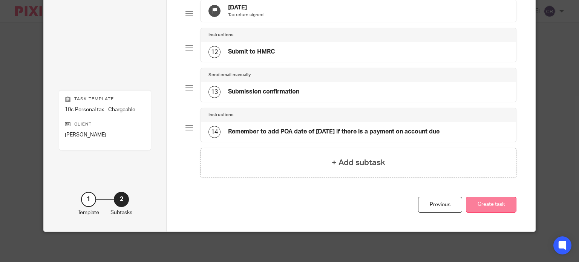
click at [501, 210] on button "Create task" at bounding box center [491, 205] width 51 height 16
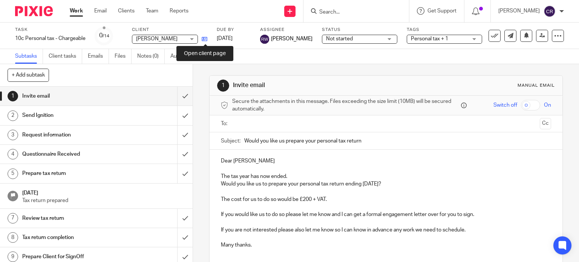
click at [208, 38] on div "Task 10c Personal tax - Chargeable Save 10c Personal tax - Chargeable 0 /14 Cli…" at bounding box center [244, 36] width 458 height 18
click at [203, 40] on icon at bounding box center [205, 39] width 6 height 6
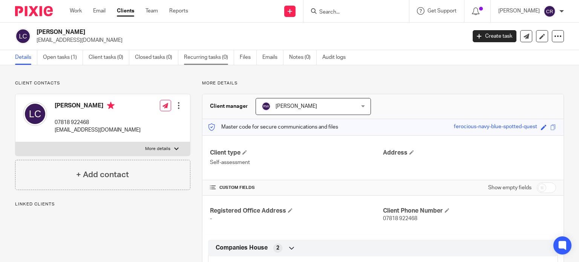
click at [199, 60] on link "Recurring tasks (0)" at bounding box center [209, 57] width 50 height 15
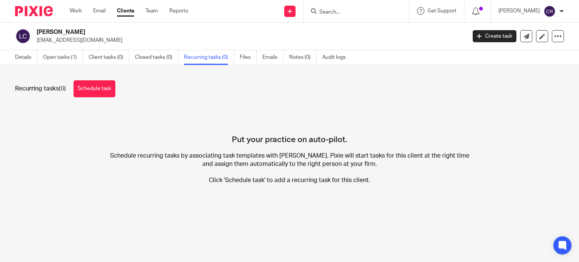
click at [111, 80] on div "Recurring tasks (0) Schedule task Put your practice on auto-pilot. Schedule rec…" at bounding box center [289, 138] width 579 height 146
click at [106, 86] on link "Schedule task" at bounding box center [95, 88] width 42 height 17
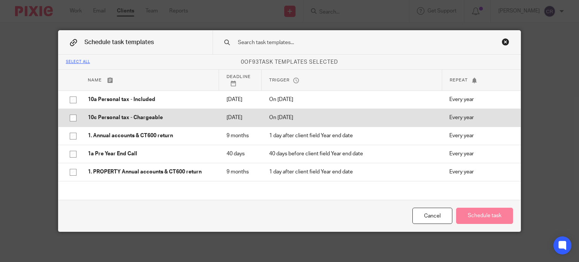
click at [71, 125] on input "checkbox" at bounding box center [73, 118] width 14 height 14
checkbox input "true"
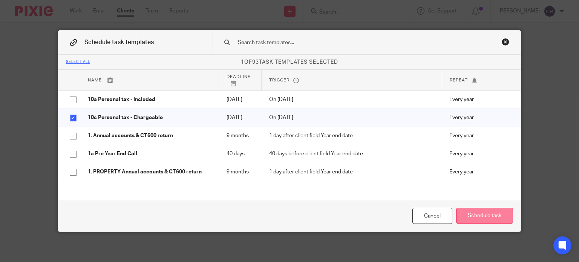
click at [467, 215] on button "Schedule task" at bounding box center [484, 216] width 57 height 16
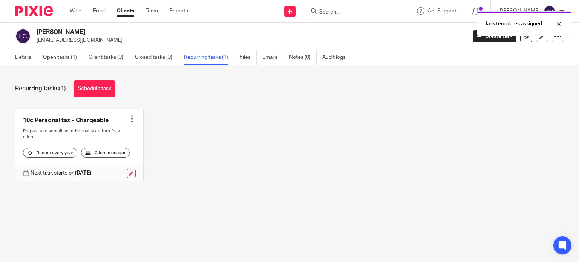
click at [130, 117] on div at bounding box center [132, 119] width 8 height 8
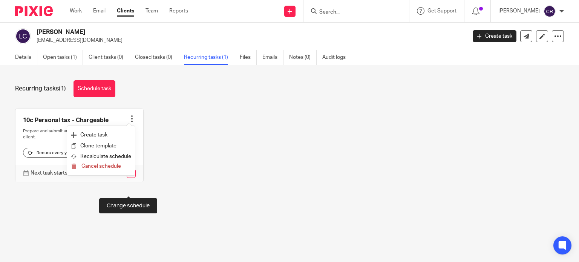
click at [127, 178] on link at bounding box center [131, 173] width 9 height 9
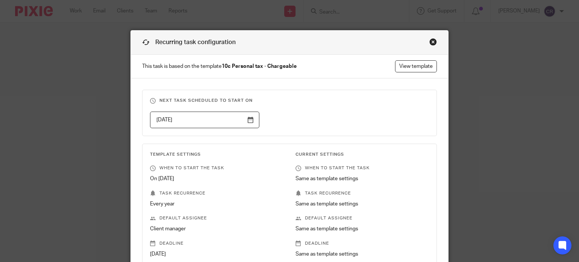
click at [430, 42] on div "Close this dialog window" at bounding box center [434, 42] width 8 height 8
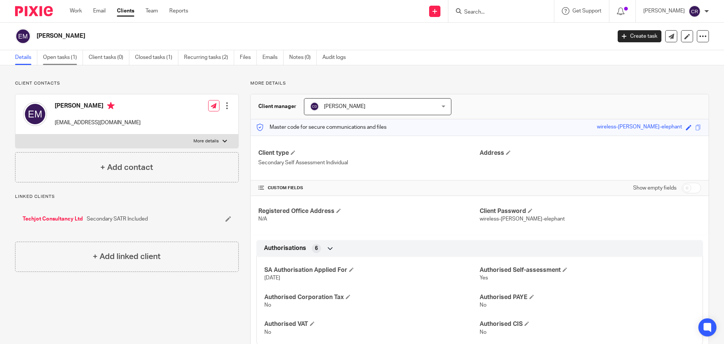
click at [68, 61] on link "Open tasks (1)" at bounding box center [63, 57] width 40 height 15
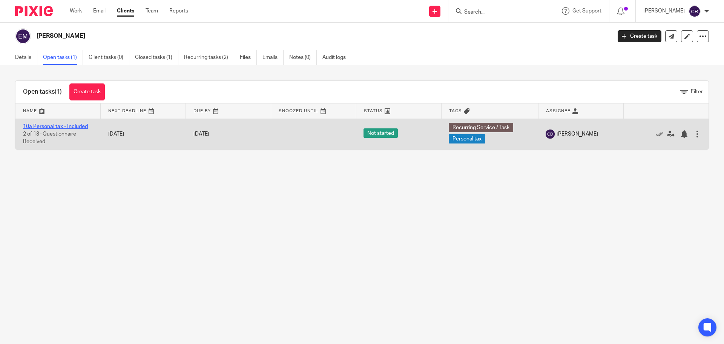
click at [63, 125] on link "10a Personal tax - Included" at bounding box center [55, 126] width 65 height 5
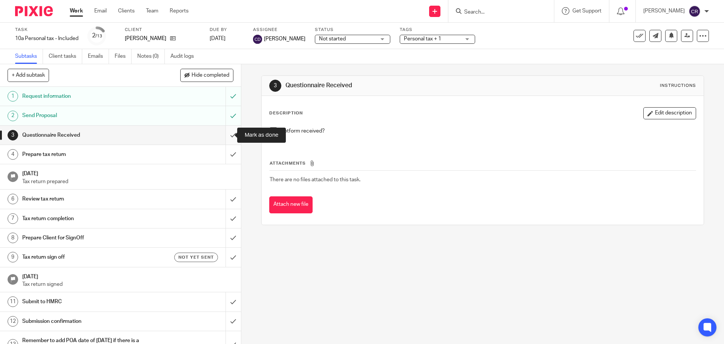
click at [231, 131] on input "submit" at bounding box center [120, 135] width 241 height 19
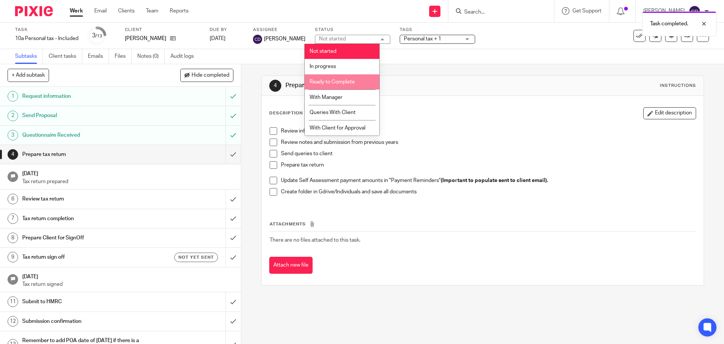
click at [330, 80] on span "Ready to Complete" at bounding box center [332, 81] width 45 height 5
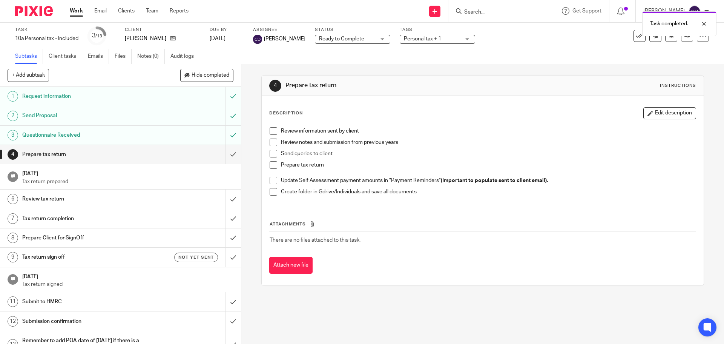
click at [428, 38] on span "Personal tax + 1" at bounding box center [422, 38] width 37 height 5
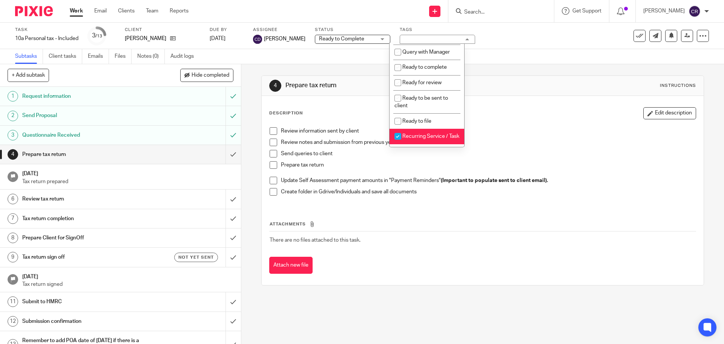
scroll to position [264, 0]
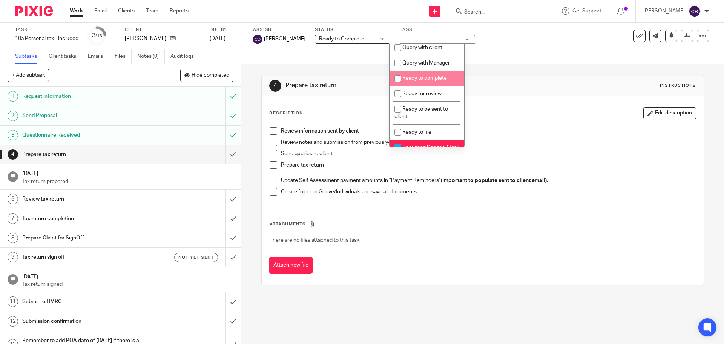
click at [426, 81] on span "Ready to complete" at bounding box center [424, 77] width 45 height 5
checkbox input "true"
click at [497, 81] on div "4 Prepare tax return Instructions" at bounding box center [482, 86] width 427 height 12
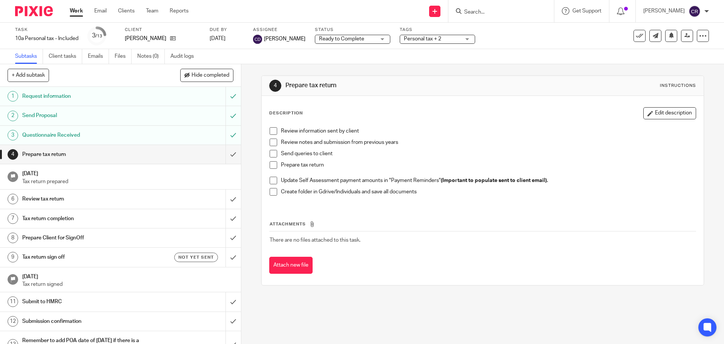
click at [491, 9] on input "Search" at bounding box center [498, 12] width 68 height 7
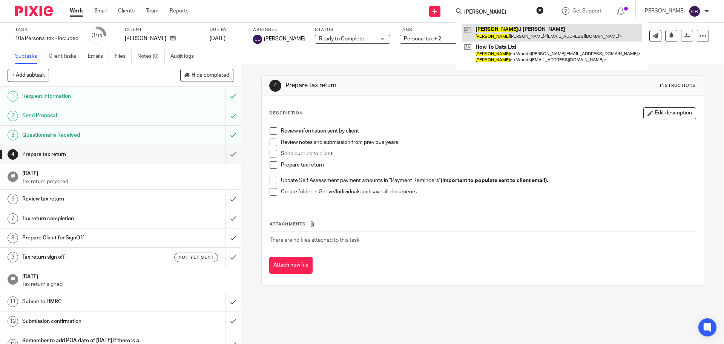
type input "susan"
click at [513, 36] on link at bounding box center [552, 32] width 180 height 17
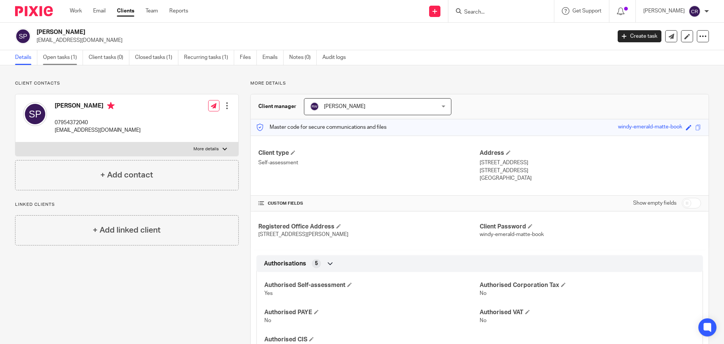
click at [69, 60] on link "Open tasks (1)" at bounding box center [63, 57] width 40 height 15
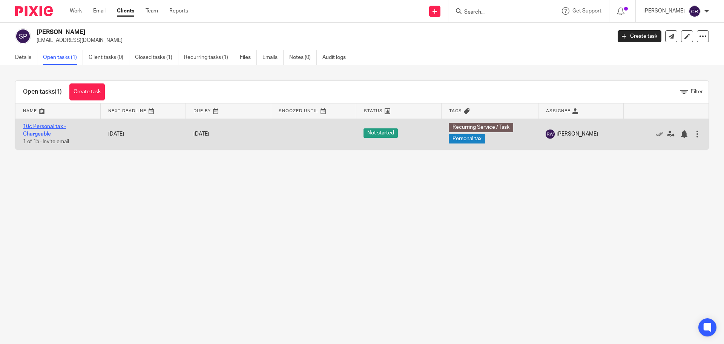
click at [40, 128] on link "10c Personal tax - Chargeable" at bounding box center [44, 130] width 43 height 13
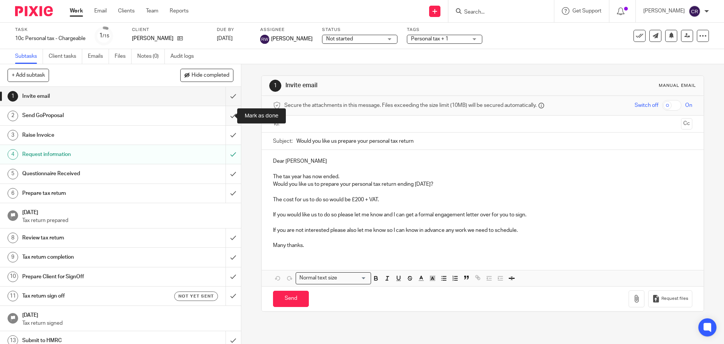
click at [225, 114] on input "submit" at bounding box center [120, 115] width 241 height 19
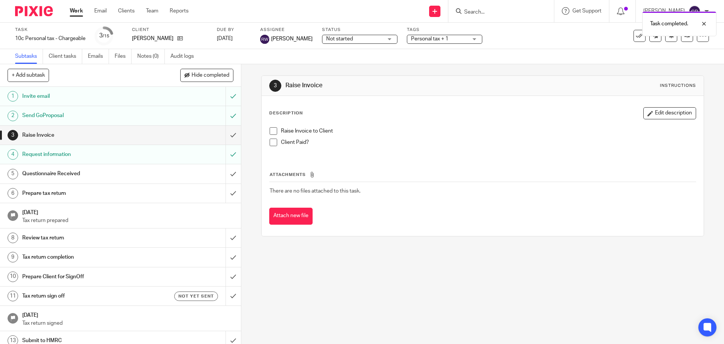
click at [221, 135] on input "submit" at bounding box center [120, 135] width 241 height 19
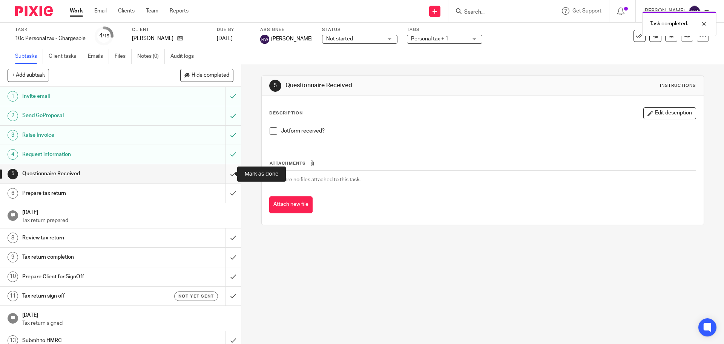
click at [230, 174] on input "submit" at bounding box center [120, 173] width 241 height 19
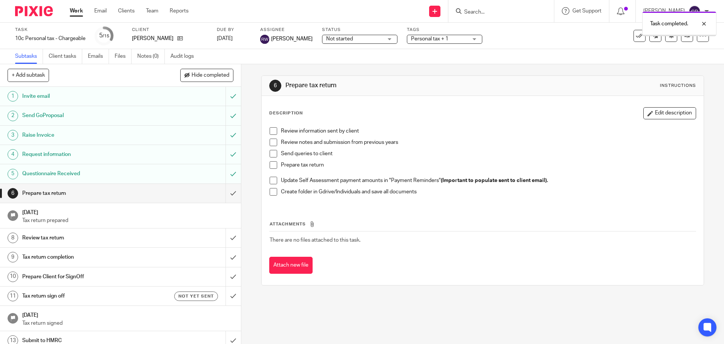
click at [361, 37] on span "Not started" at bounding box center [354, 39] width 57 height 8
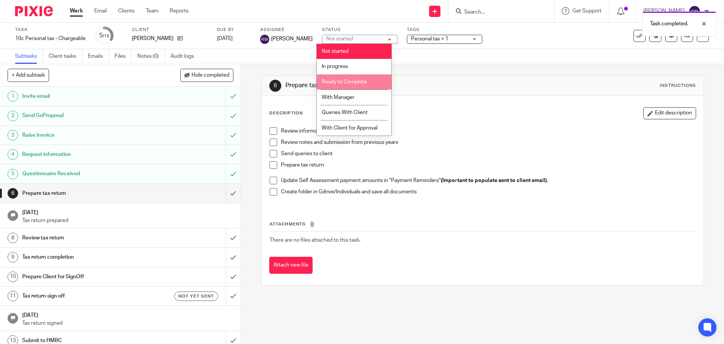
click at [364, 81] on span "Ready to Complete" at bounding box center [344, 81] width 45 height 5
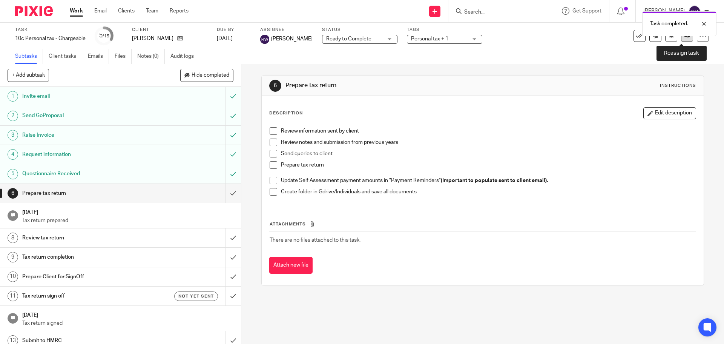
click at [681, 41] on link at bounding box center [687, 36] width 12 height 12
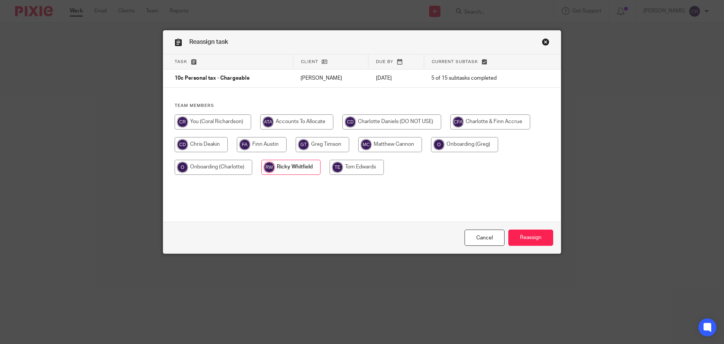
drag, startPoint x: 206, startPoint y: 122, endPoint x: 215, endPoint y: 121, distance: 9.8
click at [206, 122] on input "radio" at bounding box center [213, 121] width 77 height 15
radio input "true"
click at [520, 232] on input "Reassign" at bounding box center [530, 237] width 45 height 16
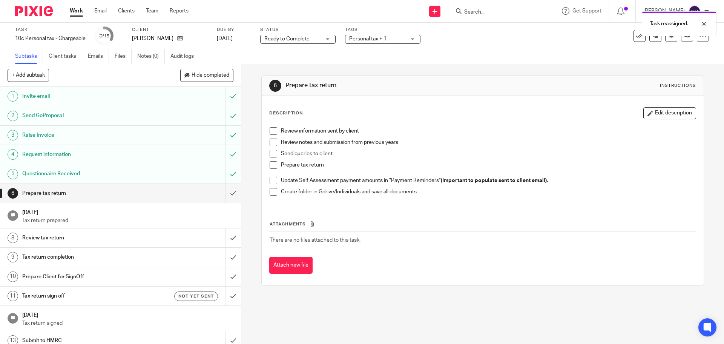
click at [379, 41] on span "Personal tax + 1" at bounding box center [367, 38] width 37 height 5
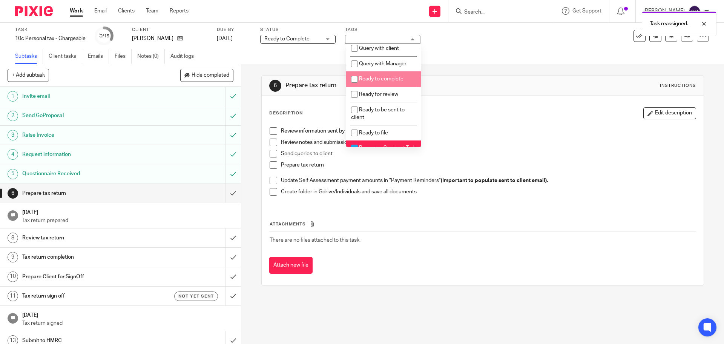
scroll to position [264, 0]
click at [384, 81] on span "Ready to complete" at bounding box center [381, 77] width 45 height 5
checkbox input "true"
click at [538, 92] on div "6 Prepare tax return Instructions" at bounding box center [483, 86] width 442 height 20
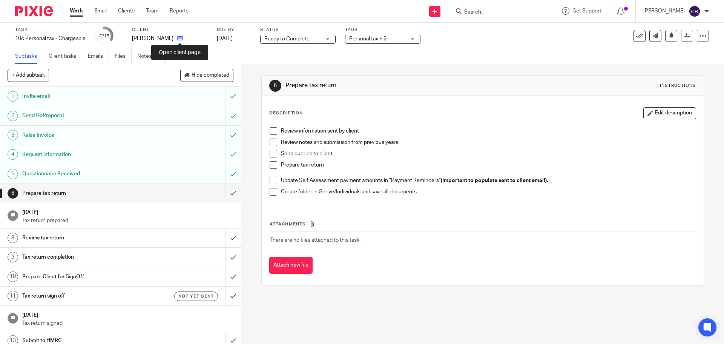
click at [181, 36] on icon at bounding box center [180, 38] width 6 height 6
click at [230, 190] on input "submit" at bounding box center [120, 193] width 241 height 19
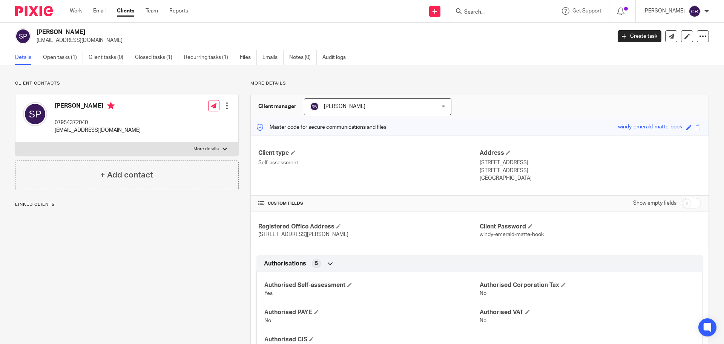
click at [57, 103] on h4 "[PERSON_NAME]" at bounding box center [98, 106] width 86 height 9
click at [57, 103] on h4 "Susan Peachey" at bounding box center [98, 106] width 86 height 9
copy h4 "Susan Peachey"
click at [100, 143] on label "More details" at bounding box center [126, 149] width 223 height 14
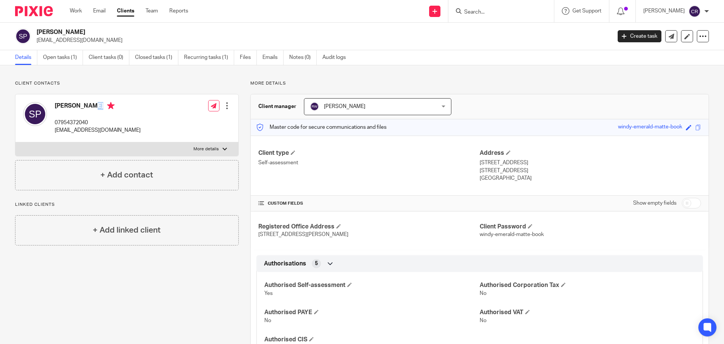
click at [15, 142] on input "More details" at bounding box center [15, 142] width 0 height 0
checkbox input "true"
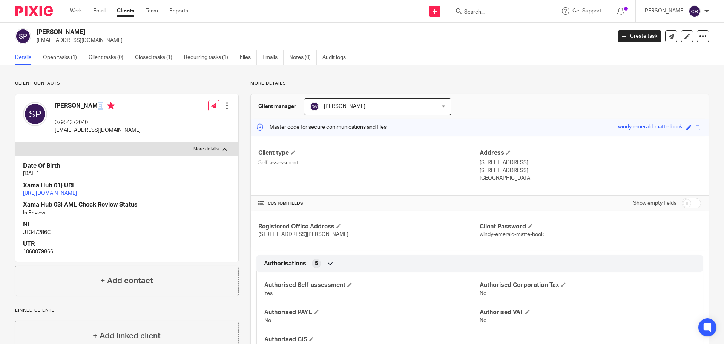
click at [77, 194] on link "https://platform.xamatech.com/portal/crm/clients/ace8e400-71c3-11ef-a01d-db7874…" at bounding box center [50, 192] width 54 height 5
click at [34, 255] on p "1060079866" at bounding box center [127, 252] width 208 height 8
copy p "1060079866"
click at [37, 236] on p "JT347286C" at bounding box center [127, 233] width 208 height 8
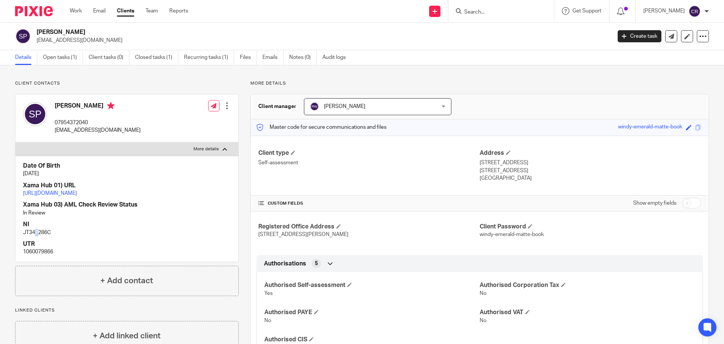
click at [37, 236] on p "JT347286C" at bounding box center [127, 233] width 208 height 8
click at [39, 236] on p "JT347286C" at bounding box center [127, 233] width 208 height 8
drag, startPoint x: 519, startPoint y: 162, endPoint x: 476, endPoint y: 162, distance: 43.0
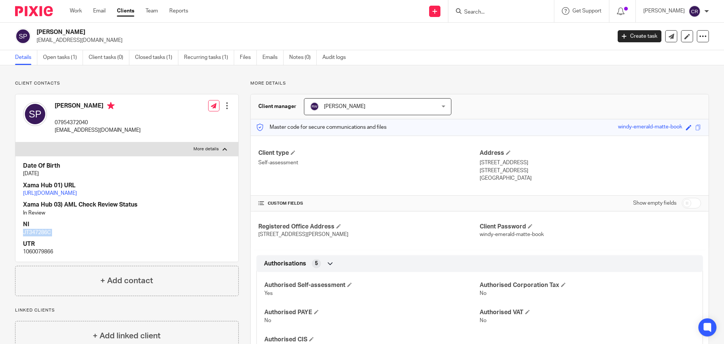
click at [480, 162] on p "5 Buckthorn Close, Creekmoor" at bounding box center [590, 163] width 221 height 8
copy p "5 Buckthorn Close"
click at [536, 159] on p "5 Buckthorn Close, Creekmoor" at bounding box center [590, 163] width 221 height 8
click at [535, 160] on p "5 Buckthorn Close, Creekmoor" at bounding box center [590, 163] width 221 height 8
click at [534, 162] on p "5 Buckthorn Close, Creekmoor" at bounding box center [590, 163] width 221 height 8
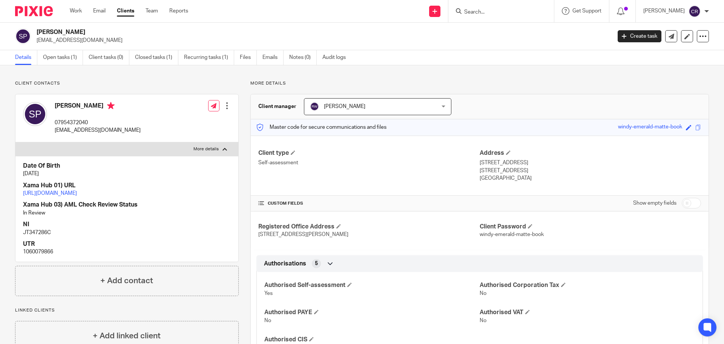
click at [534, 162] on p "5 Buckthorn Close, Creekmoor" at bounding box center [590, 163] width 221 height 8
copy p "Creekmoor"
click at [480, 168] on p "Poole, Dorset, BH17 7YF" at bounding box center [590, 171] width 221 height 8
copy p "Poole"
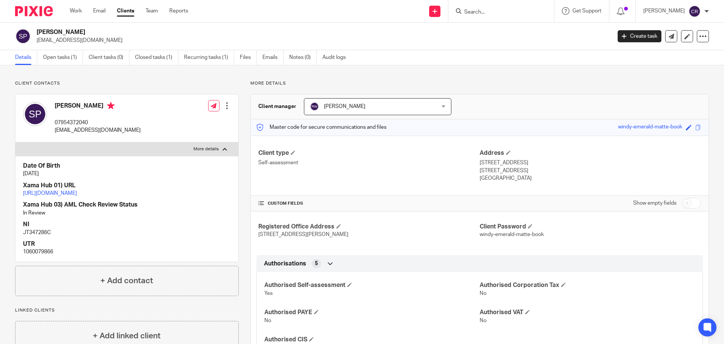
click at [496, 169] on p "Poole, Dorset, BH17 7YF" at bounding box center [590, 171] width 221 height 8
copy p "Dorset"
drag, startPoint x: 538, startPoint y: 171, endPoint x: 510, endPoint y: 170, distance: 27.5
click at [510, 170] on p "Poole, Dorset, BH17 7YF" at bounding box center [590, 171] width 221 height 8
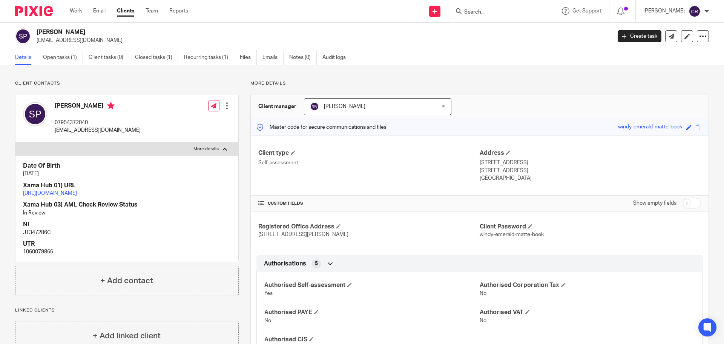
copy p "BH17 7YF"
click at [682, 201] on input "checkbox" at bounding box center [691, 203] width 19 height 11
checkbox input "true"
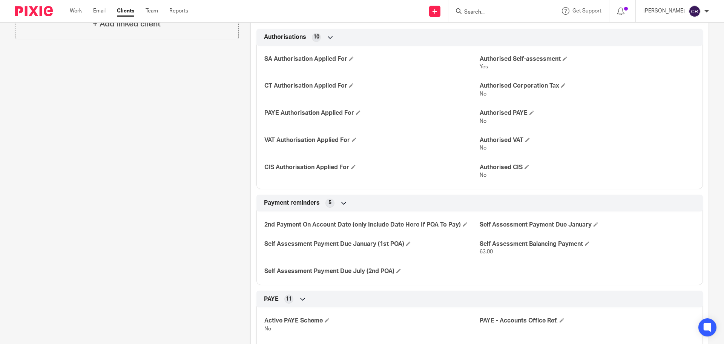
scroll to position [377, 0]
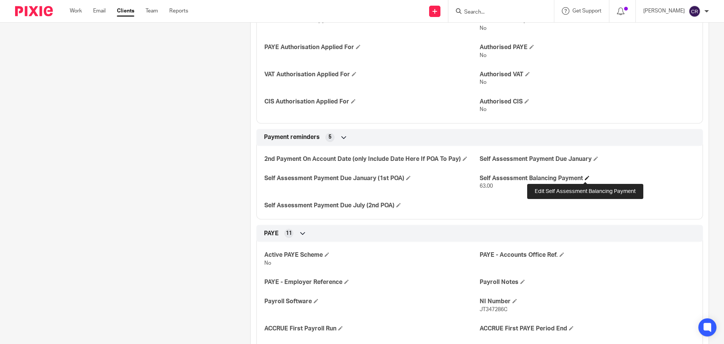
click at [586, 177] on span at bounding box center [587, 177] width 5 height 5
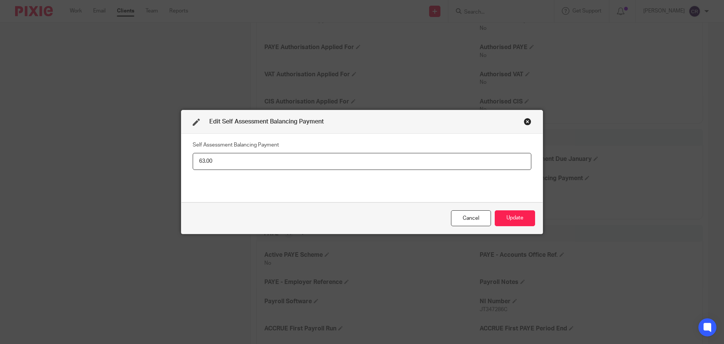
drag, startPoint x: 201, startPoint y: 161, endPoint x: 205, endPoint y: 187, distance: 26.3
click at [202, 161] on input "63.00" at bounding box center [362, 161] width 339 height 17
type input "64.00"
click at [510, 217] on button "Update" at bounding box center [515, 218] width 40 height 16
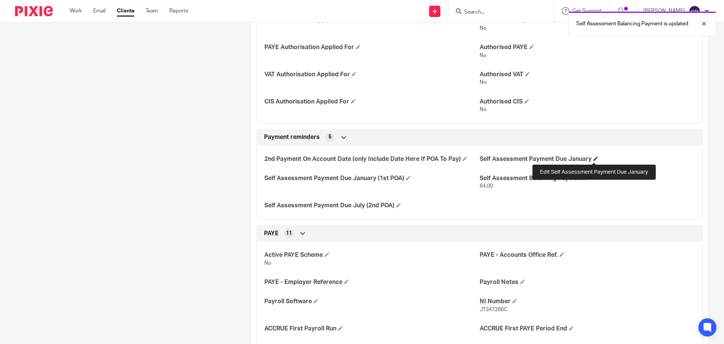
click at [594, 157] on span at bounding box center [596, 158] width 5 height 5
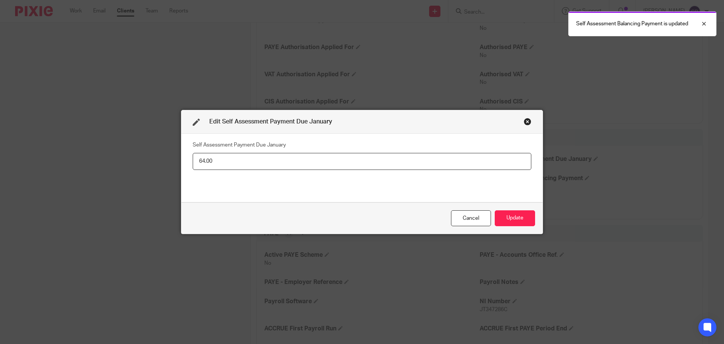
type input "64.00"
click at [516, 207] on div "Cancel Update" at bounding box center [361, 218] width 361 height 32
click at [517, 217] on button "Update" at bounding box center [515, 218] width 40 height 16
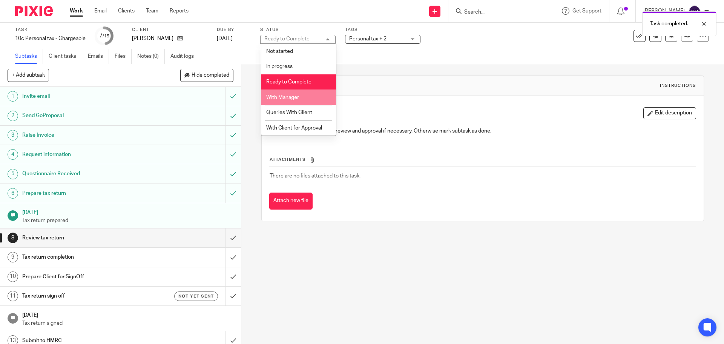
click at [293, 95] on span "With Manager" at bounding box center [282, 97] width 33 height 5
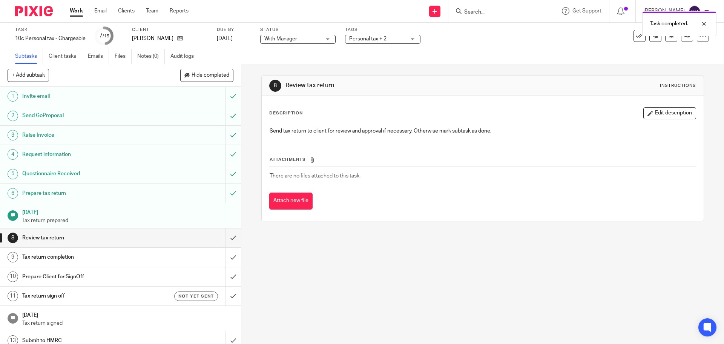
click at [372, 38] on span "Personal tax + 2" at bounding box center [367, 38] width 37 height 5
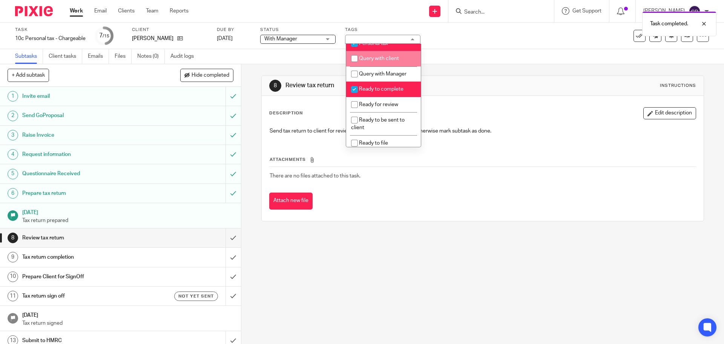
scroll to position [264, 0]
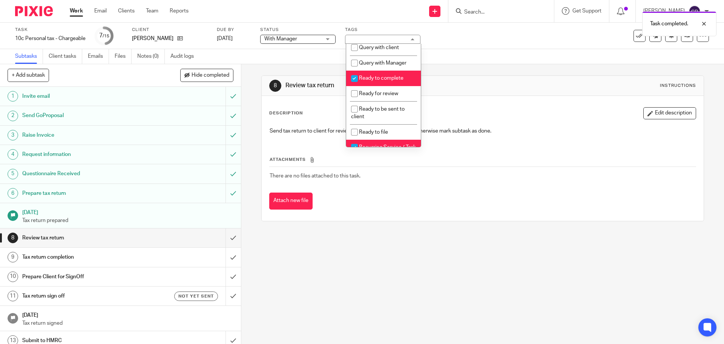
click at [379, 81] on span "Ready to complete" at bounding box center [381, 77] width 45 height 5
checkbox input "false"
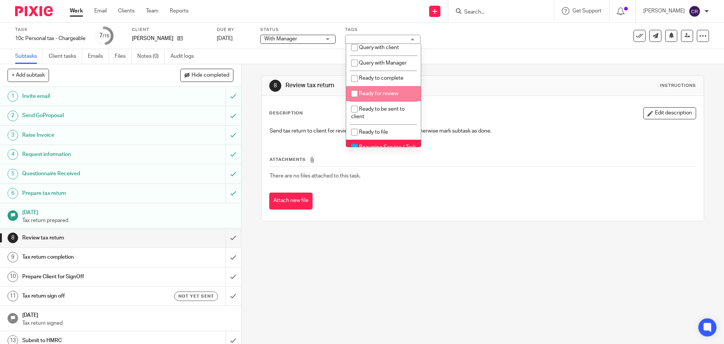
click at [375, 96] on span "Ready for review" at bounding box center [378, 93] width 39 height 5
checkbox input "true"
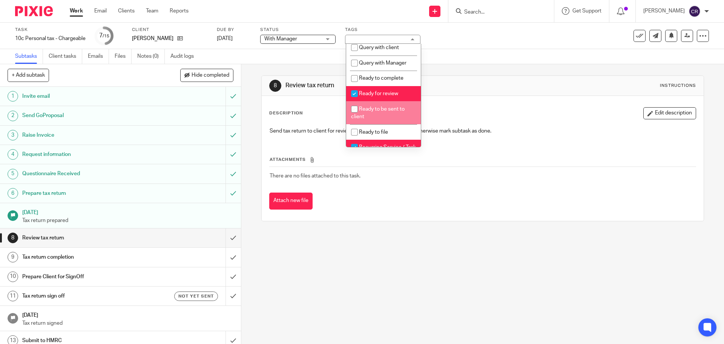
click at [469, 117] on div "Description Edit description" at bounding box center [482, 113] width 427 height 12
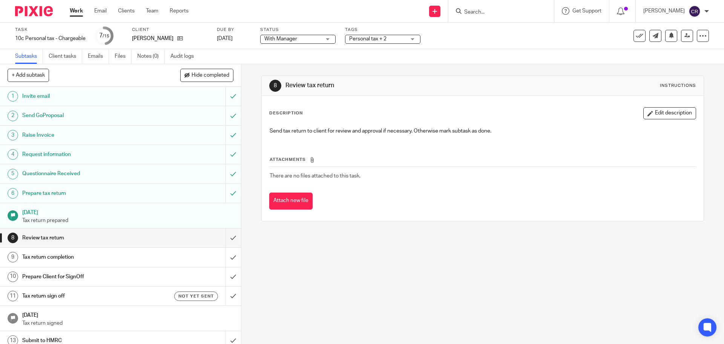
click at [482, 5] on div at bounding box center [501, 11] width 106 height 22
click at [482, 15] on input "Search" at bounding box center [498, 12] width 68 height 7
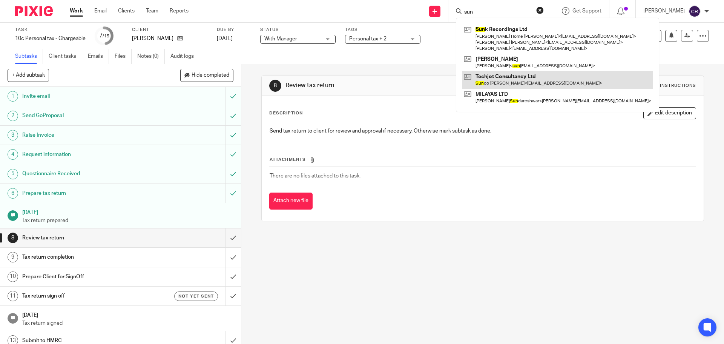
type input "sun"
click at [594, 83] on link at bounding box center [557, 79] width 191 height 17
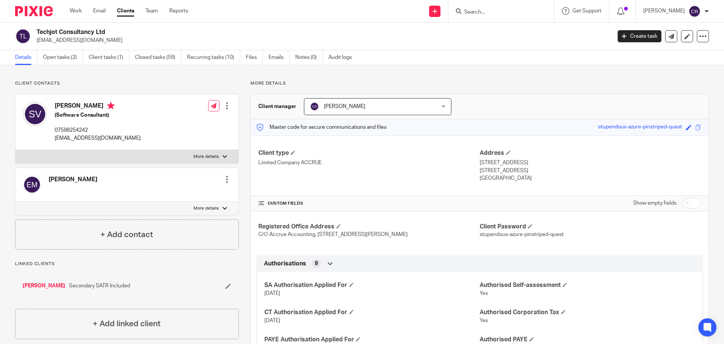
click at [153, 161] on label "More details" at bounding box center [126, 157] width 223 height 14
click at [15, 150] on input "More details" at bounding box center [15, 149] width 0 height 0
checkbox input "true"
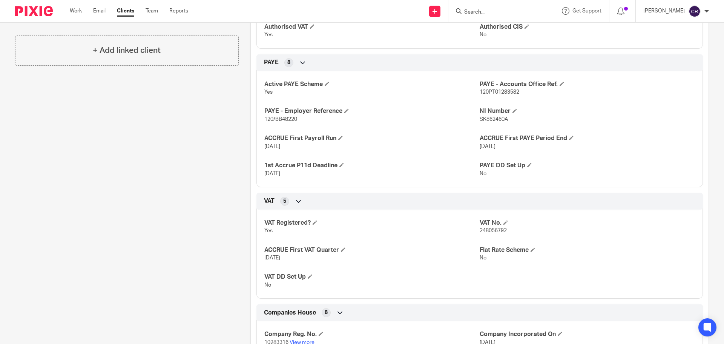
scroll to position [528, 0]
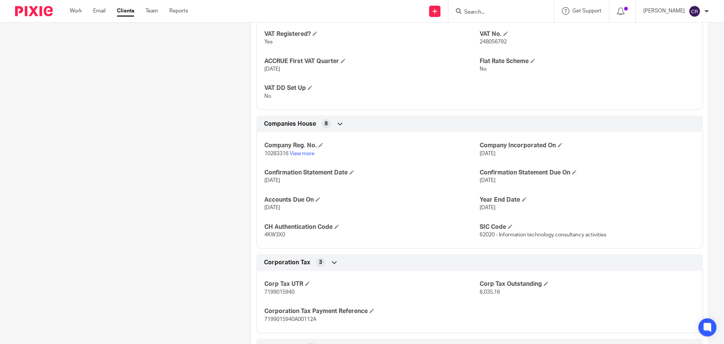
click at [278, 292] on span "7199015940" at bounding box center [279, 291] width 30 height 5
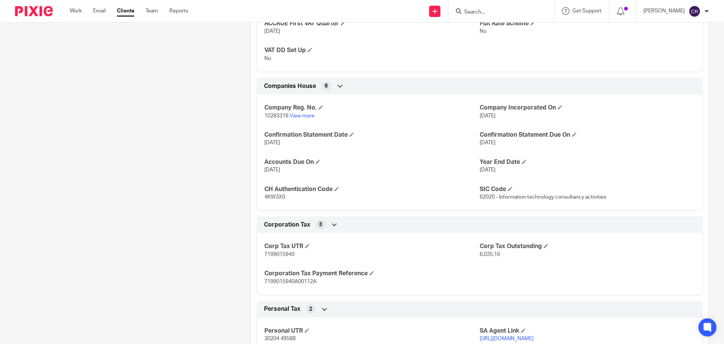
click at [278, 337] on span "30204 49588" at bounding box center [279, 338] width 31 height 5
click at [279, 337] on span "30204 49588" at bounding box center [279, 338] width 31 height 5
click at [278, 337] on span "30204 49588" at bounding box center [279, 338] width 31 height 5
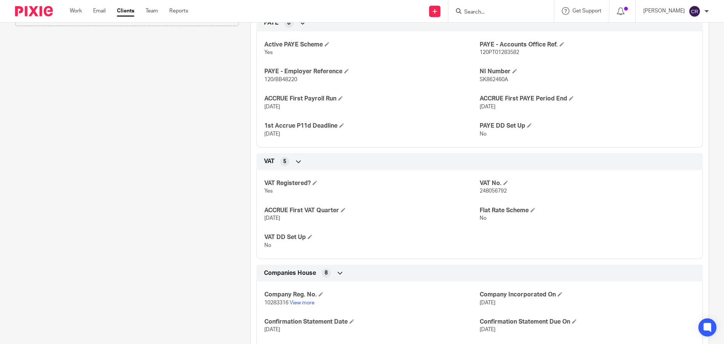
scroll to position [339, 0]
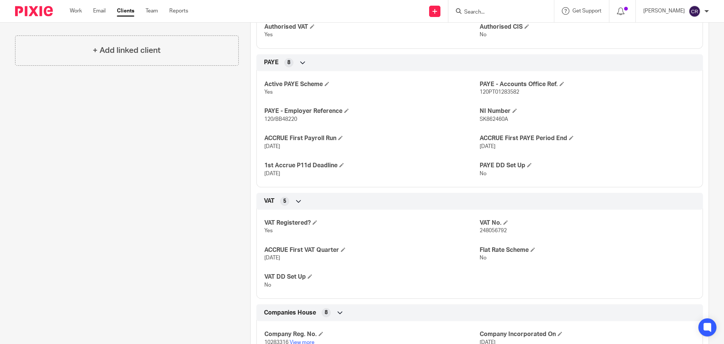
click at [494, 118] on span "SK862460A" at bounding box center [494, 119] width 28 height 5
copy span "SK862460A"
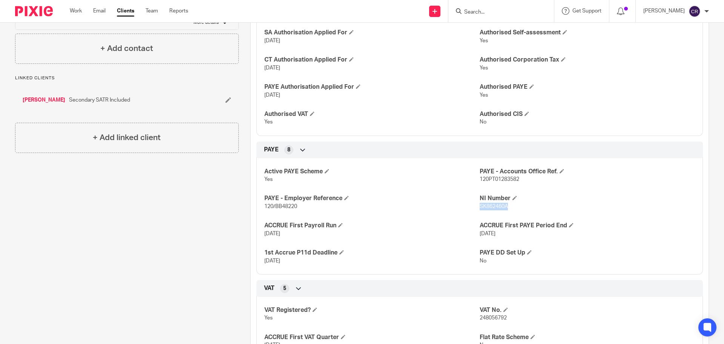
scroll to position [75, 0]
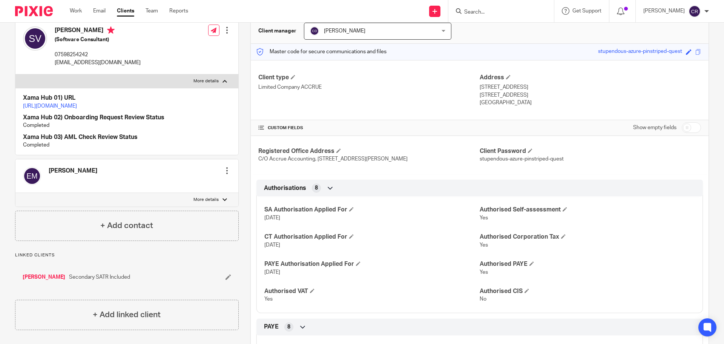
click at [485, 18] on div at bounding box center [501, 11] width 106 height 22
click at [486, 12] on input "Search" at bounding box center [498, 12] width 68 height 7
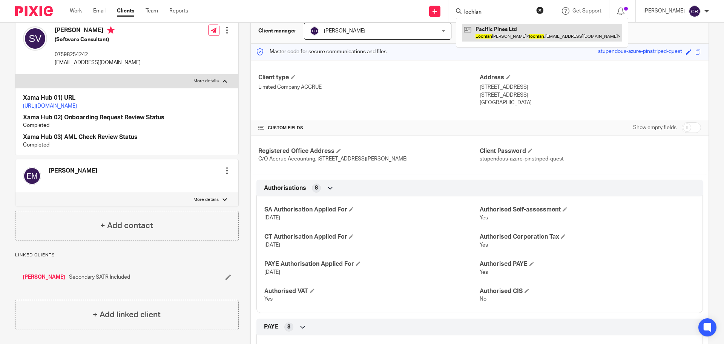
type input "lochlan"
drag, startPoint x: 512, startPoint y: 31, endPoint x: 504, endPoint y: 28, distance: 8.2
click at [512, 31] on link at bounding box center [542, 32] width 160 height 17
click at [685, 131] on input "checkbox" at bounding box center [691, 127] width 19 height 11
checkbox input "true"
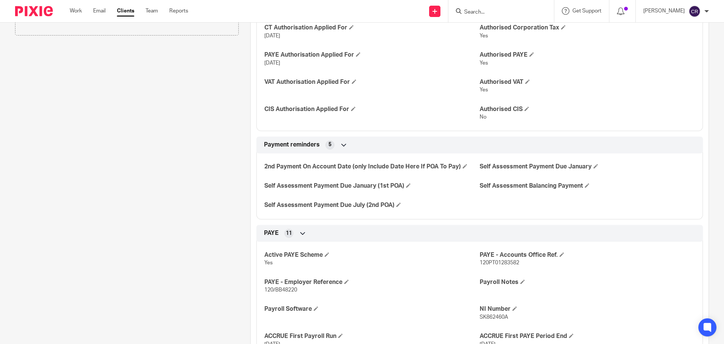
scroll to position [377, 0]
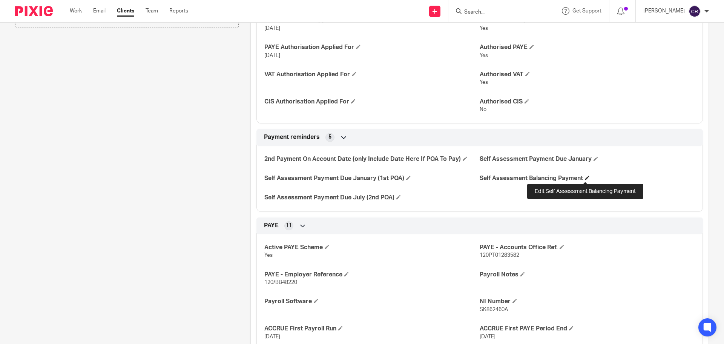
click at [587, 178] on span at bounding box center [587, 177] width 5 height 5
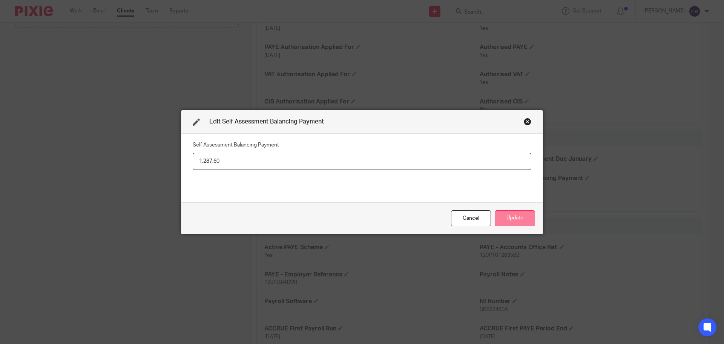
type input "1,287.60"
click at [512, 217] on button "Update" at bounding box center [515, 218] width 40 height 16
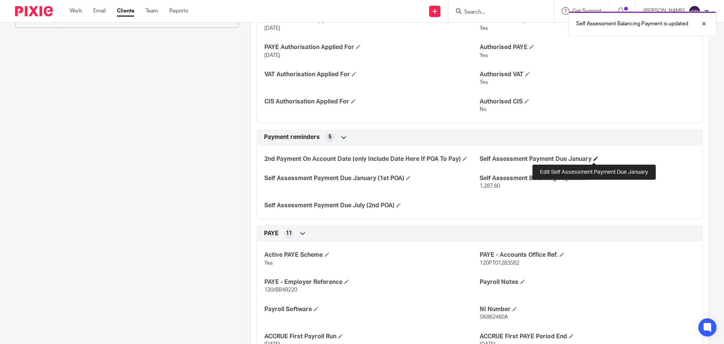
click at [594, 159] on span at bounding box center [596, 158] width 5 height 5
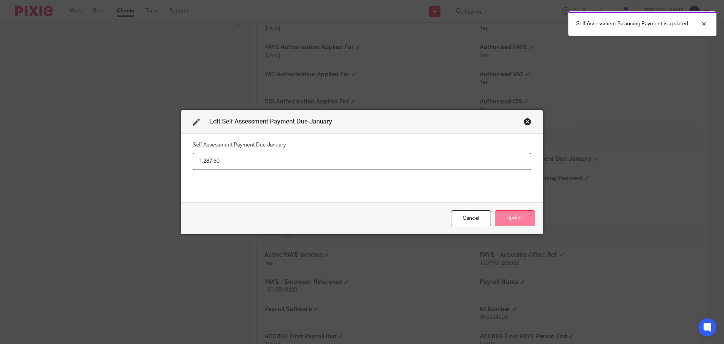
type input "1,287.60"
click at [507, 221] on button "Update" at bounding box center [515, 218] width 40 height 16
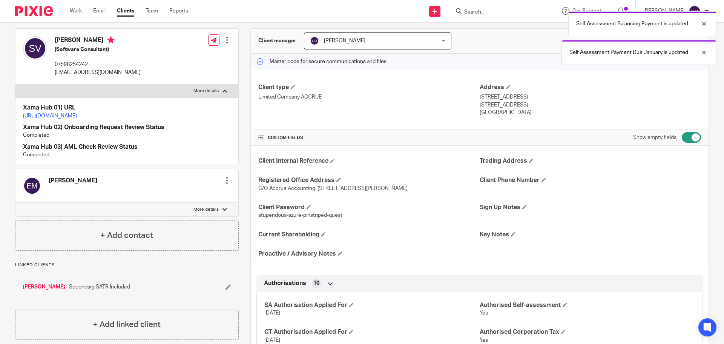
scroll to position [0, 0]
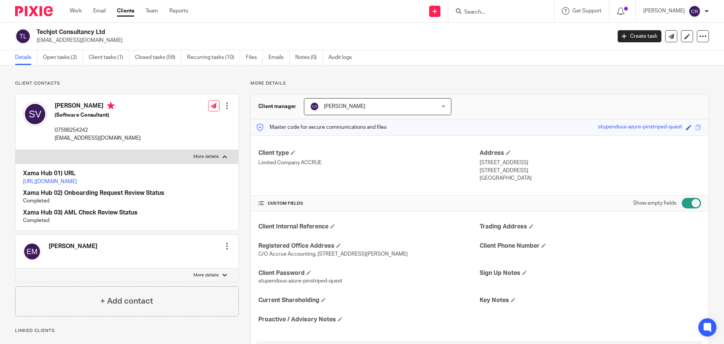
click at [67, 31] on h2 "Techjot Consultancy Ltd" at bounding box center [265, 32] width 456 height 8
copy div "Techjot Consultancy Ltd"
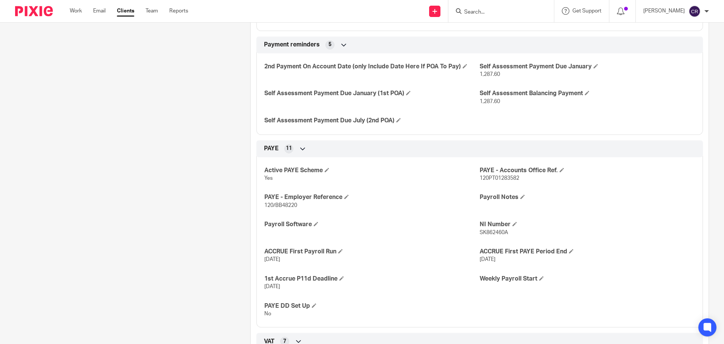
scroll to position [490, 0]
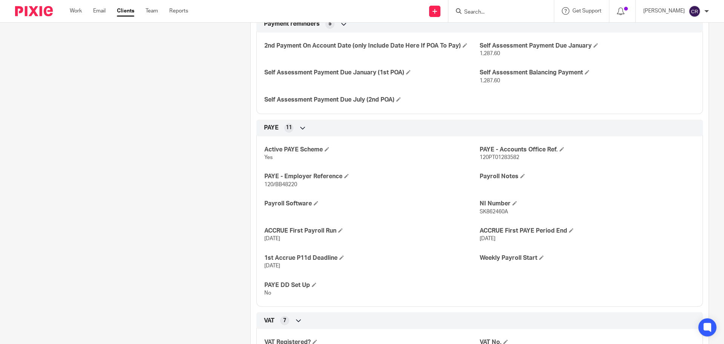
click at [271, 181] on p "120/BB48220" at bounding box center [371, 185] width 215 height 8
copy p "120/BB48220"
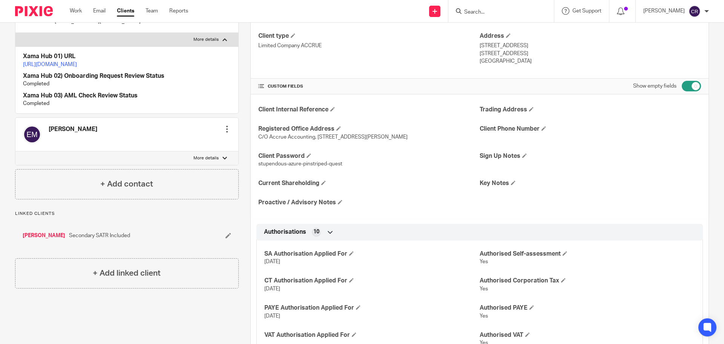
scroll to position [0, 0]
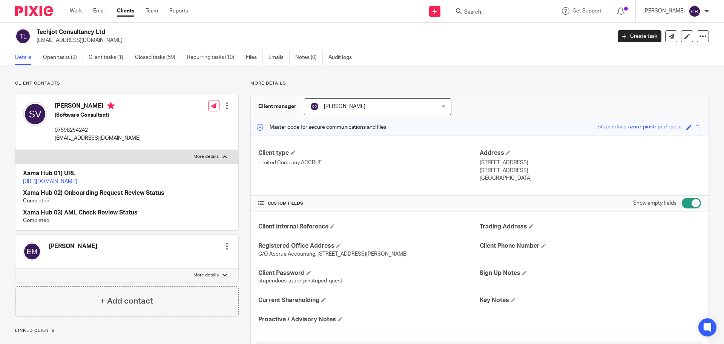
click at [58, 30] on h2 "Techjot Consultancy Ltd" at bounding box center [265, 32] width 456 height 8
copy div "Techjot Consultancy Ltd"
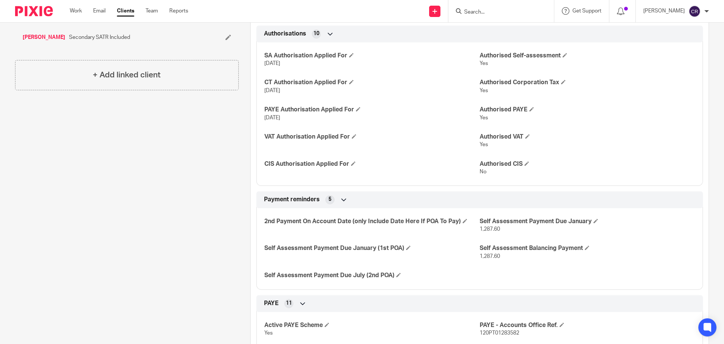
scroll to position [302, 0]
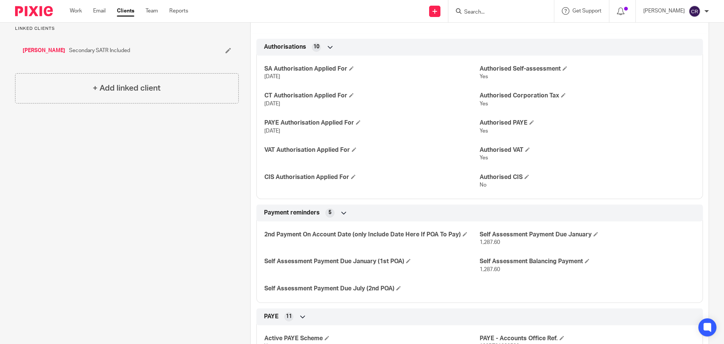
click at [32, 54] on link "Elza Mathew" at bounding box center [44, 51] width 43 height 8
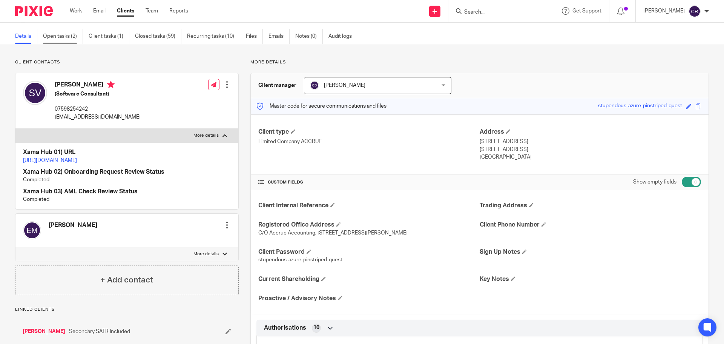
scroll to position [0, 0]
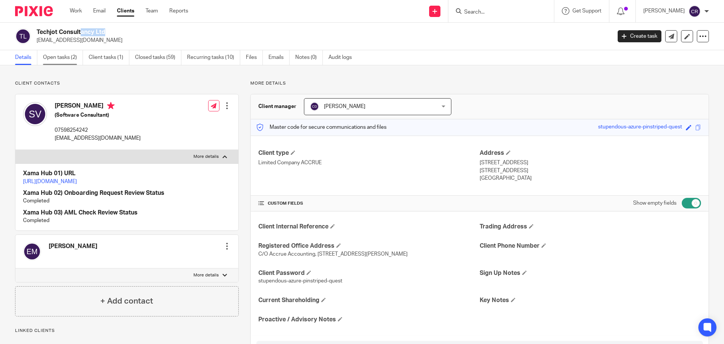
click at [56, 57] on link "Open tasks (2)" at bounding box center [63, 57] width 40 height 15
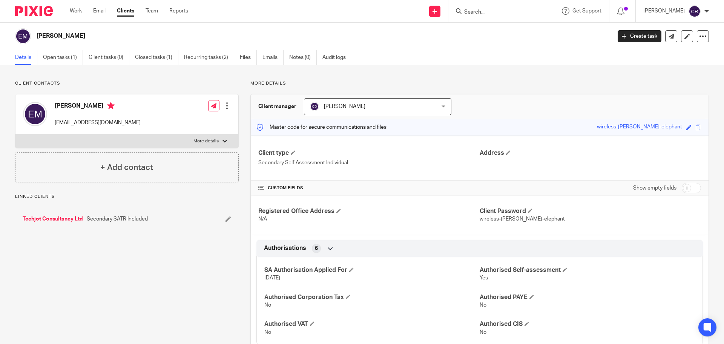
click at [684, 189] on input "checkbox" at bounding box center [691, 188] width 19 height 11
checkbox input "true"
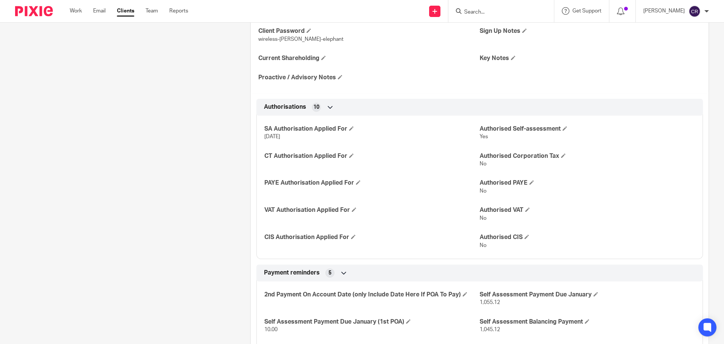
scroll to position [377, 0]
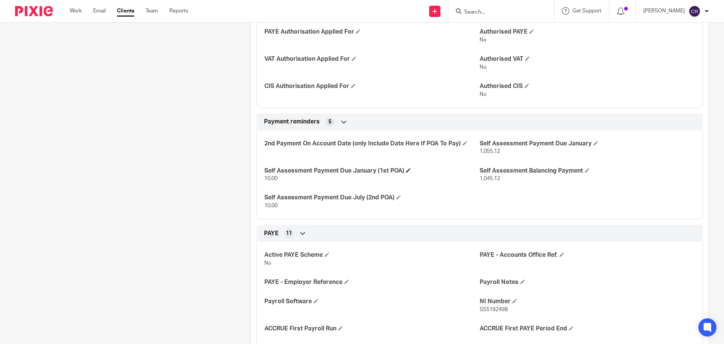
click at [406, 167] on h4 "Self Assessment Payment Due January (1st POA)" at bounding box center [371, 171] width 215 height 8
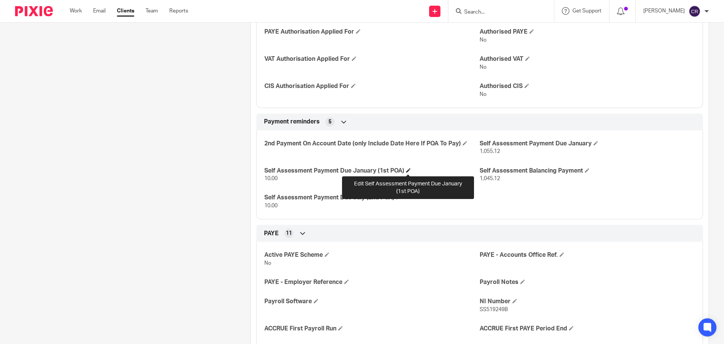
click at [407, 170] on span at bounding box center [408, 170] width 5 height 5
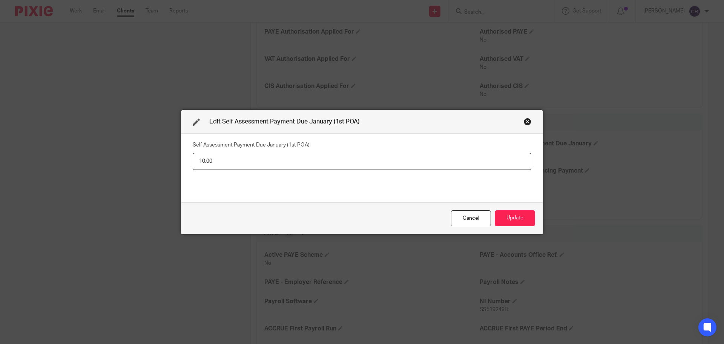
click at [372, 158] on input "10.00" at bounding box center [362, 161] width 339 height 17
click at [518, 219] on button "Update" at bounding box center [515, 218] width 40 height 16
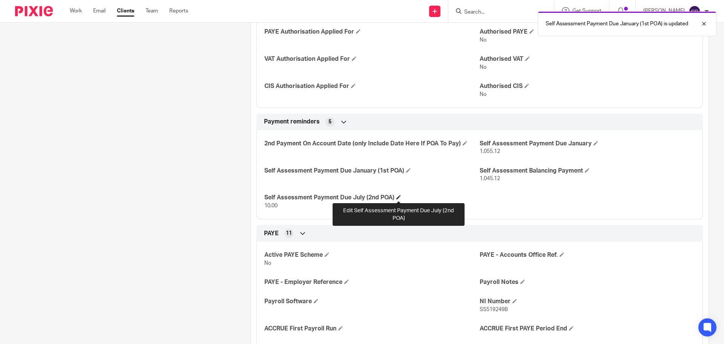
click at [399, 196] on span at bounding box center [398, 197] width 5 height 5
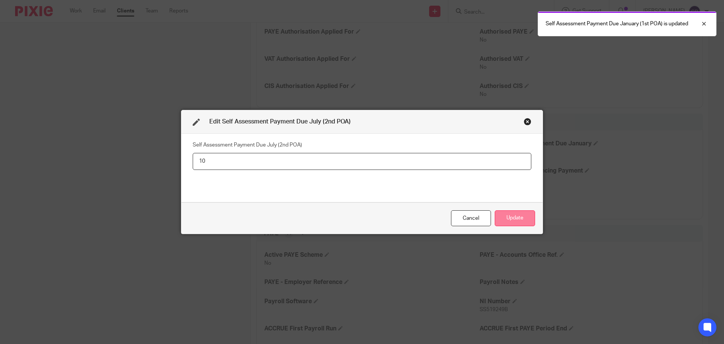
type input "1"
click at [505, 216] on button "Update" at bounding box center [515, 218] width 40 height 16
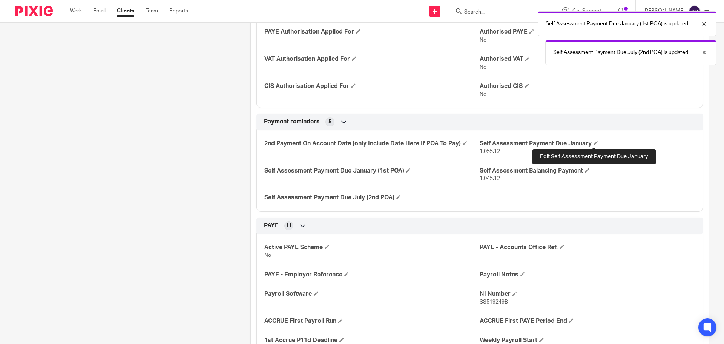
click at [594, 143] on span at bounding box center [596, 143] width 5 height 5
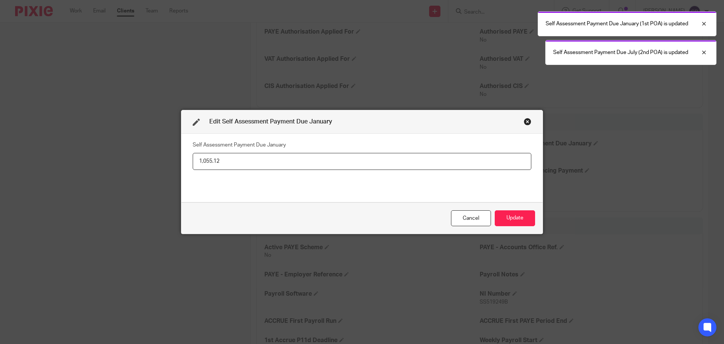
click at [299, 168] on input "1,055.12" at bounding box center [362, 161] width 339 height 17
click at [299, 167] on input "1,055.12" at bounding box center [362, 161] width 339 height 17
click at [299, 166] on input "1,055.12" at bounding box center [362, 161] width 339 height 17
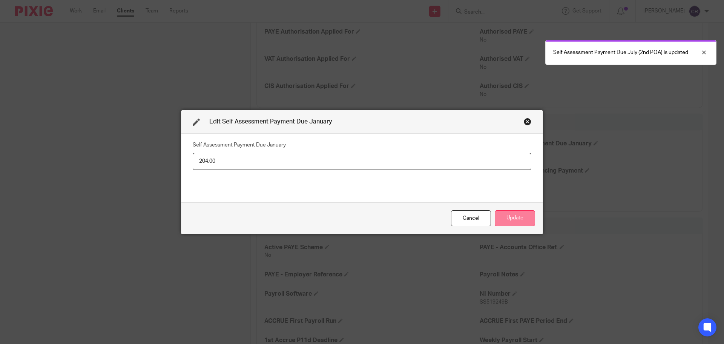
type input "204.00"
click at [508, 213] on button "Update" at bounding box center [515, 218] width 40 height 16
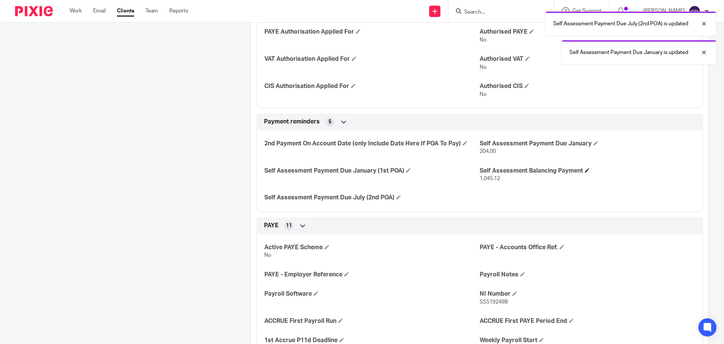
click at [588, 168] on h4 "Self Assessment Balancing Payment" at bounding box center [587, 171] width 215 height 8
click at [585, 170] on span at bounding box center [587, 170] width 5 height 5
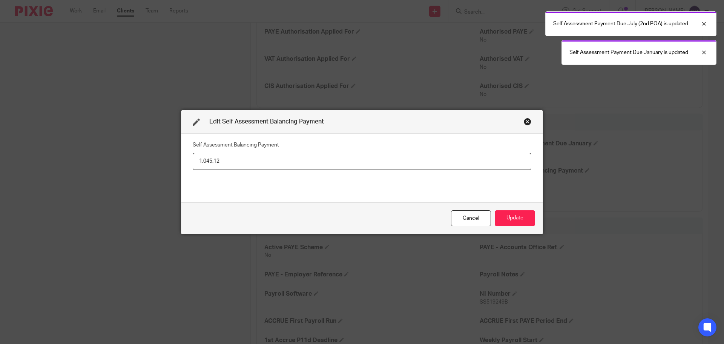
click at [360, 162] on input "1,045.12" at bounding box center [362, 161] width 339 height 17
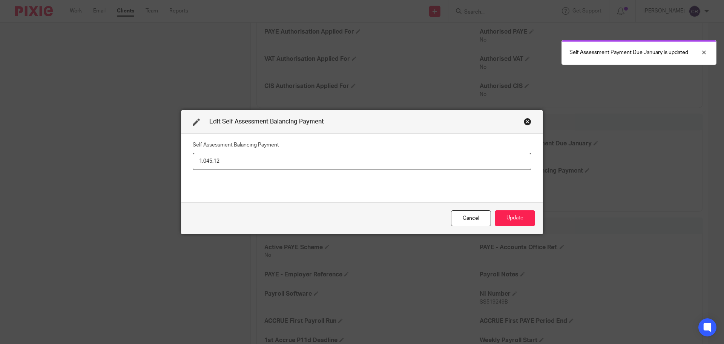
click at [360, 162] on input "1,045.12" at bounding box center [362, 161] width 339 height 17
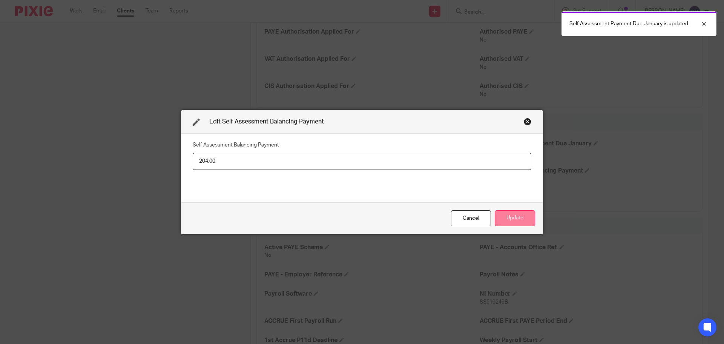
type input "204.00"
click at [508, 218] on button "Update" at bounding box center [515, 218] width 40 height 16
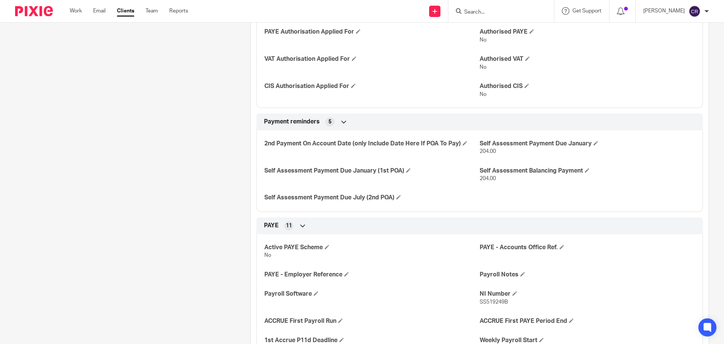
click at [501, 11] on input "Search" at bounding box center [498, 12] width 68 height 7
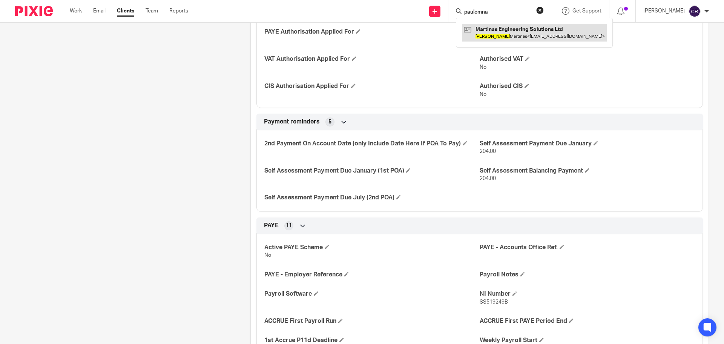
type input "paulomna"
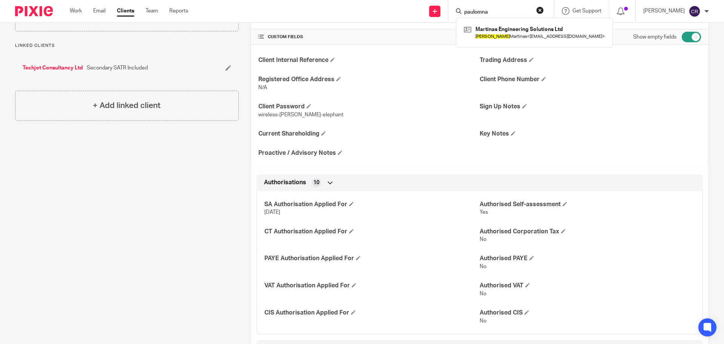
scroll to position [0, 0]
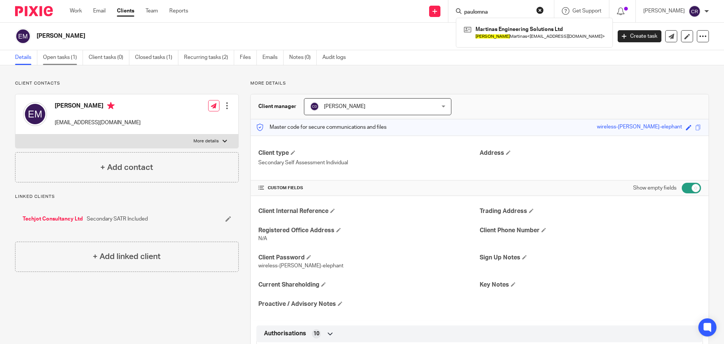
click at [61, 52] on link "Open tasks (1)" at bounding box center [63, 57] width 40 height 15
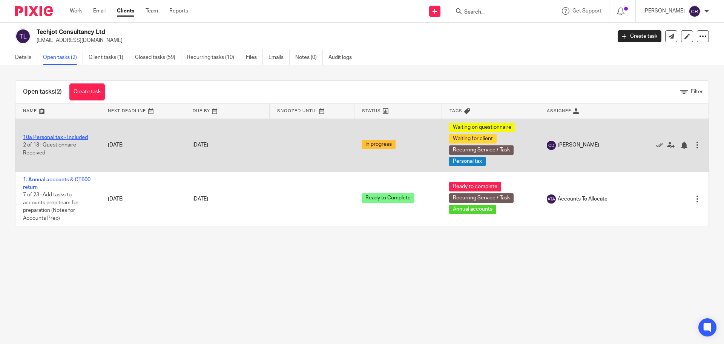
click at [52, 137] on link "10a Personal tax - Included" at bounding box center [55, 137] width 65 height 5
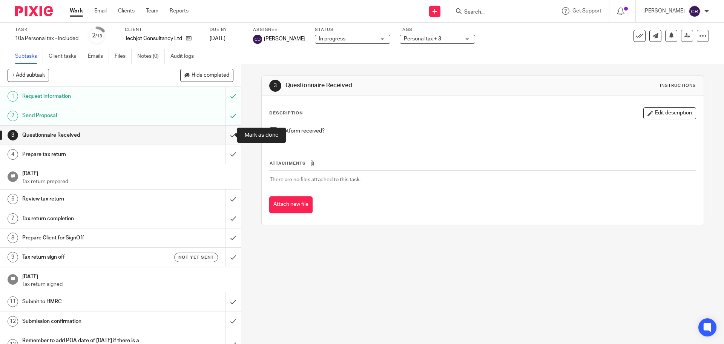
click at [226, 136] on input "submit" at bounding box center [120, 135] width 241 height 19
drag, startPoint x: 227, startPoint y: 152, endPoint x: 264, endPoint y: 134, distance: 41.5
click at [227, 152] on input "submit" at bounding box center [120, 154] width 241 height 19
click at [327, 35] on div "In progress In progress" at bounding box center [352, 39] width 75 height 9
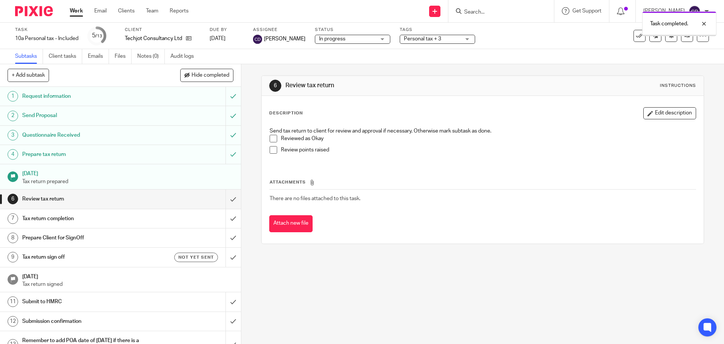
click at [337, 41] on span "In progress" at bounding box center [347, 39] width 57 height 8
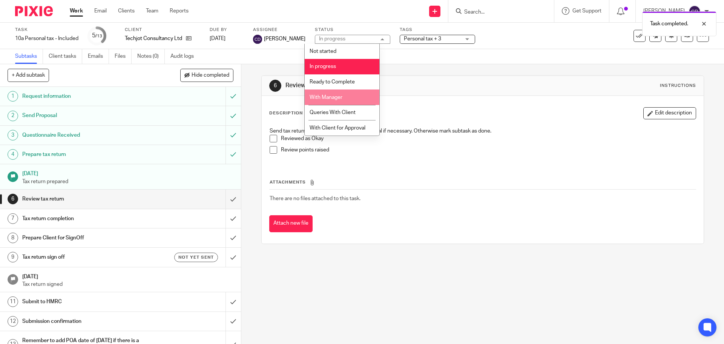
click at [350, 97] on li "With Manager" at bounding box center [342, 96] width 75 height 15
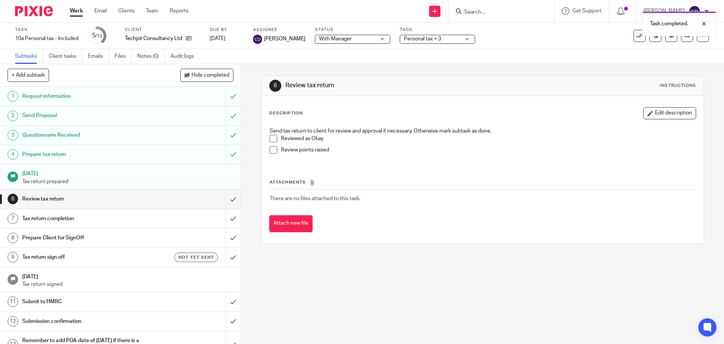
click at [409, 39] on span "Personal tax + 3" at bounding box center [422, 38] width 37 height 5
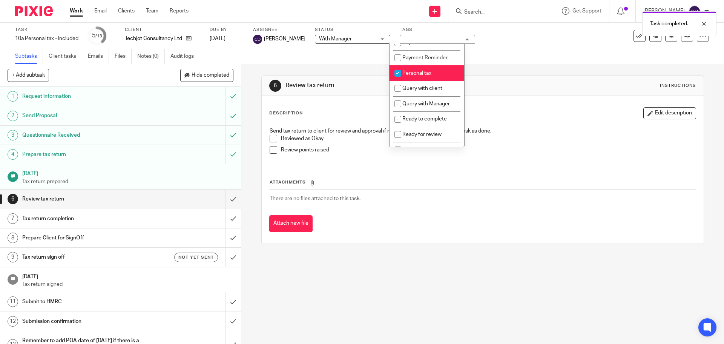
scroll to position [226, 0]
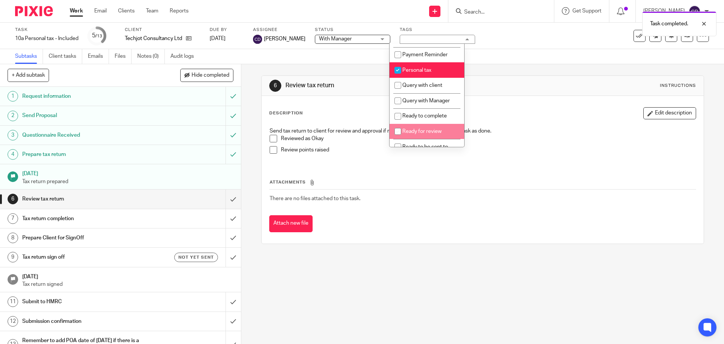
click at [429, 139] on li "Ready for review" at bounding box center [427, 131] width 75 height 15
checkbox input "true"
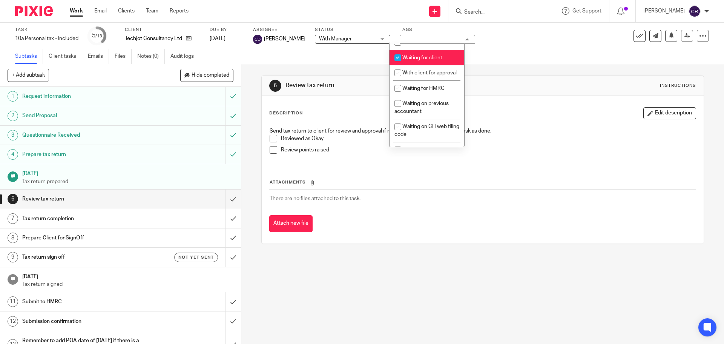
click at [433, 65] on li "Waiting for client" at bounding box center [427, 57] width 75 height 15
checkbox input "false"
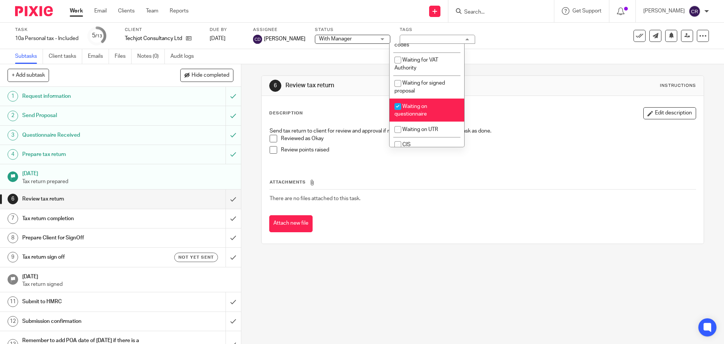
scroll to position [679, 0]
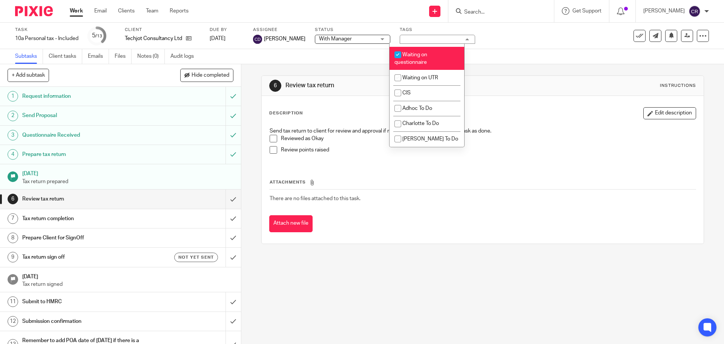
click at [420, 60] on span "Waiting on questionnaire" at bounding box center [411, 58] width 33 height 13
checkbox input "false"
drag, startPoint x: 524, startPoint y: 94, endPoint x: 509, endPoint y: 96, distance: 15.6
click at [521, 94] on div "6 Review tax return Instructions" at bounding box center [483, 86] width 442 height 20
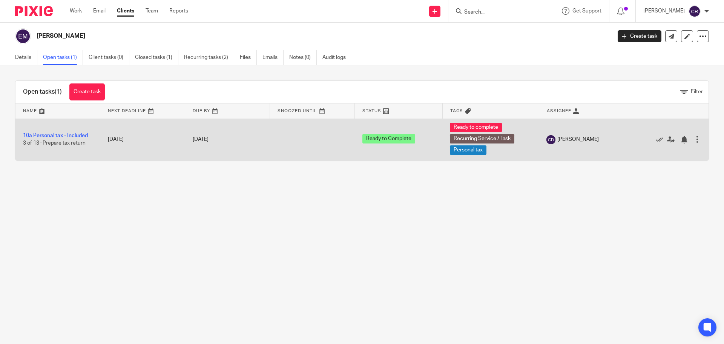
click at [52, 131] on td "10a Personal tax - Included 3 of 13 · Prepare tax return" at bounding box center [57, 139] width 85 height 42
click at [52, 133] on link "10a Personal tax - Included" at bounding box center [55, 135] width 65 height 5
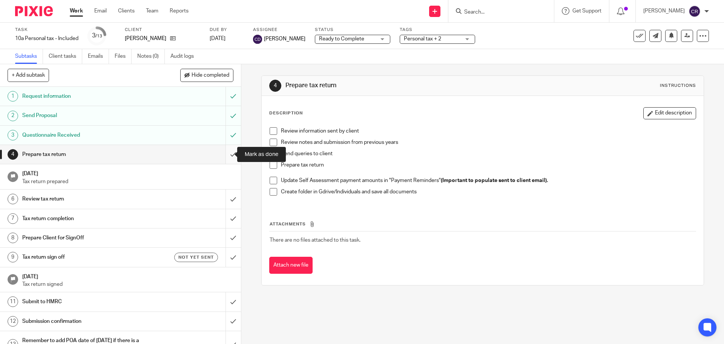
click at [224, 153] on input "submit" at bounding box center [120, 154] width 241 height 19
click at [320, 35] on span "Ready to Complete" at bounding box center [347, 39] width 57 height 8
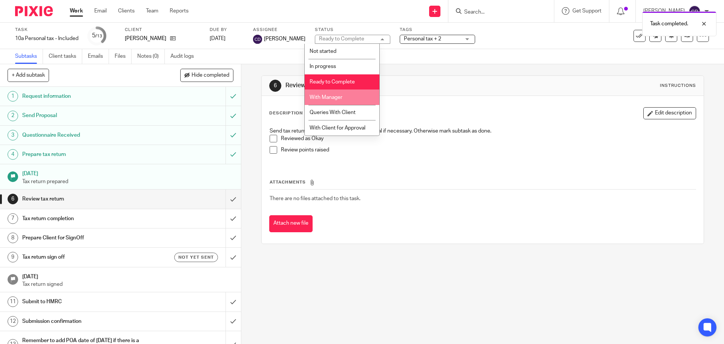
drag, startPoint x: 340, startPoint y: 97, endPoint x: 413, endPoint y: 46, distance: 89.5
click at [342, 97] on span "With Manager" at bounding box center [326, 97] width 33 height 5
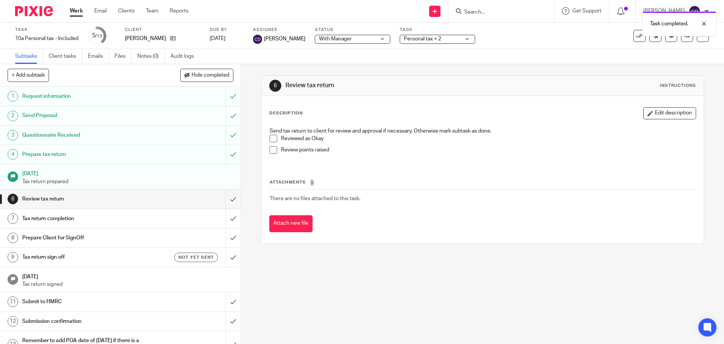
click at [434, 41] on span "Personal tax + 2" at bounding box center [432, 39] width 57 height 8
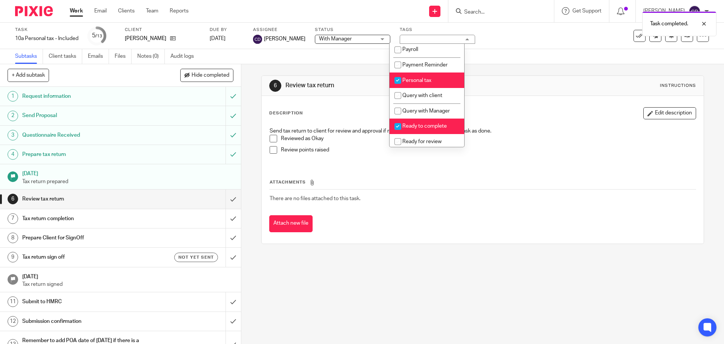
scroll to position [226, 0]
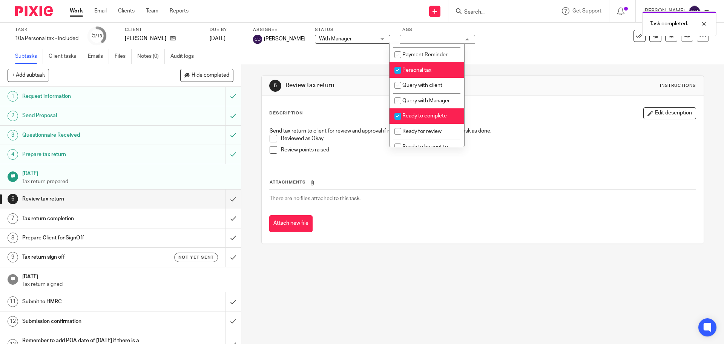
drag, startPoint x: 436, startPoint y: 124, endPoint x: 432, endPoint y: 132, distance: 8.3
click at [435, 118] on span "Ready to complete" at bounding box center [424, 115] width 45 height 5
checkbox input "false"
drag, startPoint x: 427, startPoint y: 137, endPoint x: 490, endPoint y: 142, distance: 62.8
click at [428, 134] on span "Ready for review" at bounding box center [421, 131] width 39 height 5
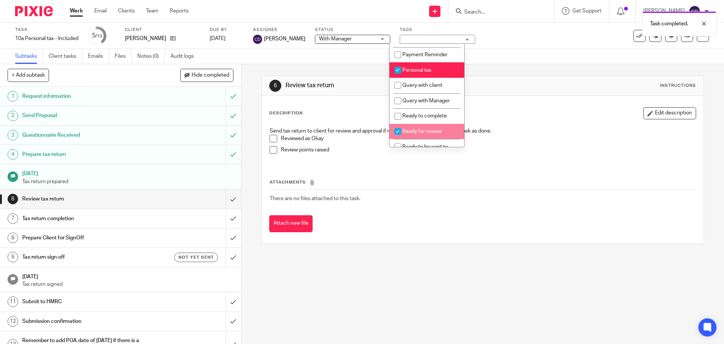
checkbox input "true"
click at [490, 140] on p "Reviewed as Okay" at bounding box center [488, 139] width 415 height 8
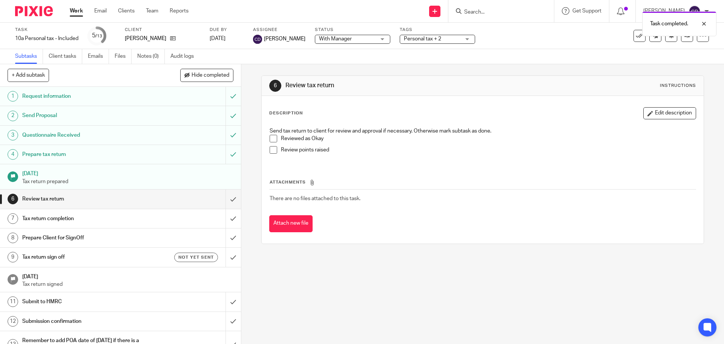
click at [494, 9] on div "Task completed." at bounding box center [539, 22] width 355 height 29
drag, startPoint x: 705, startPoint y: 25, endPoint x: 607, endPoint y: 29, distance: 98.2
click at [698, 27] on div at bounding box center [698, 23] width 20 height 9
click at [485, 11] on input "Search" at bounding box center [498, 12] width 68 height 7
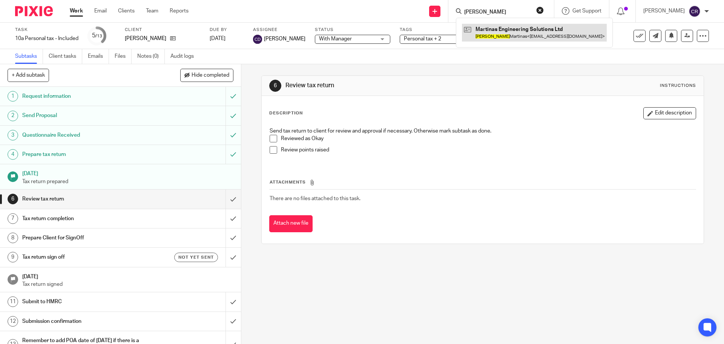
type input "[PERSON_NAME]"
click at [480, 32] on link at bounding box center [534, 32] width 145 height 17
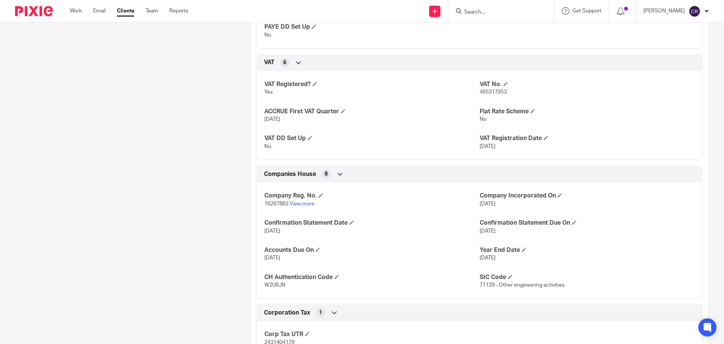
scroll to position [566, 0]
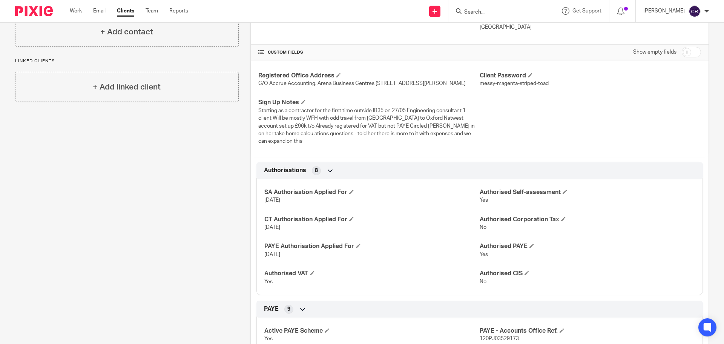
drag, startPoint x: 682, startPoint y: 55, endPoint x: 622, endPoint y: 168, distance: 127.9
click at [682, 55] on input "checkbox" at bounding box center [691, 52] width 19 height 11
checkbox input "true"
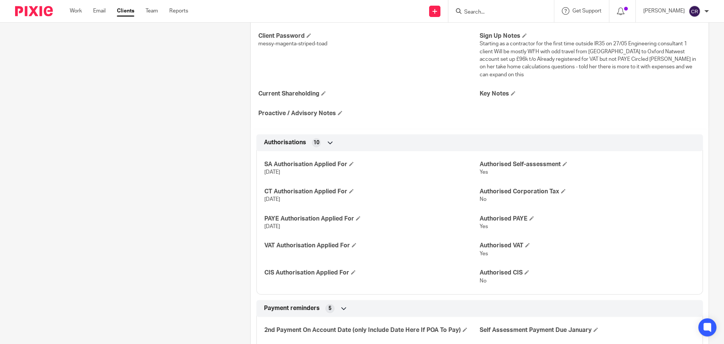
scroll to position [302, 0]
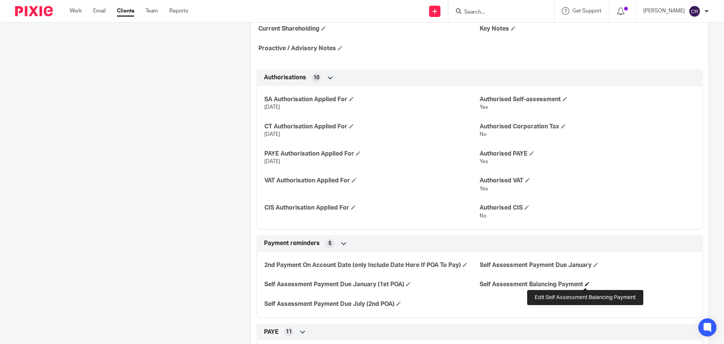
click at [587, 282] on span at bounding box center [587, 283] width 5 height 5
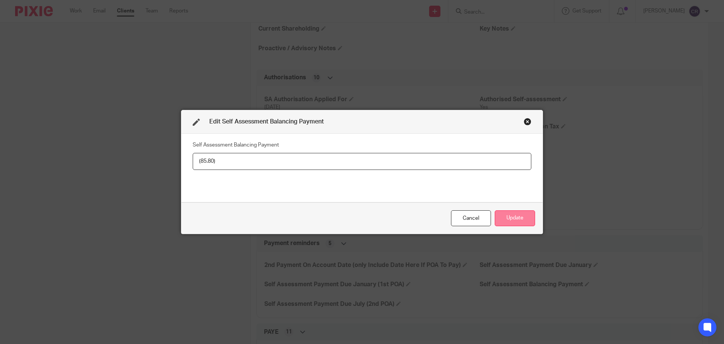
type input "(85.80)"
click at [524, 220] on button "Update" at bounding box center [515, 218] width 40 height 16
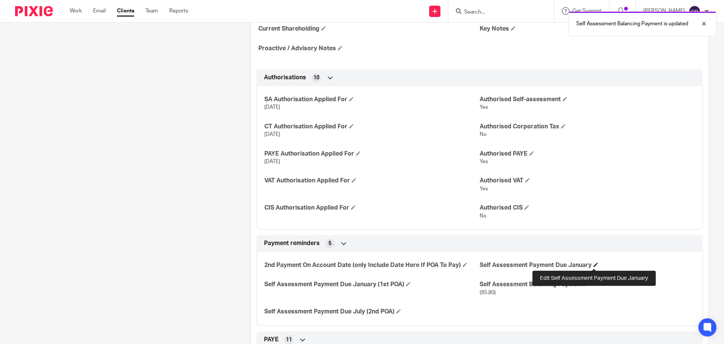
click at [595, 264] on span at bounding box center [596, 264] width 5 height 5
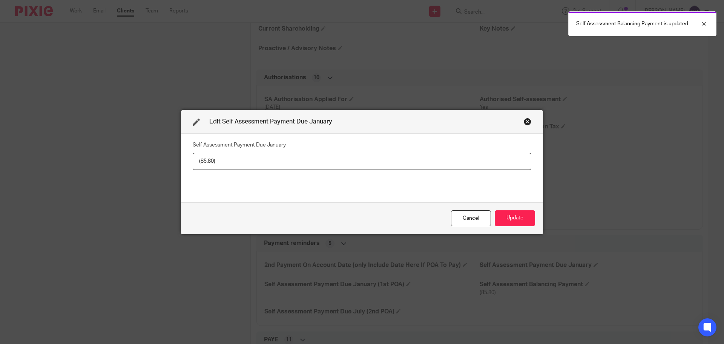
type input "(85.80)"
click at [515, 209] on div "Cancel Update" at bounding box center [361, 218] width 361 height 32
drag, startPoint x: 511, startPoint y: 217, endPoint x: 518, endPoint y: 217, distance: 6.8
click at [513, 217] on button "Update" at bounding box center [515, 218] width 40 height 16
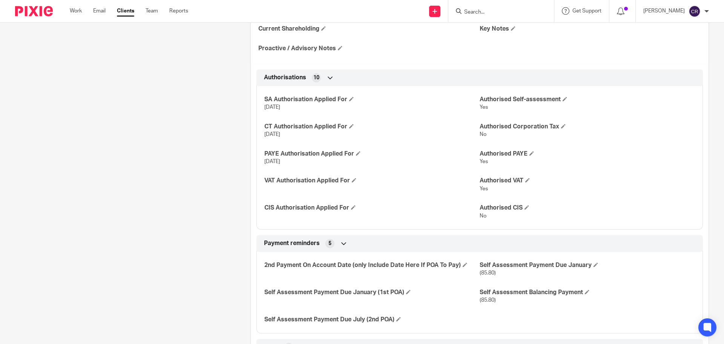
drag, startPoint x: 484, startPoint y: 11, endPoint x: 486, endPoint y: 16, distance: 5.9
click at [484, 12] on input "Search" at bounding box center [498, 12] width 68 height 7
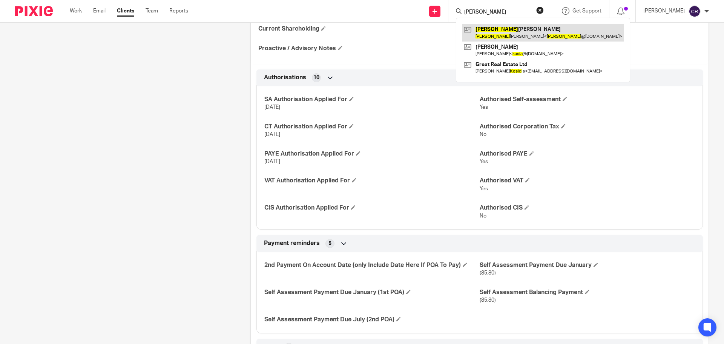
type input "kesia"
click at [570, 35] on link at bounding box center [543, 32] width 162 height 17
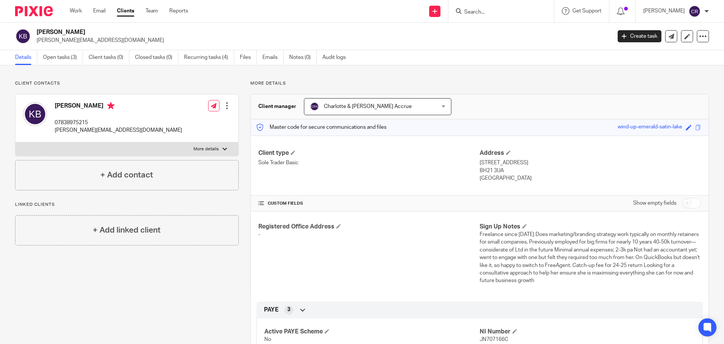
click at [81, 36] on h2 "[PERSON_NAME]" at bounding box center [265, 32] width 456 height 8
click at [52, 59] on link "Open tasks (3)" at bounding box center [63, 57] width 40 height 15
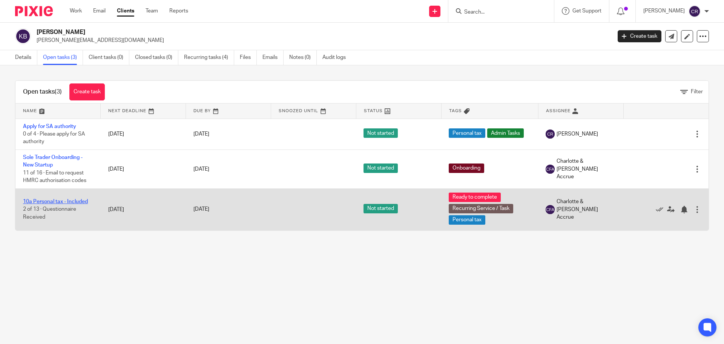
click at [61, 203] on link "10a Personal tax - Included" at bounding box center [55, 201] width 65 height 5
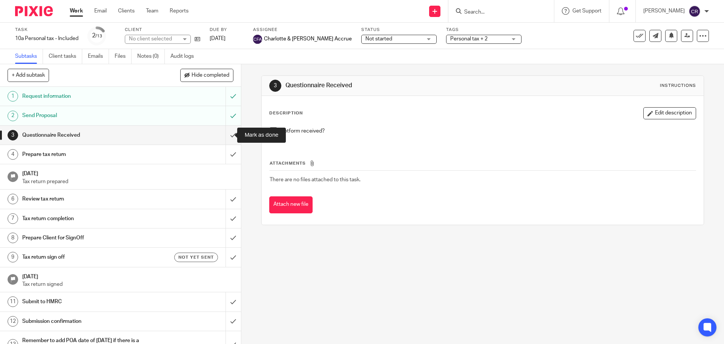
click at [227, 136] on input "submit" at bounding box center [120, 135] width 241 height 19
click at [366, 41] on span "Not started" at bounding box center [394, 39] width 57 height 8
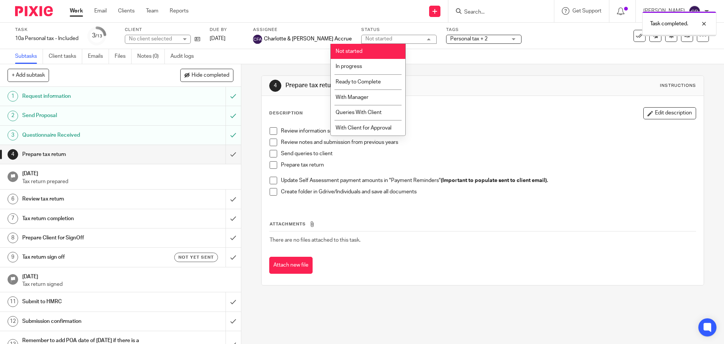
click at [371, 81] on span "Ready to Complete" at bounding box center [358, 81] width 45 height 5
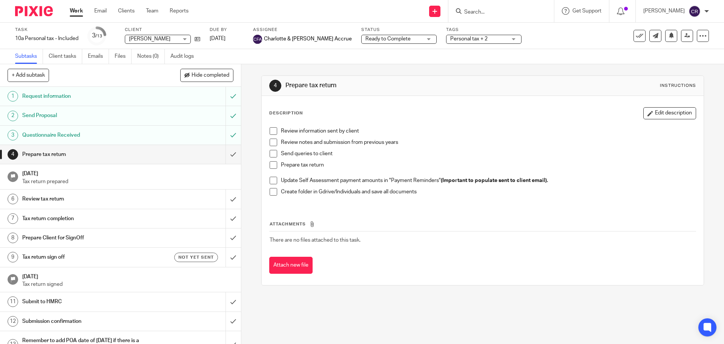
click at [80, 6] on div "Work Email Clients Team Reports Work Email Clients Team Reports Settings" at bounding box center [131, 11] width 138 height 22
click at [79, 8] on link "Work" at bounding box center [76, 11] width 13 height 8
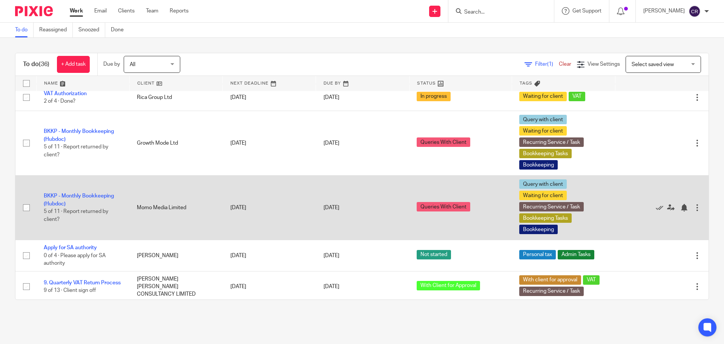
scroll to position [151, 0]
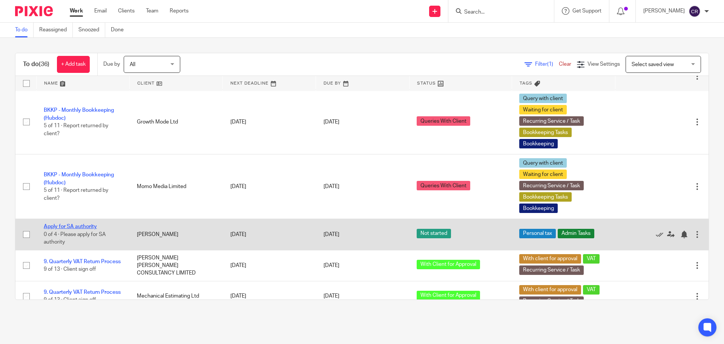
drag, startPoint x: 85, startPoint y: 232, endPoint x: 57, endPoint y: 225, distance: 28.7
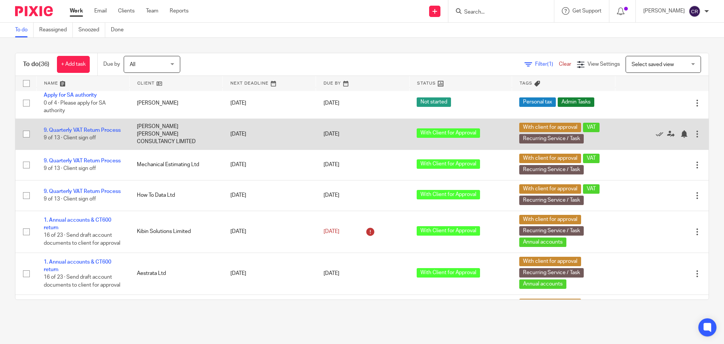
scroll to position [264, 0]
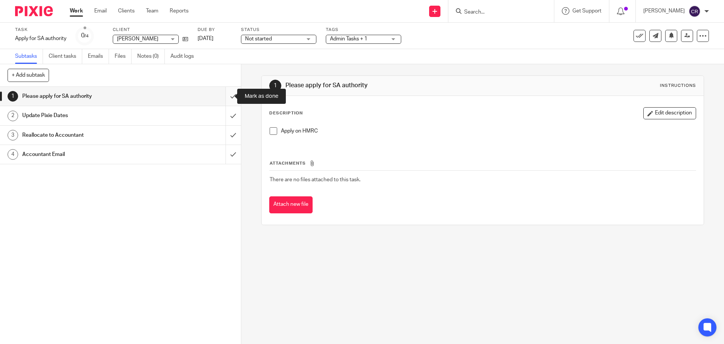
click at [227, 97] on input "submit" at bounding box center [120, 96] width 241 height 19
drag, startPoint x: 225, startPoint y: 113, endPoint x: 224, endPoint y: 124, distance: 11.0
click at [224, 114] on input "submit" at bounding box center [120, 115] width 241 height 19
click at [224, 132] on input "submit" at bounding box center [120, 135] width 241 height 19
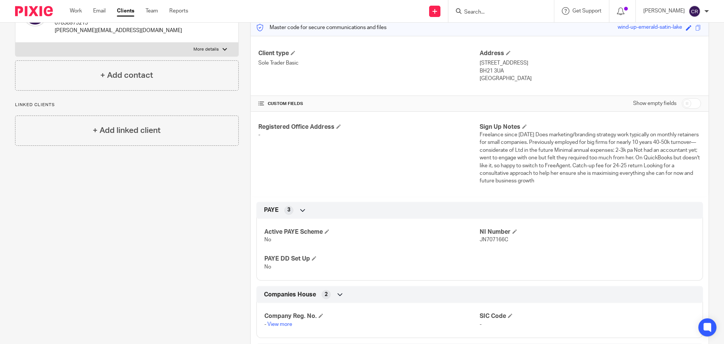
scroll to position [226, 0]
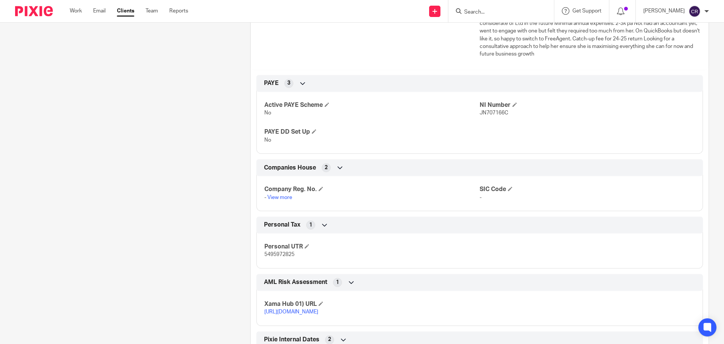
click at [282, 252] on span "5495972825" at bounding box center [279, 254] width 30 height 5
copy span "5495972825"
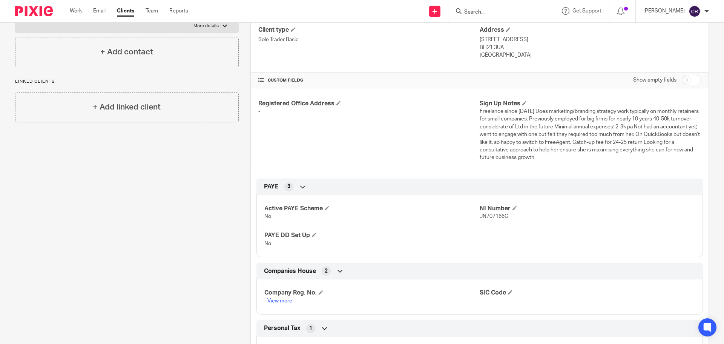
scroll to position [0, 0]
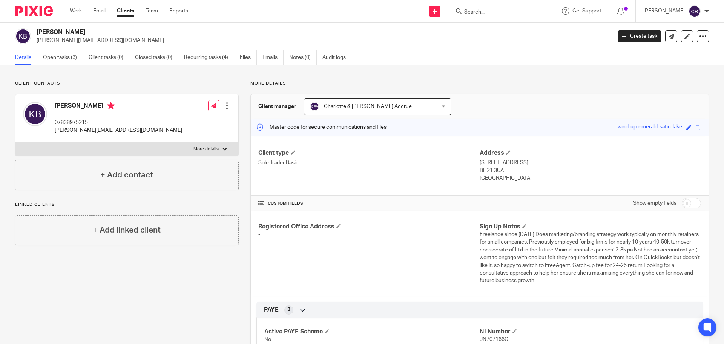
click at [504, 166] on p "67 Towers Way, Wimbourne" at bounding box center [590, 163] width 221 height 8
drag, startPoint x: 504, startPoint y: 173, endPoint x: 477, endPoint y: 170, distance: 26.9
click at [480, 170] on p "BH21 3UA" at bounding box center [590, 171] width 221 height 8
copy p "BH21 3UA"
click at [48, 32] on h2 "[PERSON_NAME]" at bounding box center [265, 32] width 456 height 8
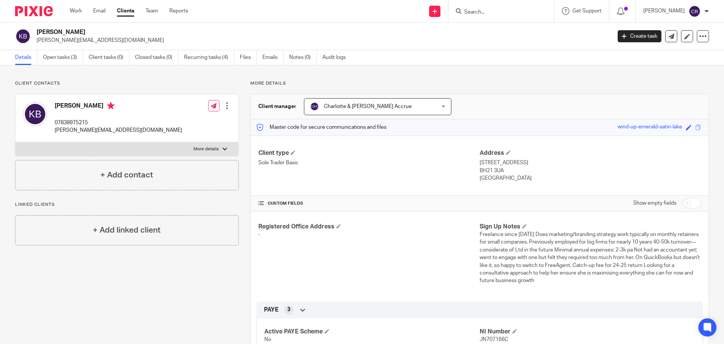
click at [48, 32] on h2 "[PERSON_NAME]" at bounding box center [265, 32] width 456 height 8
copy div "[PERSON_NAME]"
click at [680, 210] on div "Show empty fields" at bounding box center [667, 202] width 68 height 15
click at [686, 202] on input "checkbox" at bounding box center [691, 203] width 19 height 11
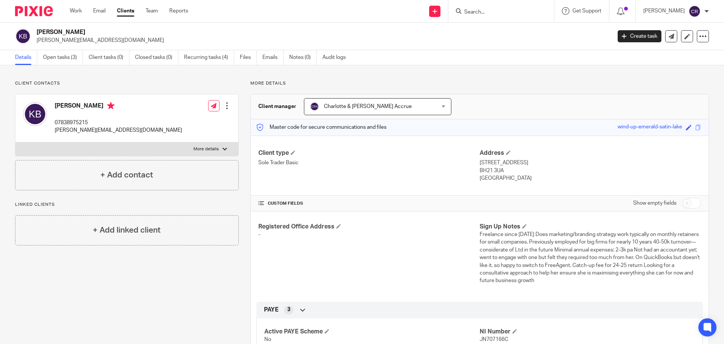
checkbox input "true"
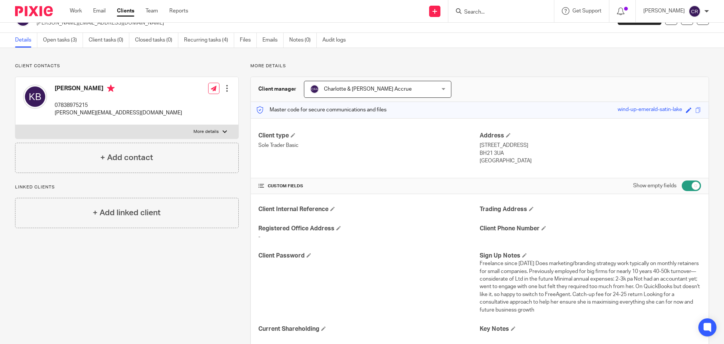
scroll to position [38, 0]
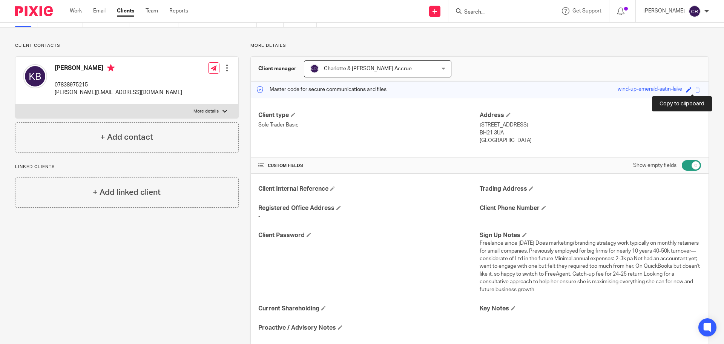
click at [696, 88] on span at bounding box center [699, 90] width 6 height 6
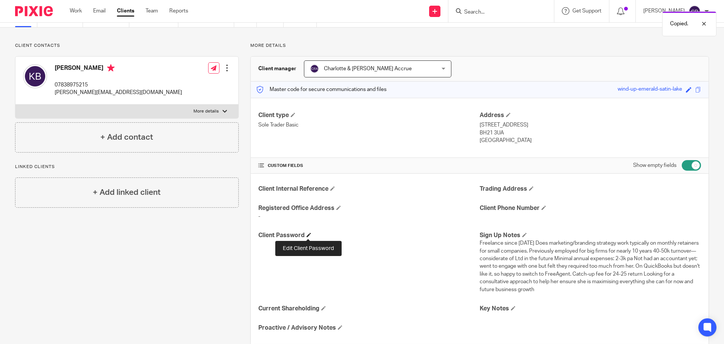
click at [309, 235] on span at bounding box center [309, 234] width 5 height 5
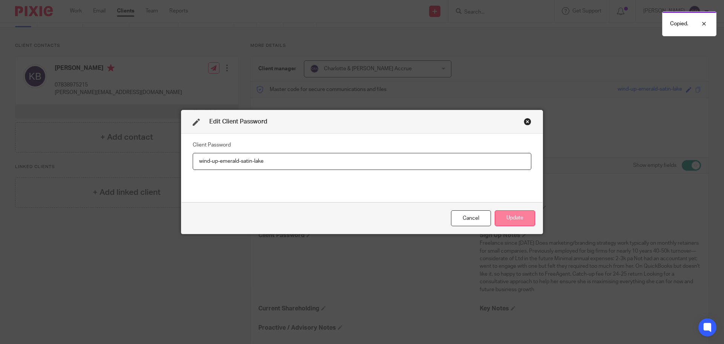
type input "wind-up-emerald-satin-lake"
click at [519, 217] on button "Update" at bounding box center [515, 218] width 40 height 16
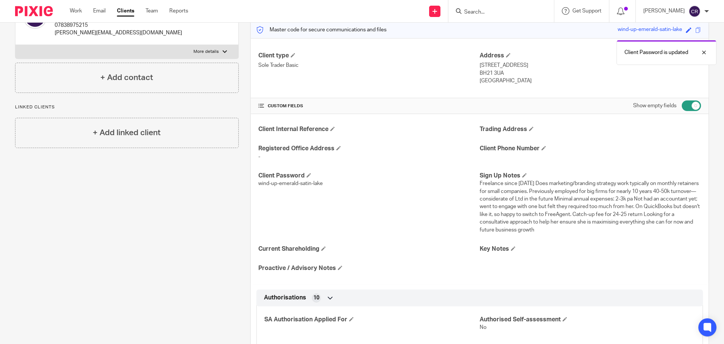
scroll to position [113, 0]
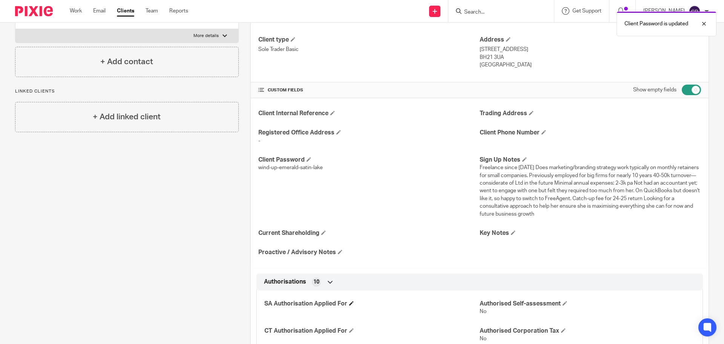
click at [354, 302] on h4 "SA Authorisation Applied For" at bounding box center [371, 303] width 215 height 8
click at [352, 302] on span at bounding box center [351, 303] width 5 height 5
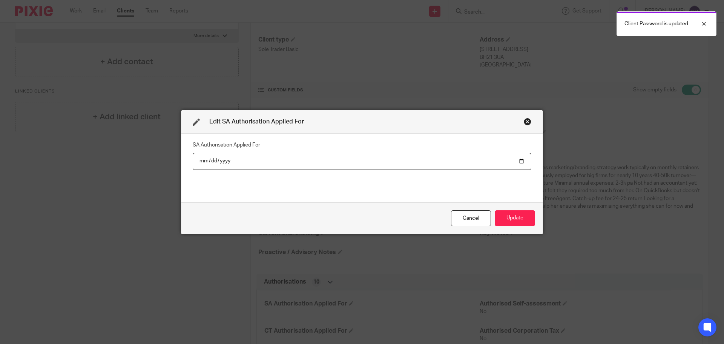
click at [518, 161] on input "date" at bounding box center [362, 161] width 339 height 17
type input "2025-09-19"
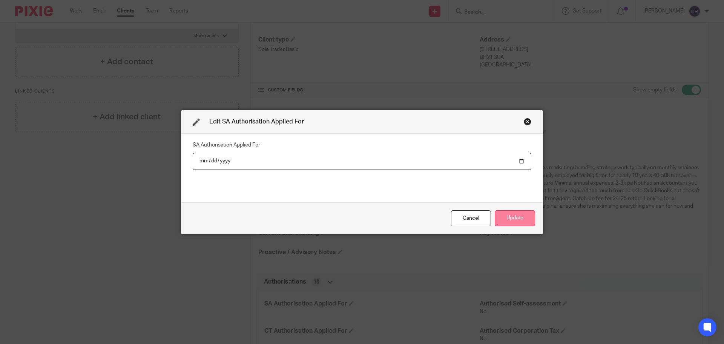
click at [520, 219] on button "Update" at bounding box center [515, 218] width 40 height 16
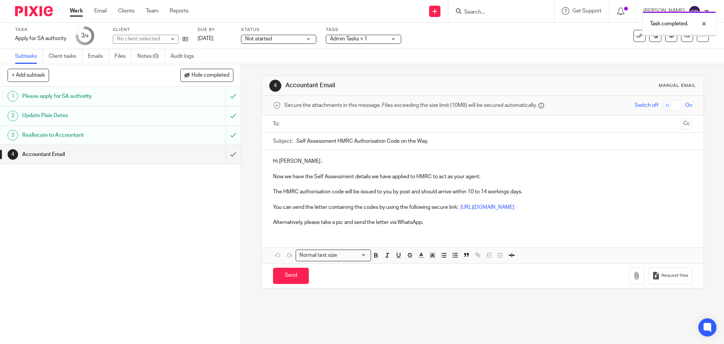
click at [315, 121] on input "text" at bounding box center [482, 124] width 391 height 9
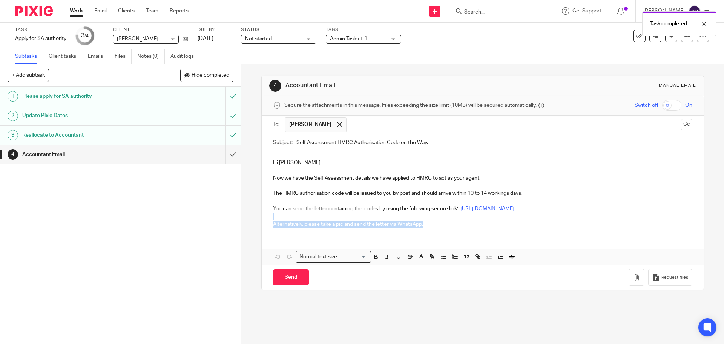
drag, startPoint x: 332, startPoint y: 229, endPoint x: 264, endPoint y: 215, distance: 68.9
click at [266, 215] on div "Hi [PERSON_NAME] , Now we have the Self Assessment details we have applied to H…" at bounding box center [483, 192] width 442 height 82
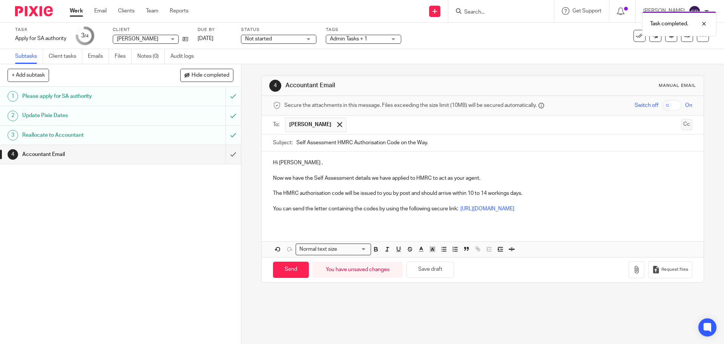
click at [681, 127] on button "Cc" at bounding box center [686, 124] width 11 height 11
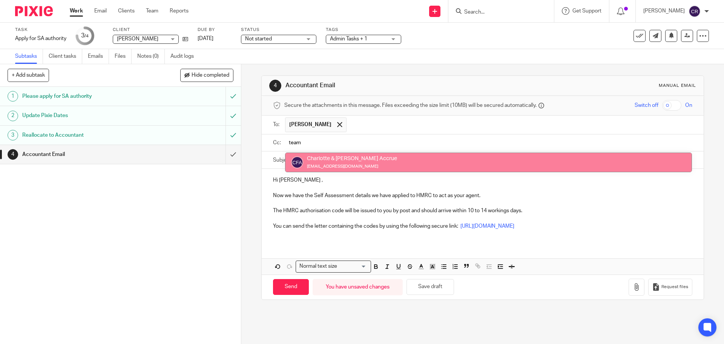
type input "team"
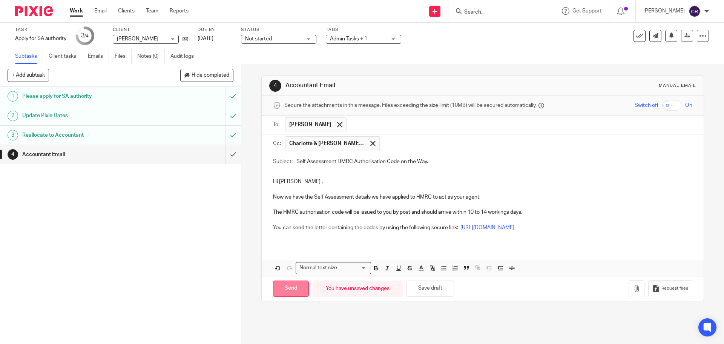
click at [281, 286] on input "Send" at bounding box center [291, 288] width 36 height 16
type input "Sent"
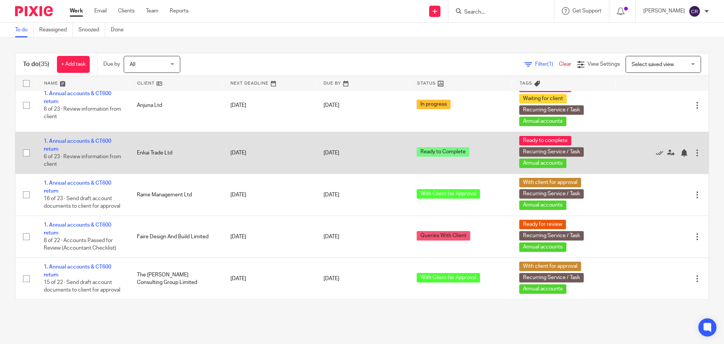
scroll to position [1207, 0]
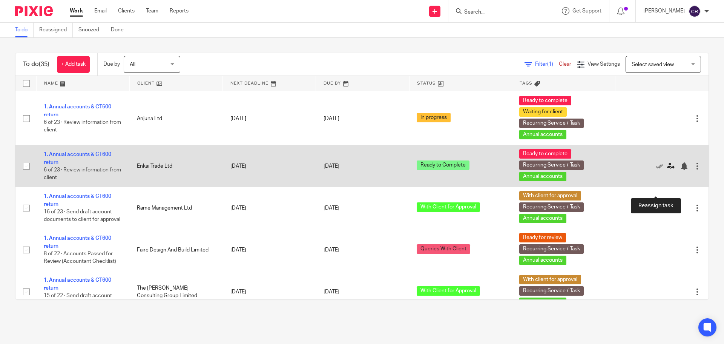
click at [667, 170] on icon at bounding box center [671, 166] width 8 height 8
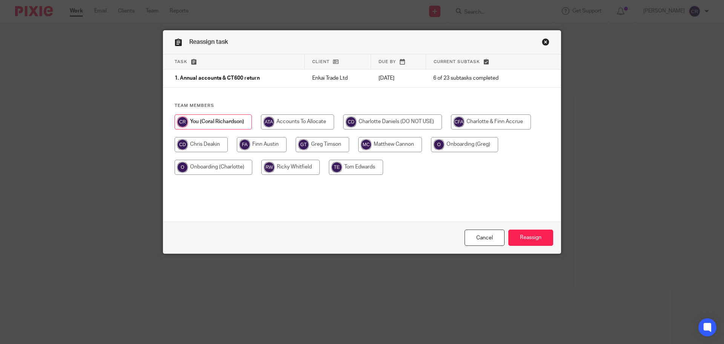
drag, startPoint x: 283, startPoint y: 122, endPoint x: 378, endPoint y: 194, distance: 119.0
click at [286, 123] on input "radio" at bounding box center [297, 121] width 73 height 15
radio input "true"
click at [534, 235] on input "Reassign" at bounding box center [530, 237] width 45 height 16
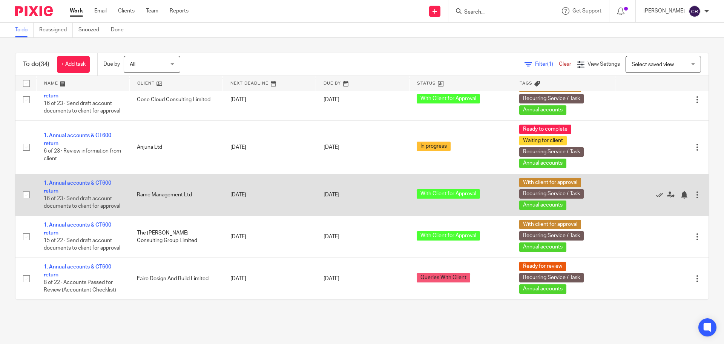
scroll to position [1212, 0]
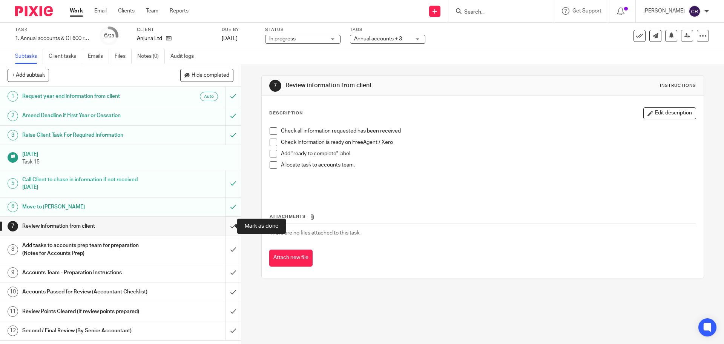
click at [224, 224] on input "submit" at bounding box center [120, 226] width 241 height 19
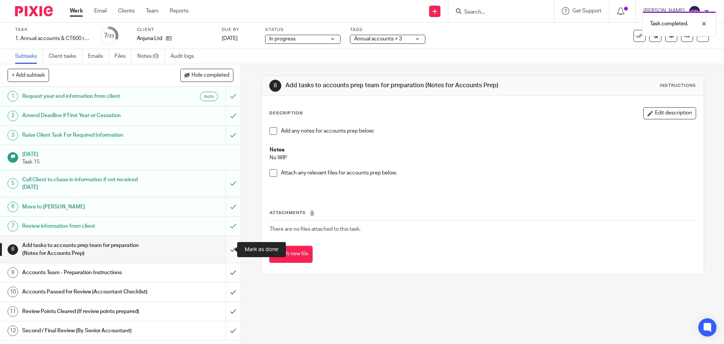
click at [223, 253] on input "submit" at bounding box center [120, 249] width 241 height 27
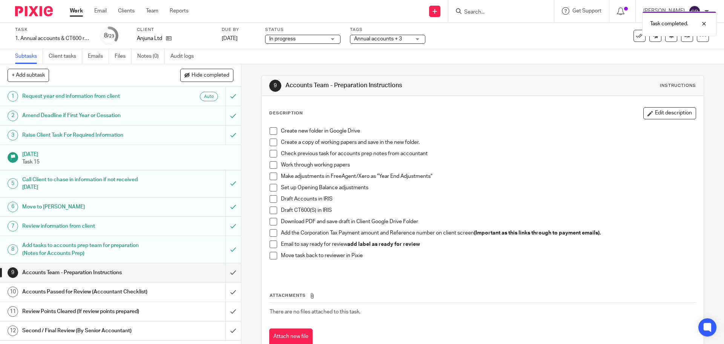
click at [293, 39] on span "In progress" at bounding box center [282, 38] width 26 height 5
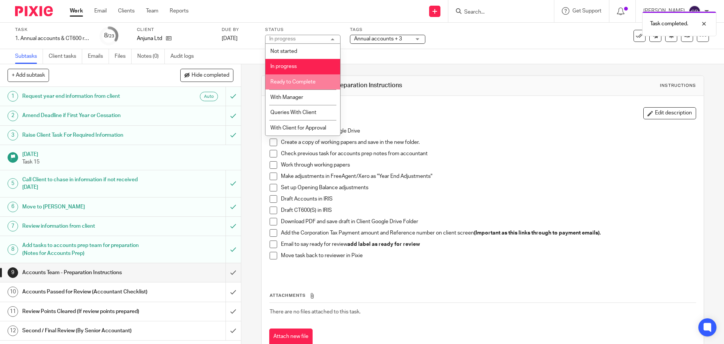
click at [303, 79] on li "Ready to Complete" at bounding box center [303, 81] width 75 height 15
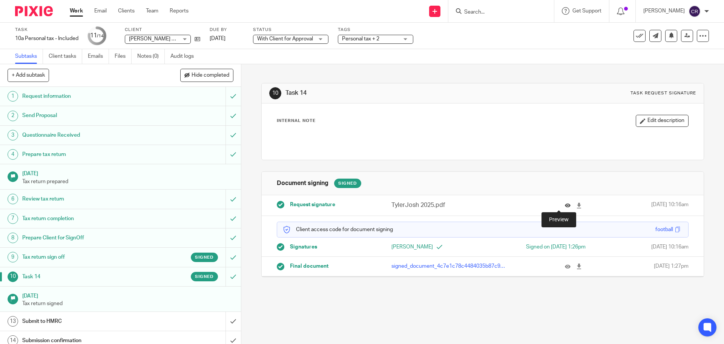
click at [565, 206] on icon at bounding box center [568, 206] width 6 height 6
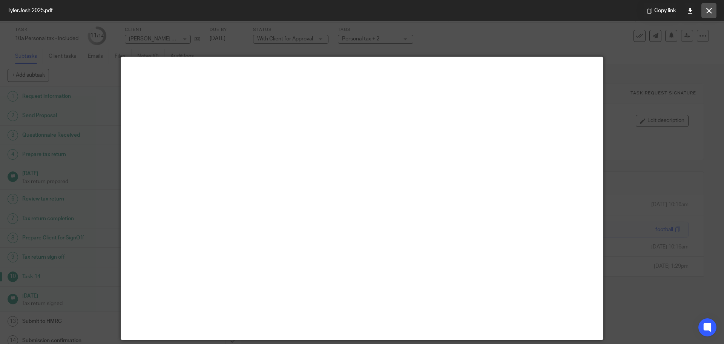
click at [709, 11] on icon at bounding box center [709, 11] width 6 height 6
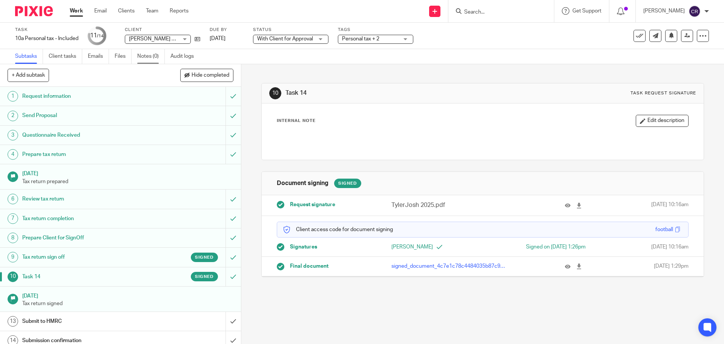
drag, startPoint x: 141, startPoint y: 57, endPoint x: 146, endPoint y: 58, distance: 4.7
click at [141, 57] on link "Notes (0)" at bounding box center [151, 56] width 28 height 15
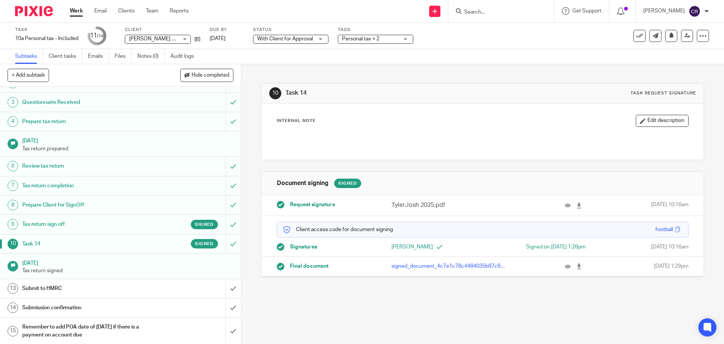
scroll to position [34, 0]
click at [226, 287] on input "submit" at bounding box center [120, 287] width 241 height 19
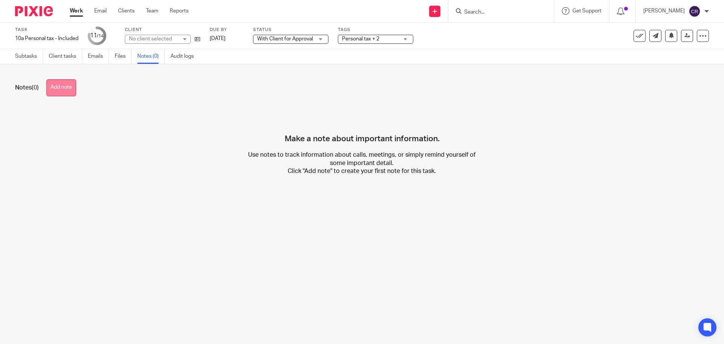
click at [55, 87] on button "Add note" at bounding box center [61, 87] width 30 height 17
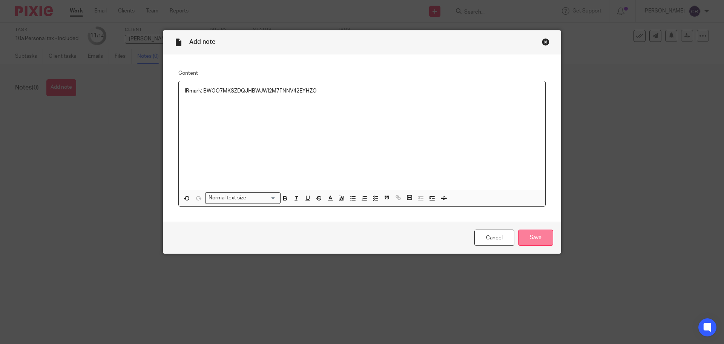
click at [539, 236] on input "Save" at bounding box center [535, 237] width 35 height 16
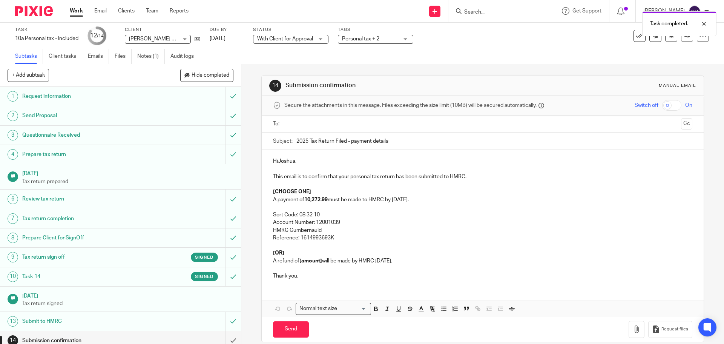
click at [305, 201] on strong "10,272.99" at bounding box center [315, 199] width 23 height 5
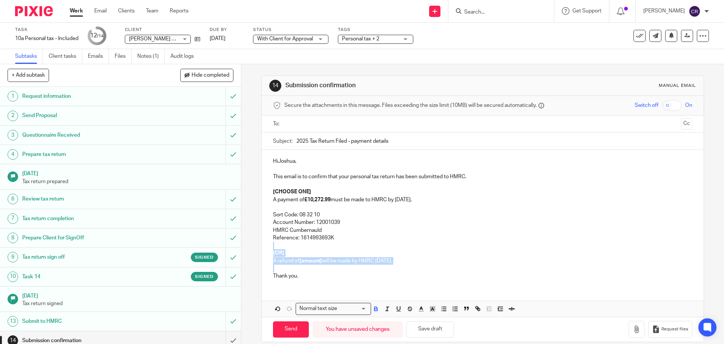
drag, startPoint x: 274, startPoint y: 266, endPoint x: 266, endPoint y: 247, distance: 20.8
click at [266, 247] on div "HiJoshua, This email is to confirm that your personal tax return has been submi…" at bounding box center [483, 217] width 442 height 135
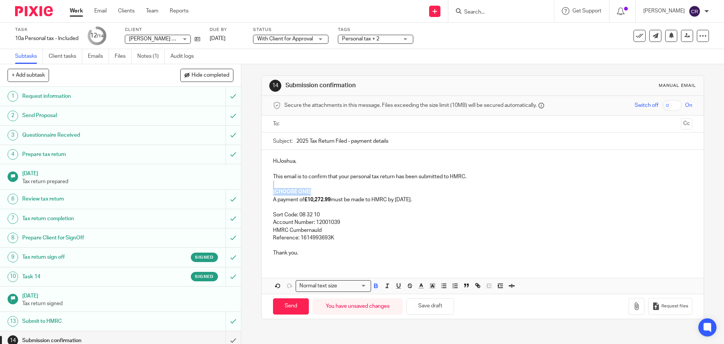
drag, startPoint x: 319, startPoint y: 194, endPoint x: 269, endPoint y: 187, distance: 49.9
click at [269, 187] on div "HiJoshua, This email is to confirm that your personal tax return has been submi…" at bounding box center [483, 206] width 442 height 112
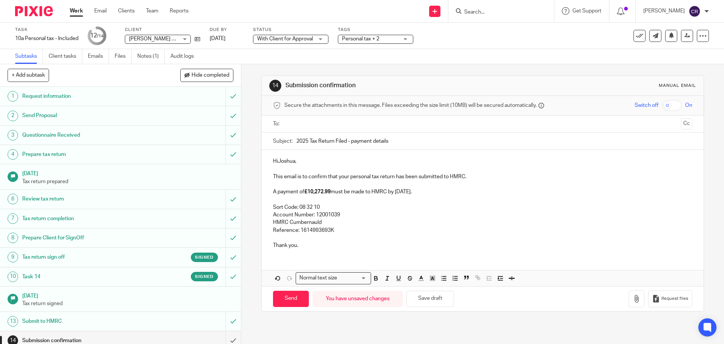
click at [280, 160] on p "HiJoshua," at bounding box center [482, 161] width 419 height 8
click at [277, 162] on p "HiJoshua," at bounding box center [482, 161] width 419 height 8
click at [278, 164] on p "HiJoshua," at bounding box center [482, 161] width 419 height 8
click at [277, 162] on p "HiJoshua," at bounding box center [482, 161] width 419 height 8
click at [313, 127] on input "text" at bounding box center [482, 124] width 391 height 9
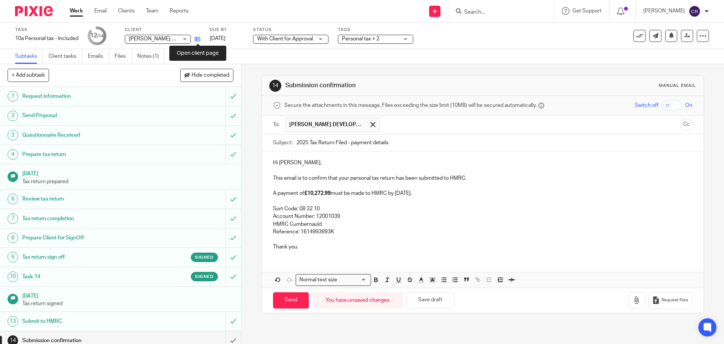
click at [200, 41] on icon at bounding box center [198, 39] width 6 height 6
click at [681, 122] on button "Cc" at bounding box center [686, 124] width 11 height 11
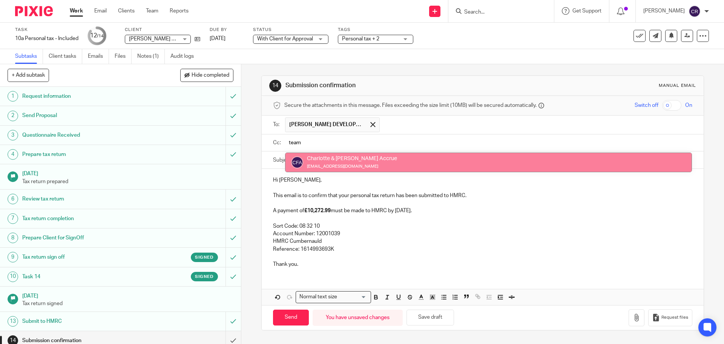
type input "team"
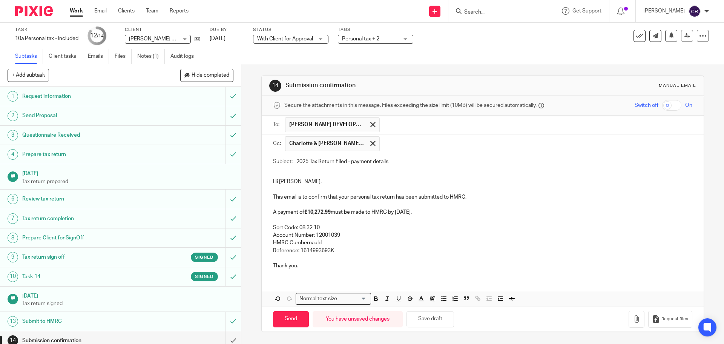
drag, startPoint x: 283, startPoint y: 317, endPoint x: 246, endPoint y: 312, distance: 38.1
click at [283, 317] on input "Send" at bounding box center [291, 319] width 36 height 16
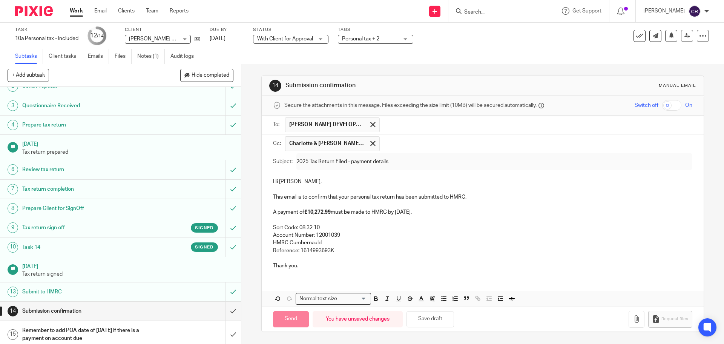
scroll to position [34, 0]
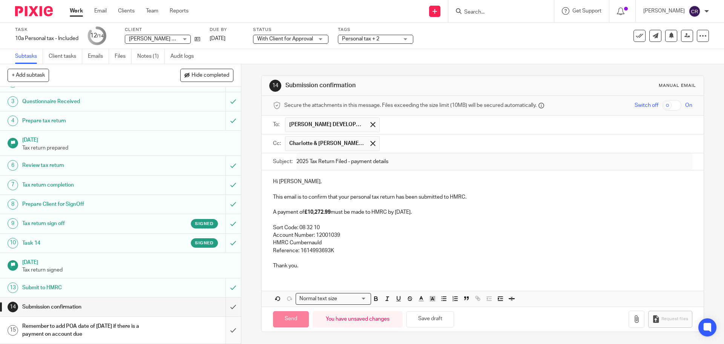
type input "Sent"
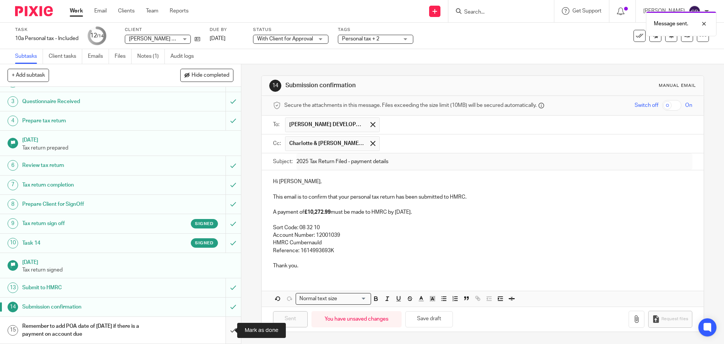
click at [227, 333] on input "submit" at bounding box center [120, 329] width 241 height 27
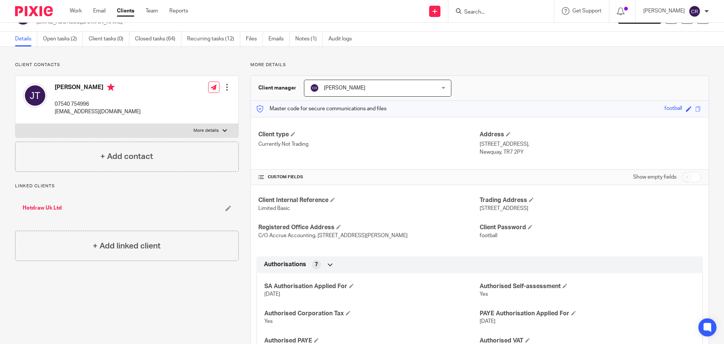
scroll to position [75, 0]
